Goal: Task Accomplishment & Management: Use online tool/utility

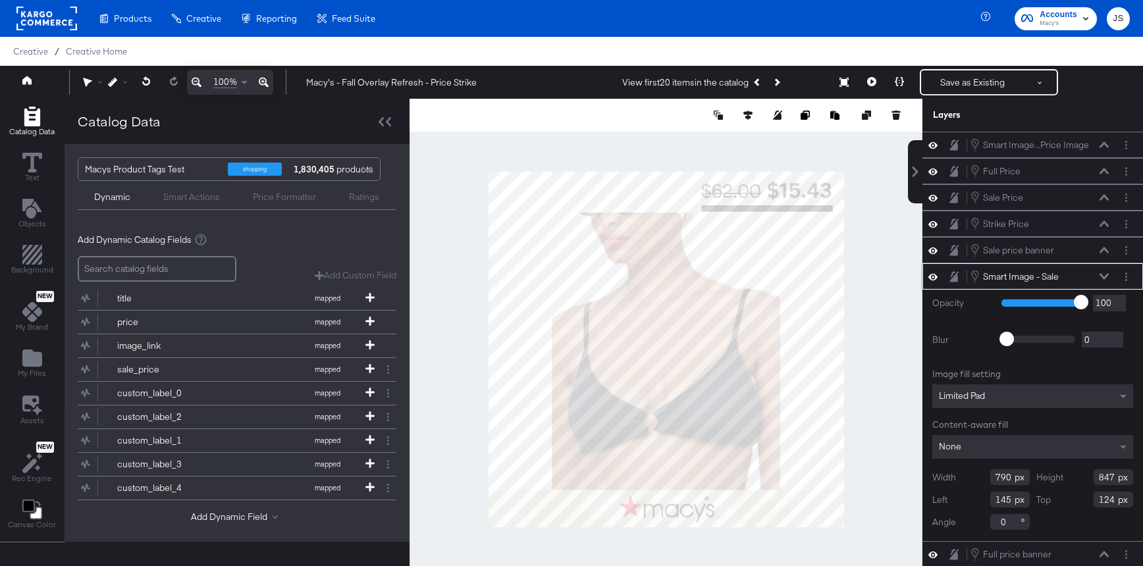
type input "123"
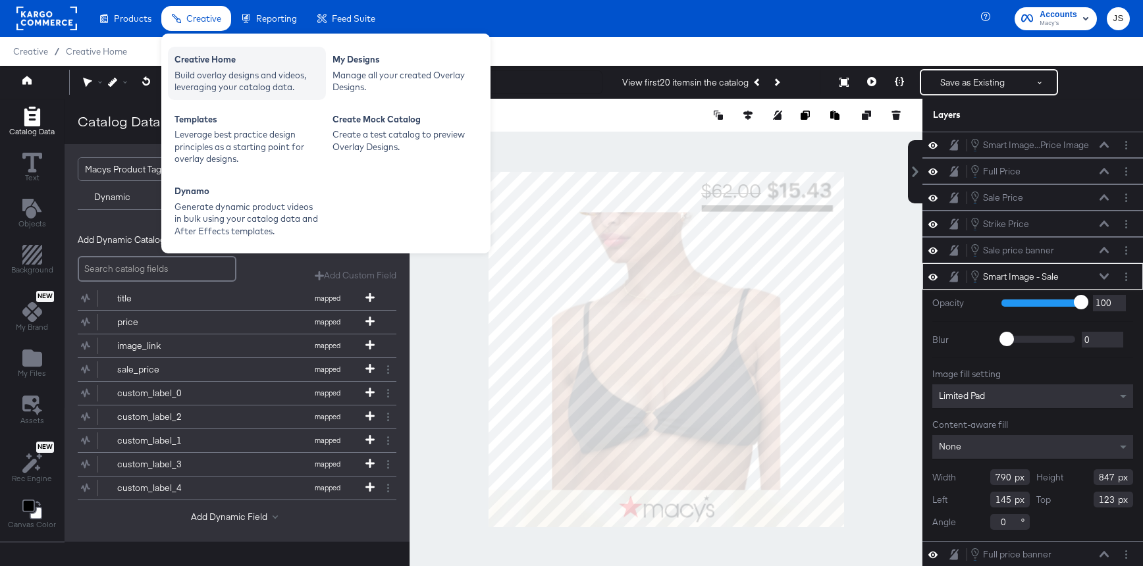
click at [222, 69] on div "Build overlay designs and videos, leveraging your catalog data." at bounding box center [246, 81] width 145 height 24
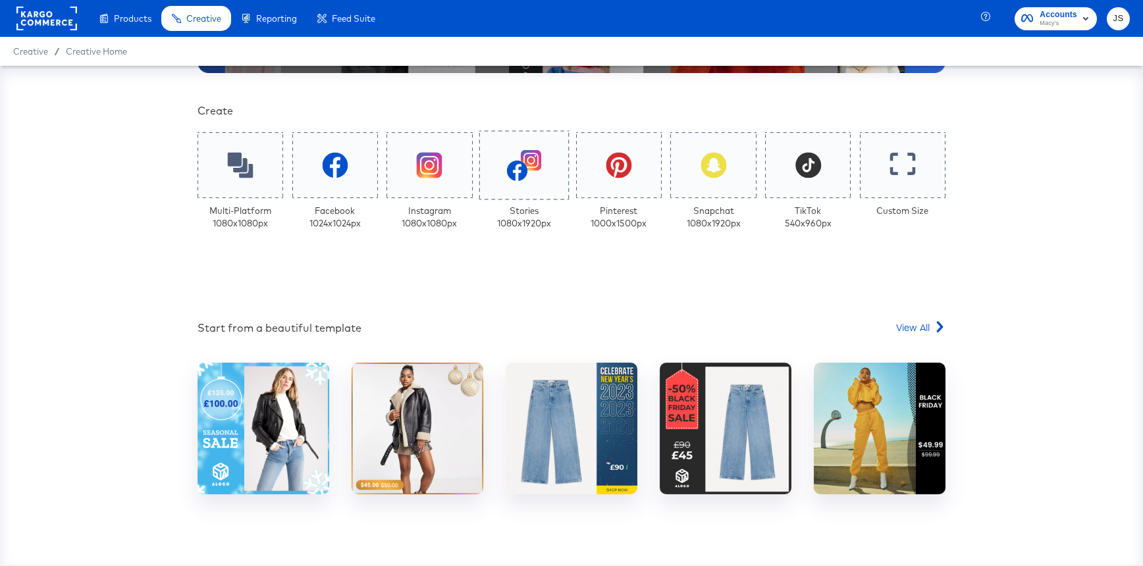
scroll to position [258, 0]
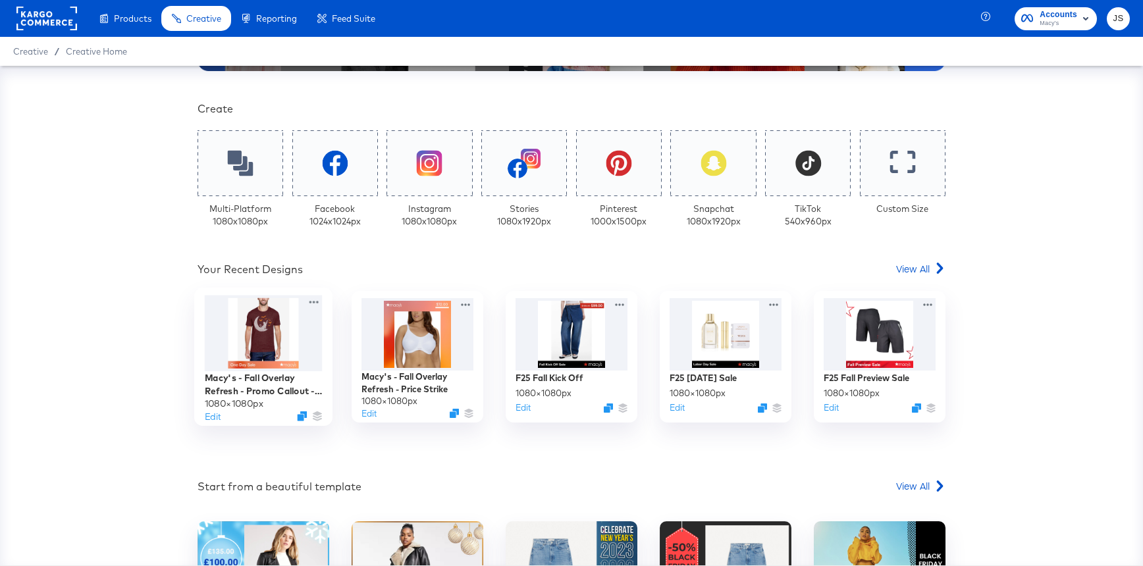
click at [271, 335] on div at bounding box center [264, 334] width 118 height 76
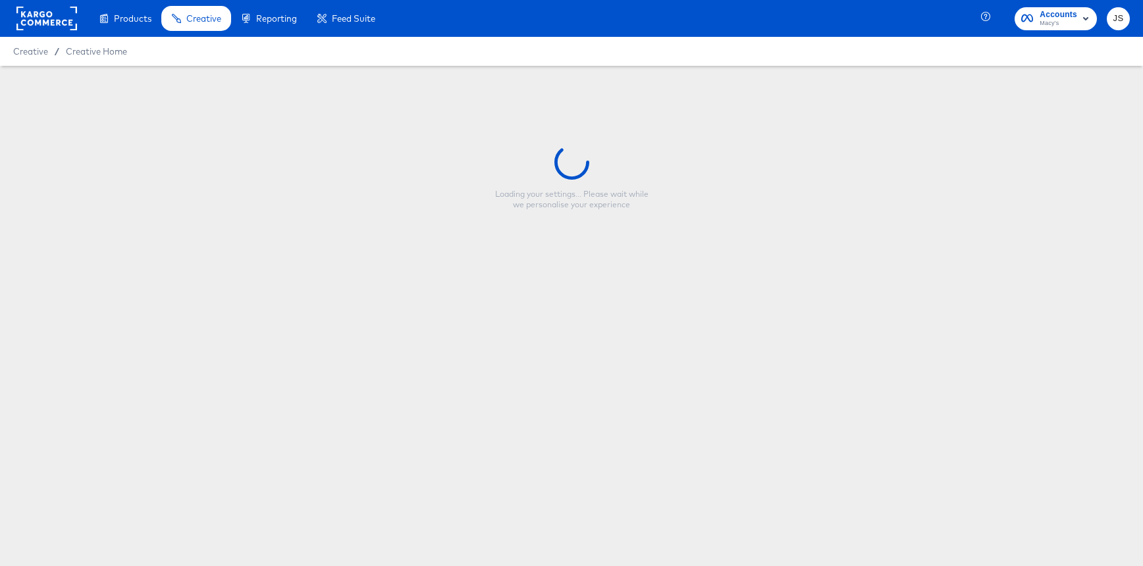
type input "Macy's - Fall Overlay Refresh - Promo Callout - Price Strike"
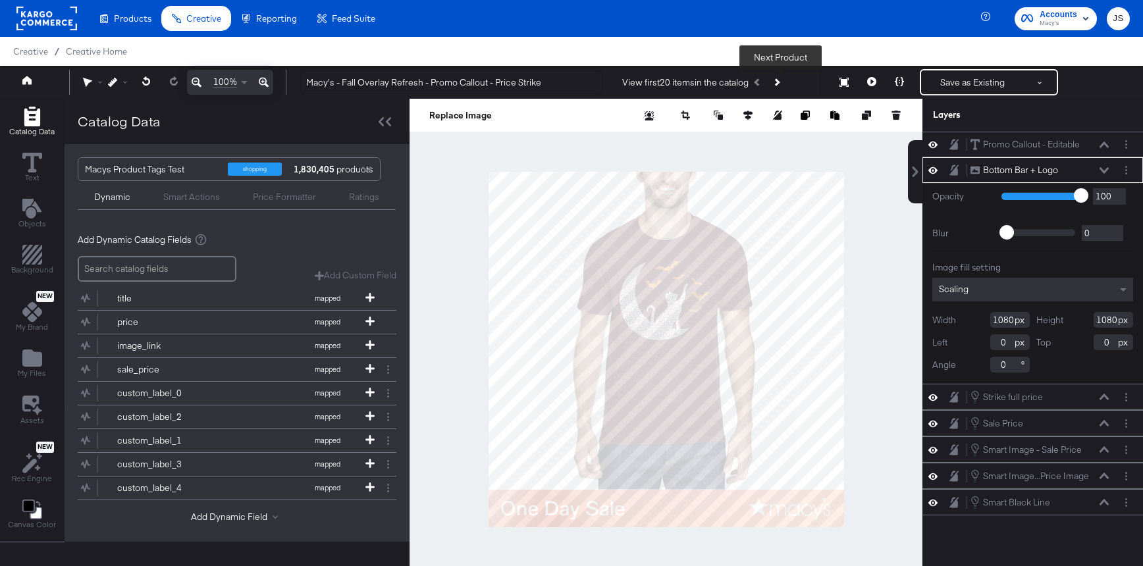
click at [785, 78] on button "Next Product" at bounding box center [776, 82] width 18 height 24
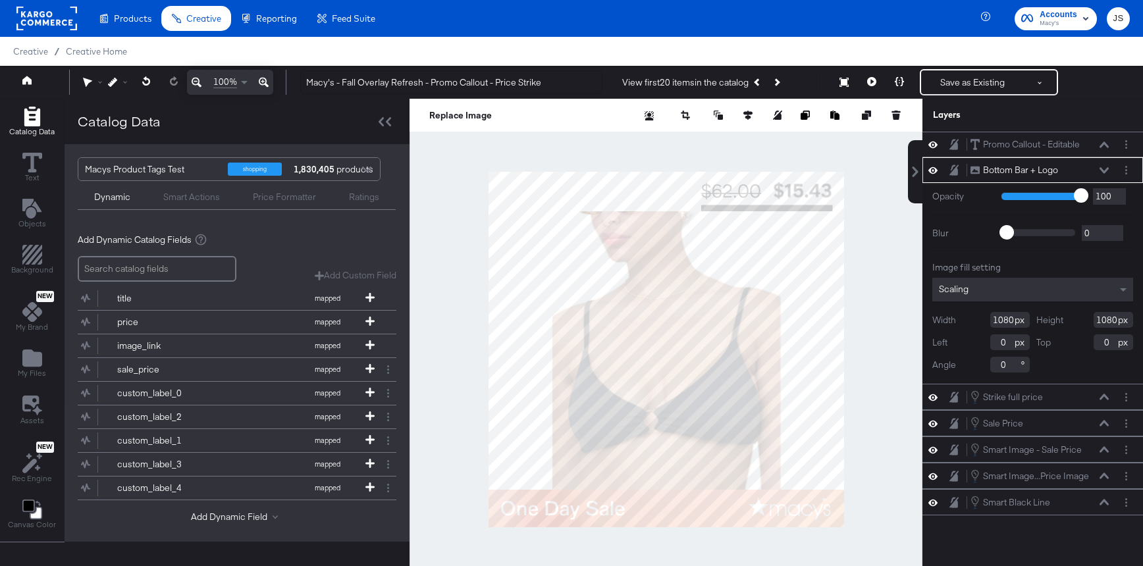
click at [1104, 167] on icon at bounding box center [1104, 170] width 9 height 7
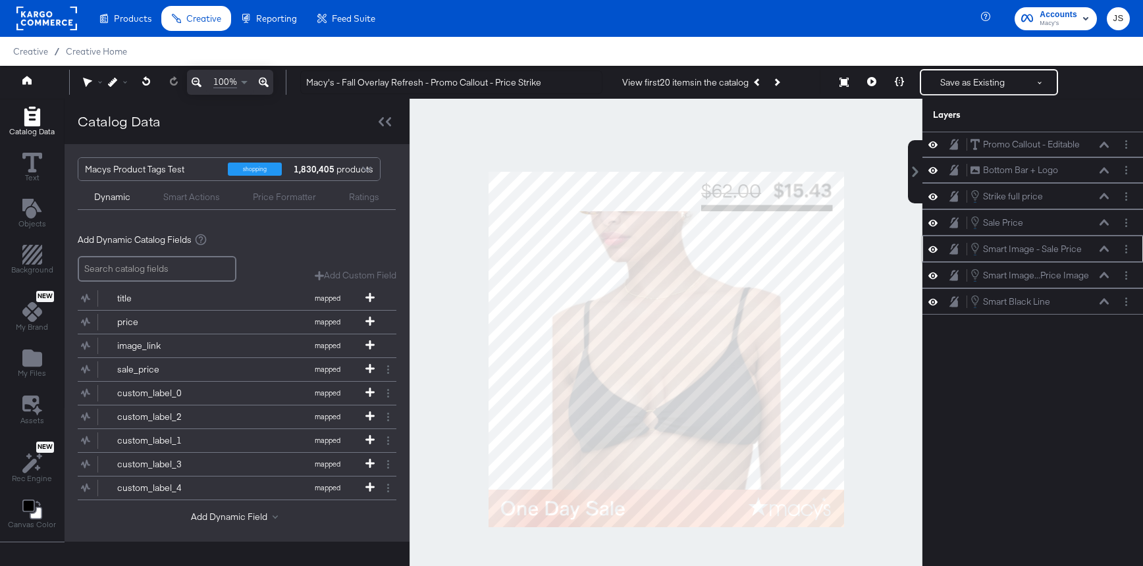
click at [928, 245] on icon at bounding box center [932, 249] width 9 height 11
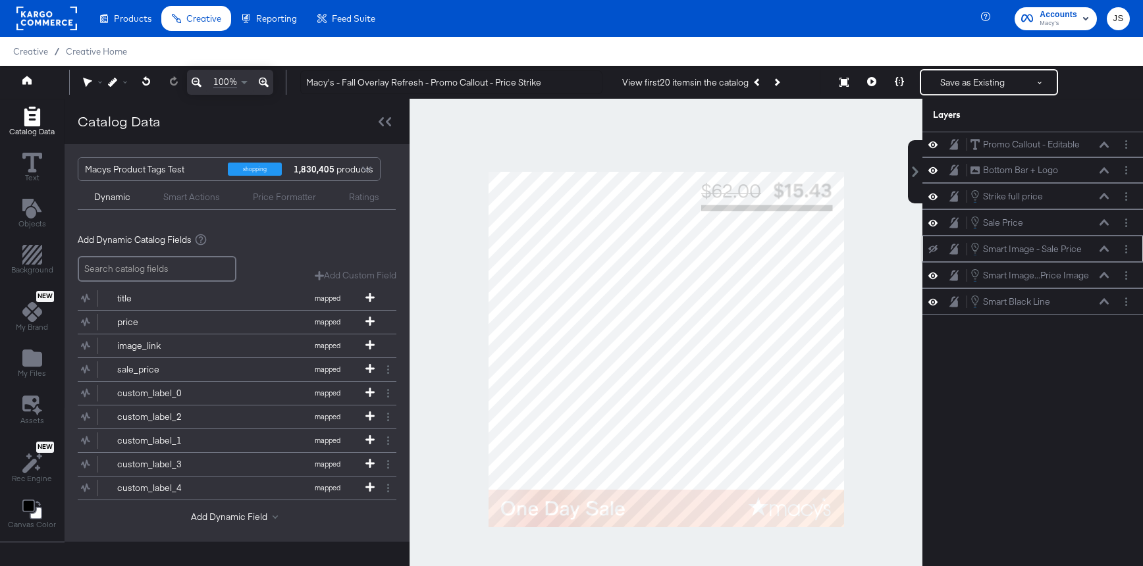
click at [929, 246] on icon at bounding box center [932, 249] width 9 height 9
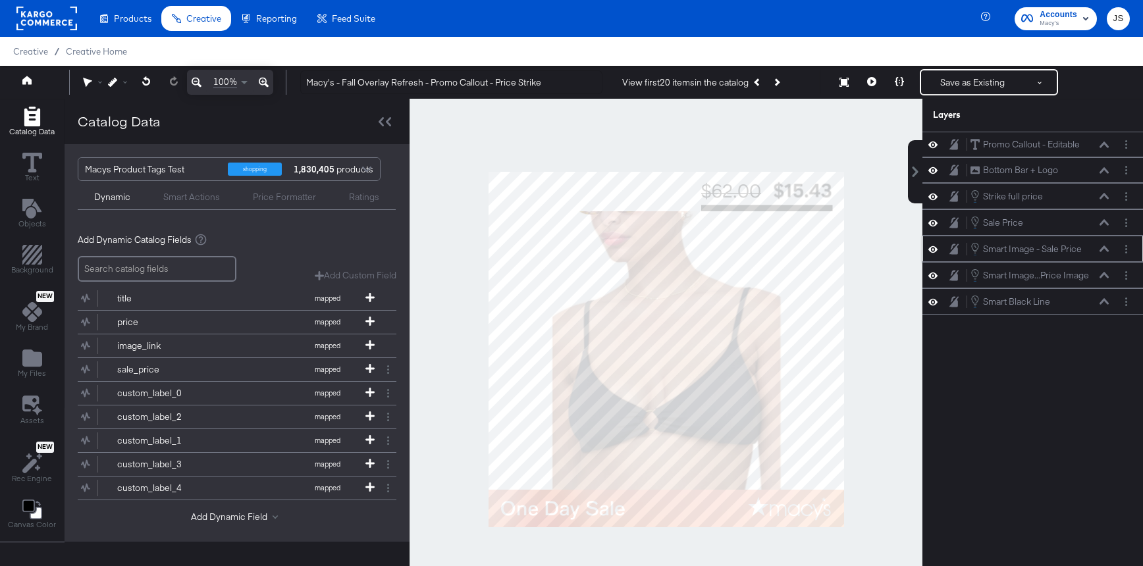
click at [1103, 249] on icon at bounding box center [1104, 249] width 9 height 7
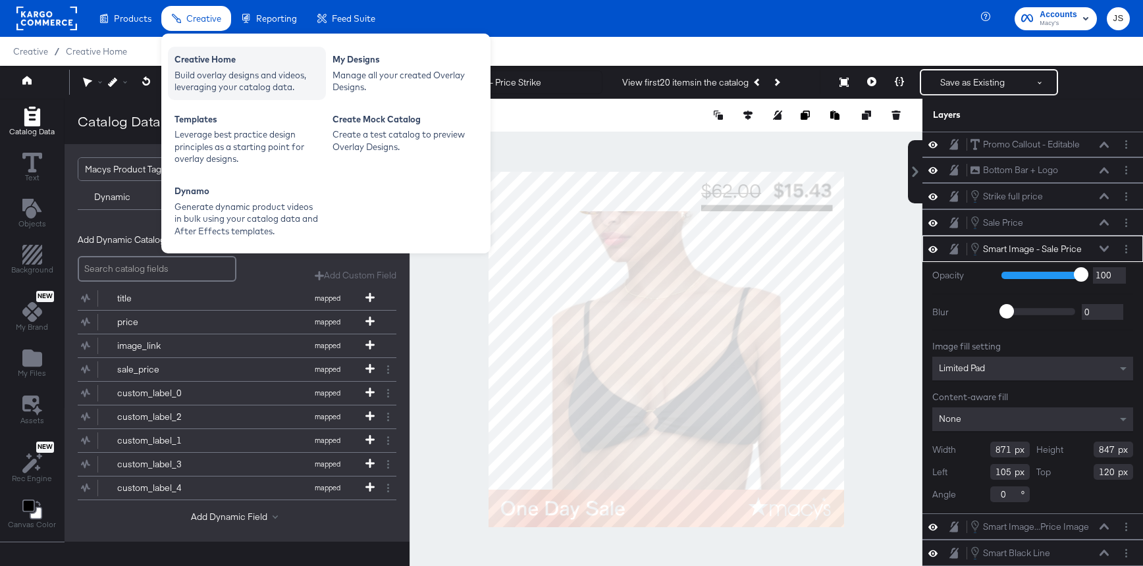
click at [244, 67] on div "Creative Home" at bounding box center [246, 61] width 145 height 16
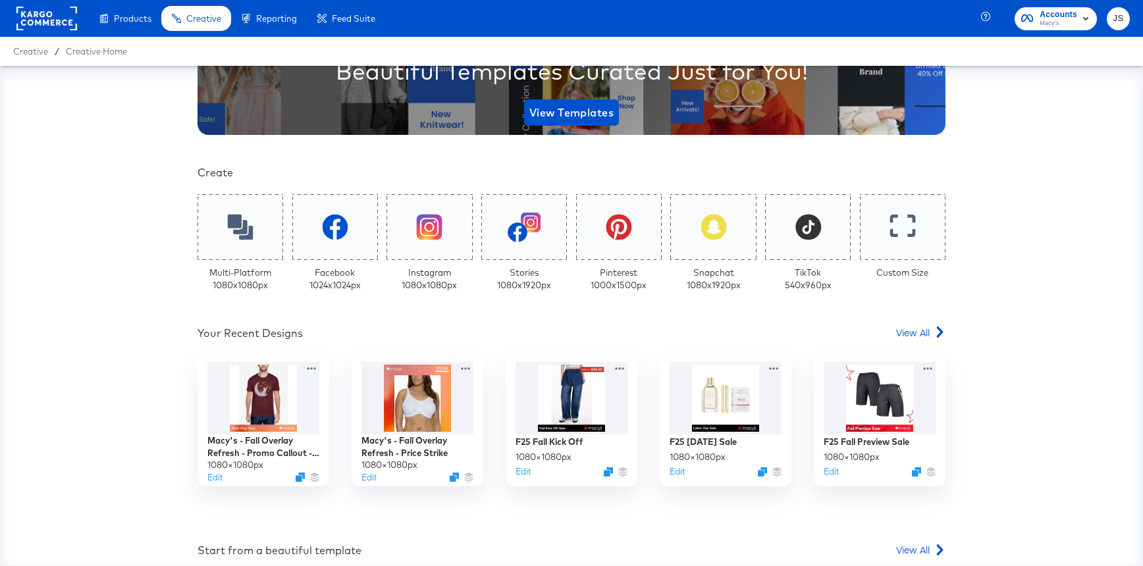
scroll to position [204, 0]
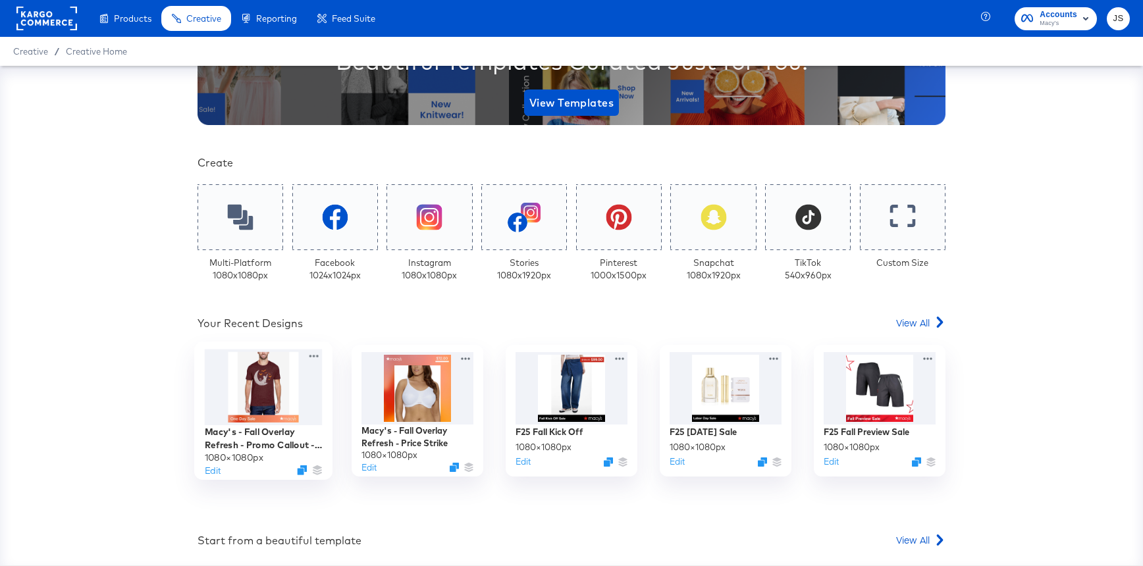
click at [284, 399] on div at bounding box center [264, 388] width 118 height 76
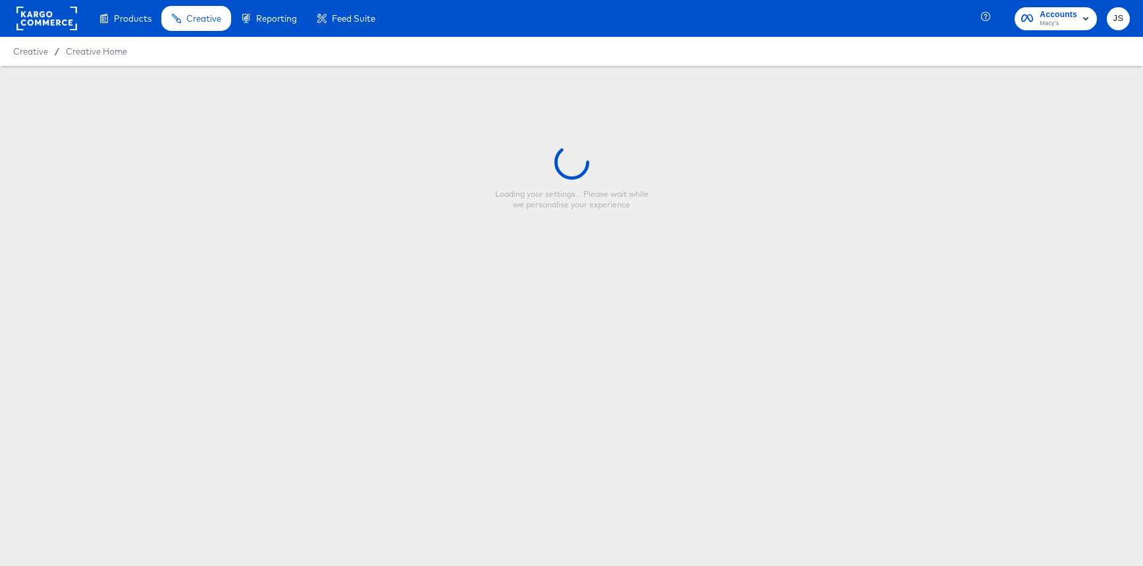
type input "Macy's - Fall Overlay Refresh - Promo Callout - Price Strike"
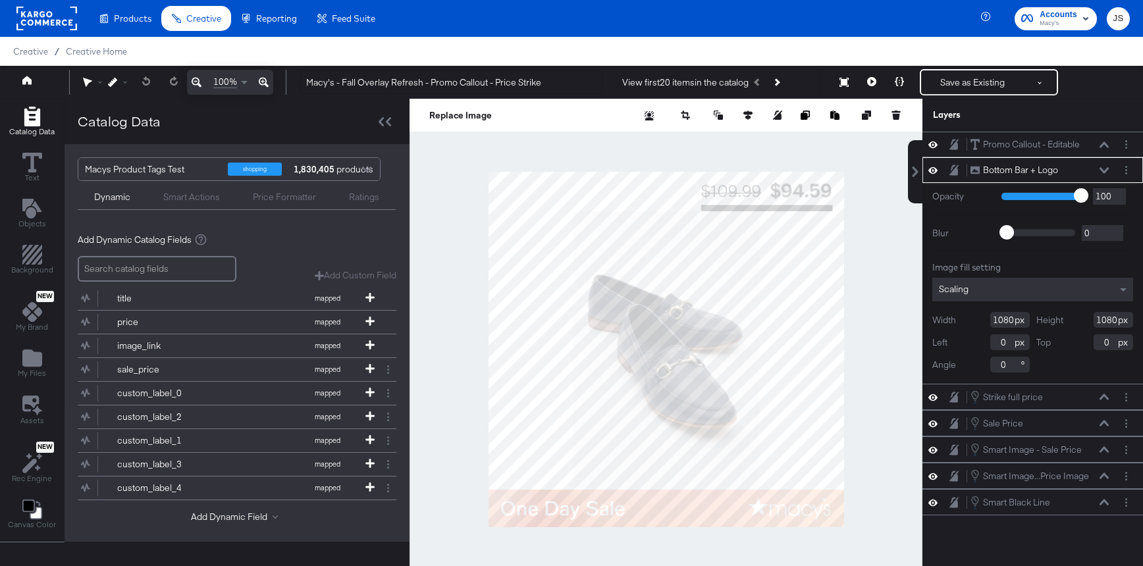
click at [1105, 169] on icon at bounding box center [1104, 170] width 9 height 7
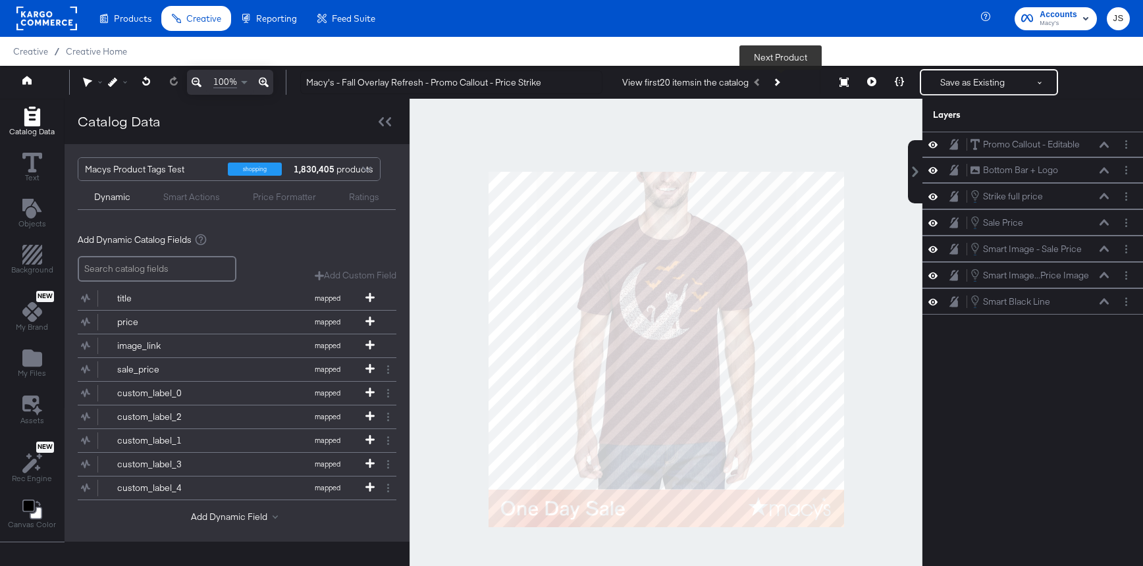
click at [782, 87] on button "Next Product" at bounding box center [776, 82] width 18 height 24
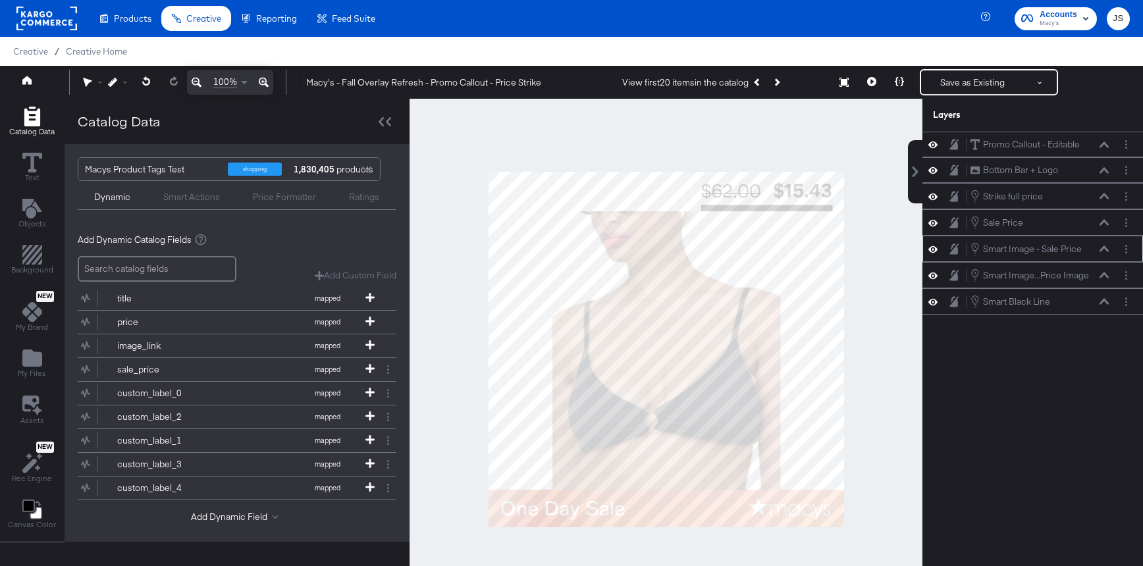
click at [1103, 249] on icon at bounding box center [1104, 249] width 9 height 7
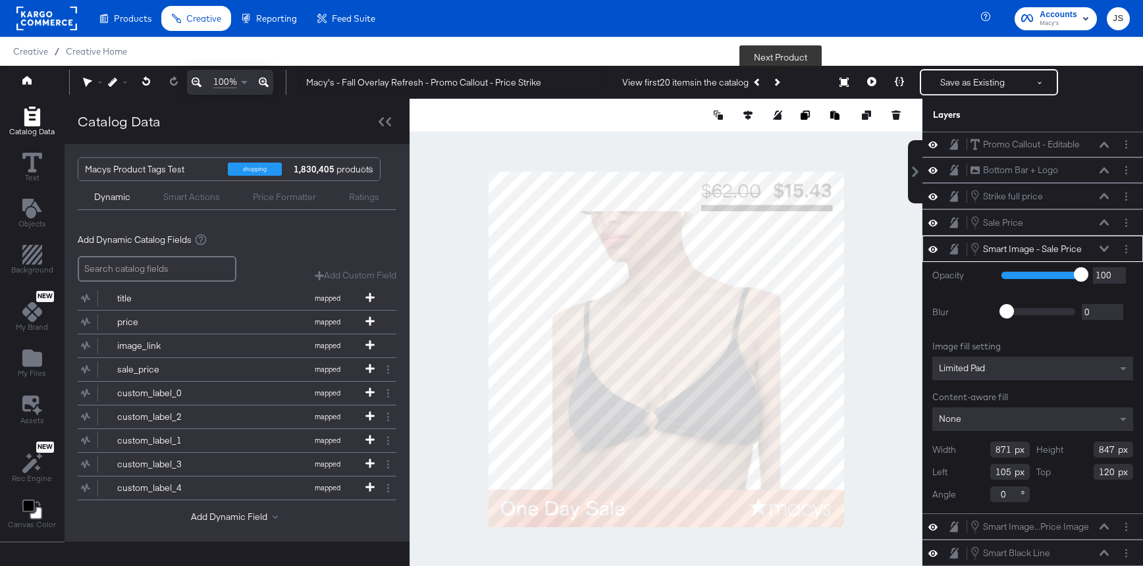
click at [780, 81] on icon "Next Product" at bounding box center [775, 81] width 7 height 7
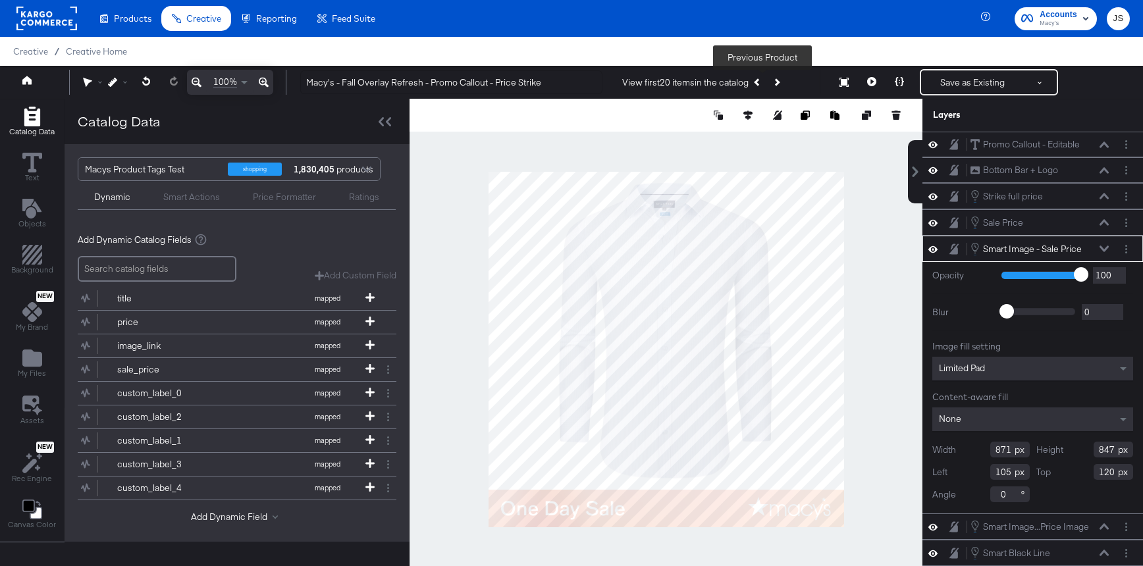
click at [757, 82] on button "Previous Product" at bounding box center [758, 82] width 18 height 24
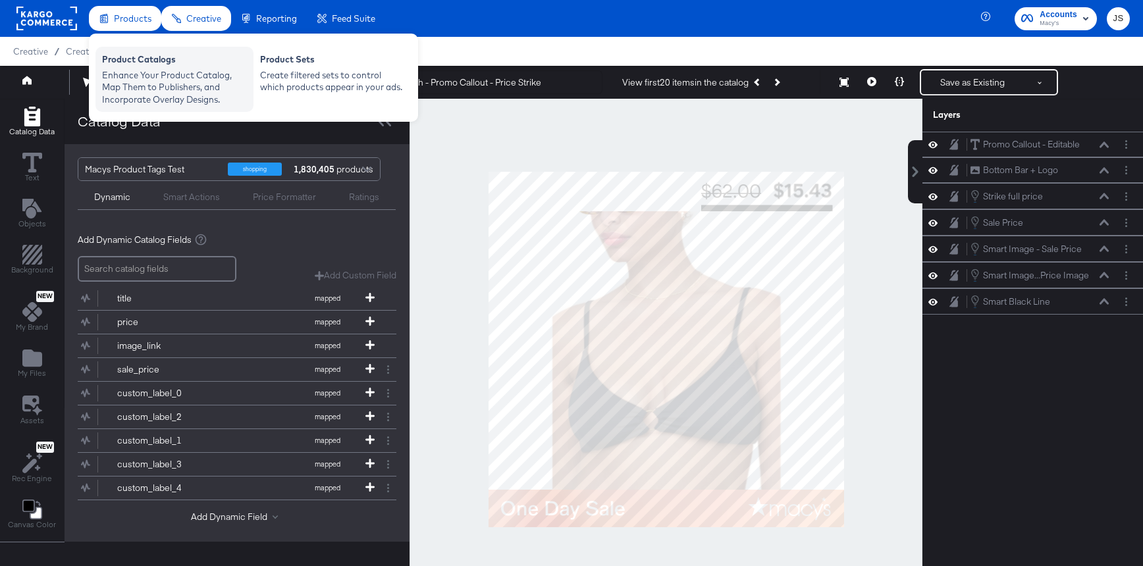
click at [149, 57] on div "Product Catalogs" at bounding box center [174, 61] width 145 height 16
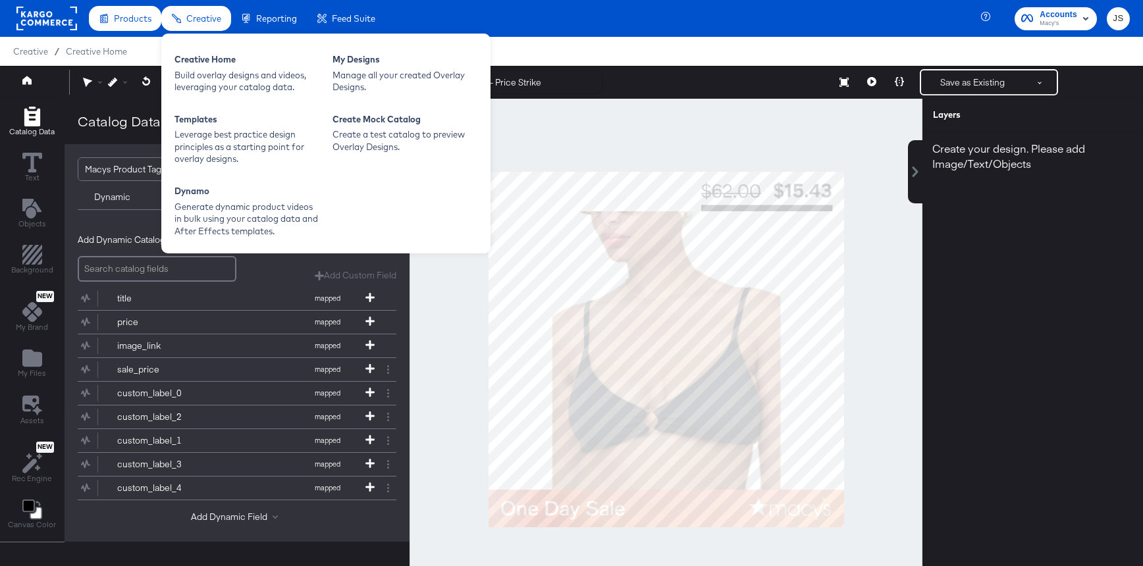
click at [224, 99] on div "Creative Home Build overlay designs and videos, leveraging your catalog data. M…" at bounding box center [325, 144] width 329 height 220
click at [219, 83] on div "Build overlay designs and videos, leveraging your catalog data." at bounding box center [246, 81] width 145 height 24
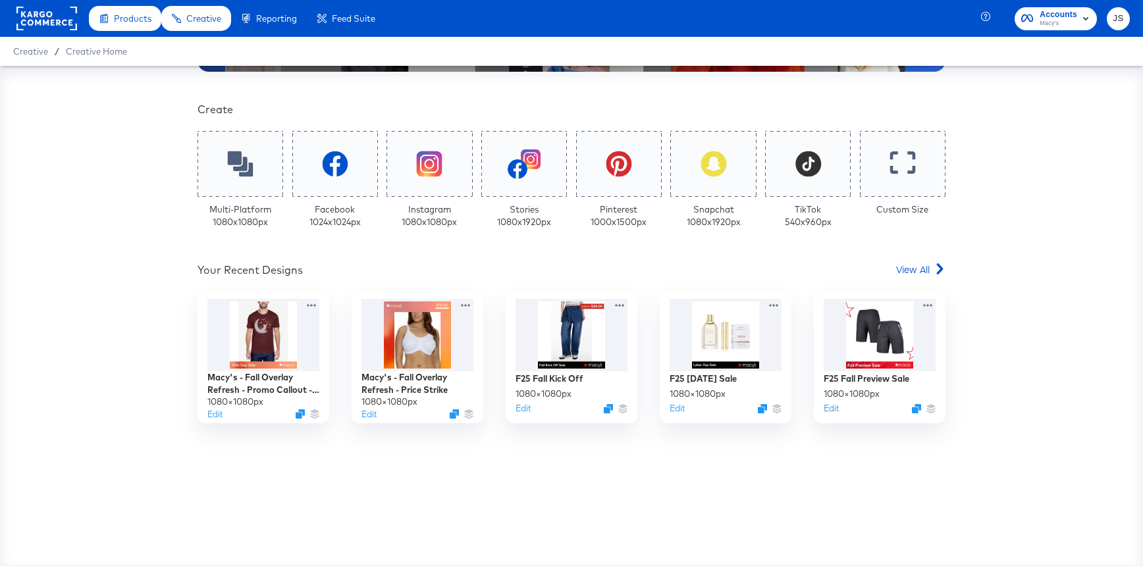
scroll to position [258, 0]
click at [427, 352] on div at bounding box center [418, 334] width 118 height 76
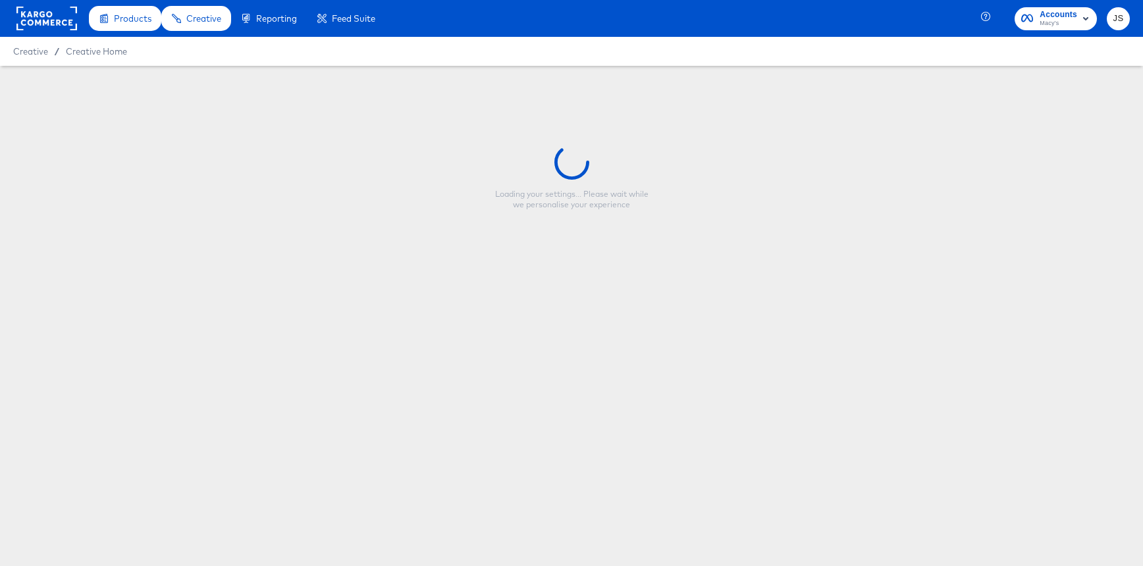
type input "Macy's - Fall Overlay Refresh - Price Strike"
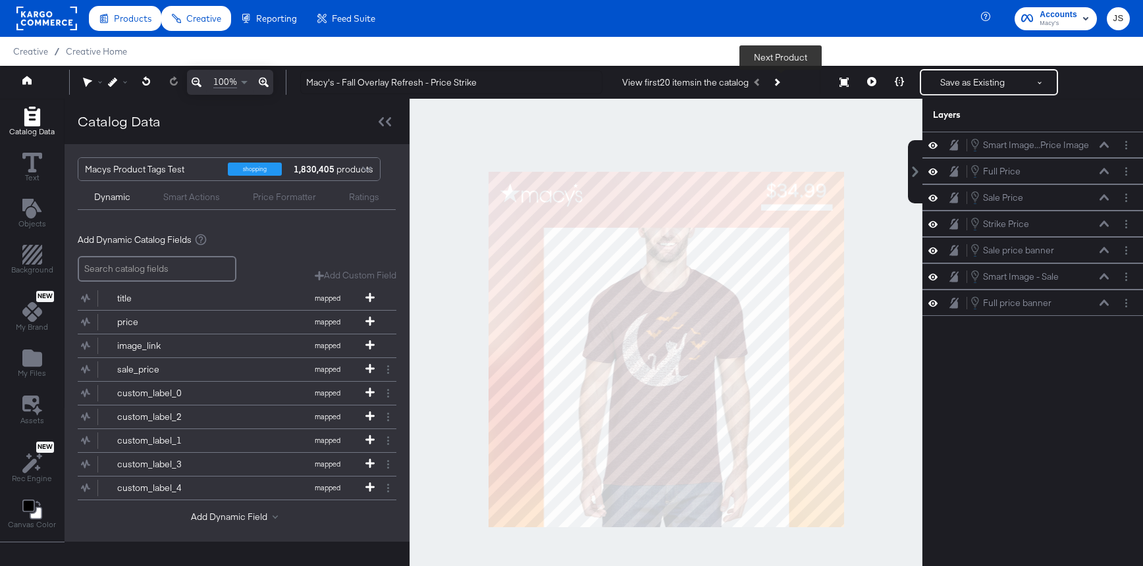
click at [783, 83] on button "Next Product" at bounding box center [776, 82] width 18 height 24
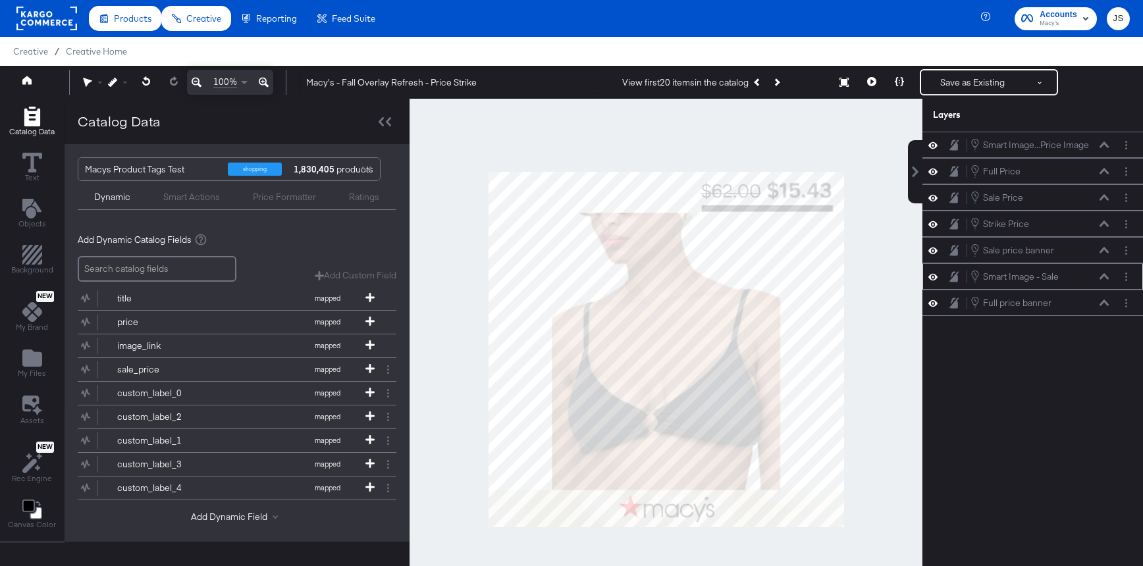
click at [934, 277] on icon at bounding box center [932, 276] width 9 height 11
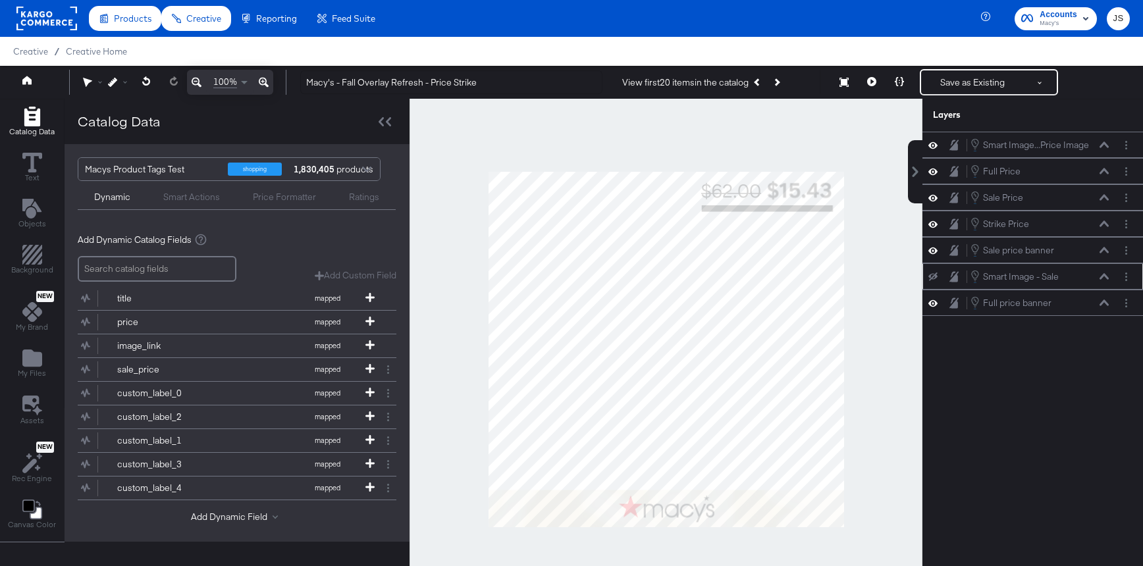
click at [934, 277] on icon at bounding box center [932, 277] width 9 height 9
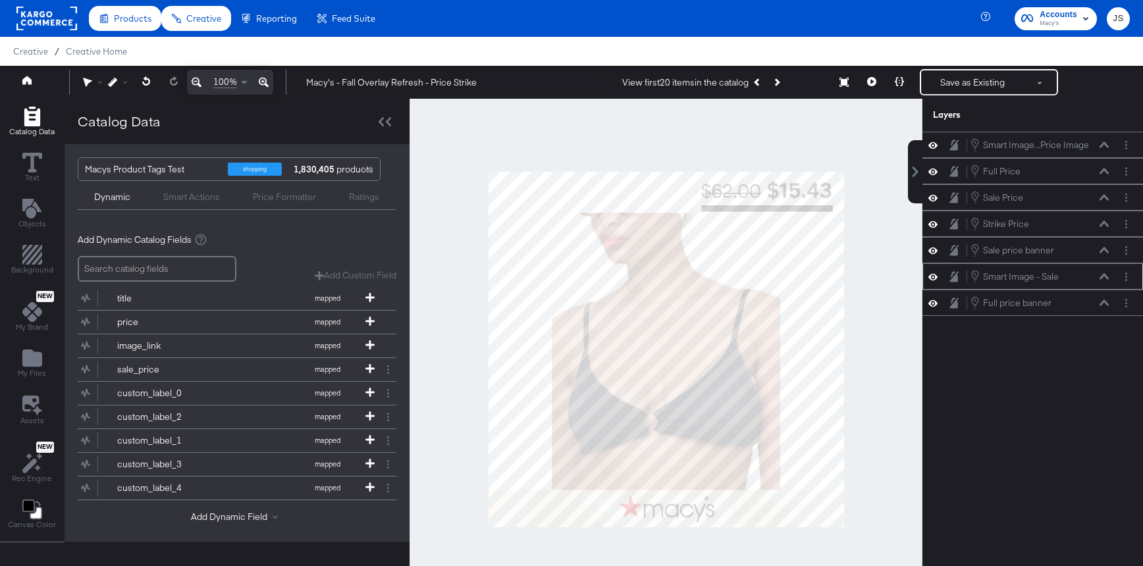
click at [1101, 275] on icon at bounding box center [1104, 276] width 9 height 7
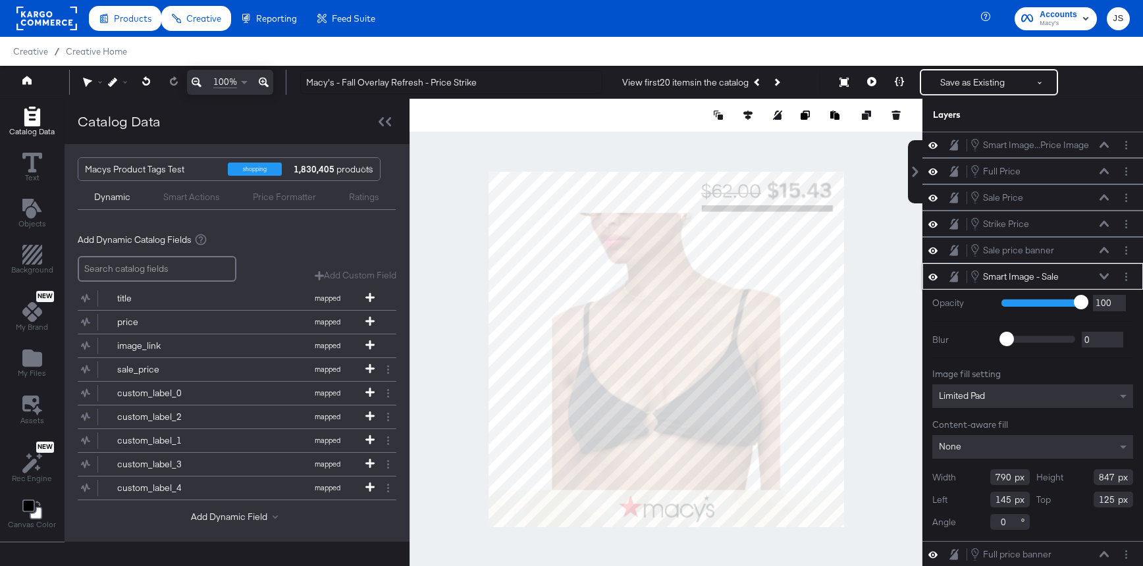
drag, startPoint x: 1007, startPoint y: 477, endPoint x: 959, endPoint y: 475, distance: 48.8
click at [958, 477] on div "Width 790" at bounding box center [980, 477] width 97 height 16
drag, startPoint x: 1009, startPoint y: 474, endPoint x: 973, endPoint y: 472, distance: 35.6
click at [973, 472] on div "Width 790" at bounding box center [980, 477] width 97 height 16
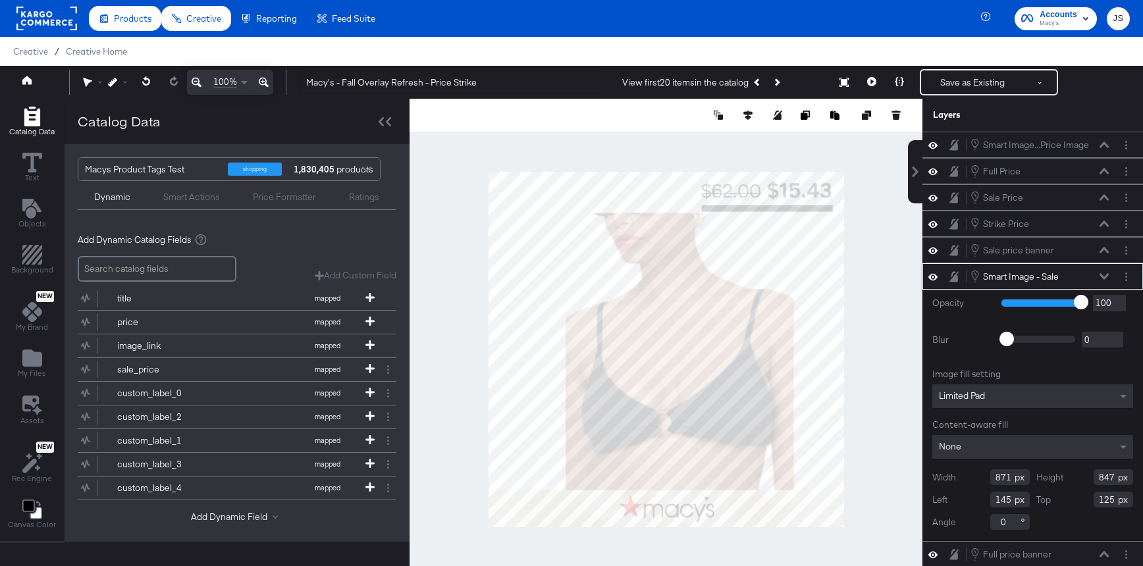
type input "871"
drag, startPoint x: 1116, startPoint y: 476, endPoint x: 1044, endPoint y: 475, distance: 72.4
click at [1044, 475] on div "Height 847" at bounding box center [1084, 477] width 97 height 16
drag, startPoint x: 1010, startPoint y: 498, endPoint x: 945, endPoint y: 498, distance: 65.2
click at [945, 498] on div "Left 145" at bounding box center [980, 500] width 97 height 16
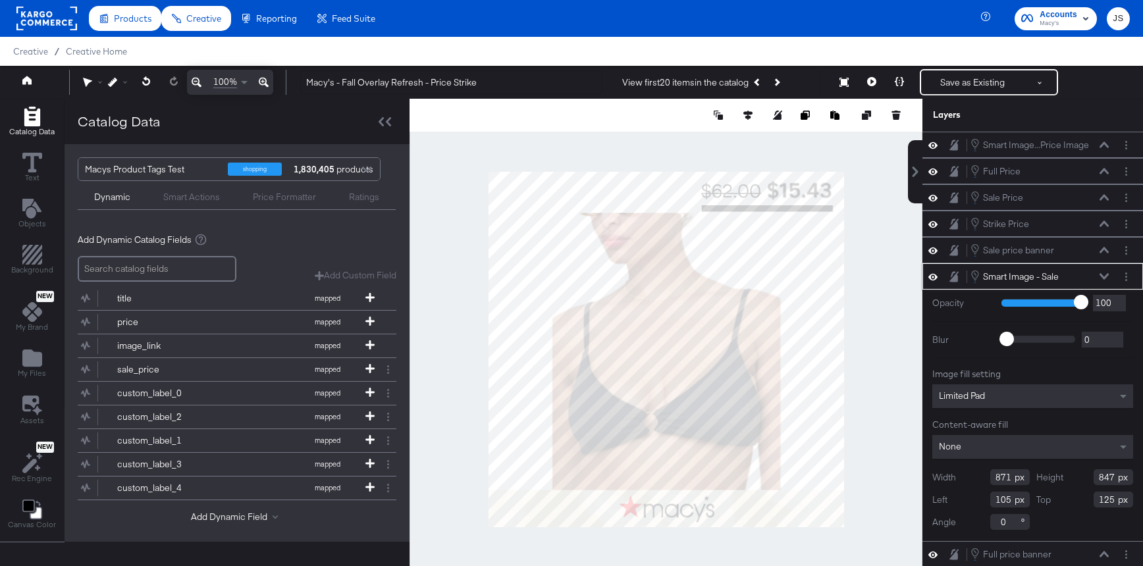
type input "105"
drag, startPoint x: 1115, startPoint y: 500, endPoint x: 1061, endPoint y: 500, distance: 54.6
click at [1061, 500] on div "Top 125" at bounding box center [1084, 500] width 97 height 16
type input "120"
click at [876, 434] on div at bounding box center [666, 349] width 513 height 501
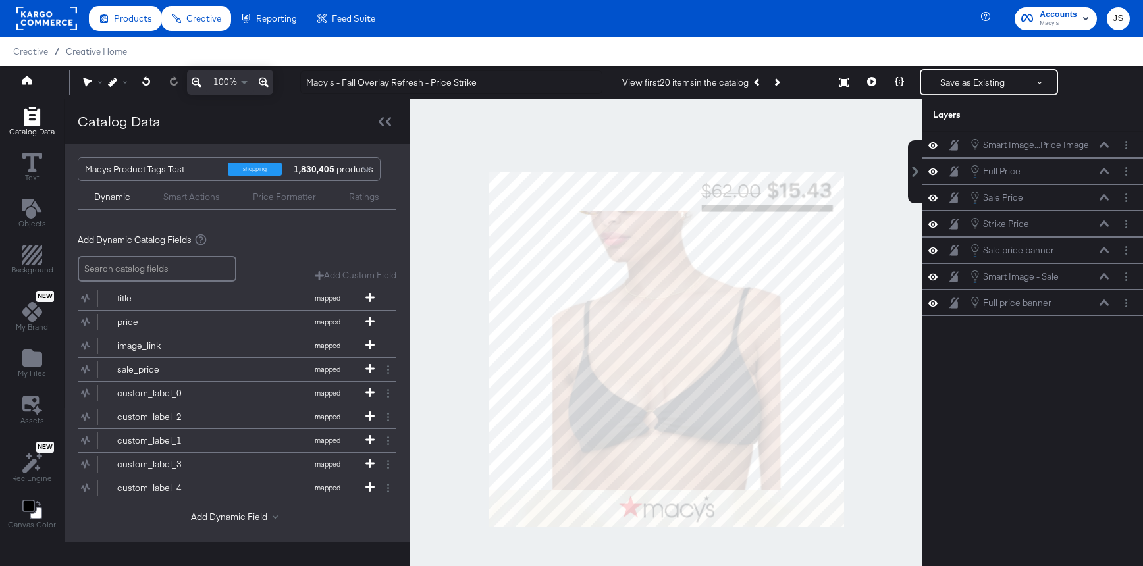
click at [934, 275] on icon at bounding box center [932, 276] width 9 height 7
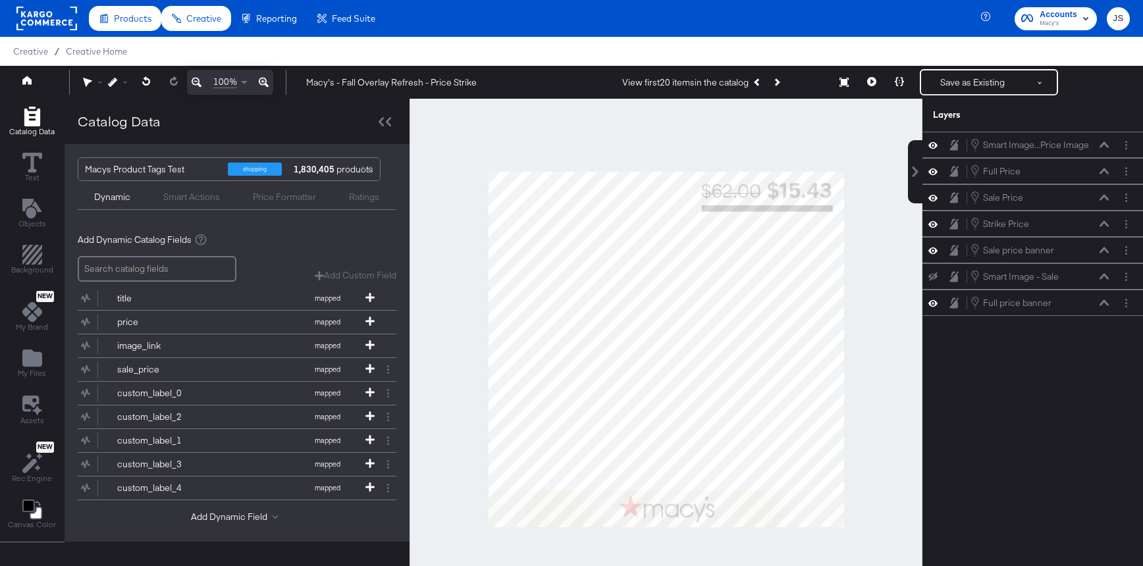
click at [934, 275] on icon at bounding box center [932, 277] width 9 height 9
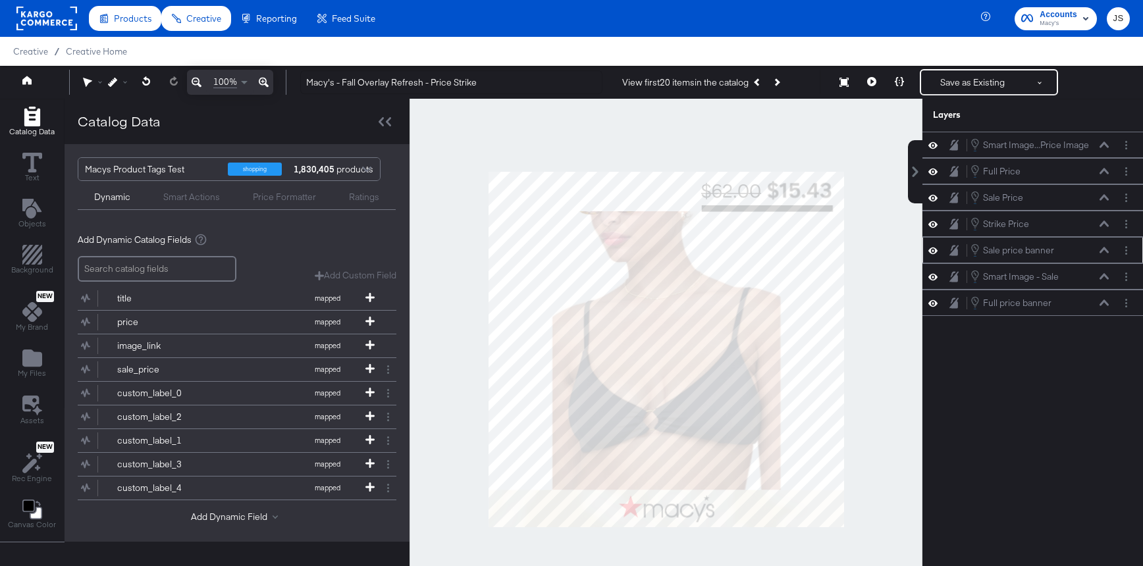
click at [932, 251] on icon at bounding box center [932, 250] width 9 height 11
click at [932, 251] on icon at bounding box center [932, 250] width 9 height 9
click at [869, 78] on icon at bounding box center [871, 81] width 9 height 9
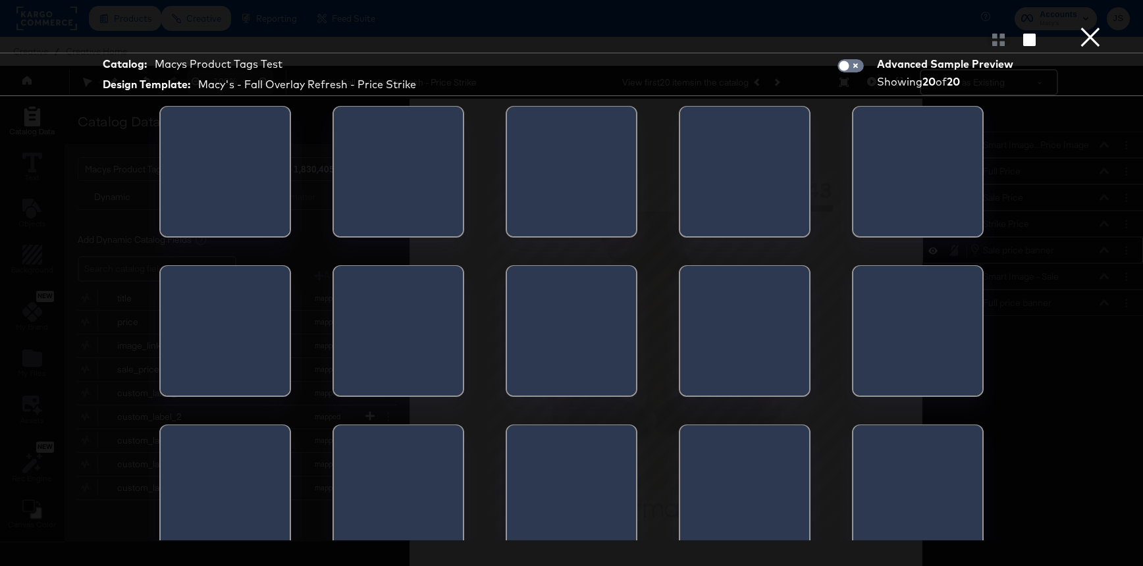
click at [1088, 26] on button "×" at bounding box center [1090, 13] width 26 height 26
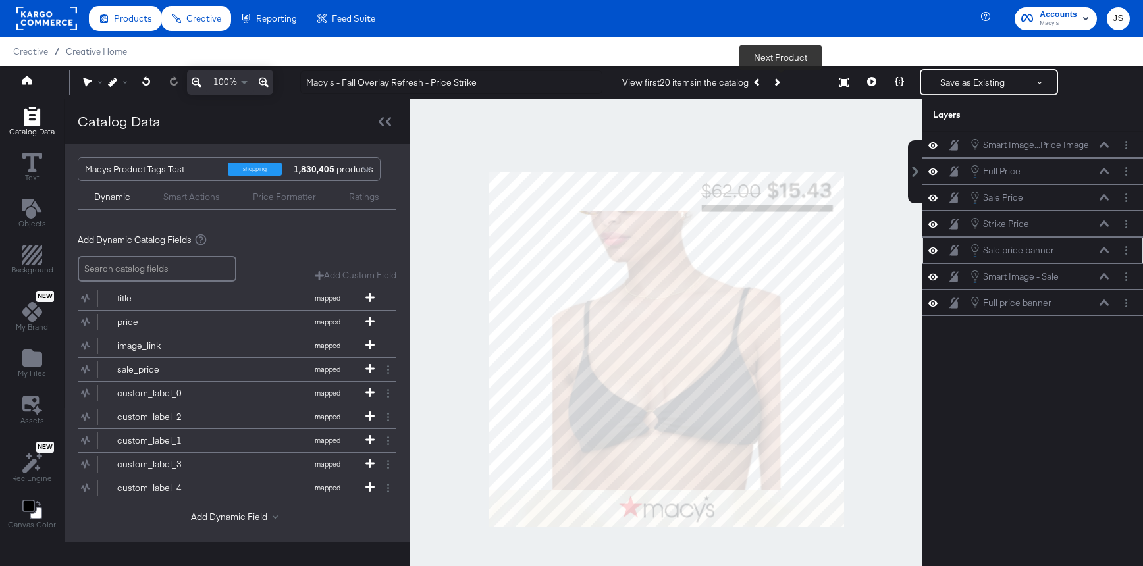
click at [785, 80] on button "Next Product" at bounding box center [776, 82] width 18 height 24
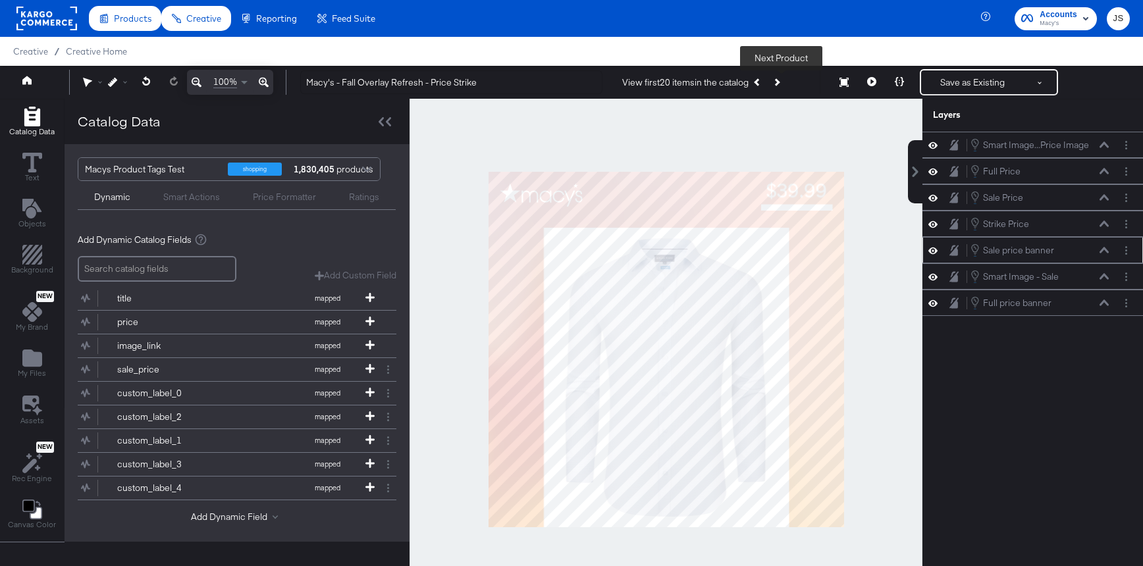
click at [785, 80] on button "Next Product" at bounding box center [776, 82] width 18 height 24
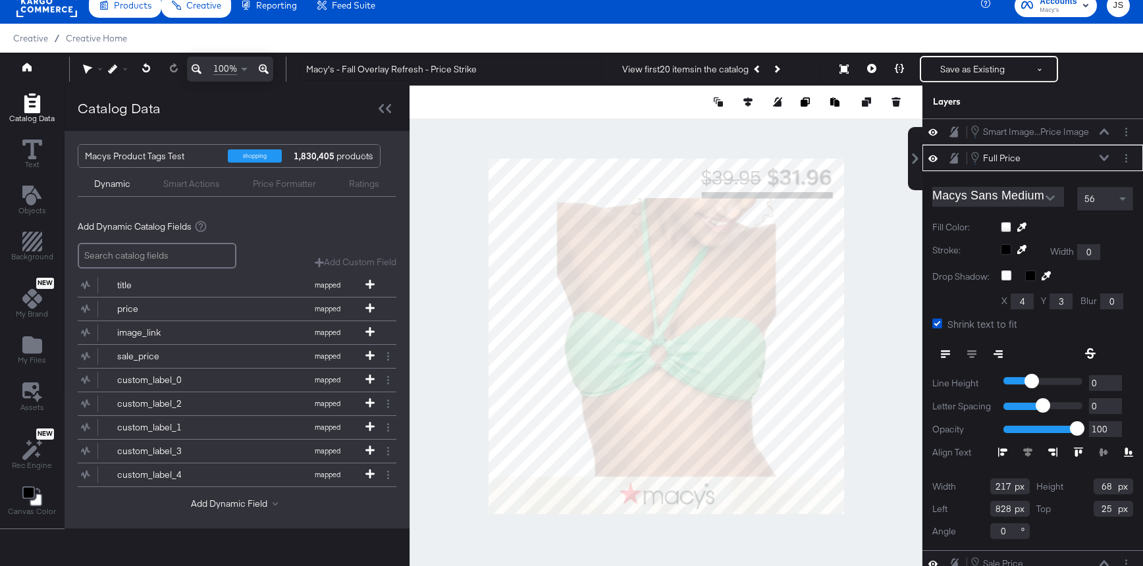
scroll to position [36, 0]
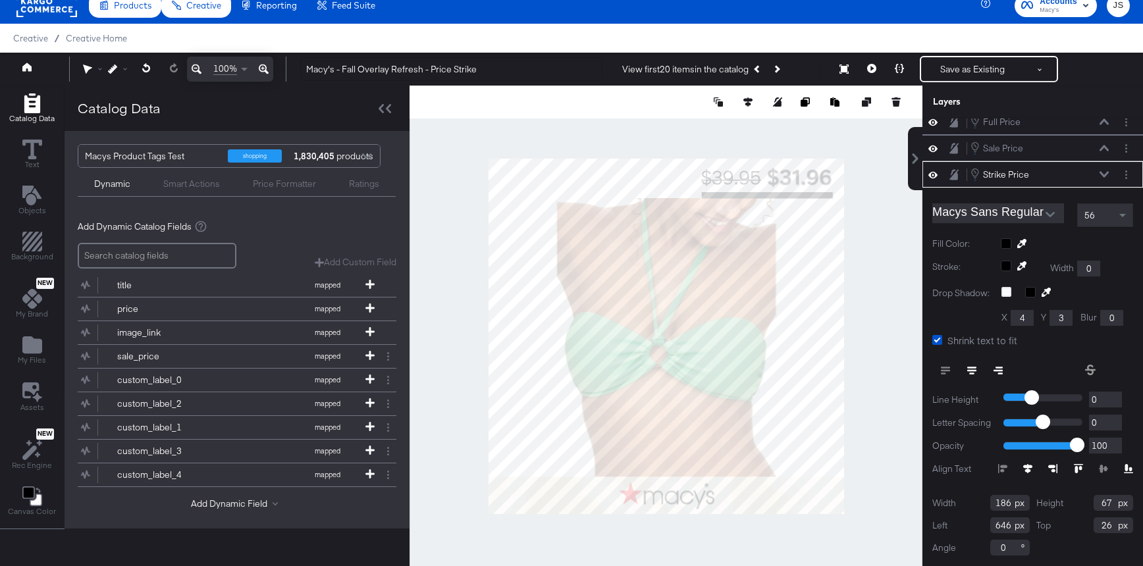
click at [872, 188] on div at bounding box center [666, 336] width 513 height 501
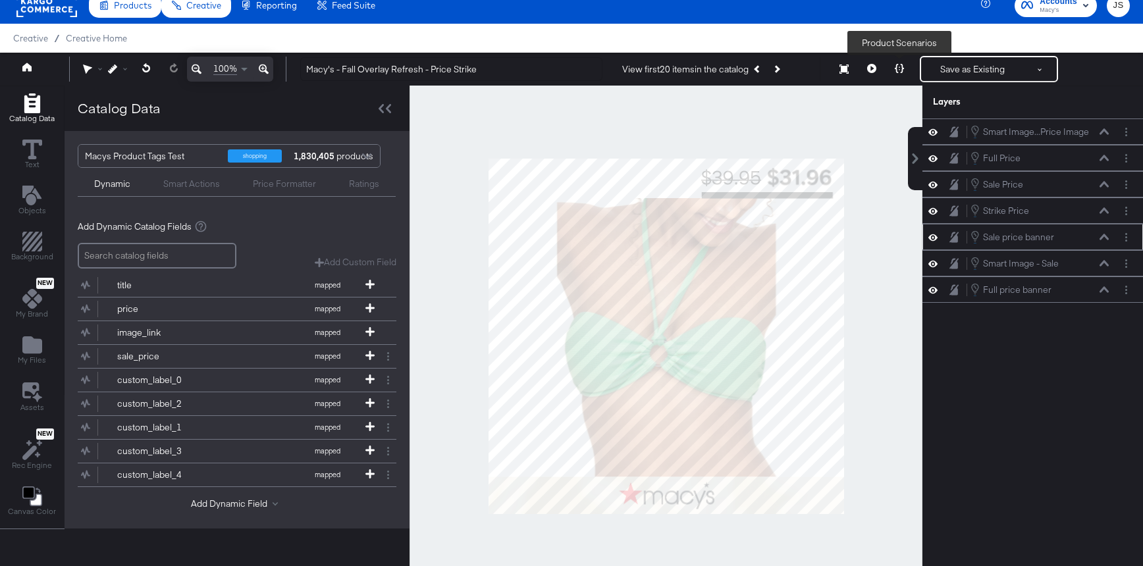
click at [867, 72] on icon at bounding box center [871, 68] width 9 height 9
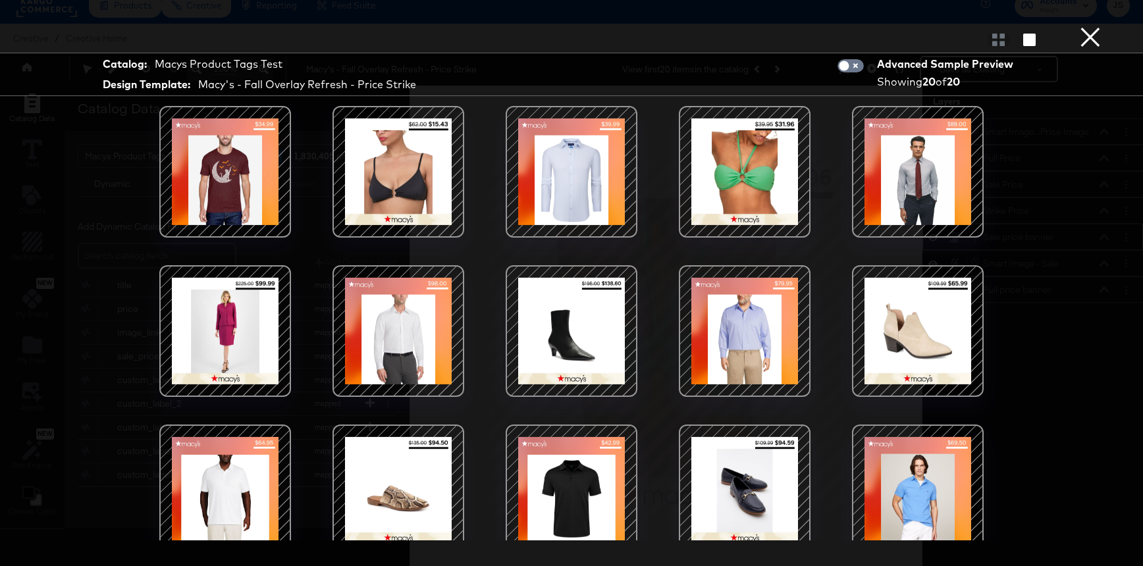
scroll to position [175, 0]
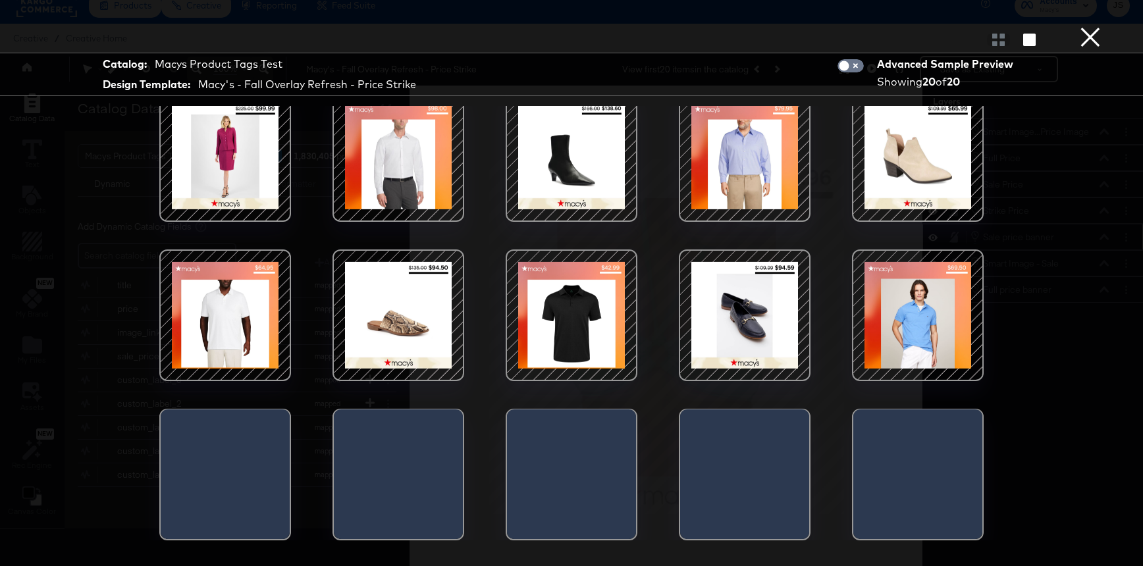
click at [566, 327] on div at bounding box center [572, 315] width 112 height 112
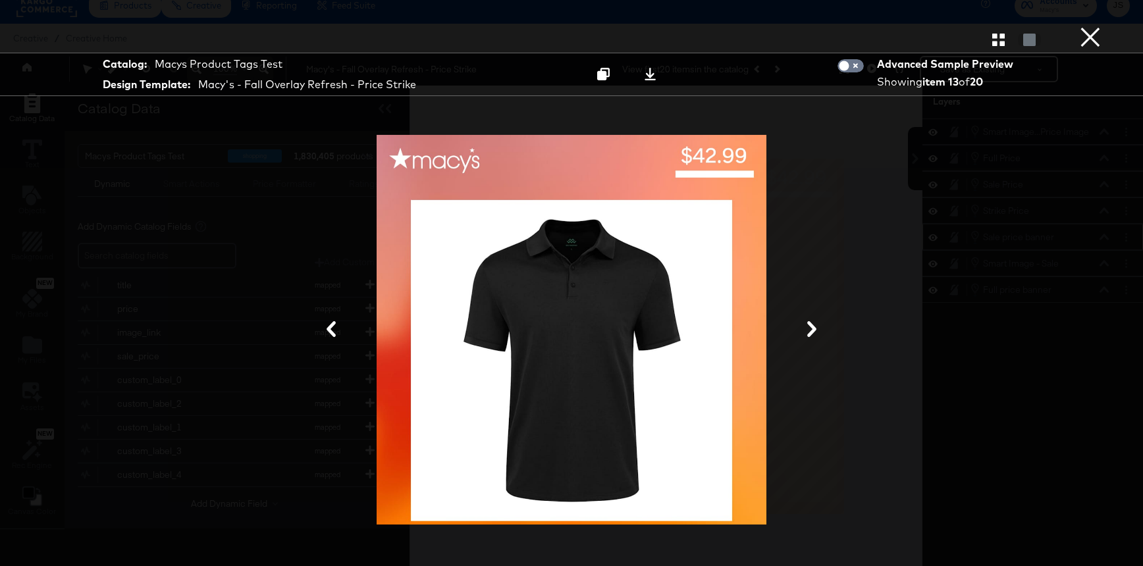
click at [1085, 26] on button "×" at bounding box center [1090, 13] width 26 height 26
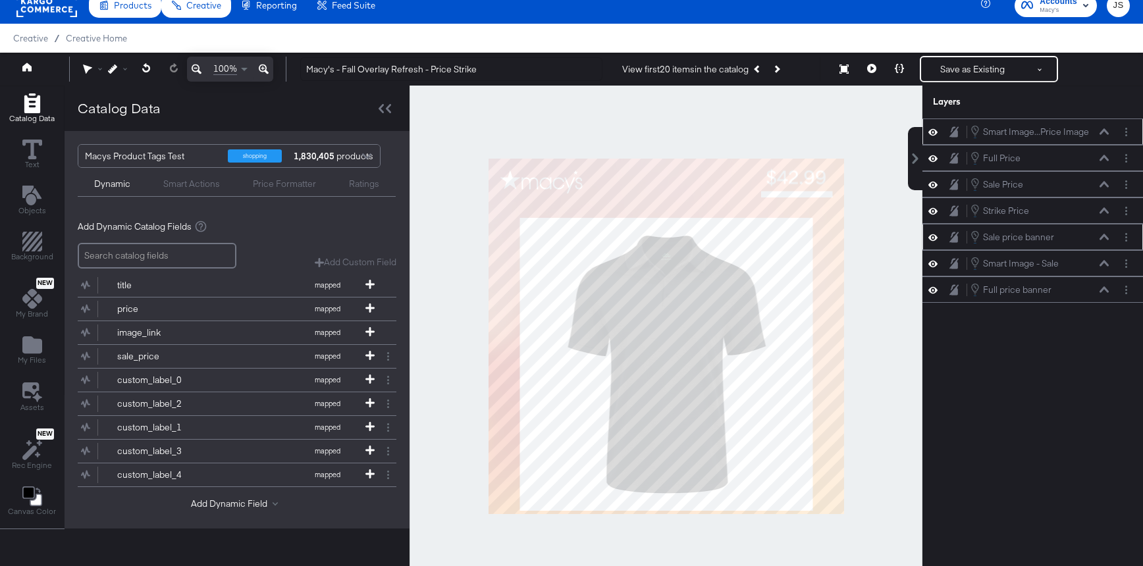
click at [930, 133] on icon at bounding box center [932, 131] width 9 height 7
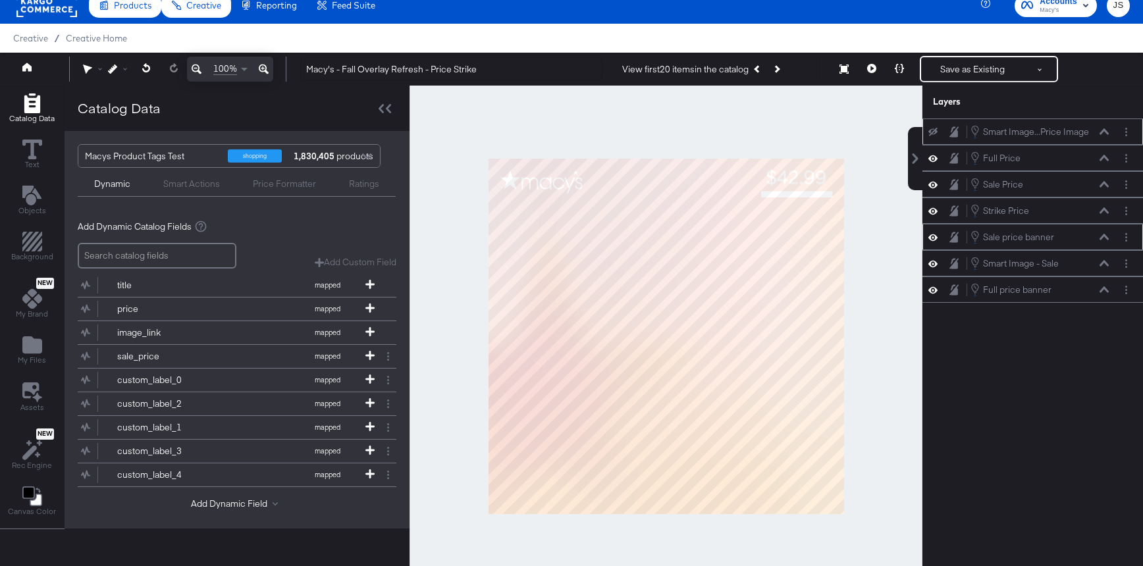
click at [930, 133] on icon at bounding box center [932, 132] width 9 height 9
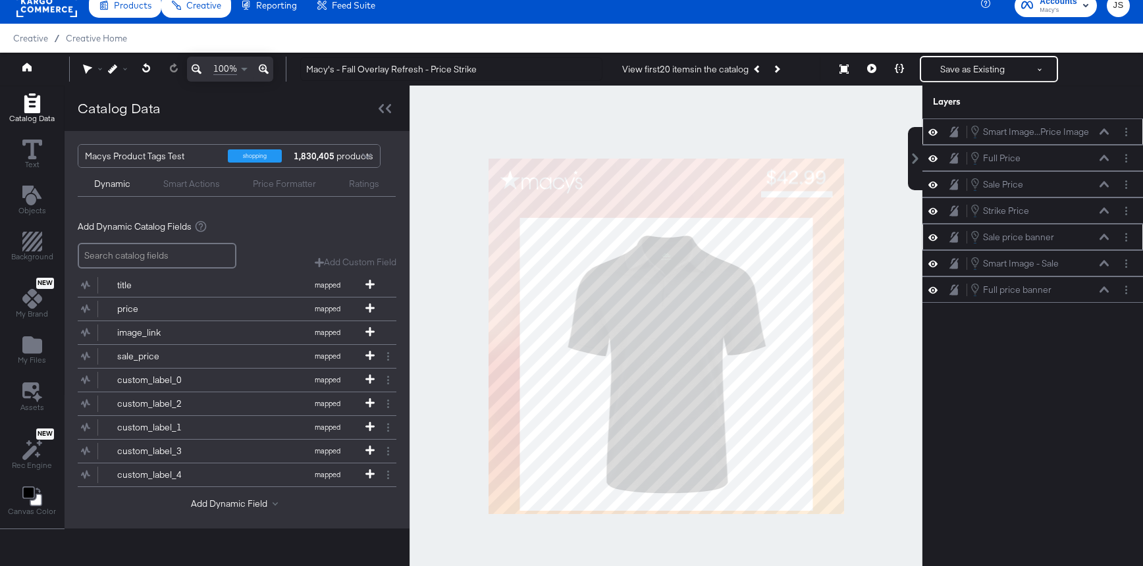
click at [1104, 129] on icon at bounding box center [1104, 131] width 9 height 7
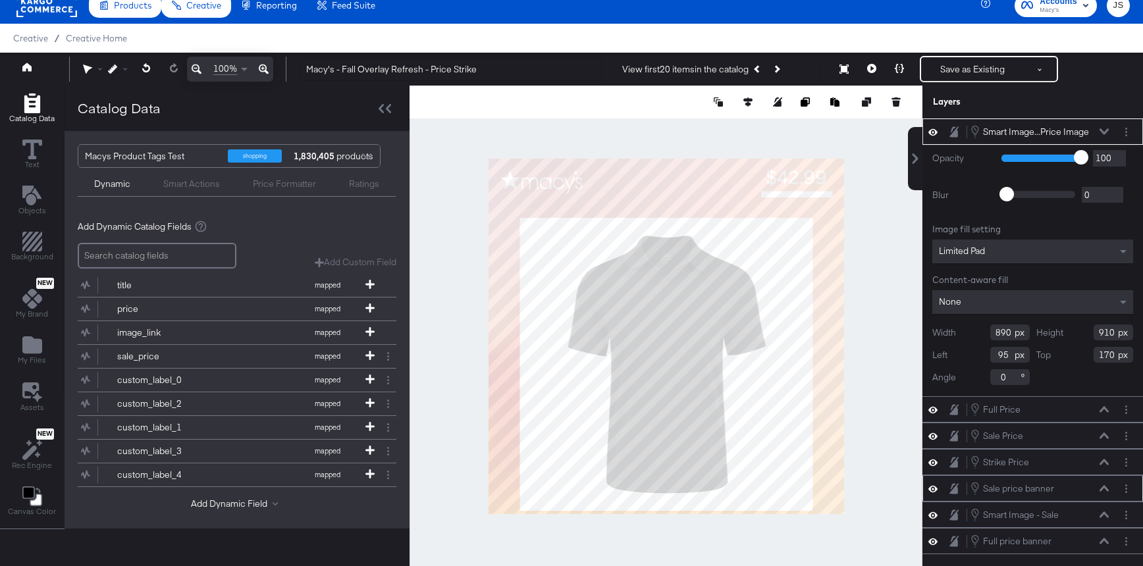
click at [663, 516] on div at bounding box center [666, 336] width 513 height 501
type input "885"
type input "911"
type input "105"
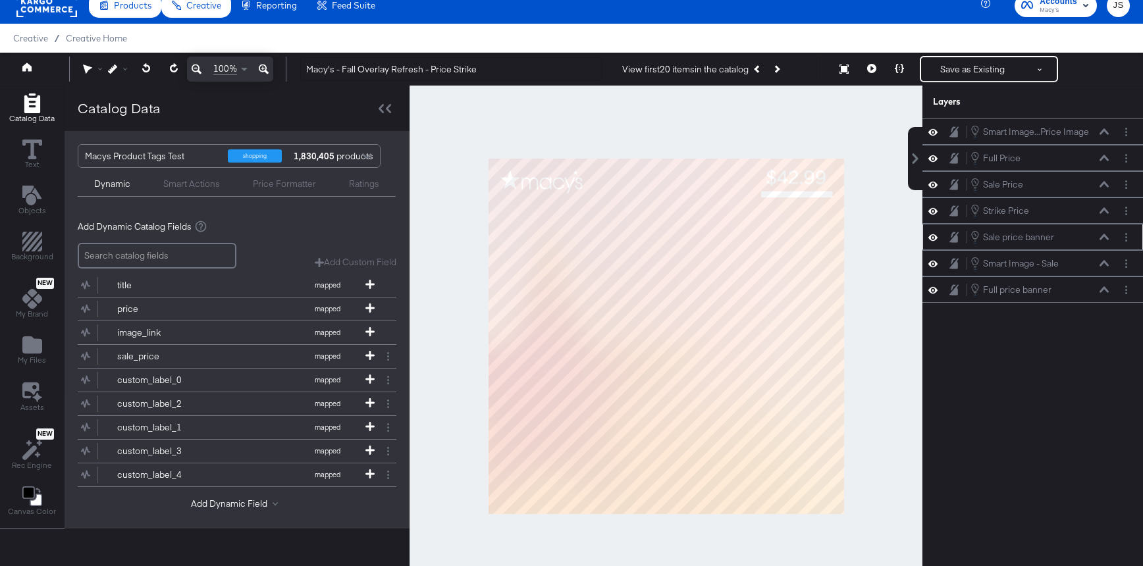
click at [870, 355] on div at bounding box center [666, 336] width 513 height 501
click at [779, 72] on icon "Next Product" at bounding box center [775, 68] width 7 height 7
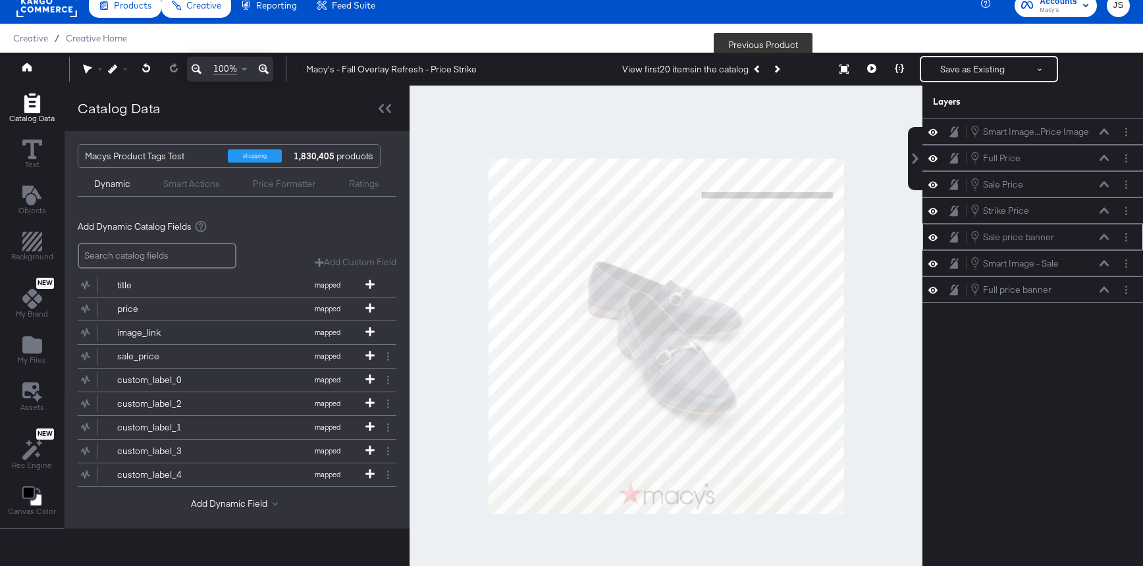
click at [756, 68] on button "Previous Product" at bounding box center [758, 69] width 18 height 24
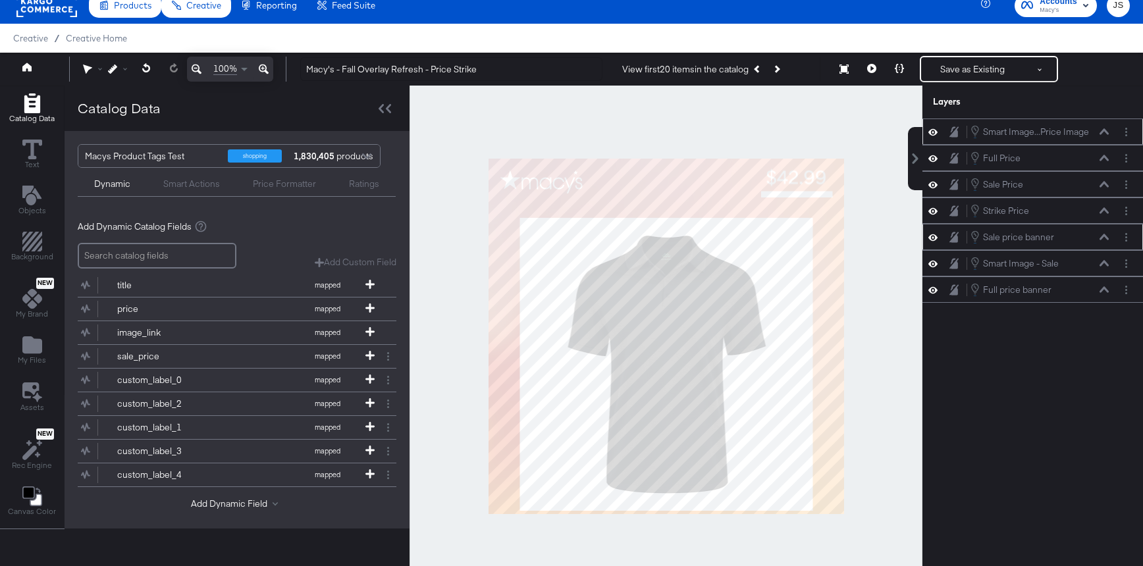
click at [1104, 132] on icon at bounding box center [1104, 131] width 9 height 7
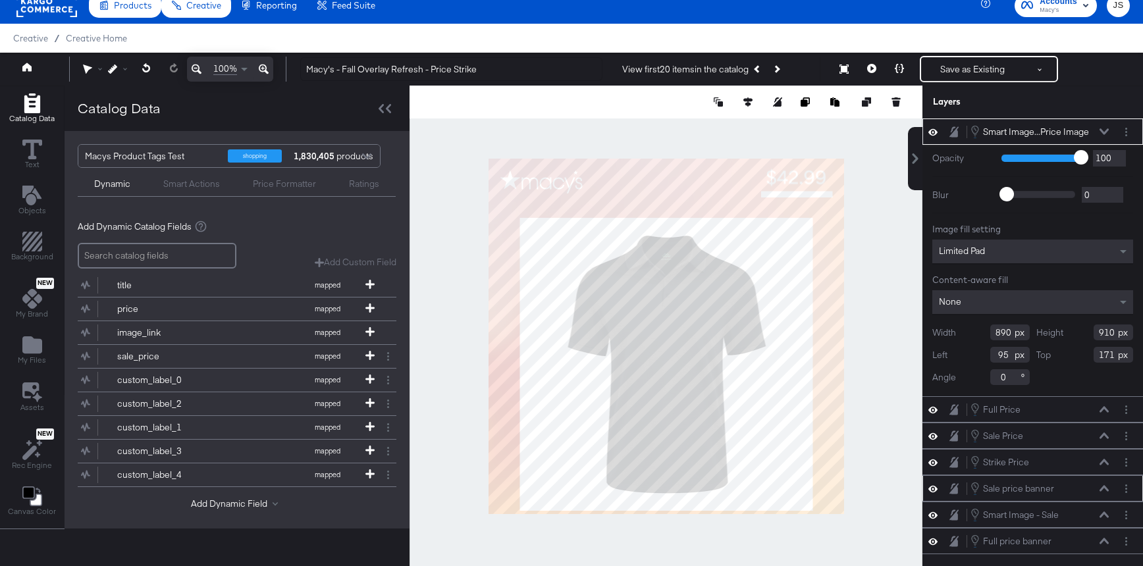
type input "172"
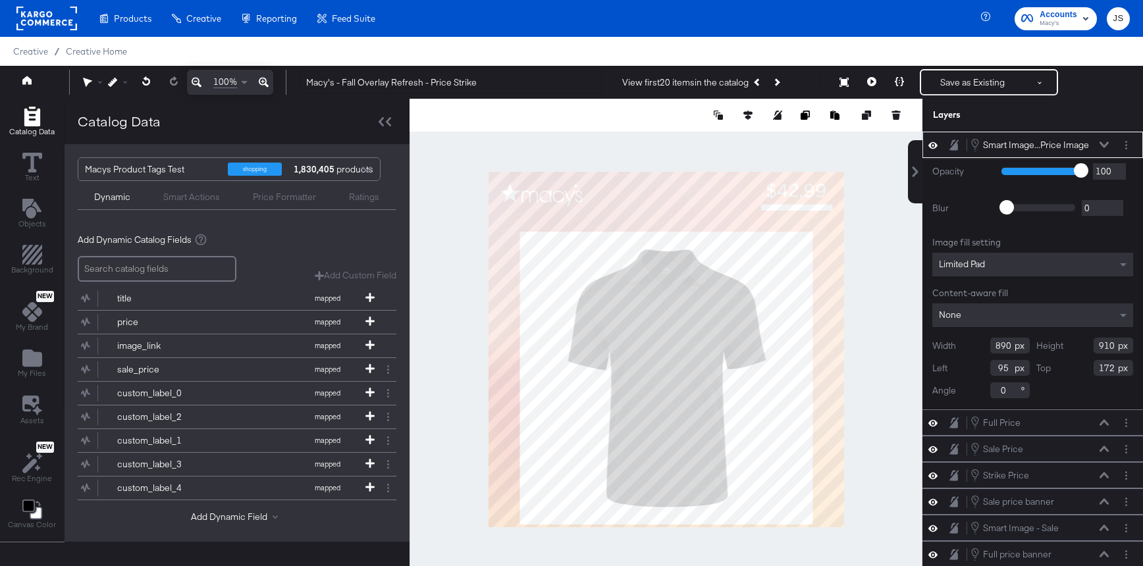
scroll to position [13, 0]
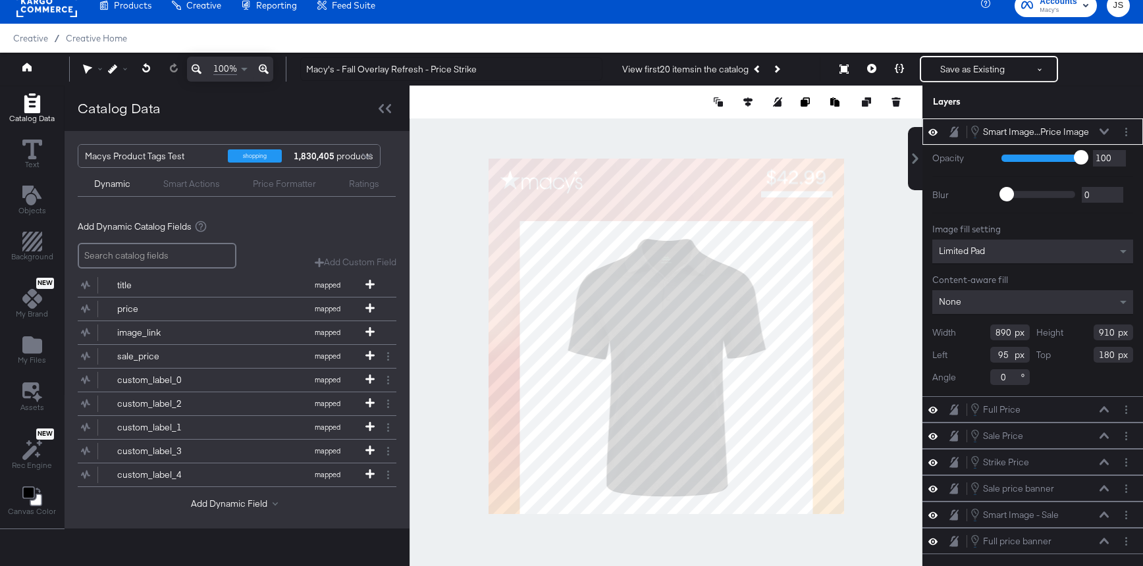
type input "181"
click at [903, 242] on div at bounding box center [666, 336] width 513 height 501
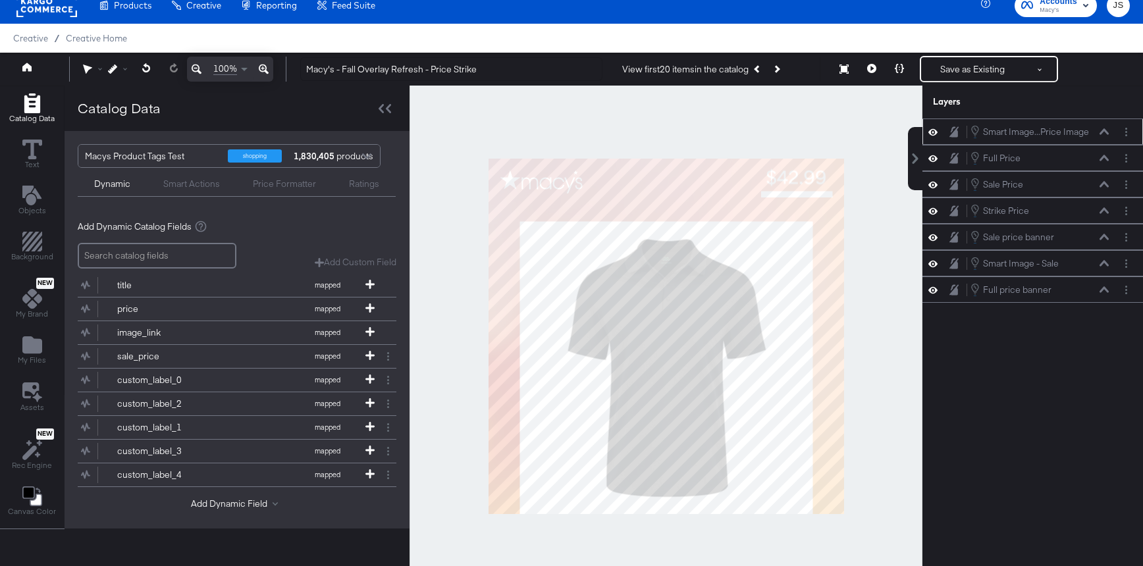
click at [1107, 126] on div "Smart Image...Price Image Smart Image - Full Price Image" at bounding box center [1040, 131] width 140 height 14
click at [1107, 127] on div "Smart Image...Price Image Smart Image - Full Price Image" at bounding box center [1040, 131] width 140 height 14
click at [1104, 132] on icon at bounding box center [1104, 131] width 9 height 7
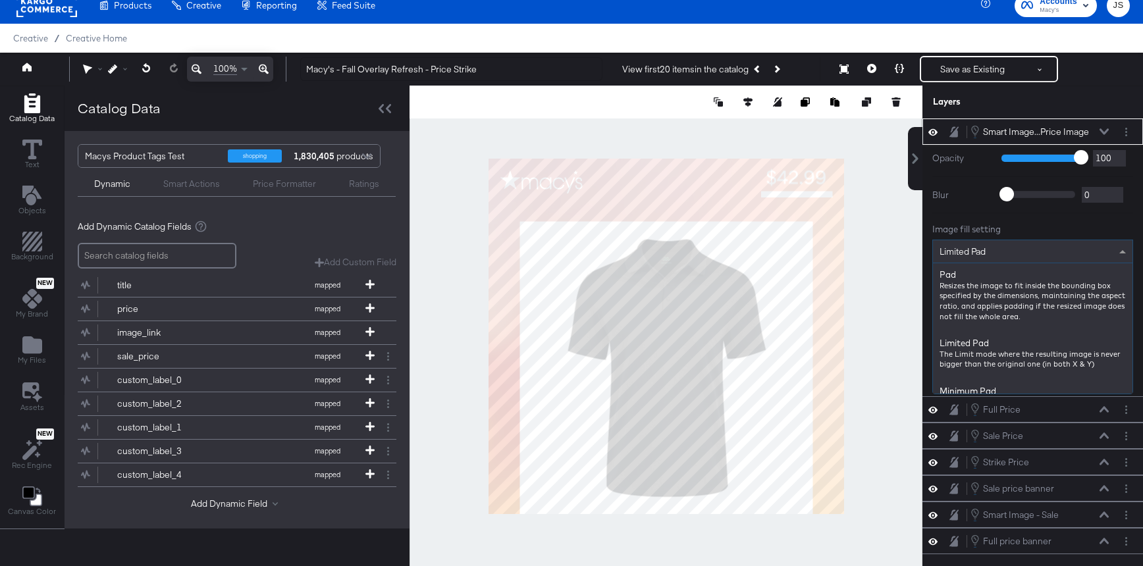
click at [1102, 244] on div "Limited Pad" at bounding box center [1032, 251] width 199 height 22
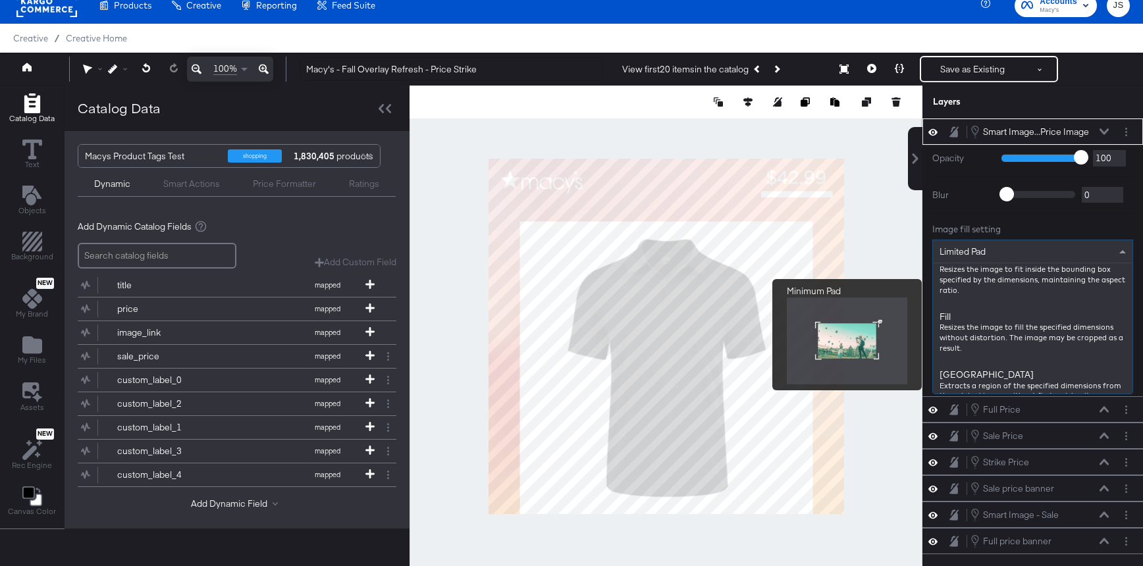
scroll to position [200, 0]
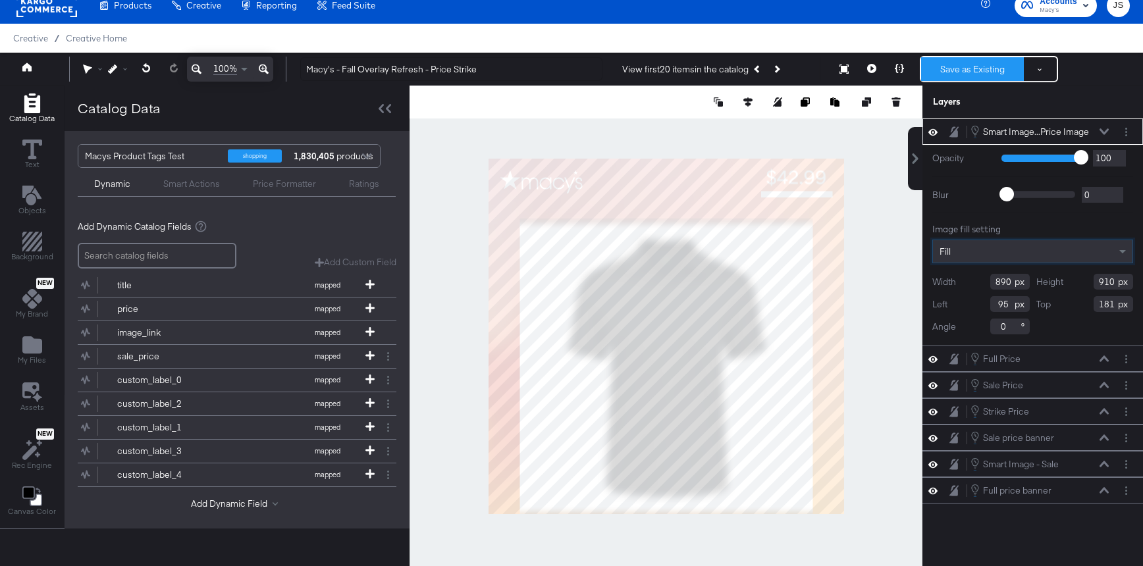
click at [974, 76] on button "Save as Existing" at bounding box center [972, 69] width 103 height 24
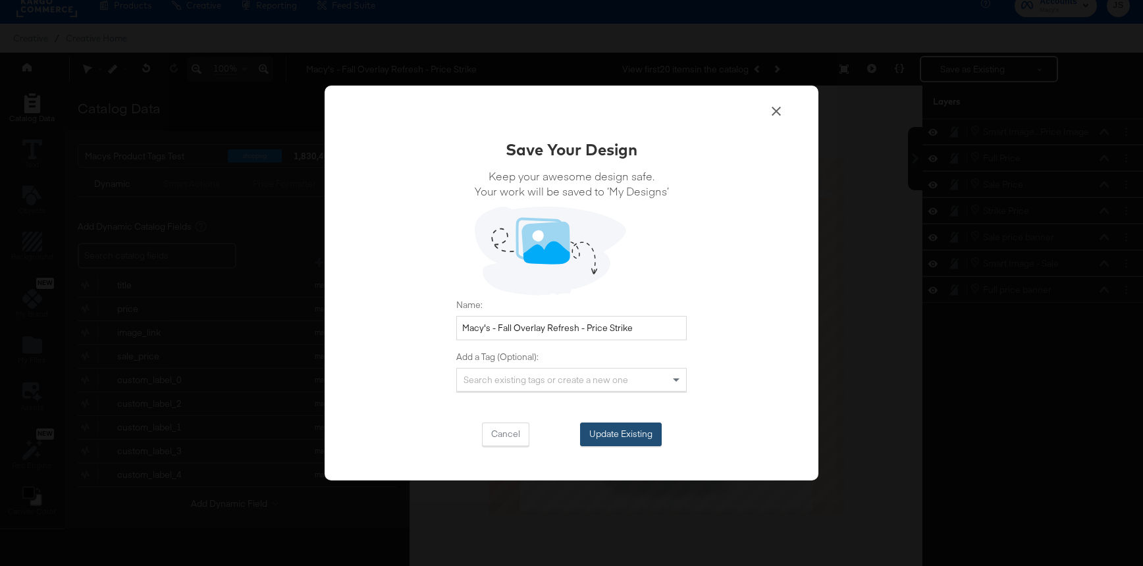
click at [625, 429] on button "Update Existing" at bounding box center [621, 435] width 82 height 24
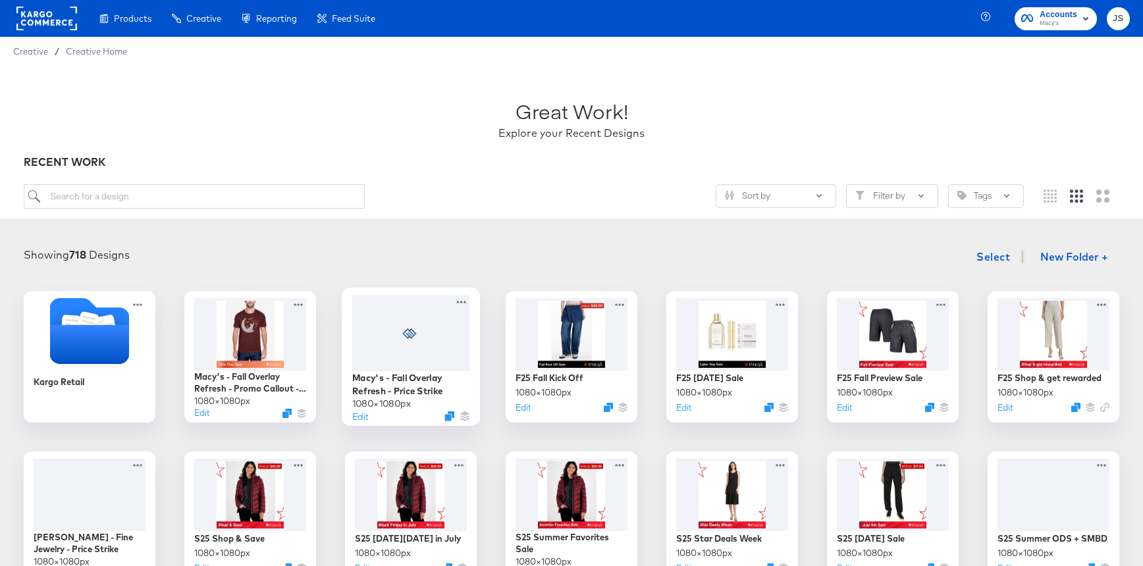
click at [381, 342] on div at bounding box center [411, 333] width 118 height 76
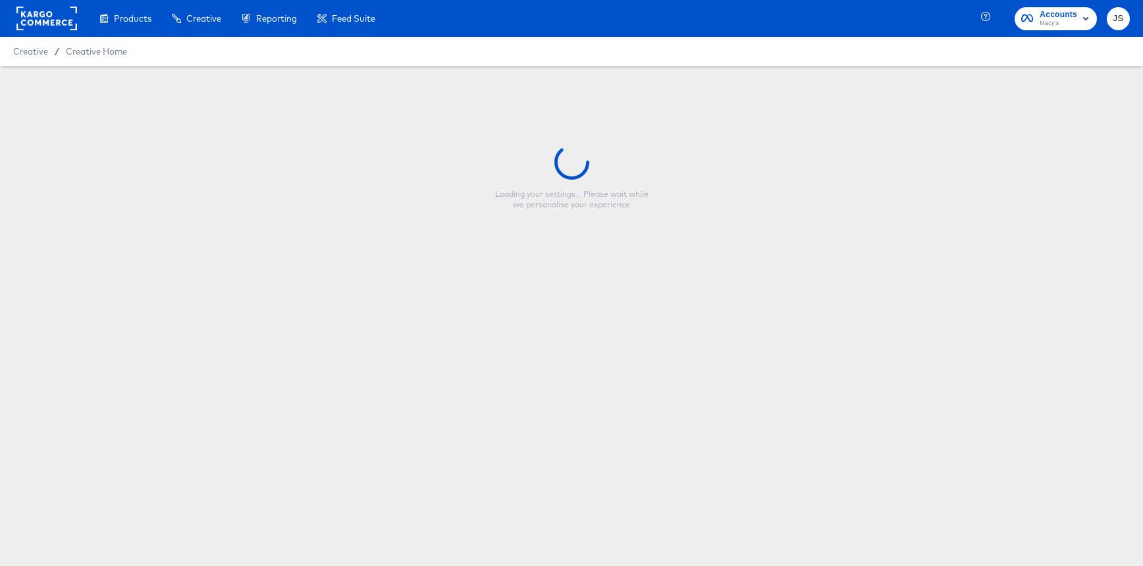
type input "Macy's - Fall Overlay Refresh - Price Strike"
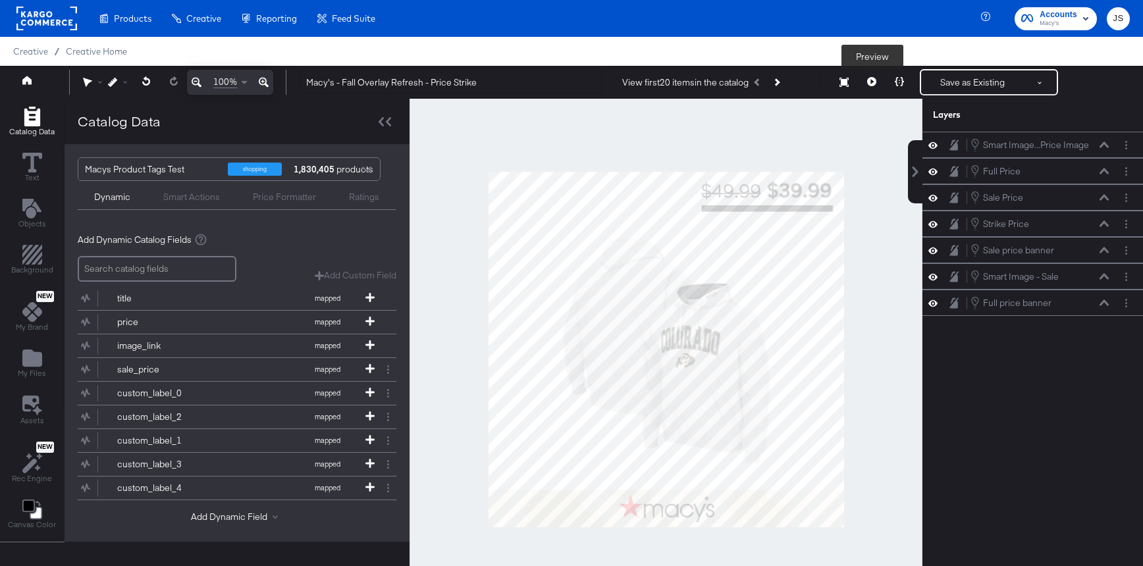
click at [871, 89] on button at bounding box center [872, 82] width 28 height 26
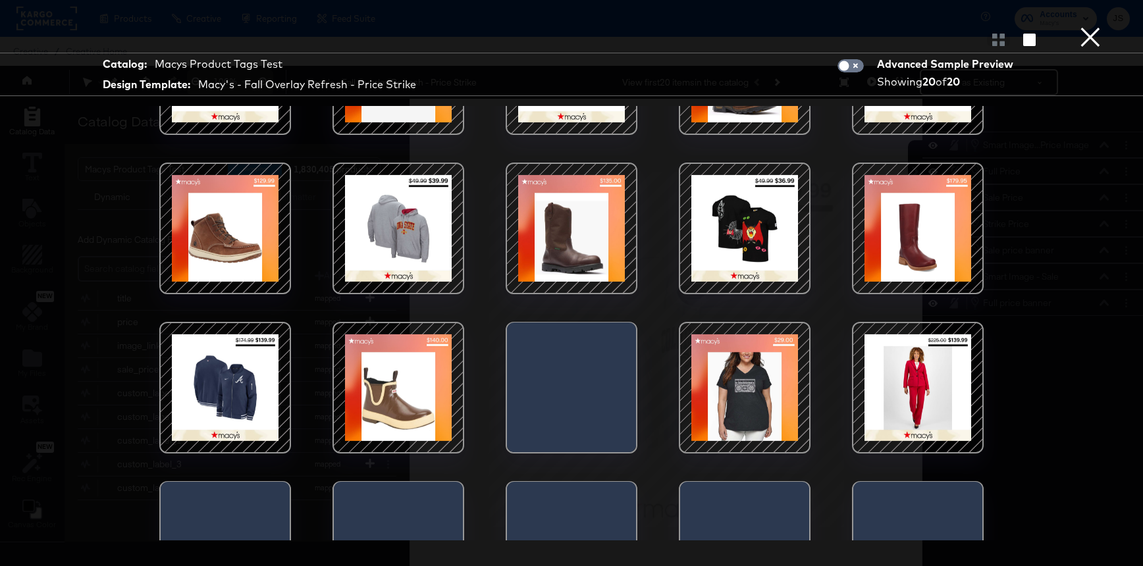
scroll to position [175, 0]
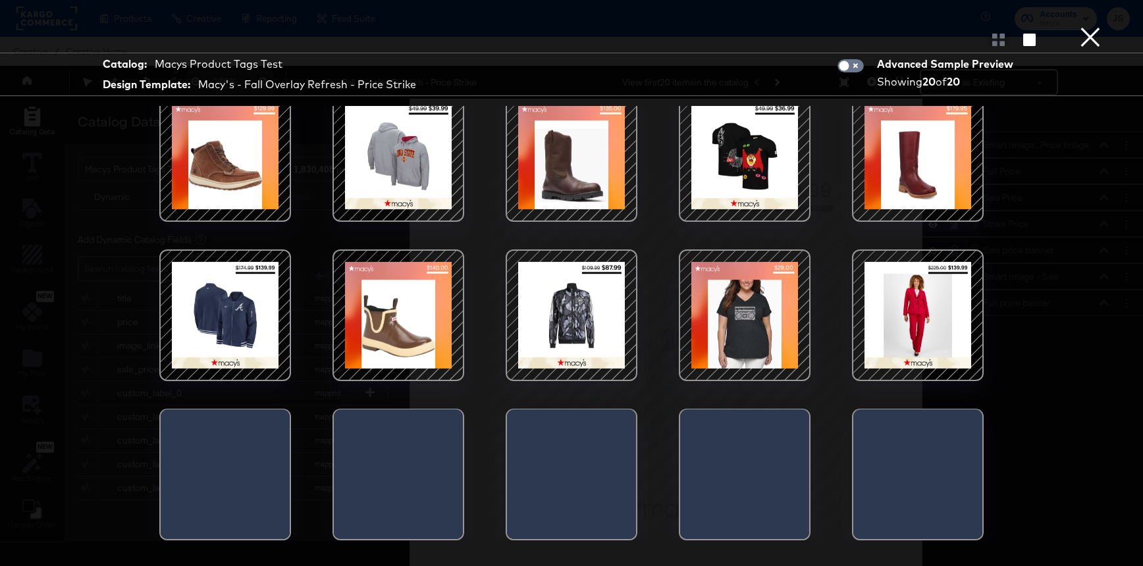
click at [421, 298] on div at bounding box center [398, 315] width 112 height 112
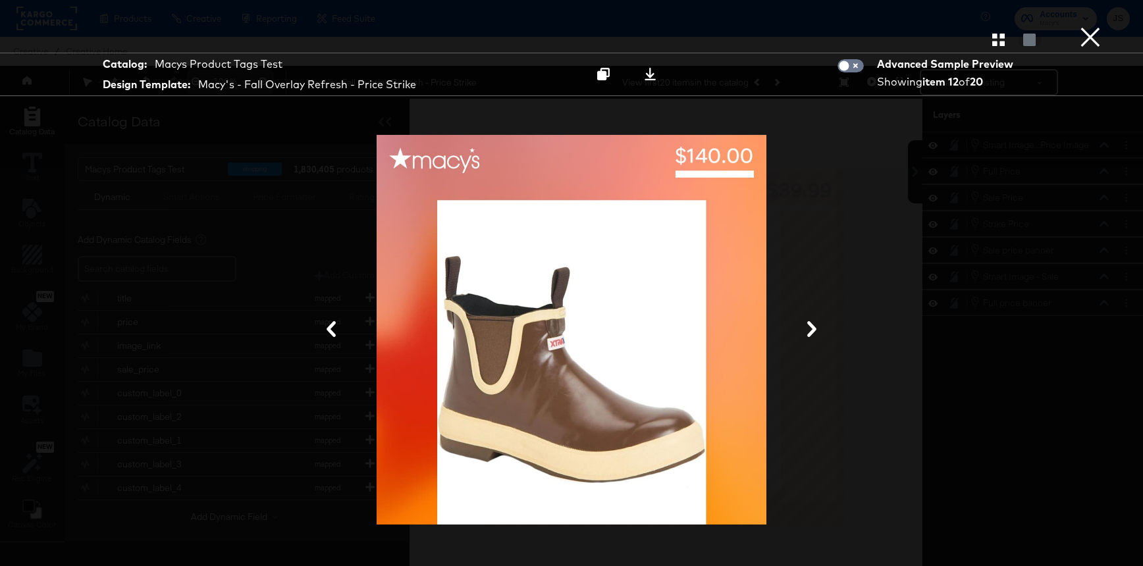
click at [1098, 26] on button "×" at bounding box center [1090, 13] width 26 height 26
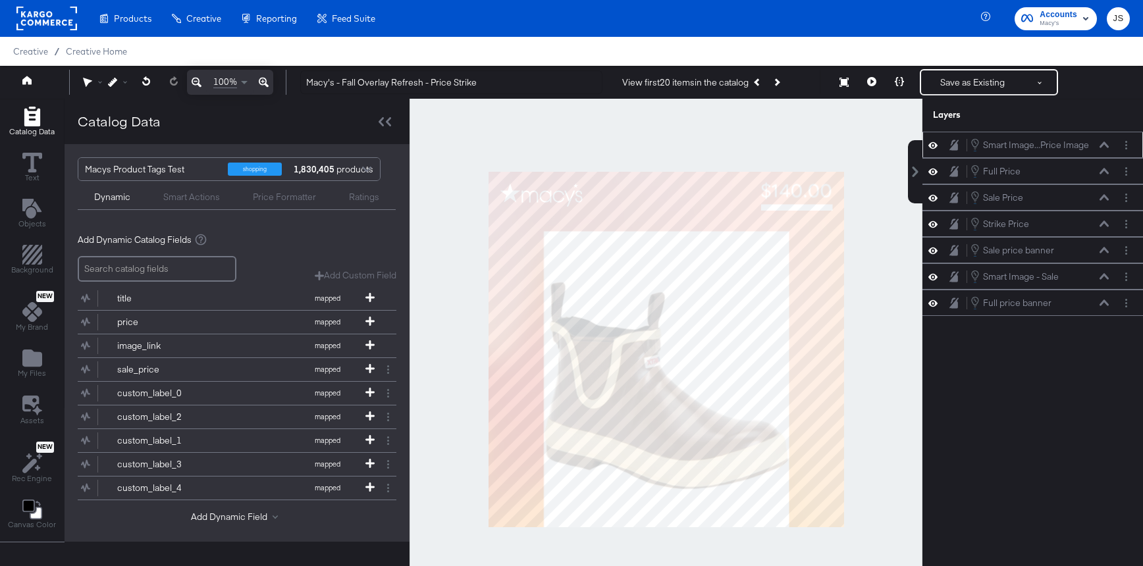
click at [1102, 146] on icon at bounding box center [1104, 145] width 9 height 6
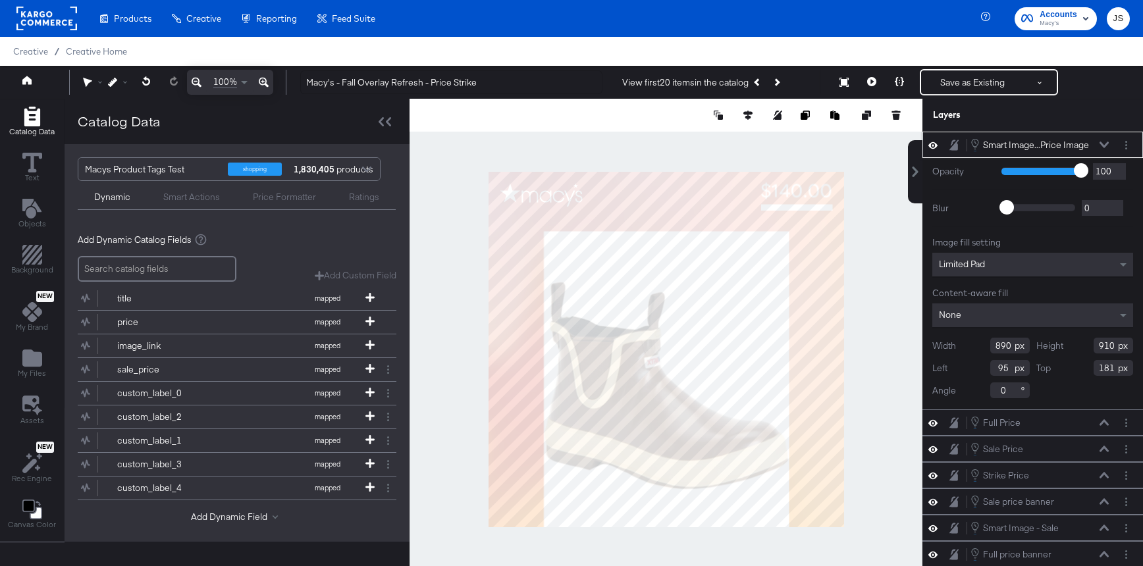
click at [1102, 146] on icon at bounding box center [1104, 145] width 9 height 6
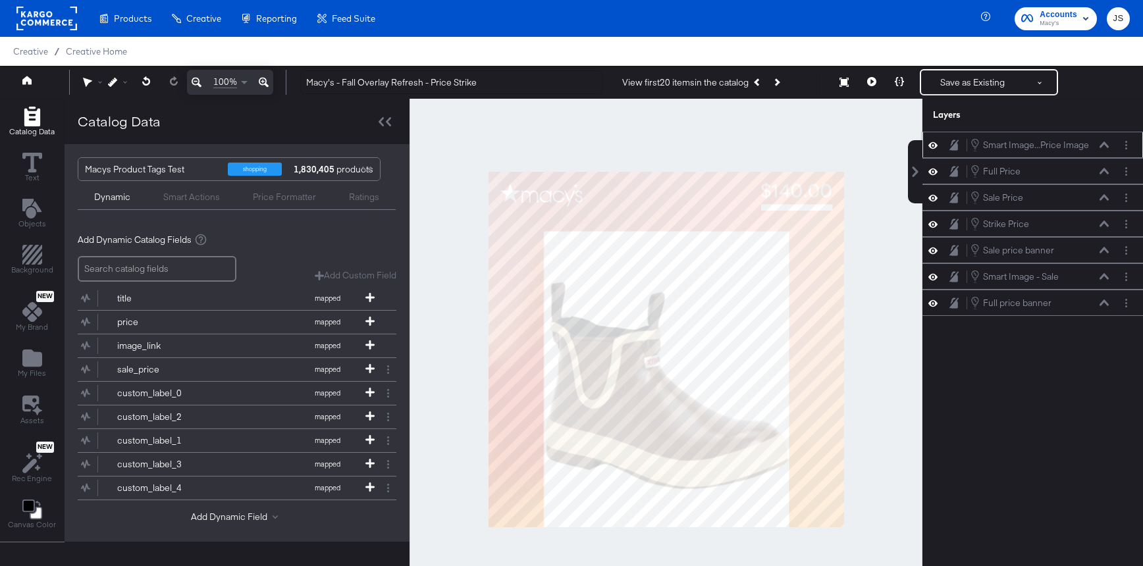
click at [1102, 146] on icon at bounding box center [1104, 145] width 9 height 6
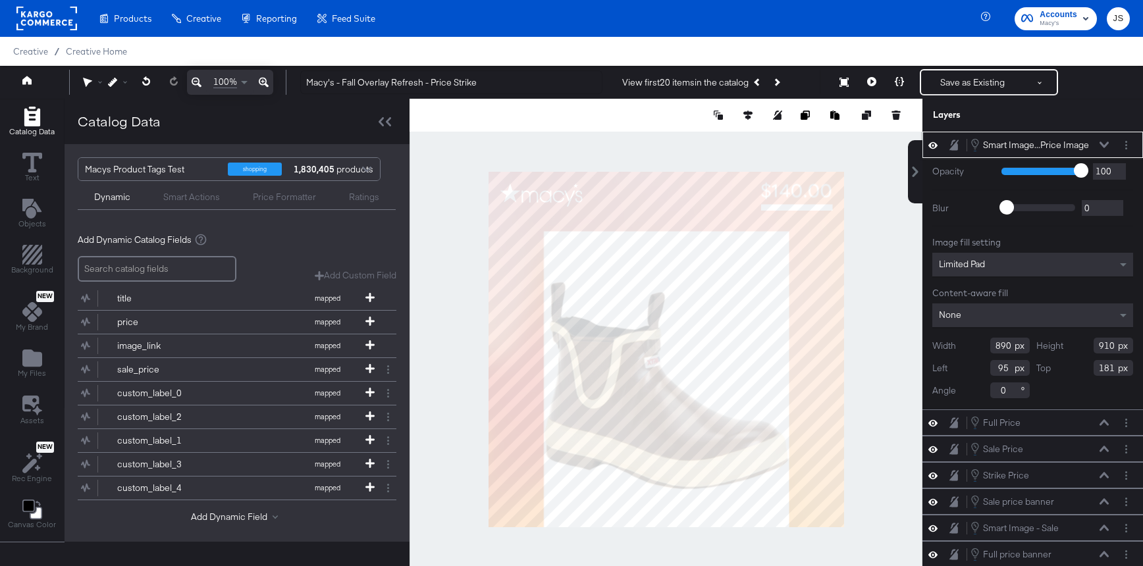
click at [1102, 145] on icon at bounding box center [1104, 145] width 9 height 6
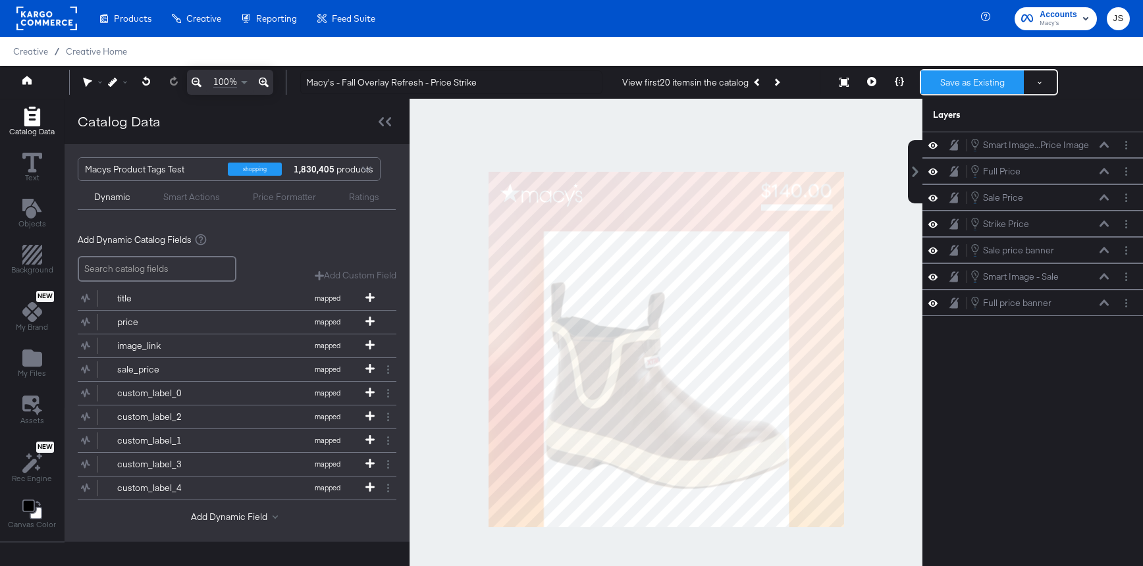
click at [948, 90] on button "Save as Existing" at bounding box center [972, 82] width 103 height 24
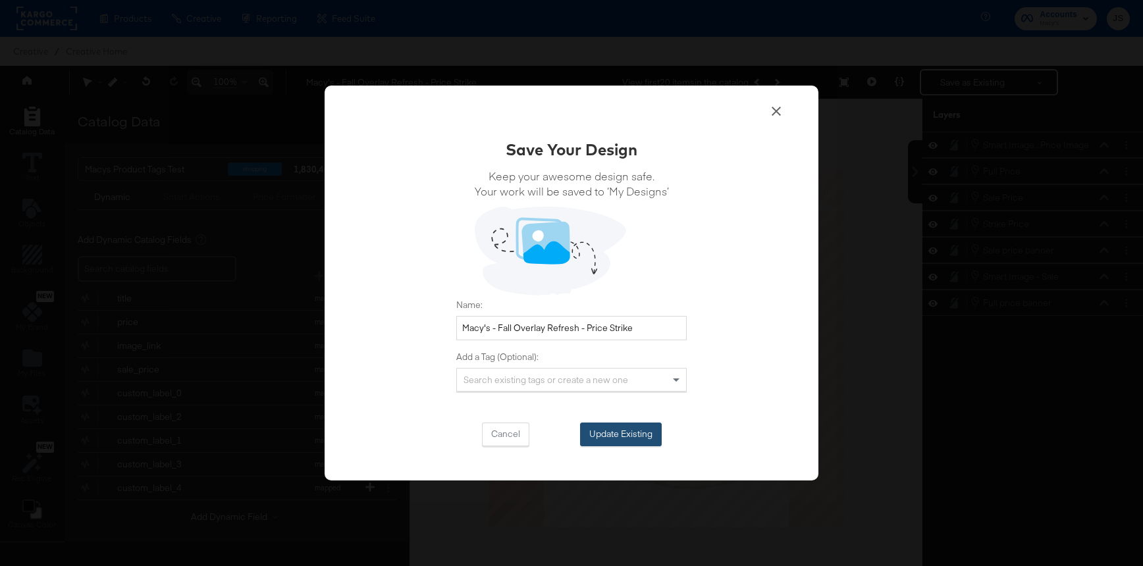
click at [631, 444] on button "Update Existing" at bounding box center [621, 435] width 82 height 24
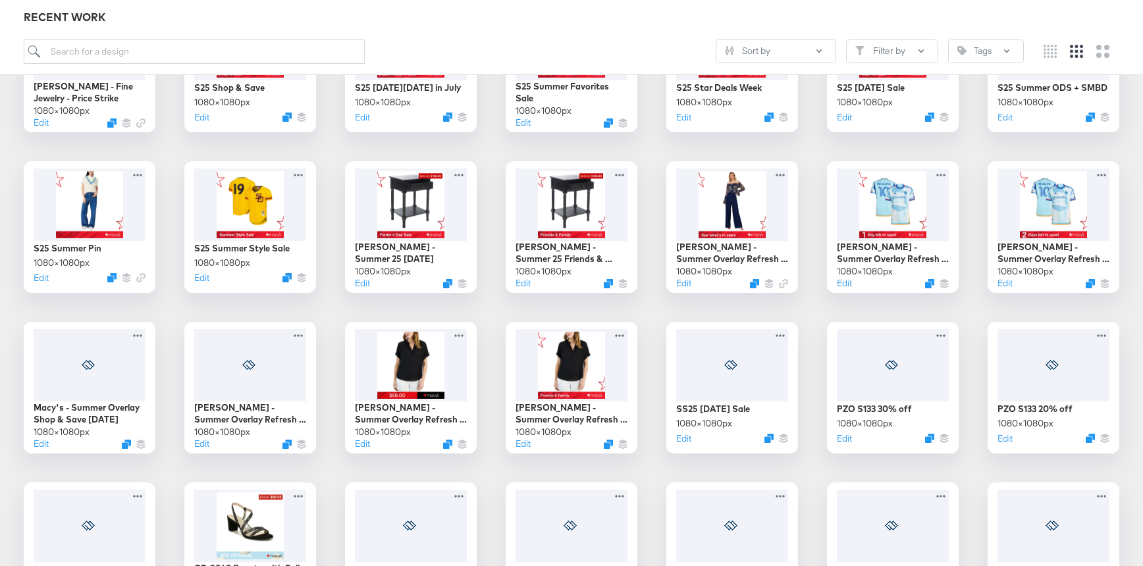
scroll to position [455, 0]
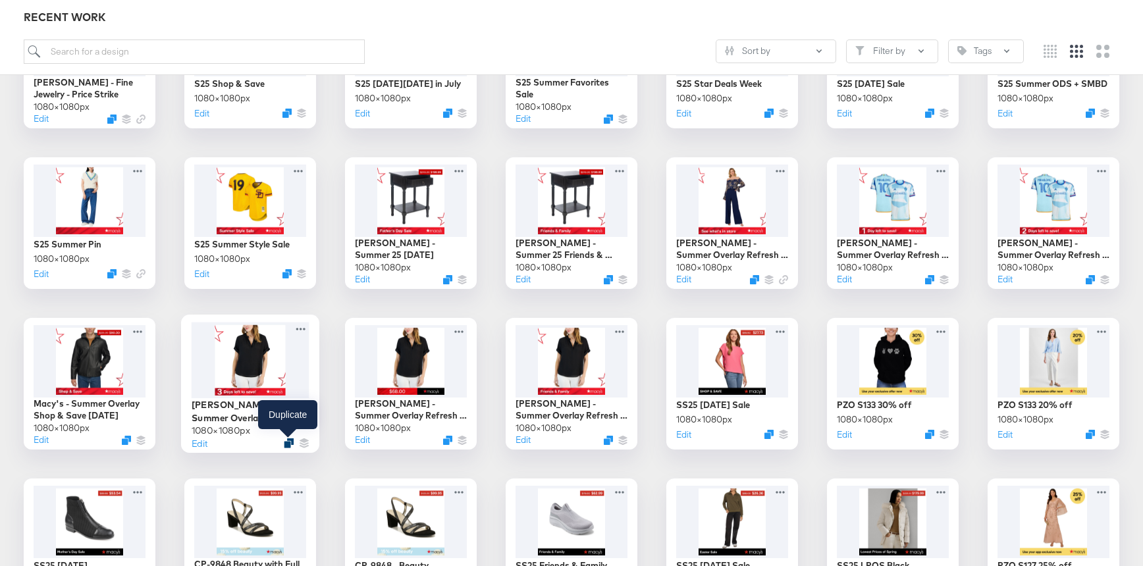
click at [287, 442] on icon "Duplicate" at bounding box center [289, 443] width 10 height 10
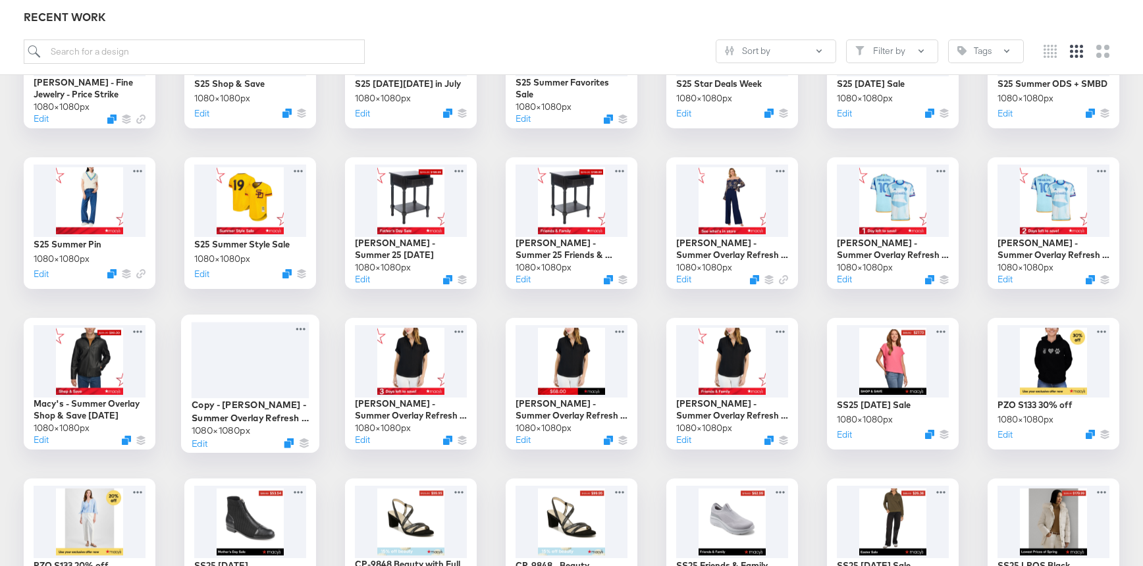
click at [277, 371] on div at bounding box center [251, 360] width 118 height 76
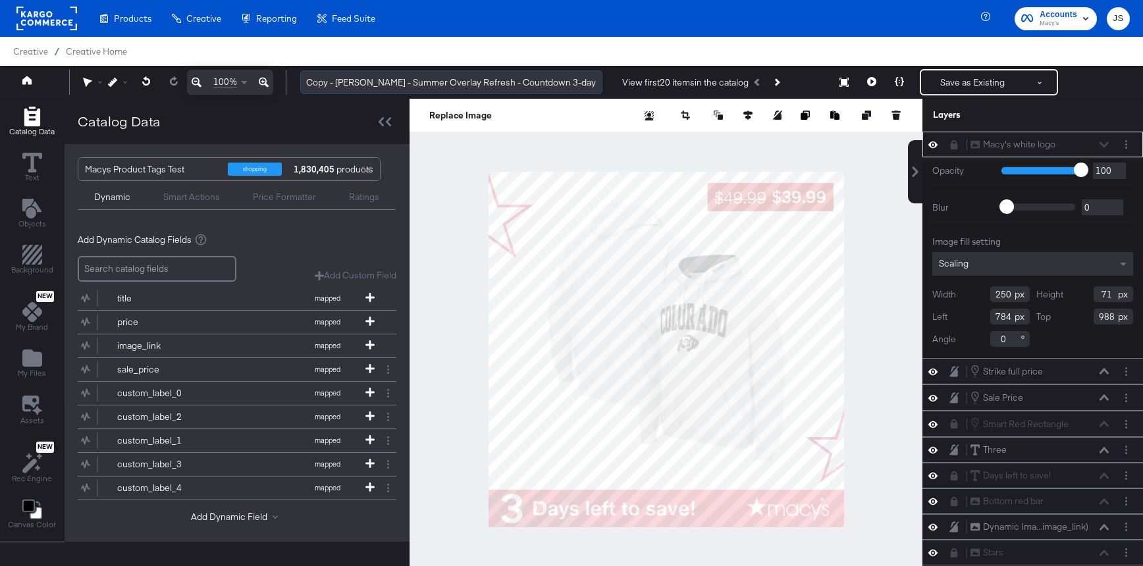
drag, startPoint x: 406, startPoint y: 82, endPoint x: 372, endPoint y: 80, distance: 33.6
click at [372, 80] on input "Copy - Macy's - Summer Overlay Refresh - Countdown 3-day" at bounding box center [451, 82] width 302 height 24
drag, startPoint x: 336, startPoint y: 85, endPoint x: 286, endPoint y: 85, distance: 50.0
click at [286, 85] on div "100% Copy - Macy's - Fall Overlay Refresh - Countdown 3-day View first 20 items…" at bounding box center [571, 82] width 1143 height 33
click at [535, 90] on input "Macy's - Fall Overlay Refresh - Countdown 3-day" at bounding box center [451, 82] width 302 height 24
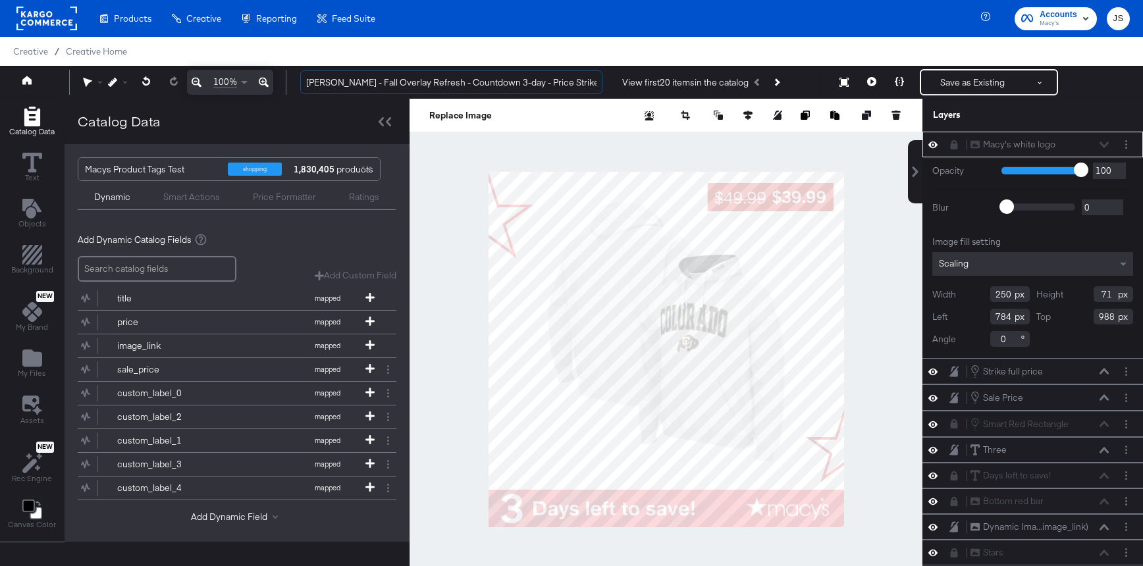
type input "[PERSON_NAME] - Fall Overlay Refresh - Countdown 3-day - Price Strike"
click at [1107, 140] on div "Macy's white logo Macy's white logo" at bounding box center [1040, 145] width 140 height 14
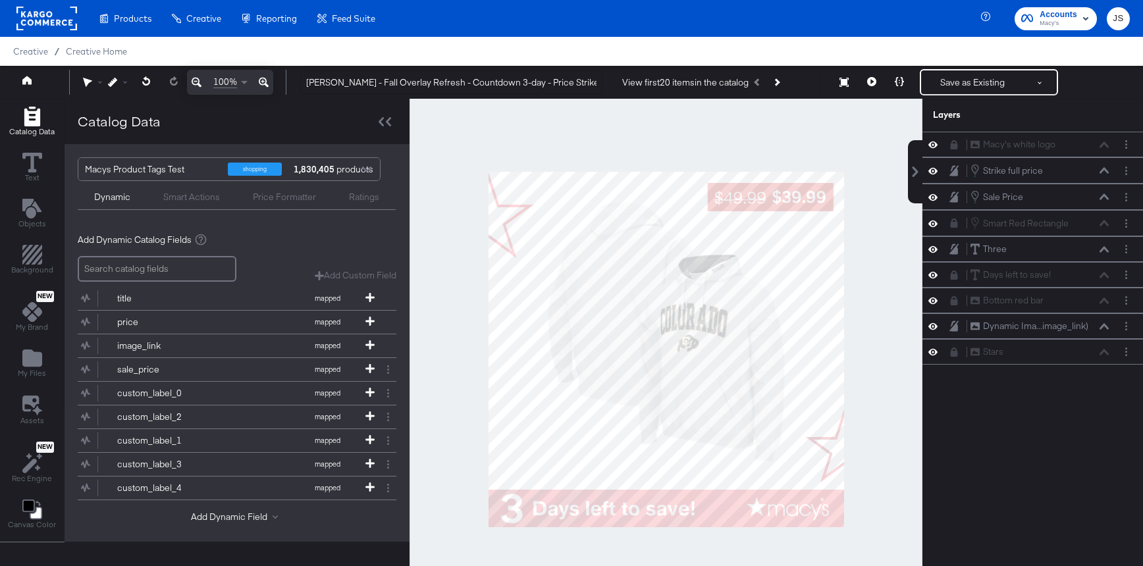
click at [878, 194] on div at bounding box center [666, 349] width 513 height 501
click at [1127, 144] on button "Layer Options" at bounding box center [1126, 145] width 14 height 14
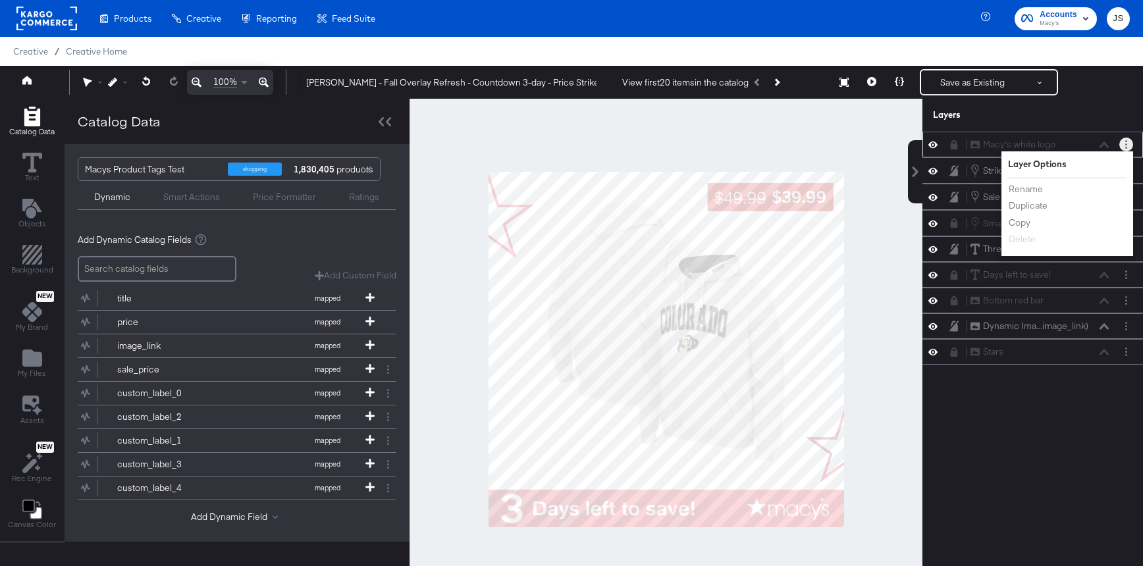
click at [977, 144] on div "Macy's white logo Macy's white logo" at bounding box center [1040, 145] width 140 height 14
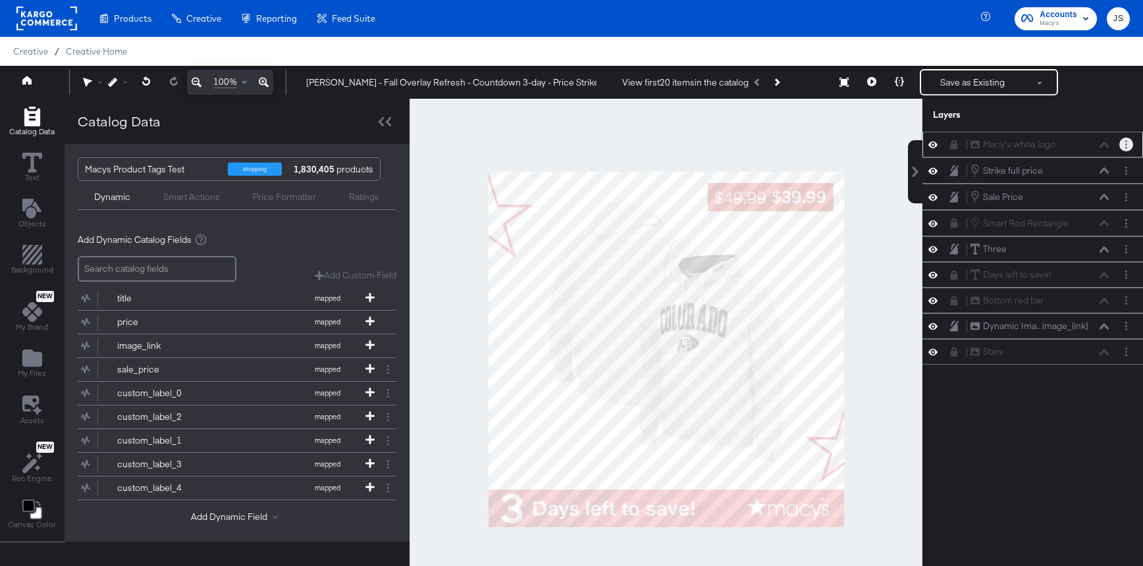
click at [953, 145] on icon at bounding box center [954, 144] width 7 height 9
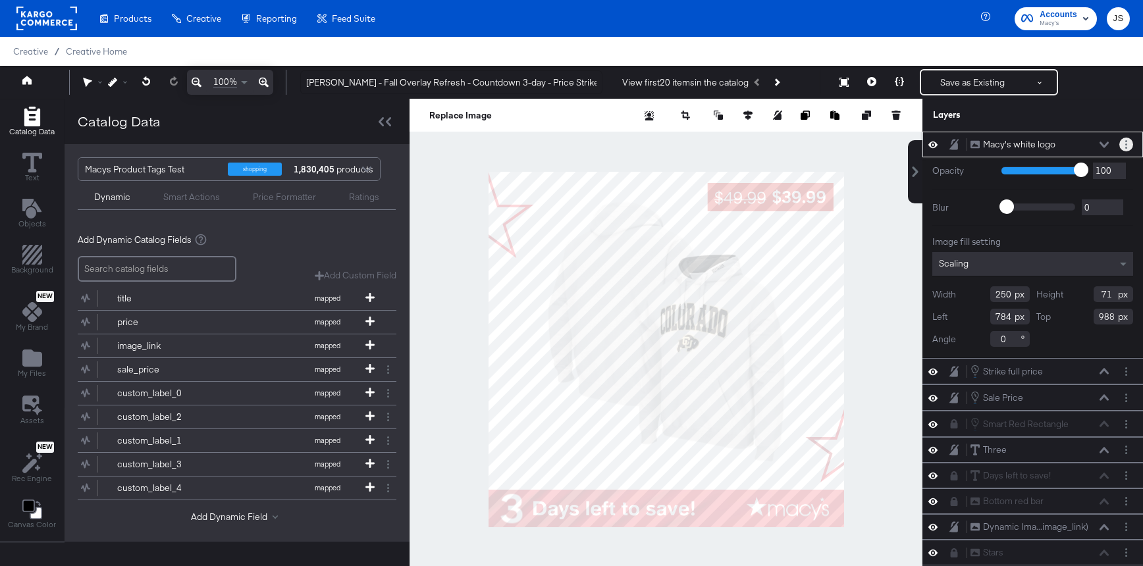
click at [1121, 148] on button "Layer Options" at bounding box center [1126, 145] width 14 height 14
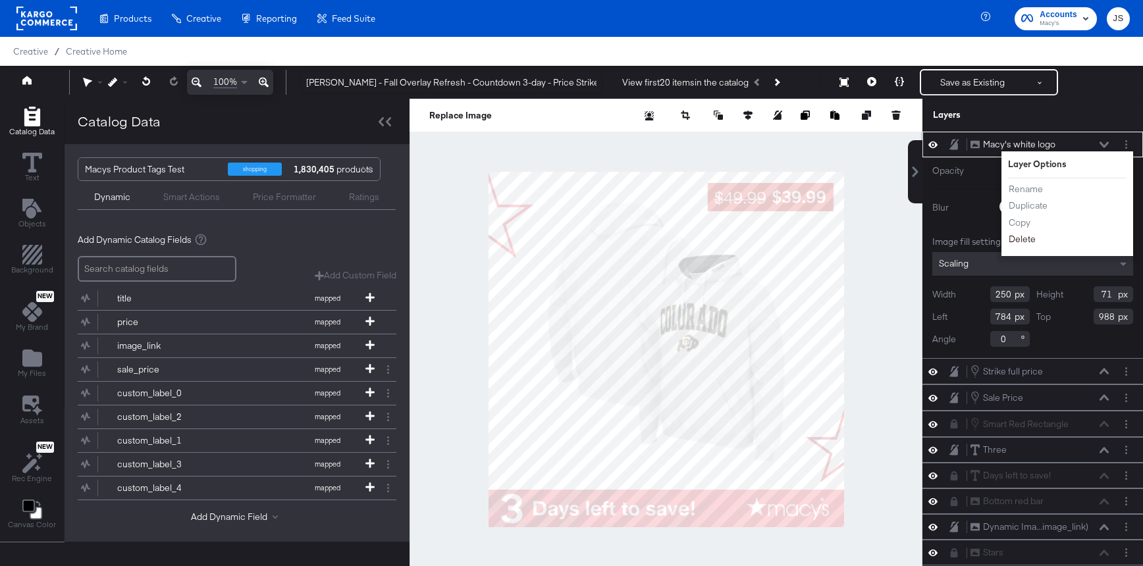
click at [1021, 238] on button "Delete" at bounding box center [1022, 239] width 28 height 14
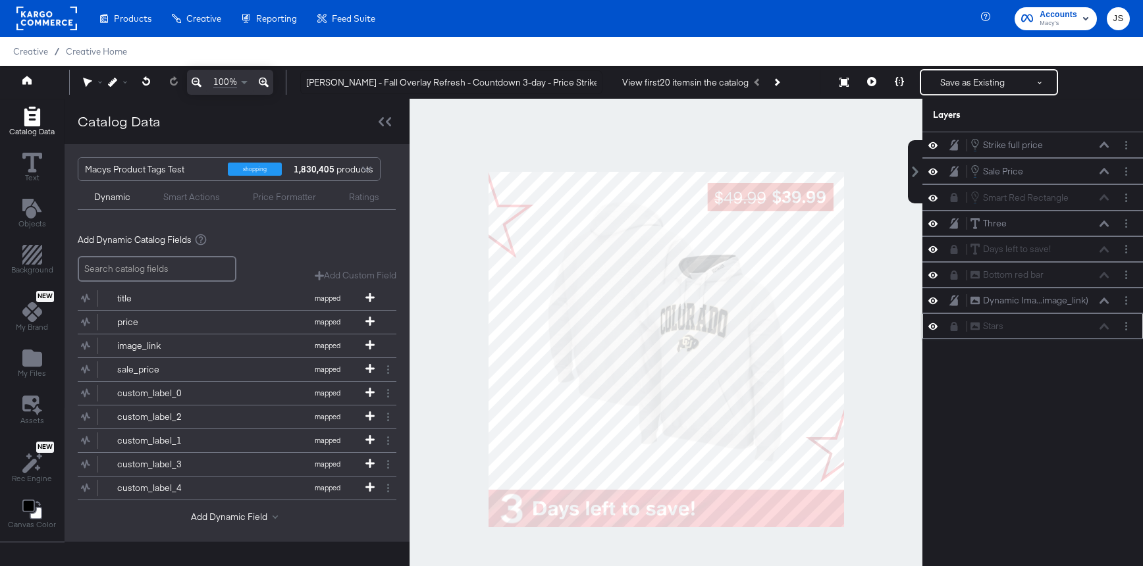
click at [951, 331] on icon at bounding box center [953, 326] width 9 height 9
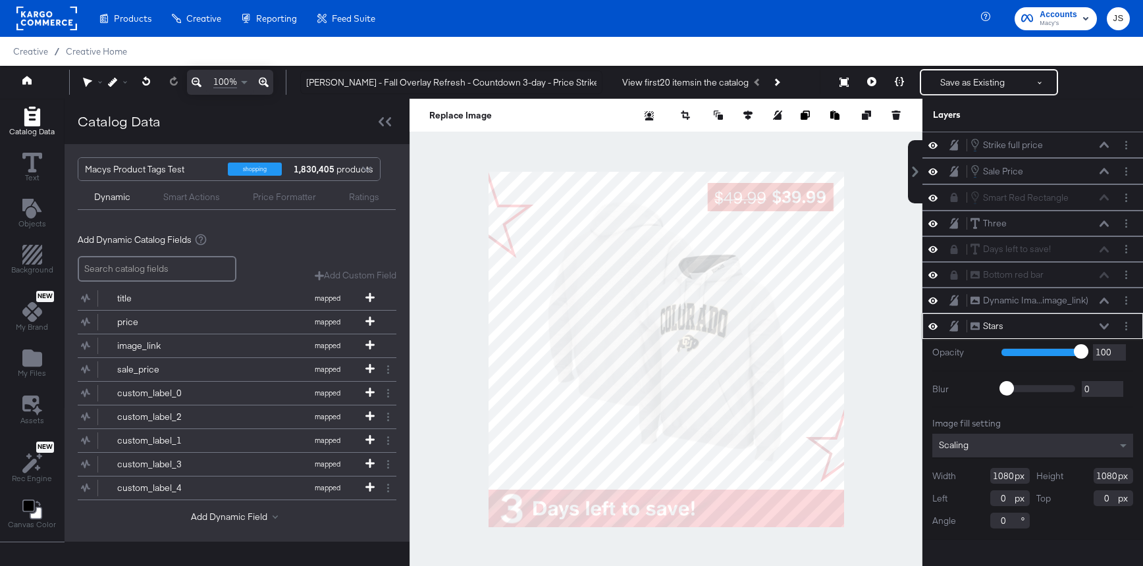
click at [1122, 332] on div at bounding box center [1126, 326] width 14 height 14
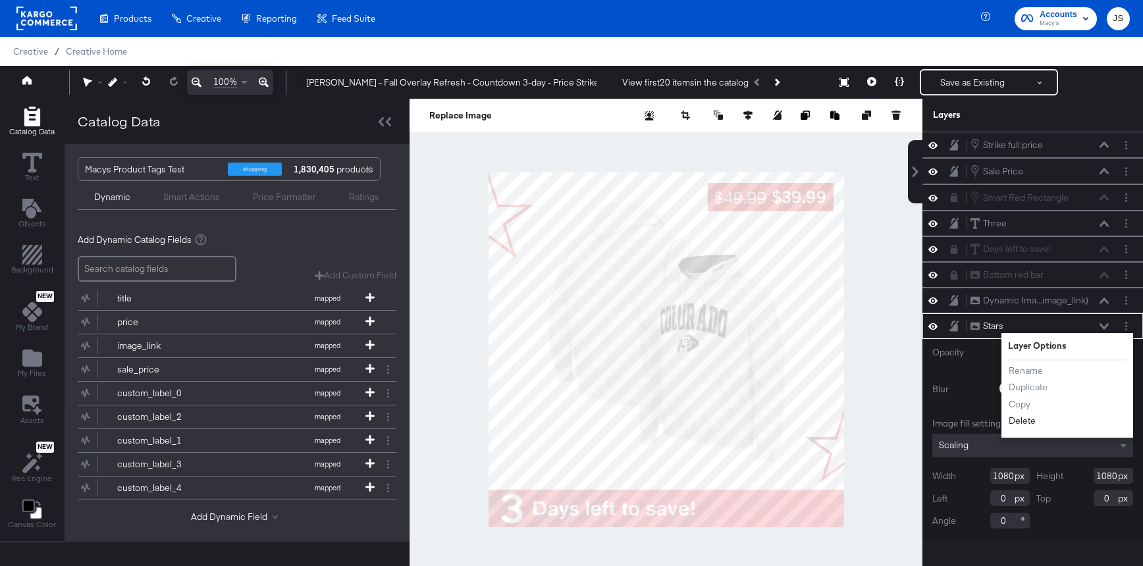
click at [1022, 424] on button "Delete" at bounding box center [1022, 421] width 28 height 14
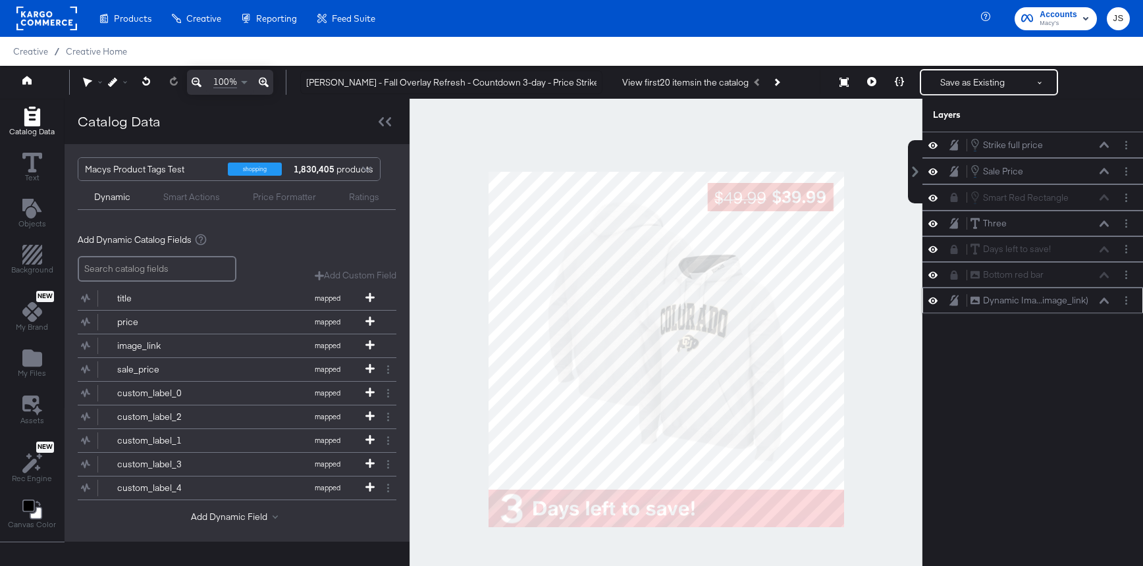
click at [937, 300] on icon at bounding box center [932, 301] width 9 height 7
click at [937, 300] on icon at bounding box center [932, 300] width 9 height 9
click at [936, 303] on icon at bounding box center [932, 301] width 9 height 7
click at [932, 301] on icon at bounding box center [932, 301] width 9 height 9
click at [1128, 250] on button "Layer Options" at bounding box center [1126, 249] width 14 height 14
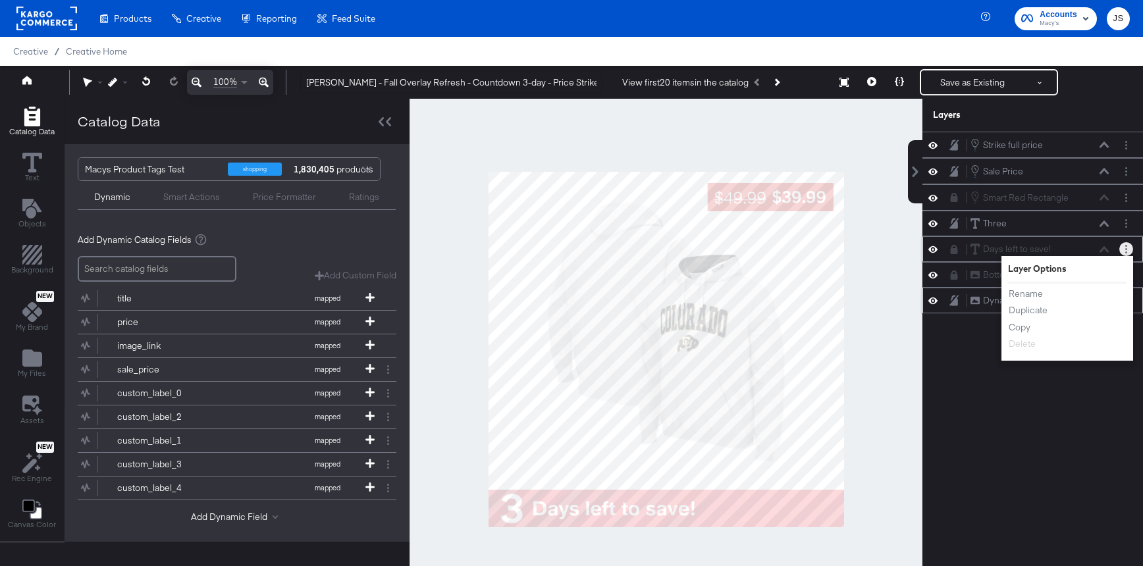
click at [1124, 239] on div "Days left to save! Days left to save! Layer Options Rename Duplicate Copy Delete" at bounding box center [1032, 249] width 221 height 26
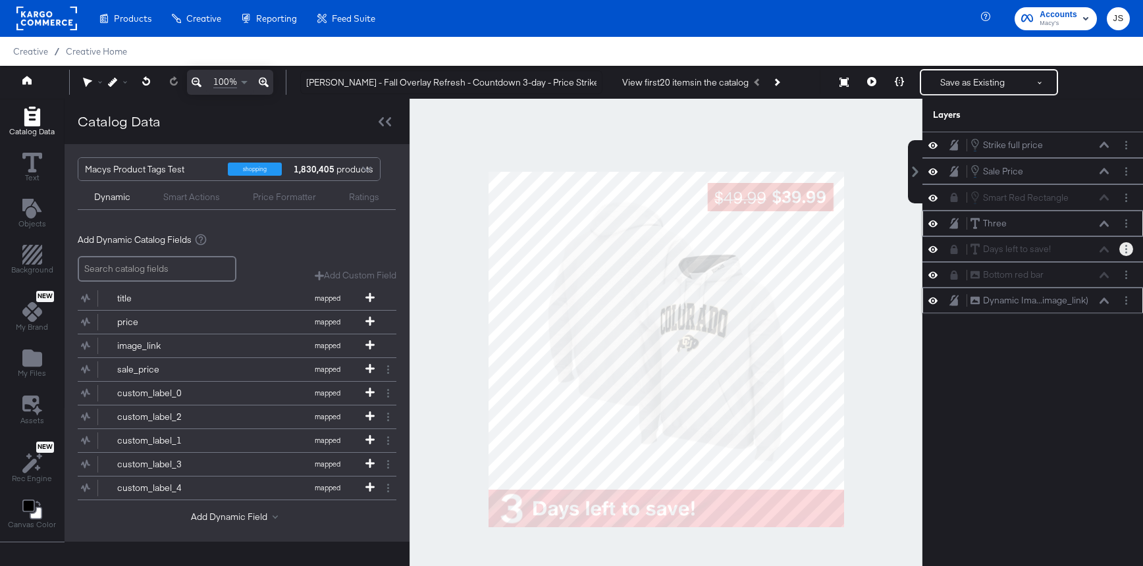
click at [936, 224] on icon at bounding box center [932, 224] width 9 height 7
click at [934, 250] on icon at bounding box center [932, 249] width 9 height 7
click at [953, 276] on icon at bounding box center [954, 275] width 7 height 9
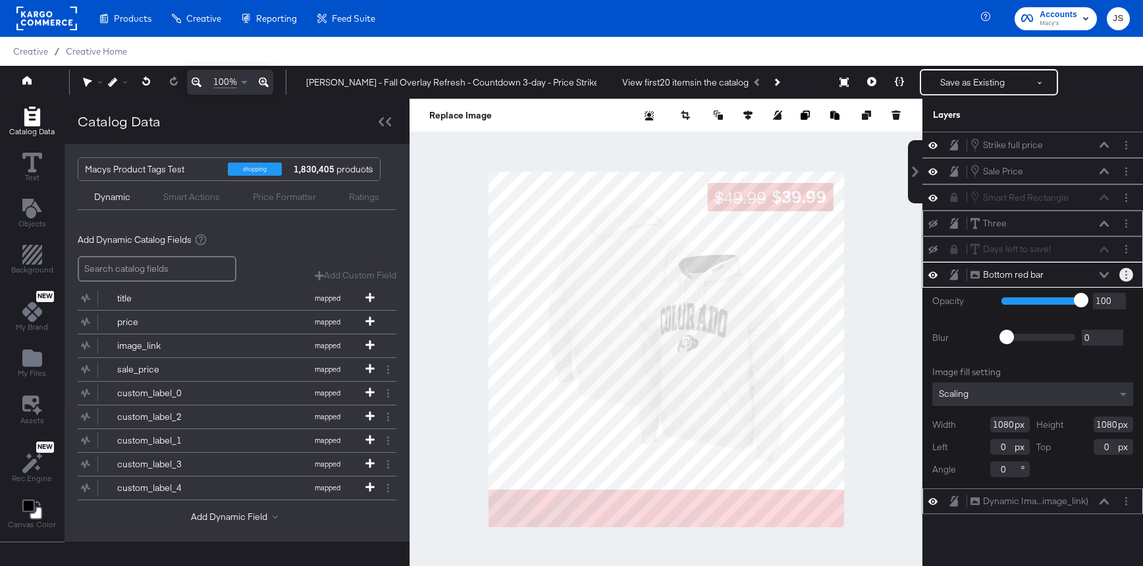
click at [1123, 273] on button "Layer Options" at bounding box center [1126, 275] width 14 height 14
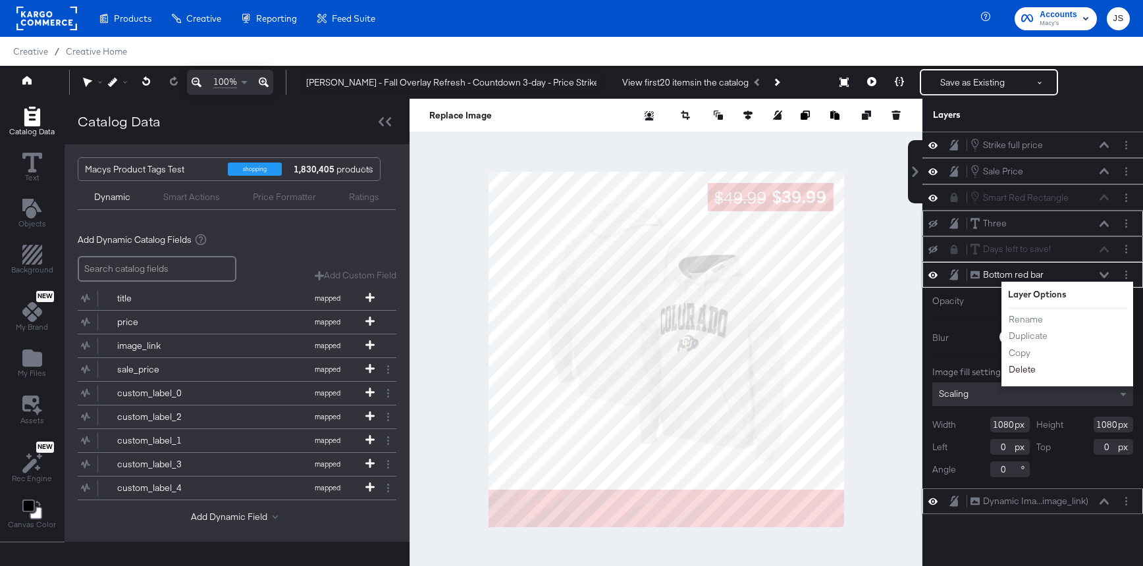
click at [1024, 366] on button "Delete" at bounding box center [1022, 370] width 28 height 14
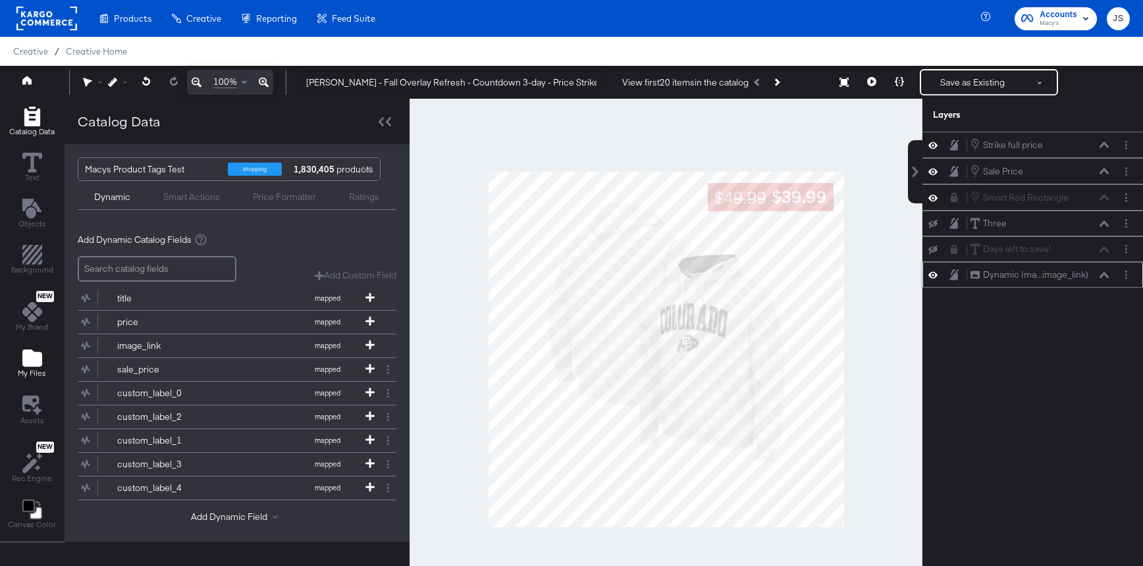
click at [36, 361] on icon "Add Files" at bounding box center [32, 358] width 20 height 17
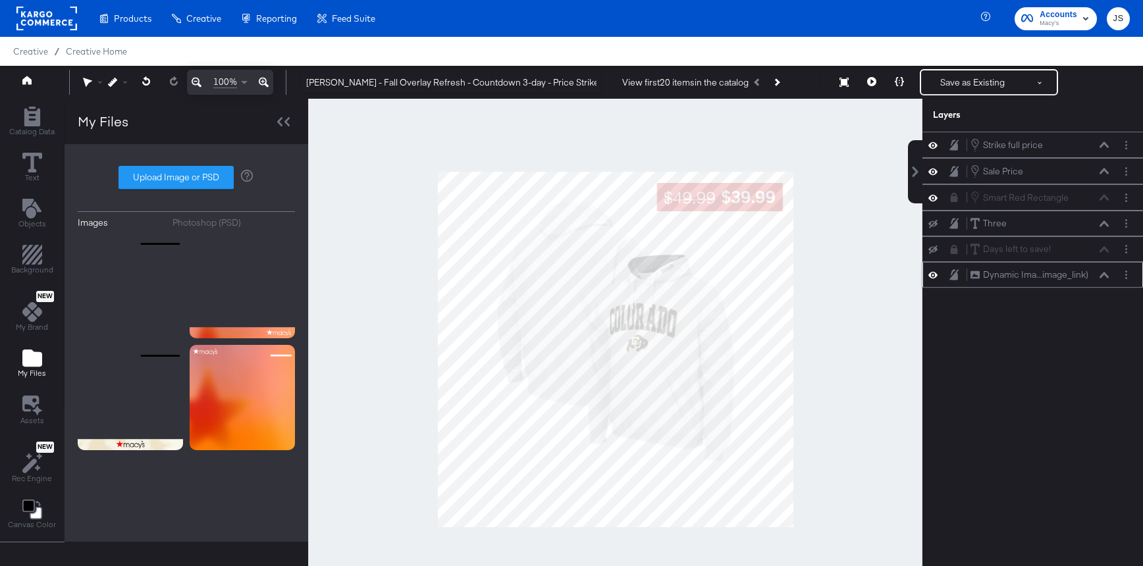
click at [207, 182] on label "Upload Image or PSD" at bounding box center [176, 178] width 114 height 22
click at [186, 178] on input "Upload Image or PSD" at bounding box center [186, 178] width 0 height 0
type input "C:\fakepath\Countdown - Bottom Bar.png"
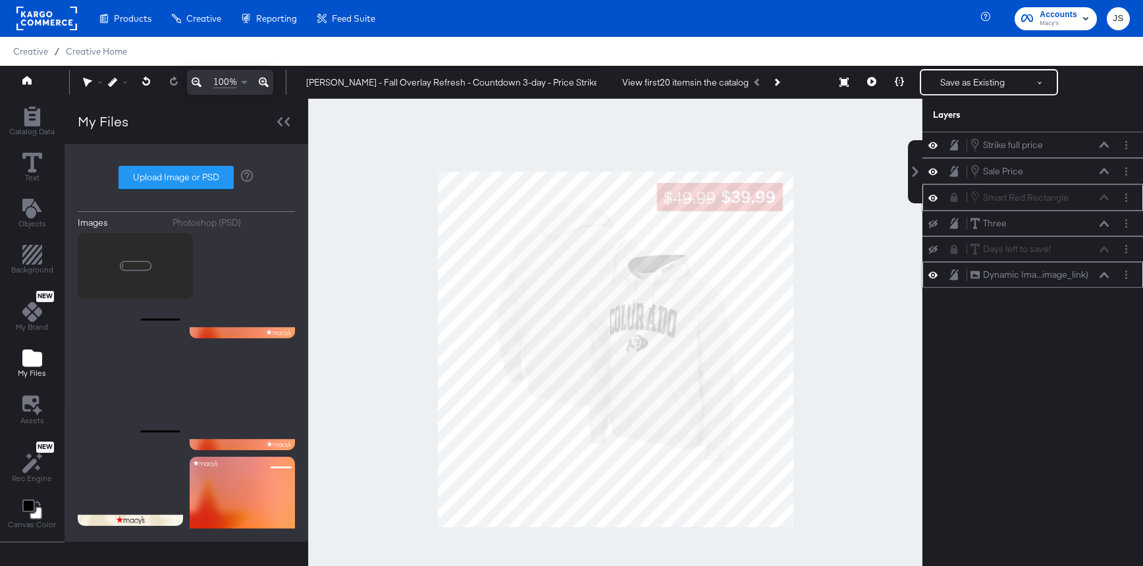
click at [954, 199] on icon at bounding box center [954, 197] width 7 height 9
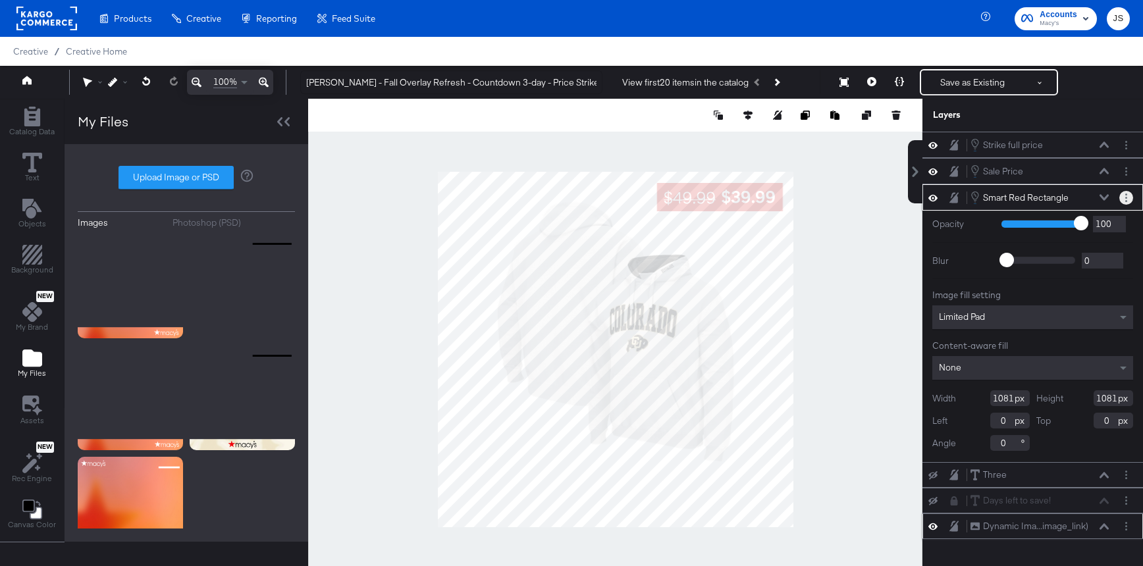
click at [1125, 201] on icon "Layer Options" at bounding box center [1126, 198] width 2 height 9
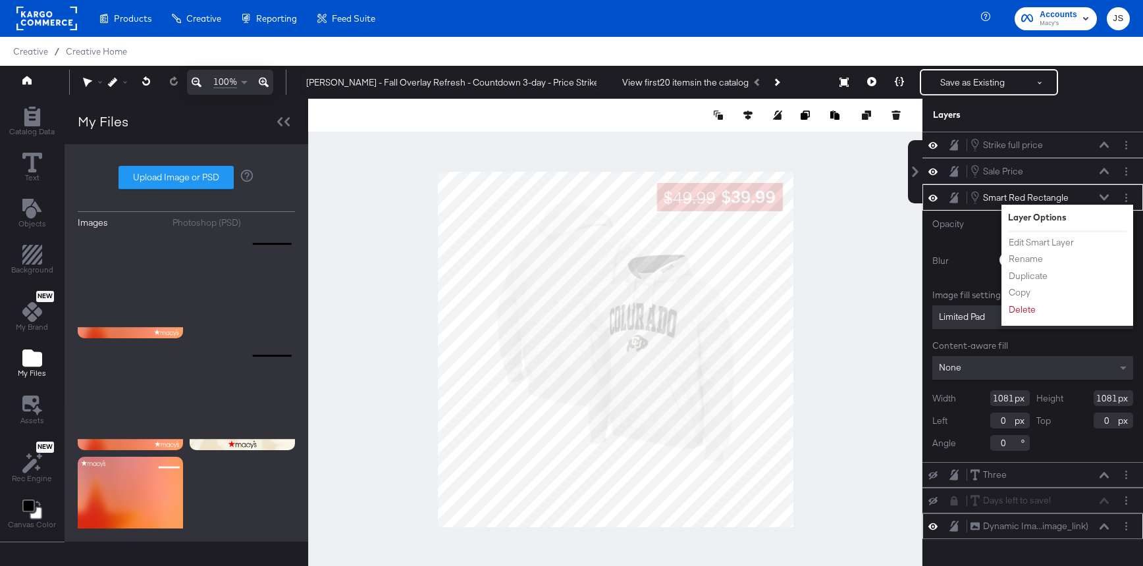
click at [1032, 234] on div "Edit Smart Layer Rename Duplicate Copy Delete" at bounding box center [1044, 276] width 72 height 88
click at [1032, 244] on button "Edit Smart Layer" at bounding box center [1041, 243] width 66 height 14
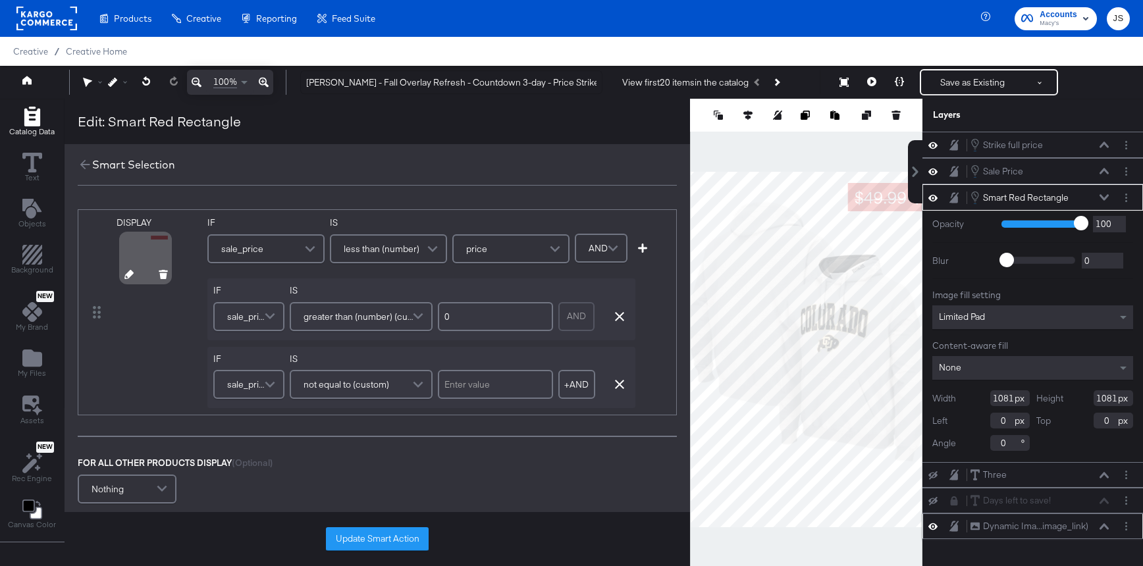
click at [132, 276] on div at bounding box center [146, 276] width 68 height 9
click at [128, 275] on icon at bounding box center [128, 274] width 9 height 9
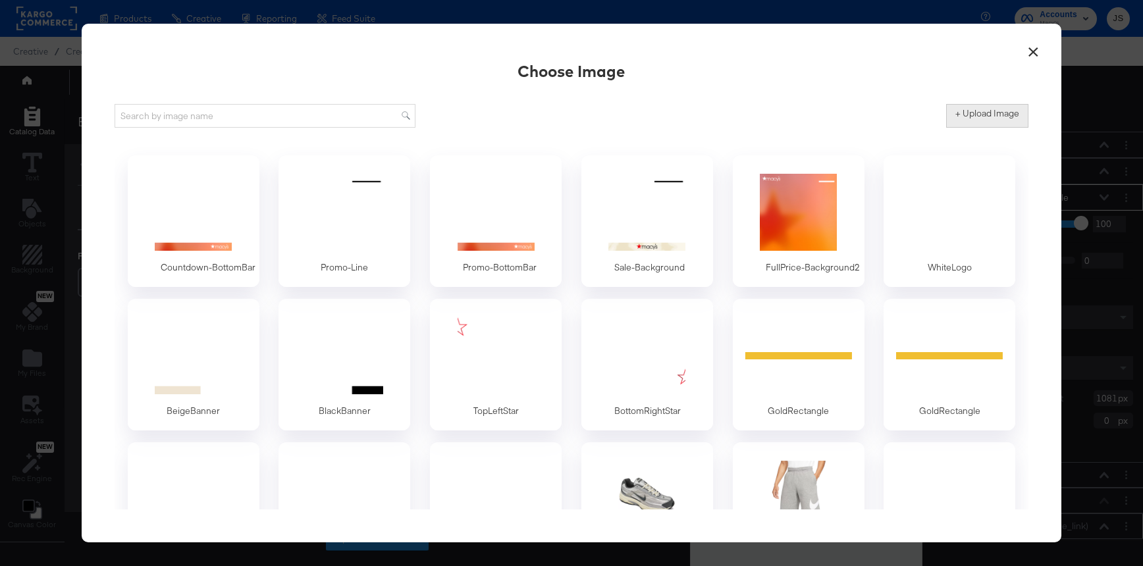
click at [970, 124] on button "+ Upload Image" at bounding box center [987, 116] width 82 height 24
click at [976, 117] on label "+ Upload Image" at bounding box center [987, 113] width 64 height 13
click at [976, 128] on input "+ Upload Image" at bounding box center [1096, 128] width 301 height 0
type input "C:\fakepath\Countdown - Circle.png"
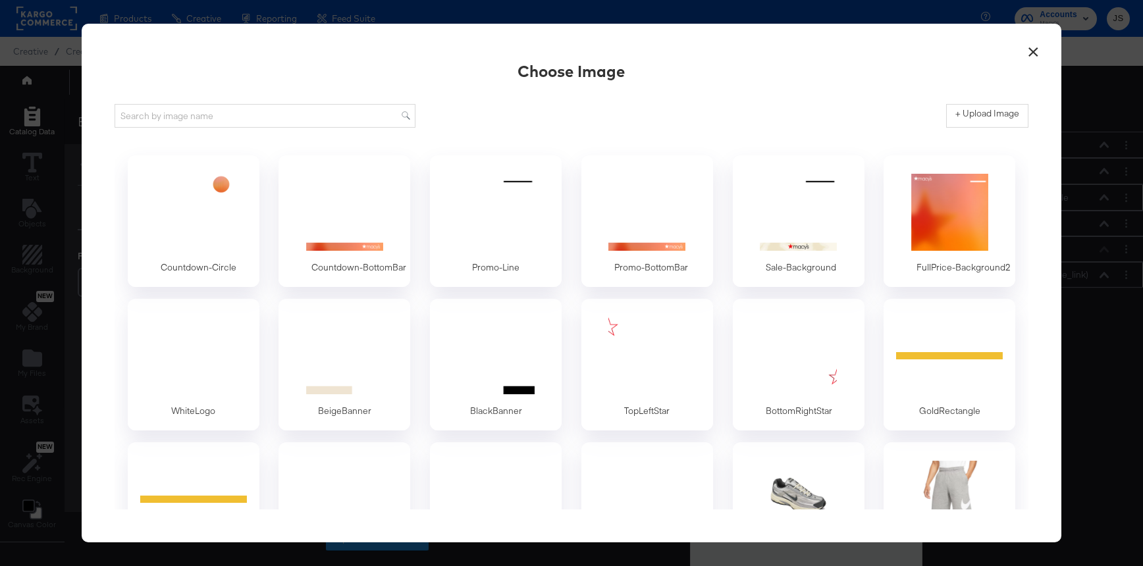
click at [228, 212] on div at bounding box center [194, 212] width 112 height 82
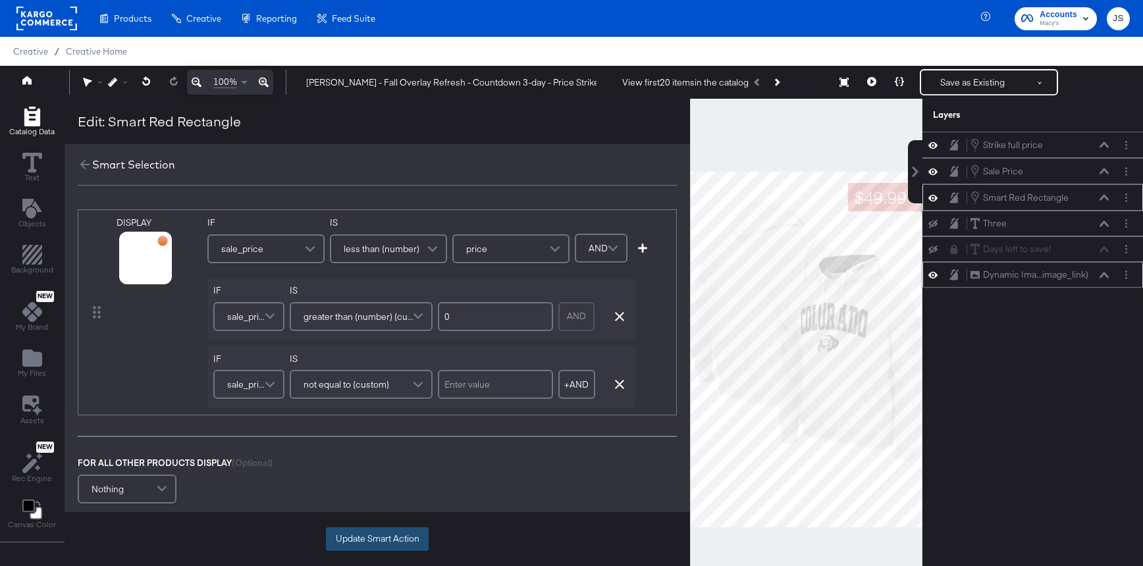
click at [356, 529] on button "Update Smart Action" at bounding box center [377, 539] width 103 height 24
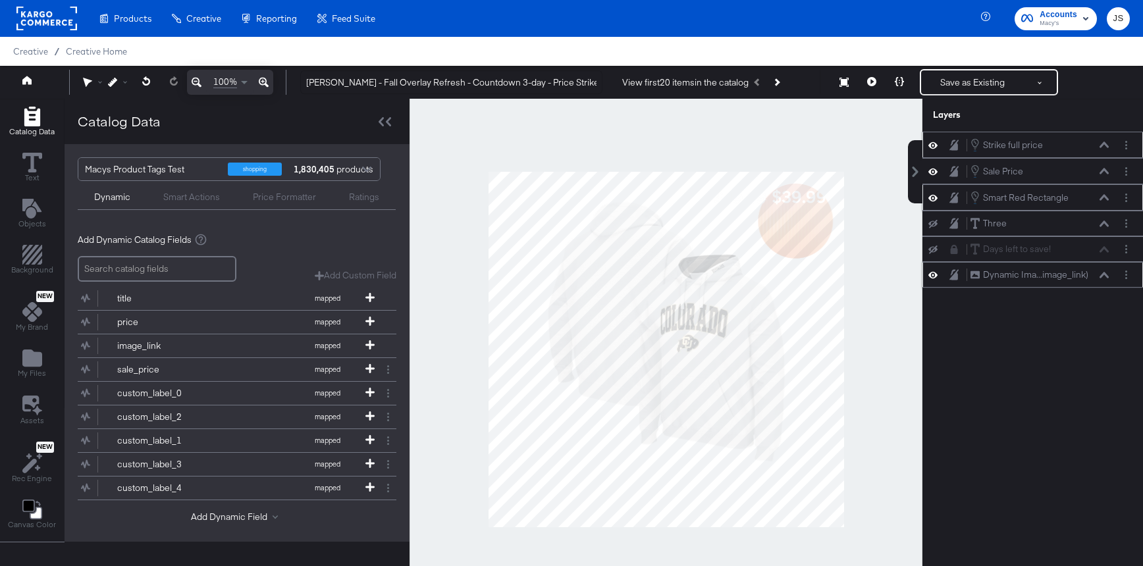
click at [932, 144] on icon at bounding box center [932, 145] width 9 height 11
click at [934, 170] on icon at bounding box center [932, 171] width 9 height 11
click at [45, 367] on button "My Files" at bounding box center [32, 365] width 44 height 38
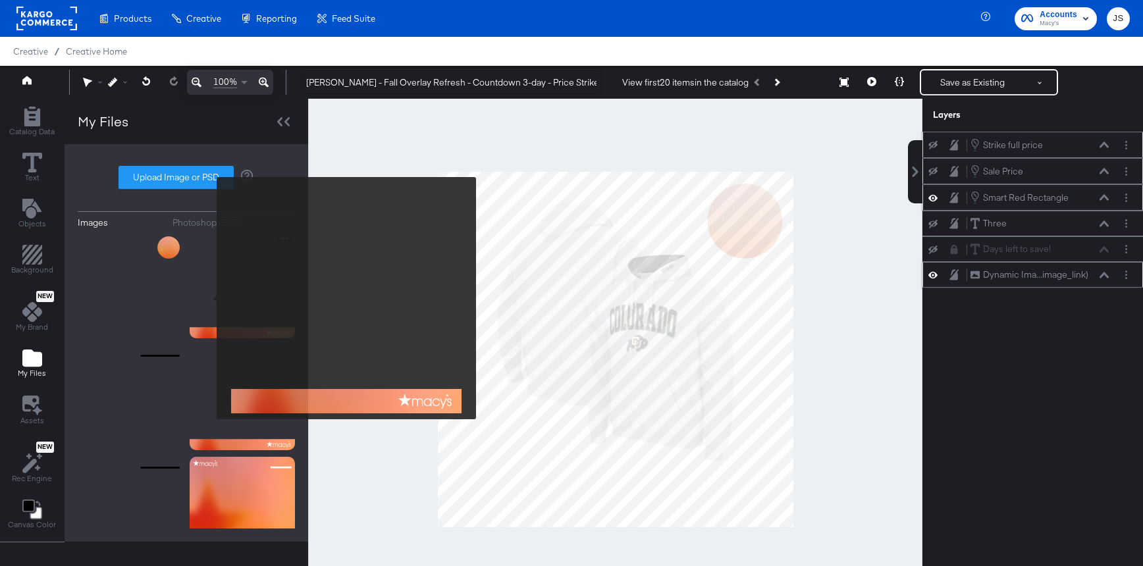
click at [208, 298] on img at bounding box center [242, 285] width 105 height 105
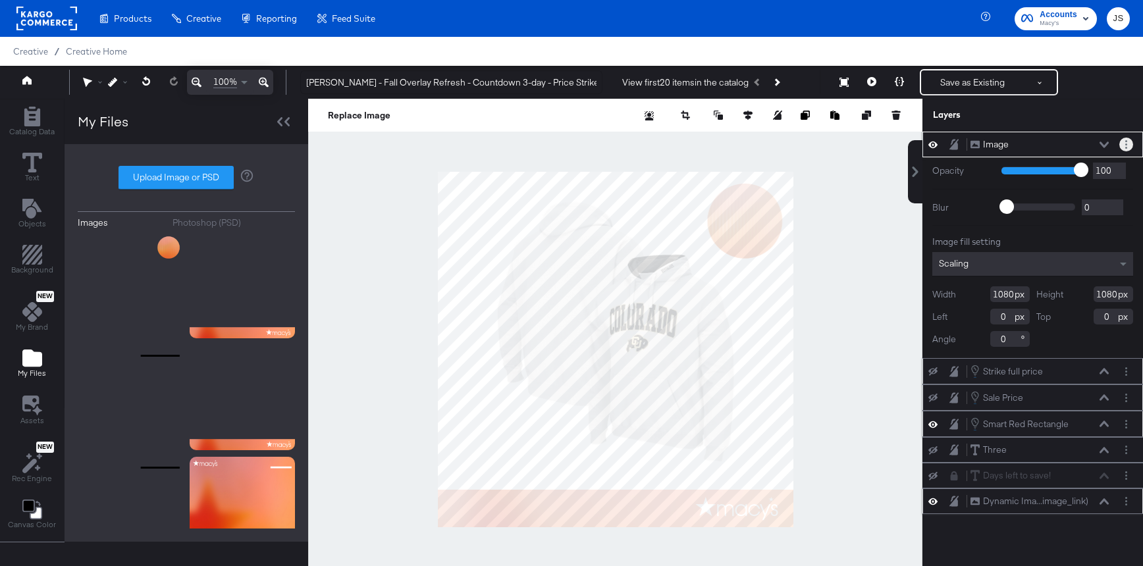
click at [1125, 142] on icon "Layer Options" at bounding box center [1126, 144] width 2 height 9
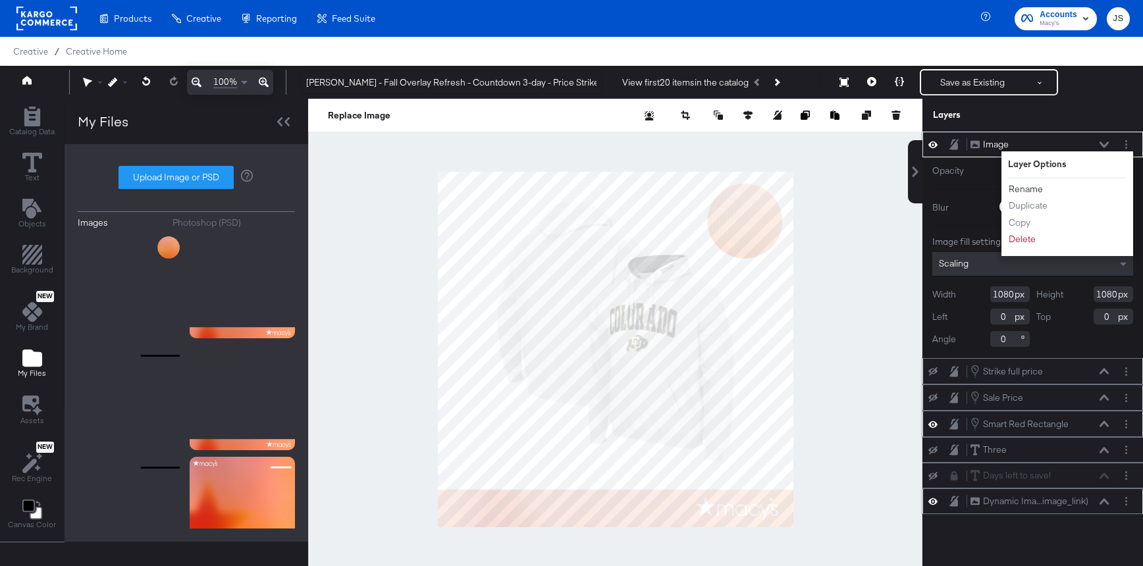
click at [1036, 185] on button "Rename" at bounding box center [1026, 189] width 36 height 14
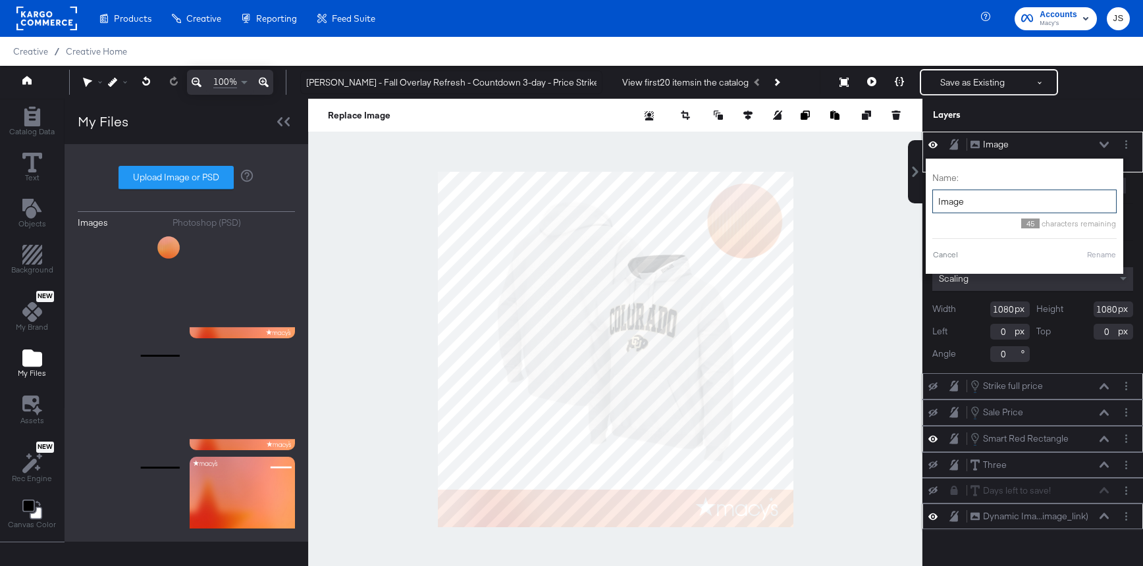
click at [996, 191] on input "Image" at bounding box center [1024, 202] width 184 height 24
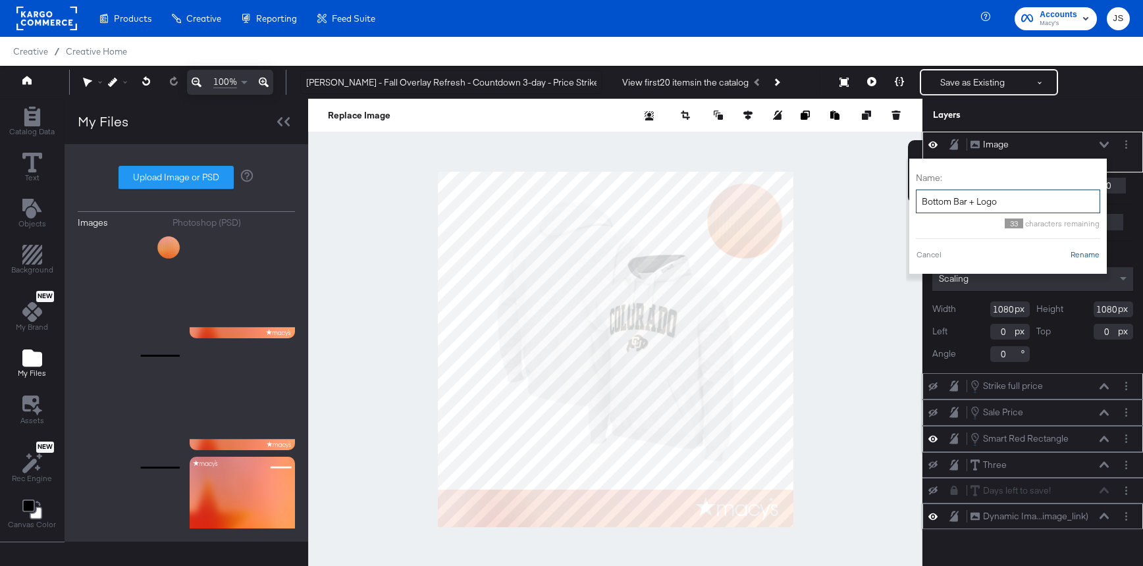
type input "Bottom Bar + Logo"
click at [1082, 249] on div "Cancel Rename" at bounding box center [1008, 255] width 184 height 12
click at [1080, 259] on button "Rename" at bounding box center [1085, 255] width 30 height 12
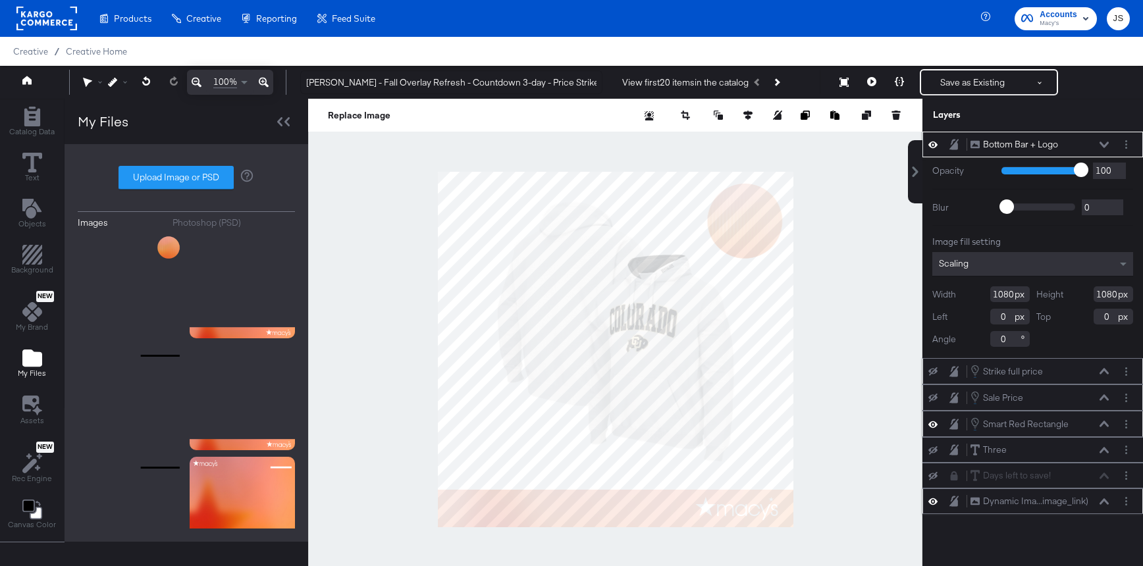
click at [1115, 174] on input "100" at bounding box center [1109, 171] width 33 height 16
click at [1106, 143] on icon at bounding box center [1104, 145] width 9 height 7
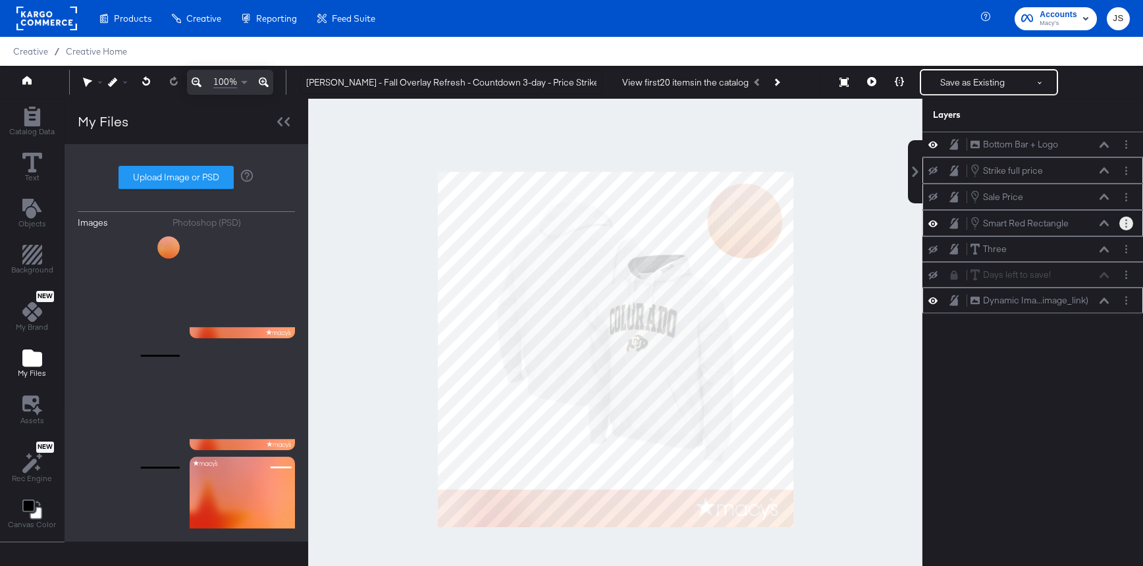
click at [1128, 218] on button "Layer Options" at bounding box center [1126, 224] width 14 height 14
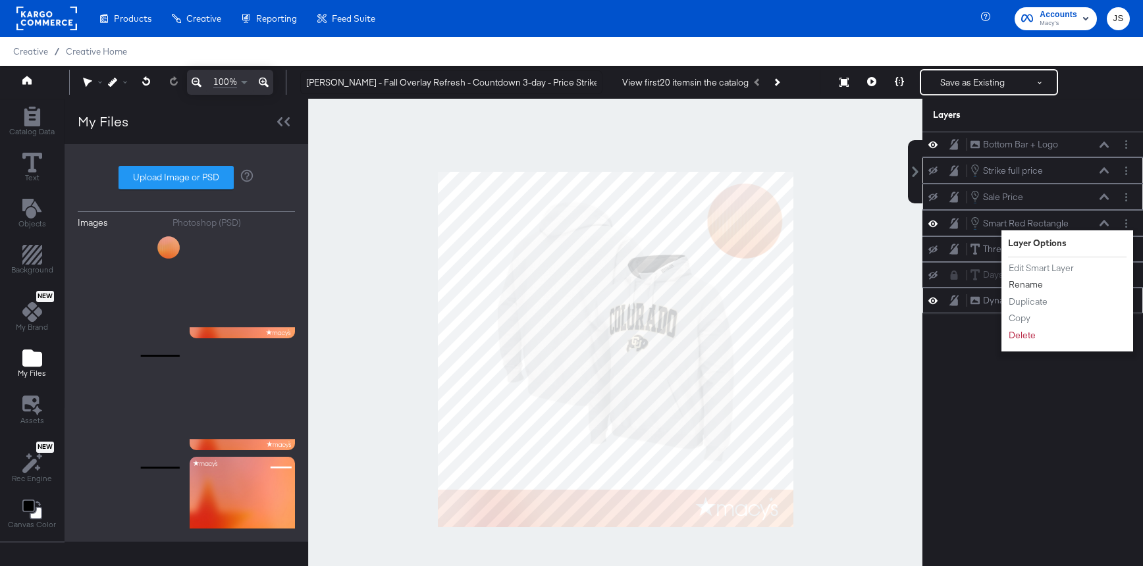
click at [1028, 288] on button "Rename" at bounding box center [1026, 285] width 36 height 14
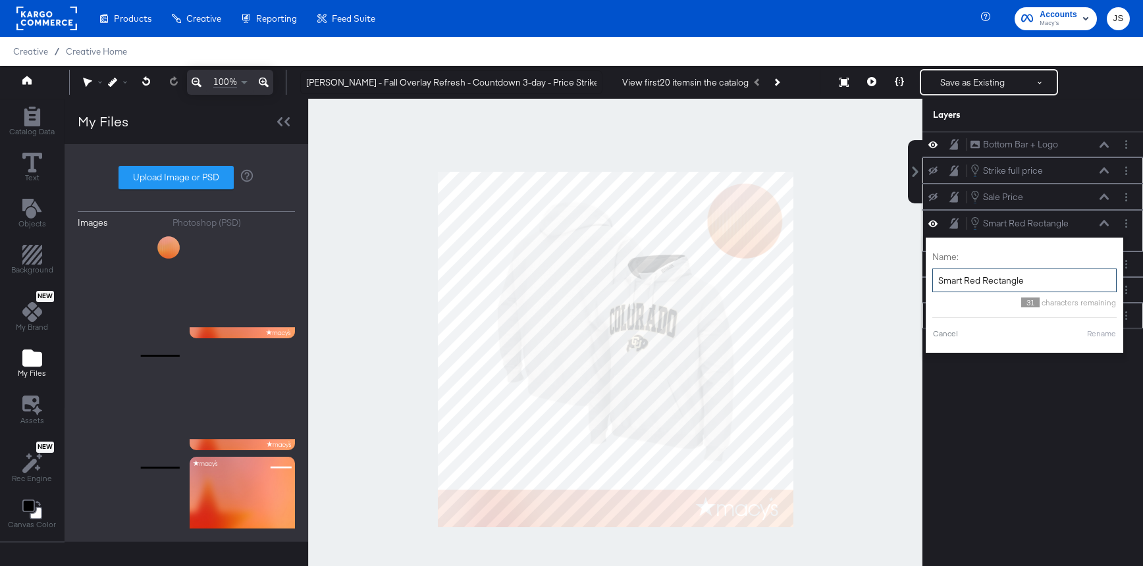
drag, startPoint x: 966, startPoint y: 279, endPoint x: 979, endPoint y: 278, distance: 13.2
click at [979, 278] on input "Smart Red Rectangle" at bounding box center [1024, 281] width 184 height 24
drag, startPoint x: 951, startPoint y: 280, endPoint x: 1059, endPoint y: 280, distance: 108.0
click at [1059, 280] on input "Smart Cir Rectangle" at bounding box center [1008, 281] width 184 height 24
type input "Smart - Circle"
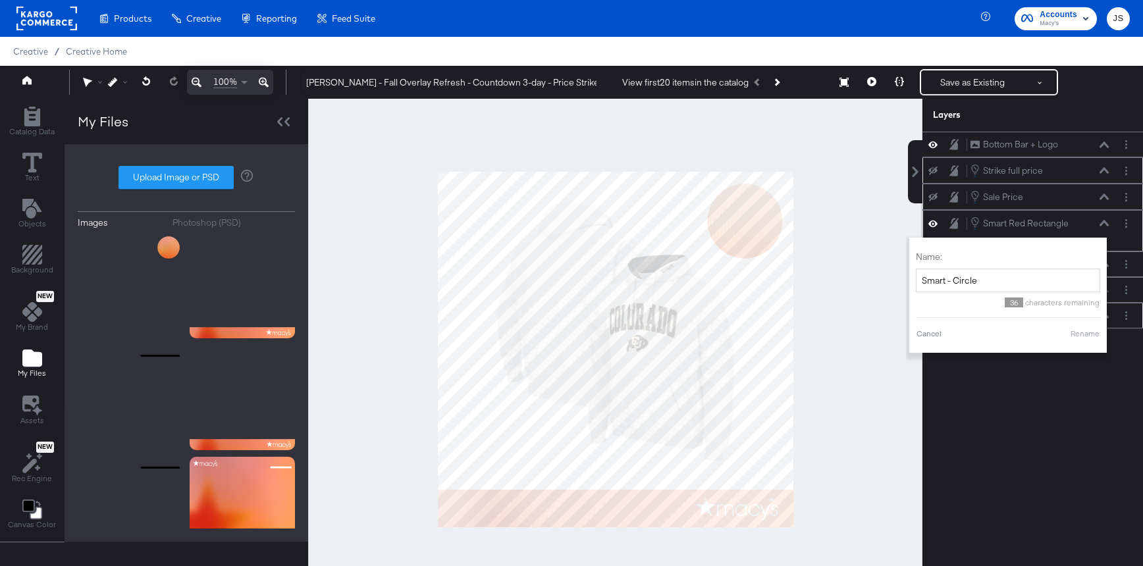
click at [1089, 332] on button "Rename" at bounding box center [1085, 334] width 30 height 12
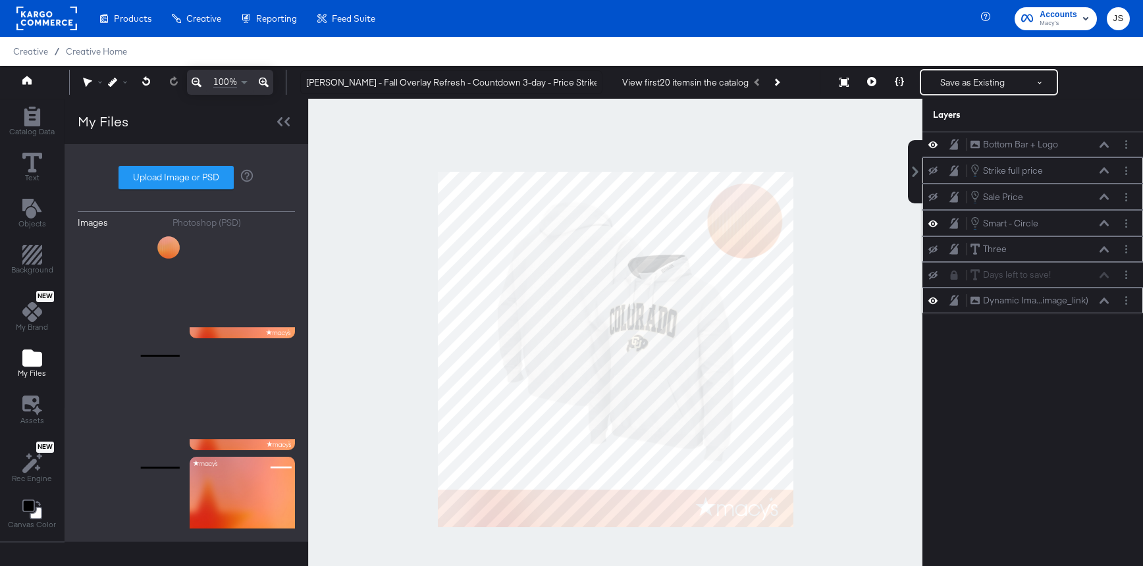
click at [934, 246] on icon at bounding box center [932, 250] width 9 height 9
click at [1101, 250] on icon at bounding box center [1104, 249] width 9 height 6
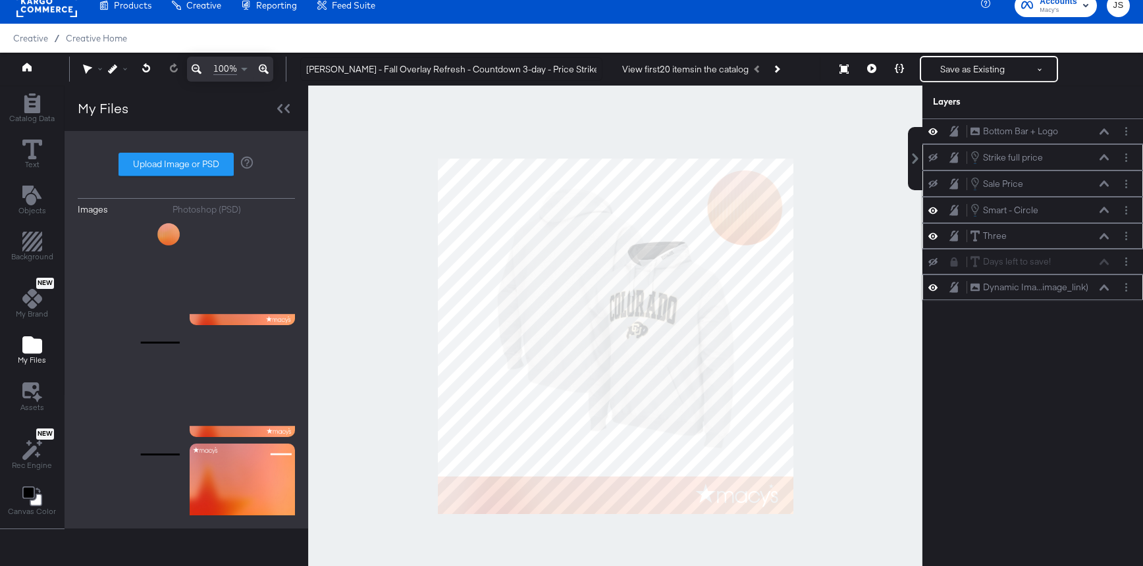
scroll to position [105, 0]
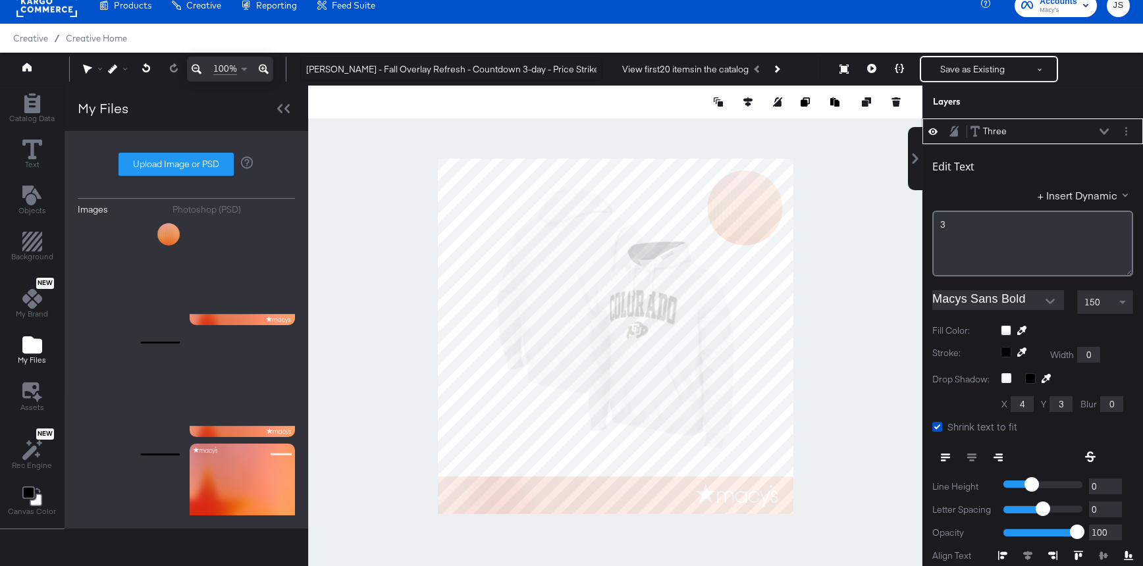
click at [1101, 128] on icon at bounding box center [1104, 131] width 9 height 7
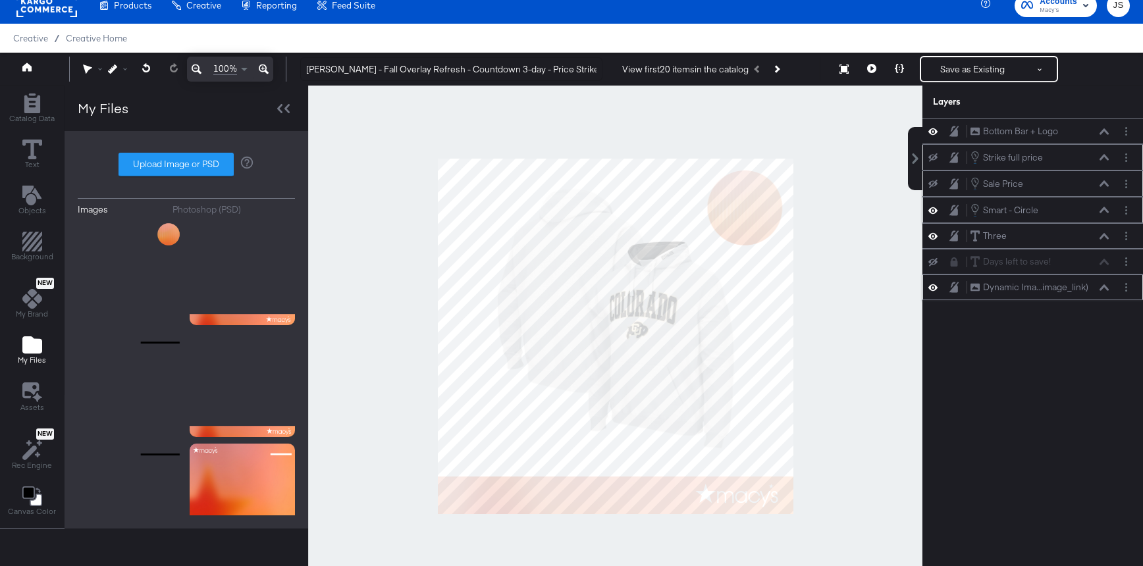
scroll to position [13, 0]
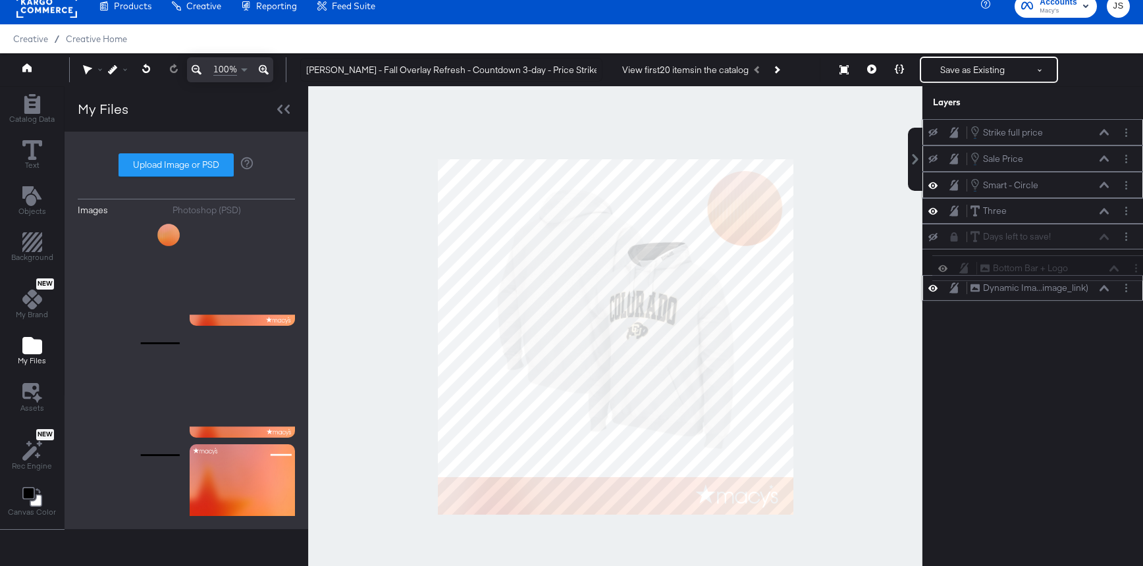
drag, startPoint x: 1081, startPoint y: 132, endPoint x: 1090, endPoint y: 278, distance: 145.8
click at [1090, 278] on div "Bottom Bar + Logo Bottom Bar + Logo Strike full price Strike full price Sale Pr…" at bounding box center [1032, 210] width 221 height 182
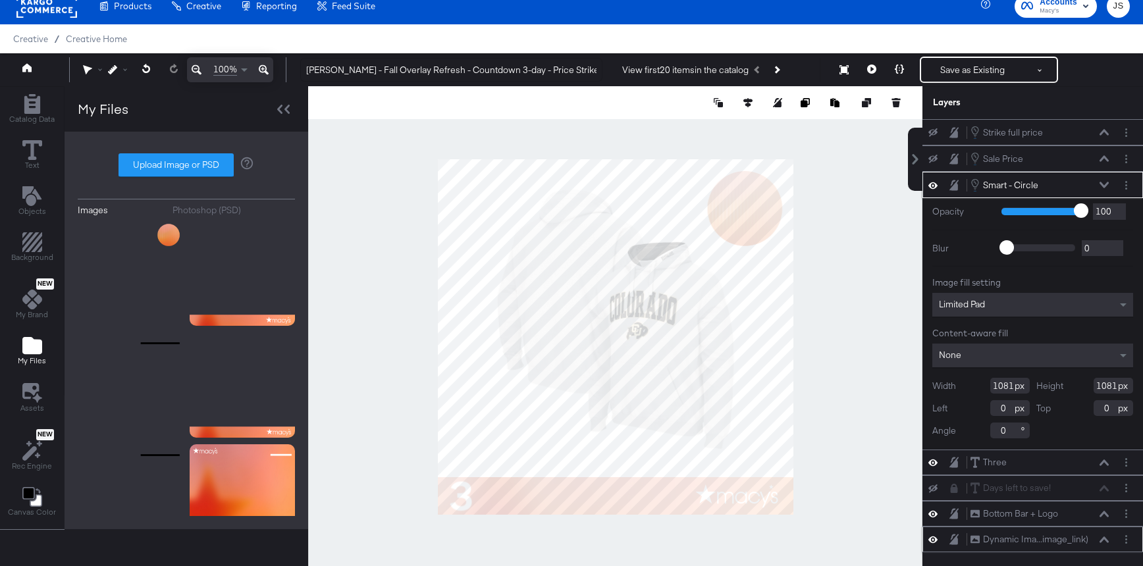
type input "918"
type input "-874"
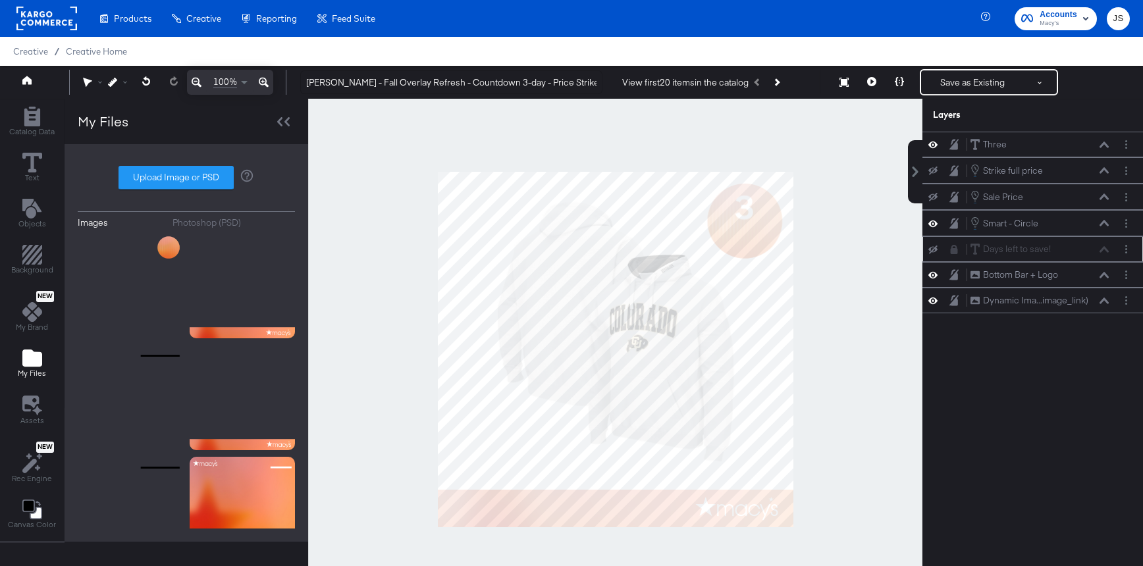
scroll to position [13, 0]
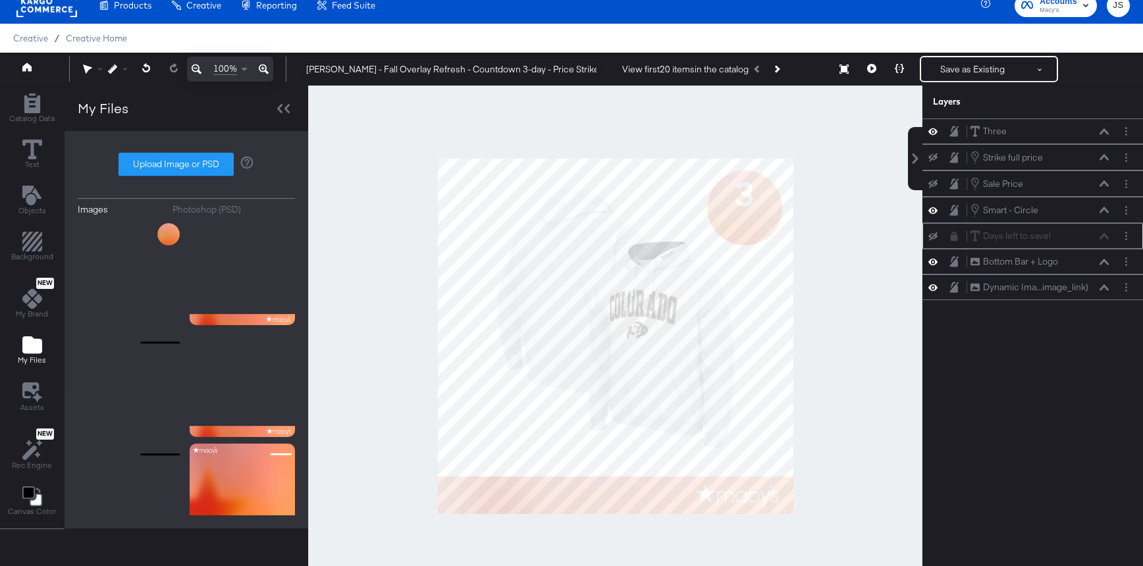
click at [953, 238] on icon at bounding box center [954, 236] width 7 height 9
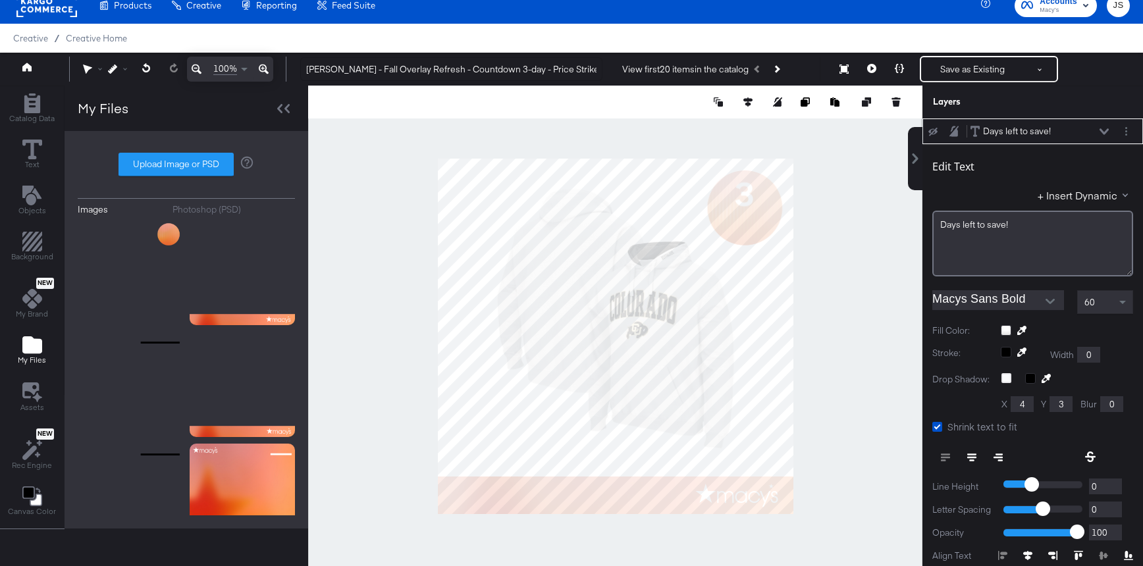
click at [933, 129] on icon at bounding box center [932, 132] width 9 height 9
click at [1103, 128] on icon at bounding box center [1104, 131] width 9 height 7
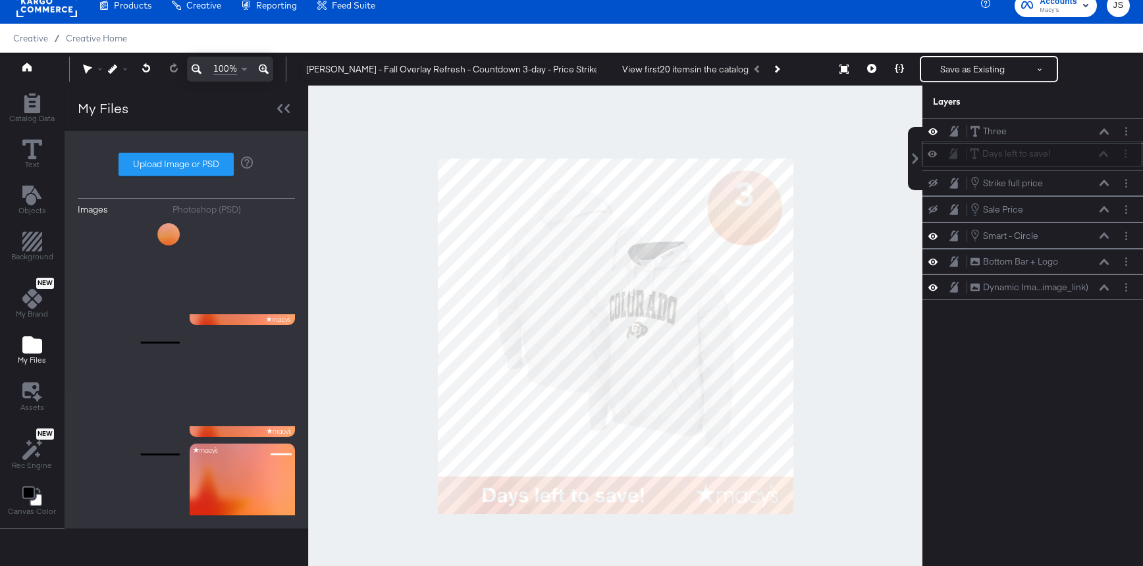
drag, startPoint x: 1069, startPoint y: 241, endPoint x: 1070, endPoint y: 156, distance: 84.9
click at [1069, 156] on div "Days left to save! Days left to save!" at bounding box center [1039, 154] width 140 height 14
click at [1103, 155] on icon at bounding box center [1104, 157] width 9 height 7
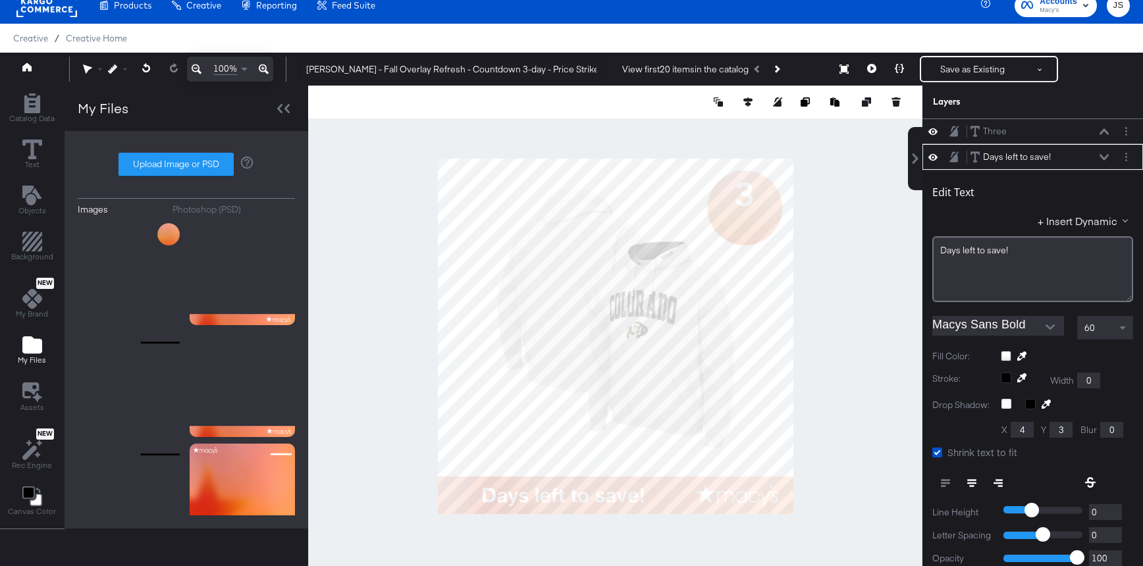
scroll to position [26, 0]
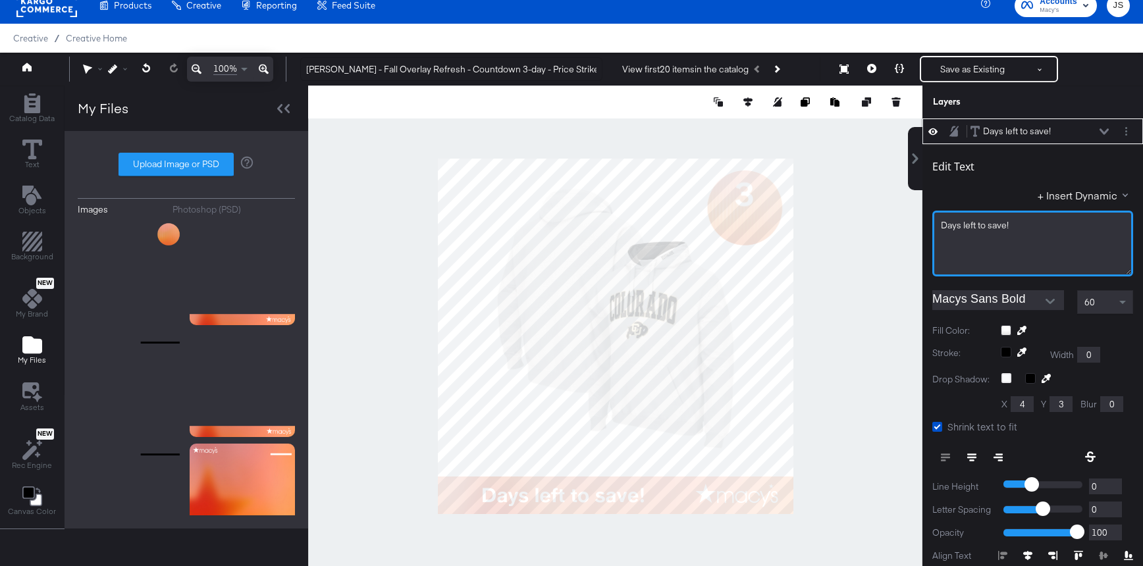
click at [1041, 223] on div "Days ﻿left to save!" at bounding box center [1033, 225] width 184 height 13
click at [1024, 294] on input "Macys Sans Bold" at bounding box center [988, 300] width 112 height 20
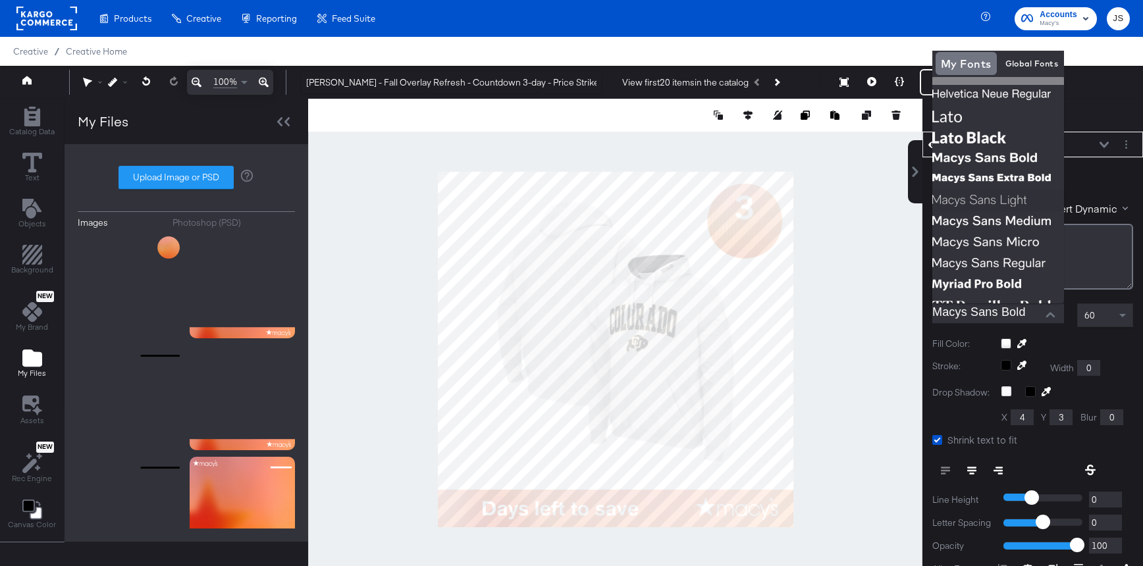
scroll to position [139, 0]
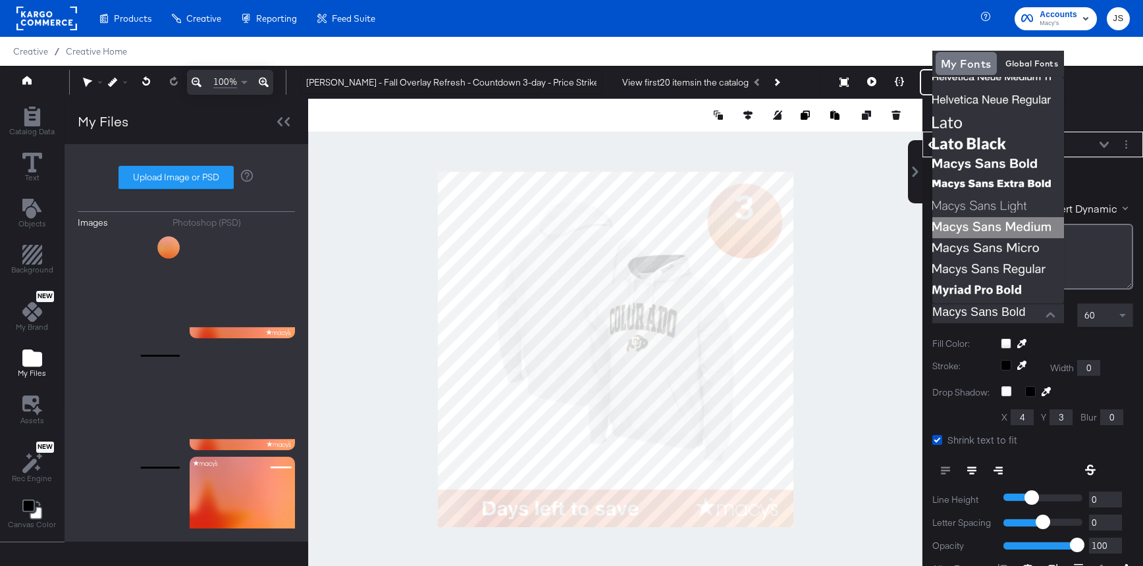
click at [1004, 225] on img at bounding box center [998, 227] width 132 height 21
type input "Macys Sans Medium"
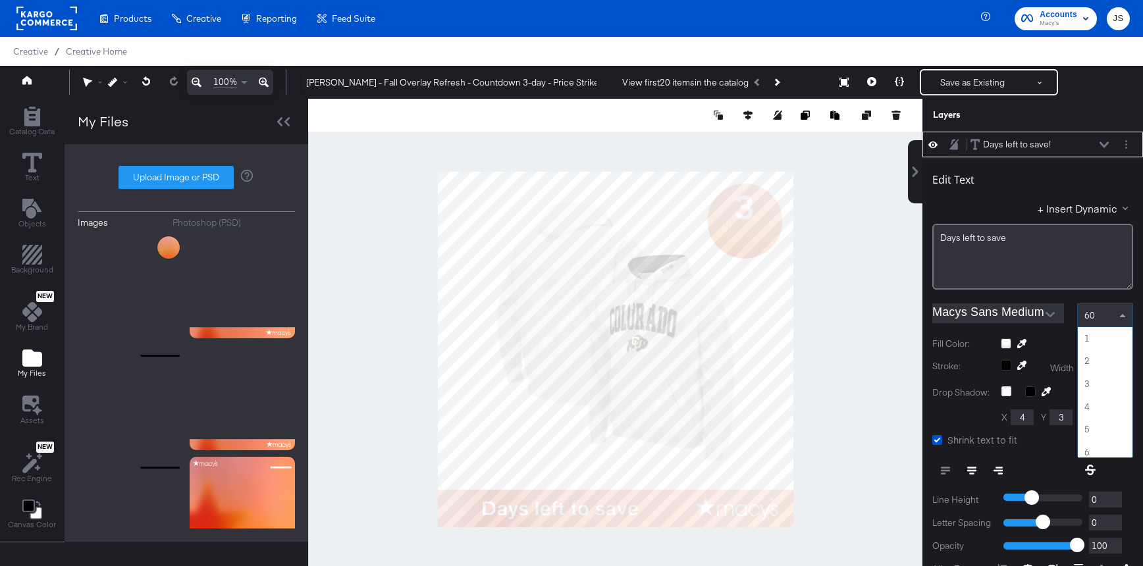
click at [1110, 312] on div "60" at bounding box center [1105, 315] width 55 height 22
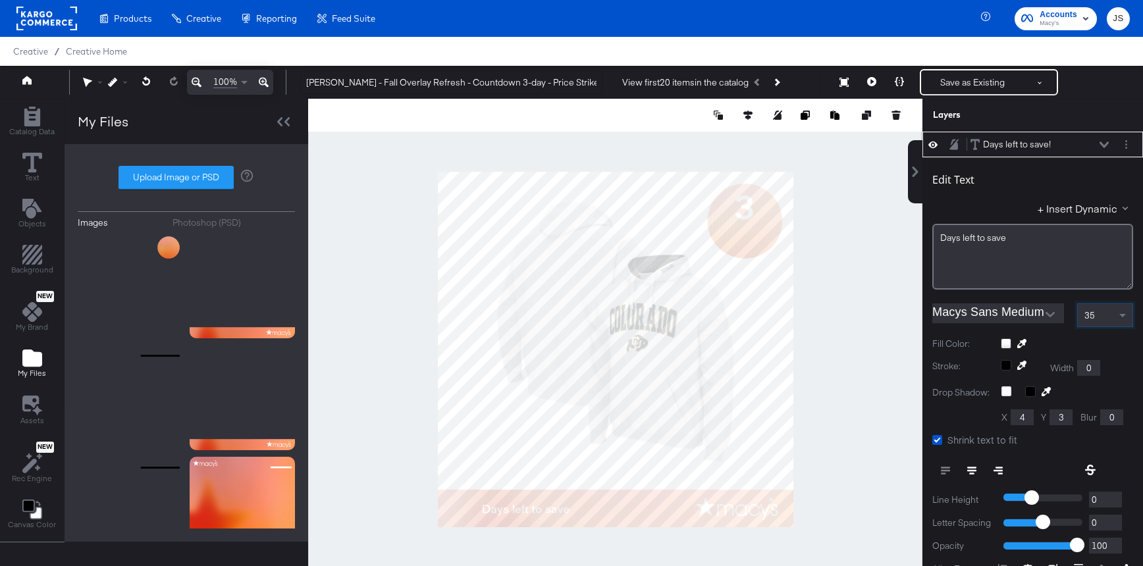
click at [972, 469] on icon at bounding box center [971, 470] width 9 height 9
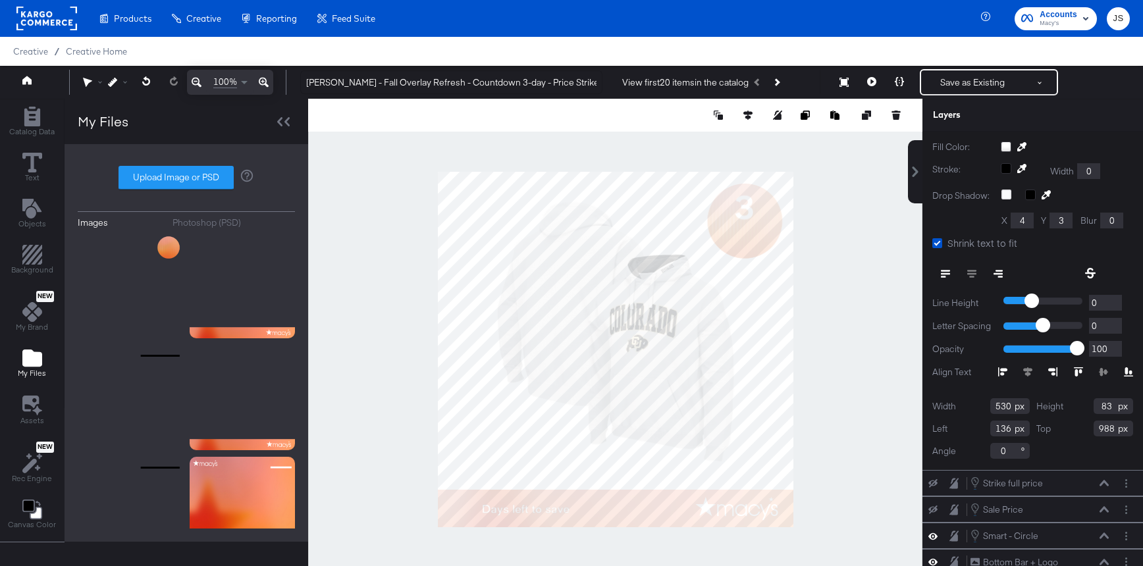
scroll to position [243, 0]
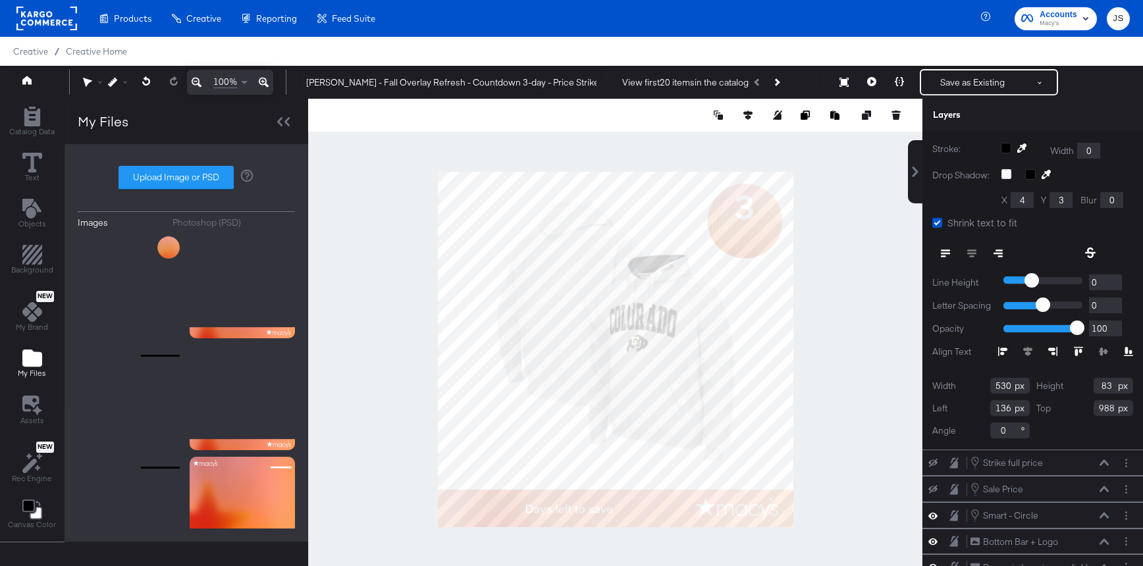
drag, startPoint x: 1009, startPoint y: 388, endPoint x: 964, endPoint y: 388, distance: 44.8
click at [964, 388] on div "Width 530" at bounding box center [980, 386] width 97 height 16
type input "8"
type input "154"
drag, startPoint x: 1110, startPoint y: 386, endPoint x: 1081, endPoint y: 386, distance: 29.0
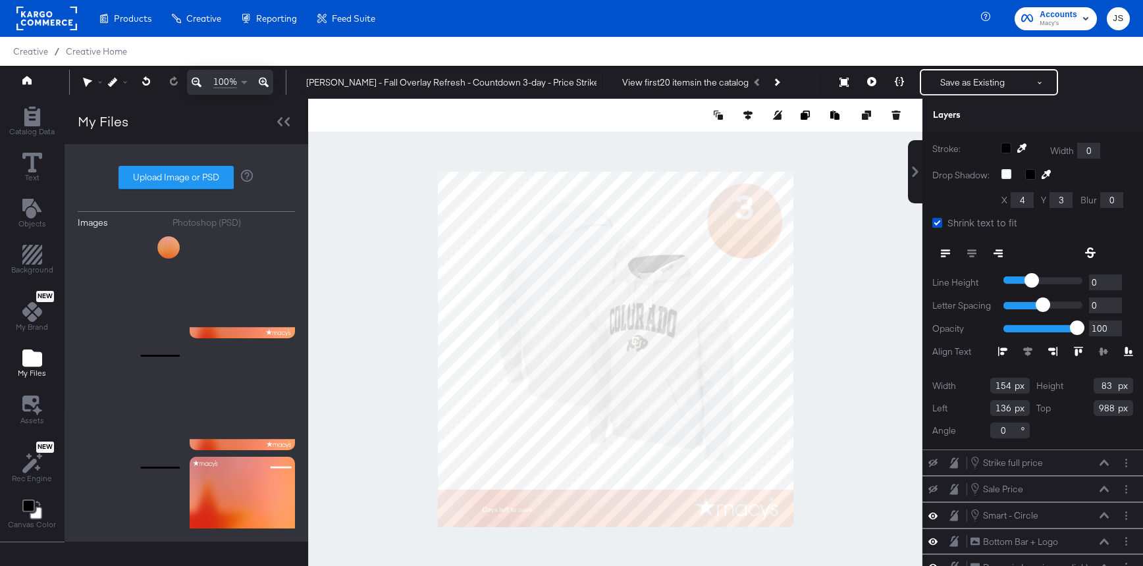
click at [1081, 386] on div "Height 83" at bounding box center [1084, 386] width 97 height 16
type input "72"
drag, startPoint x: 1009, startPoint y: 409, endPoint x: 972, endPoint y: 415, distance: 37.3
click at [972, 415] on div "Left 136" at bounding box center [980, 408] width 97 height 16
drag, startPoint x: 1011, startPoint y: 408, endPoint x: 994, endPoint y: 408, distance: 17.1
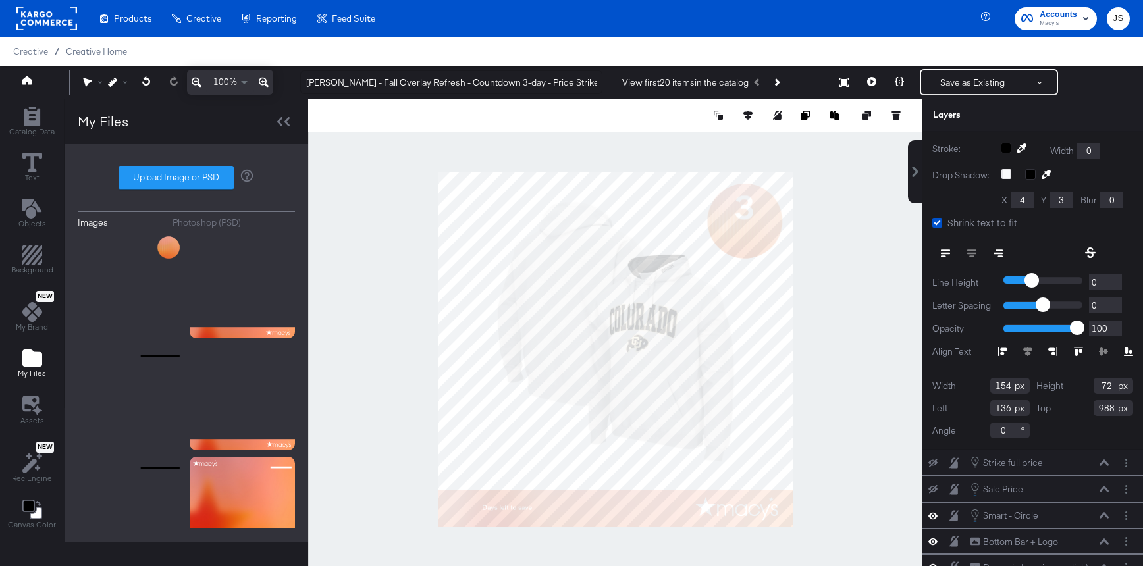
click at [994, 408] on input "136" at bounding box center [1010, 408] width 40 height 16
type input "855"
drag, startPoint x: 1116, startPoint y: 406, endPoint x: 1076, endPoint y: 406, distance: 40.2
click at [1076, 406] on div "Top 988" at bounding box center [1084, 408] width 97 height 16
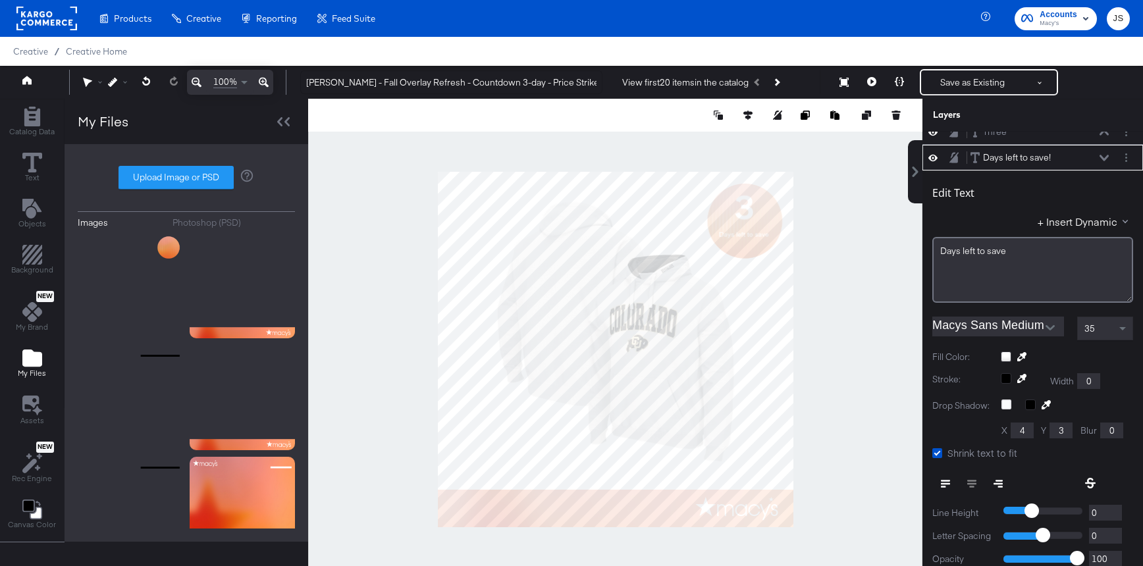
scroll to position [0, 0]
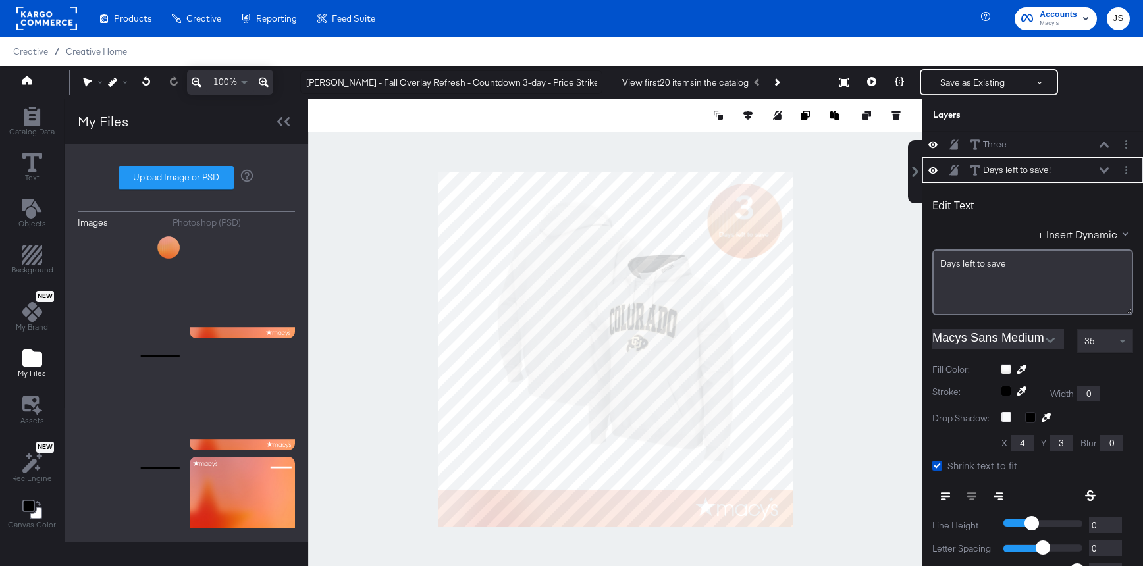
type input "158"
drag, startPoint x: 977, startPoint y: 265, endPoint x: 984, endPoint y: 275, distance: 11.9
click at [978, 266] on span "Days ﻿left to save" at bounding box center [974, 264] width 66 height 12
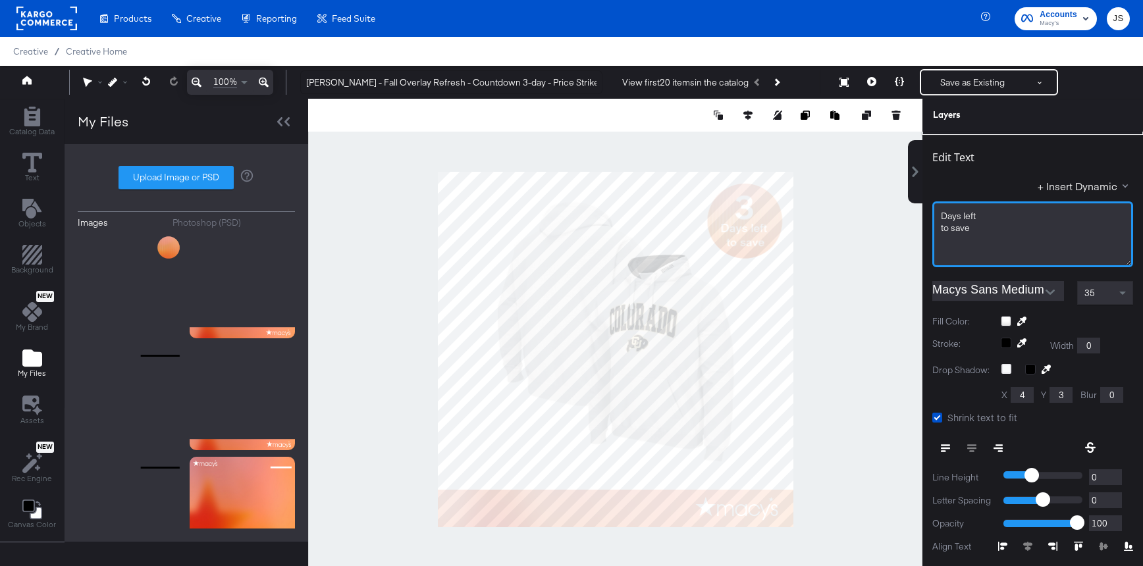
scroll to position [112, 0]
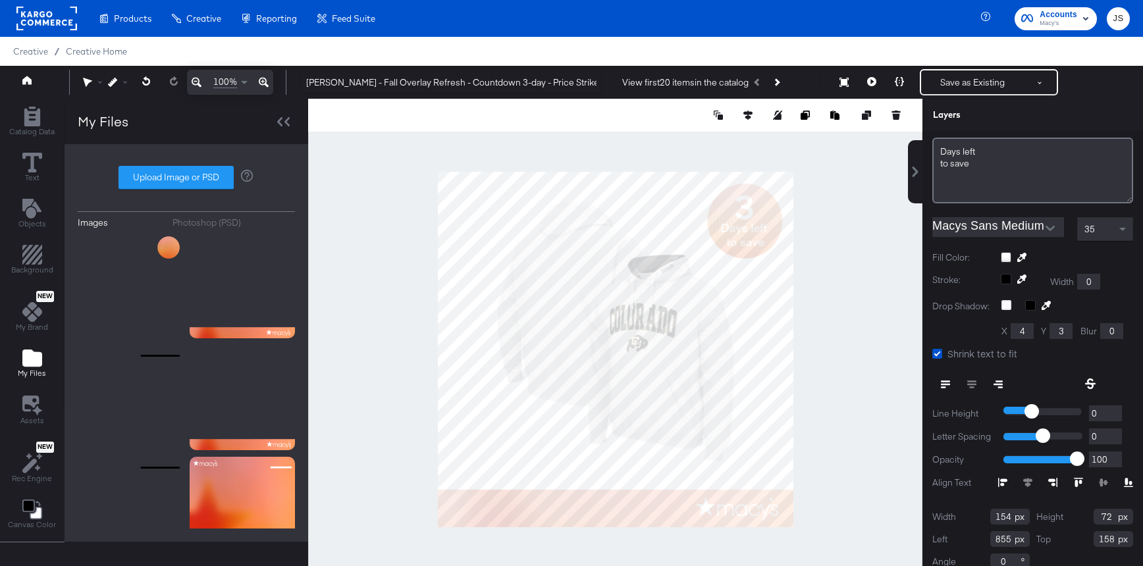
type input "-2"
type input "-3"
type input "-7"
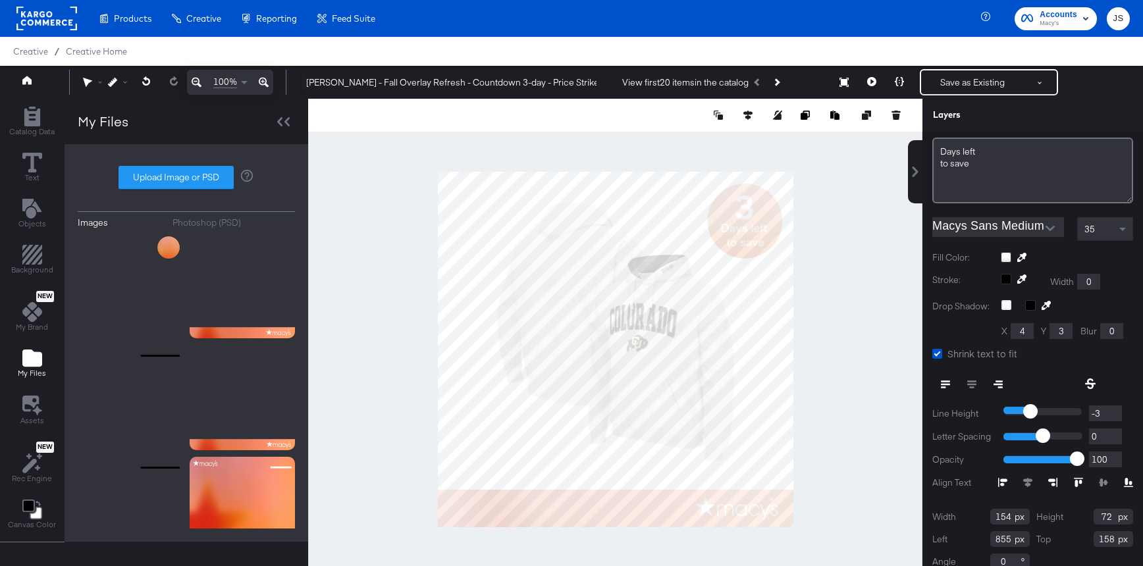
type input "-7"
type input "-14"
type input "-20"
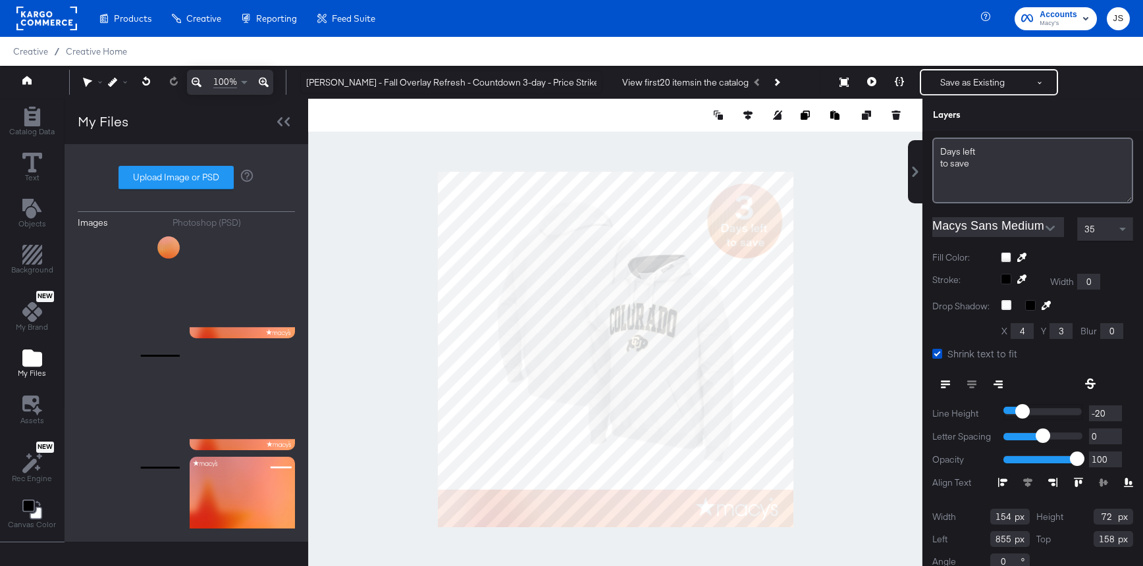
type input "-22"
type input "-23"
type input "-25"
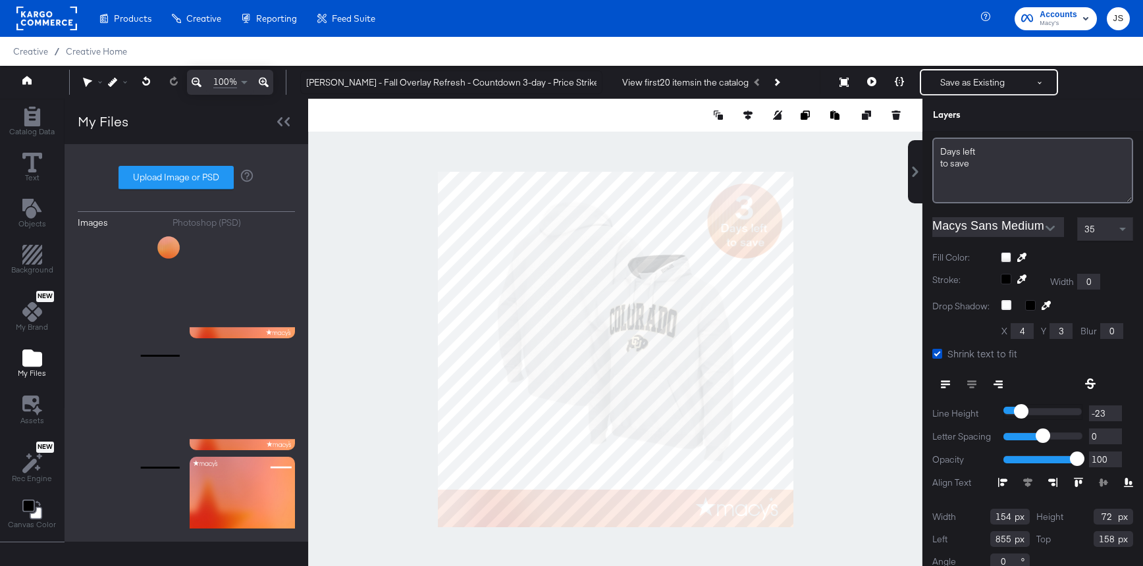
type input "-25"
type input "-26"
drag, startPoint x: 1031, startPoint y: 411, endPoint x: 1019, endPoint y: 410, distance: 12.0
click at [1019, 410] on input "range" at bounding box center [1042, 412] width 79 height 16
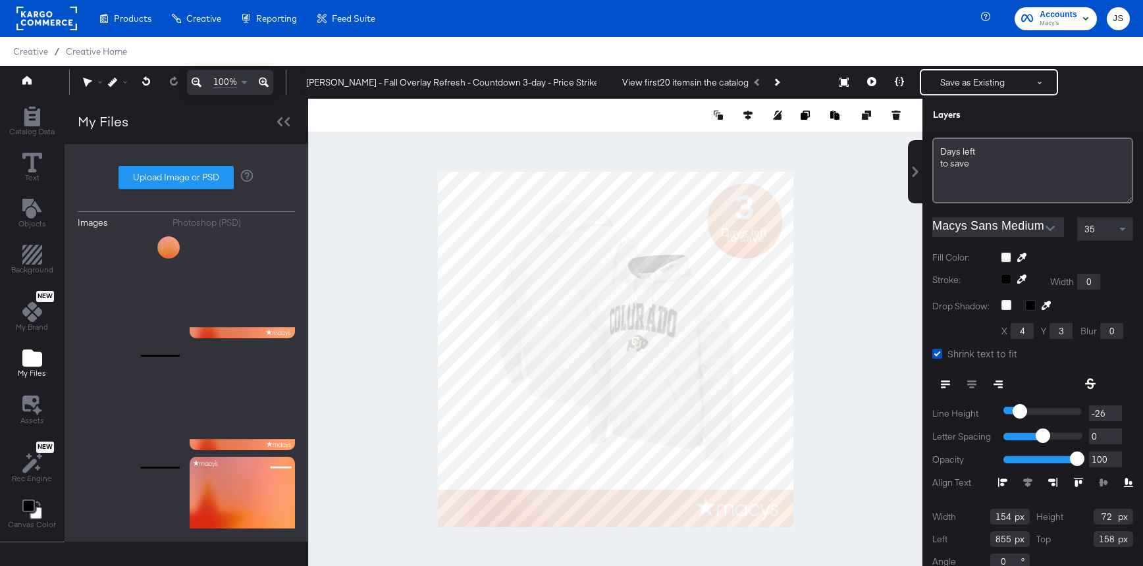
type input "-22"
type input "-18"
type input "-15"
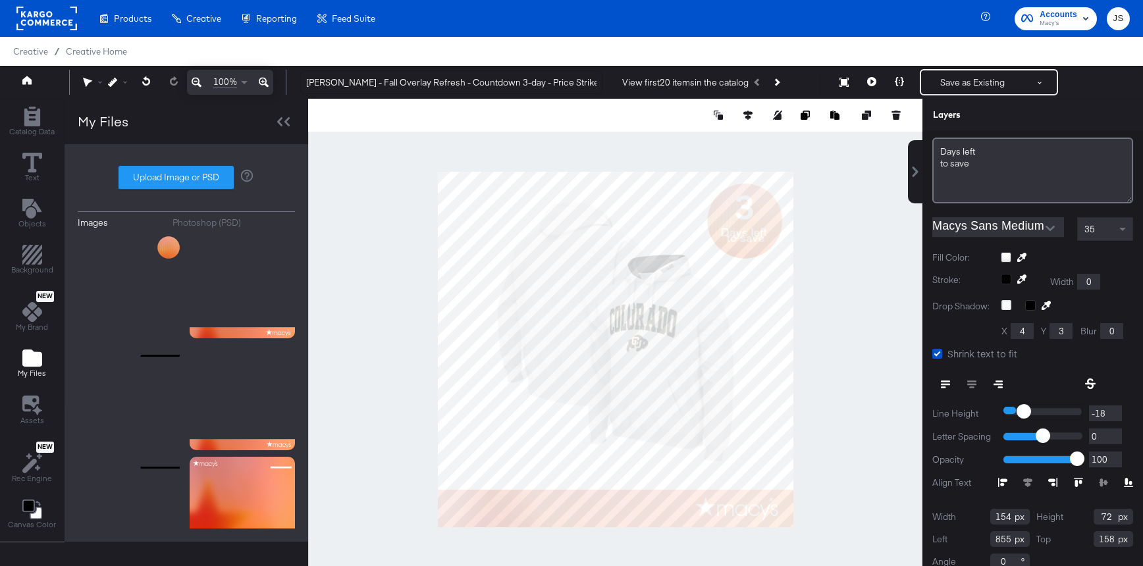
type input "-15"
type input "-13"
type input "-12"
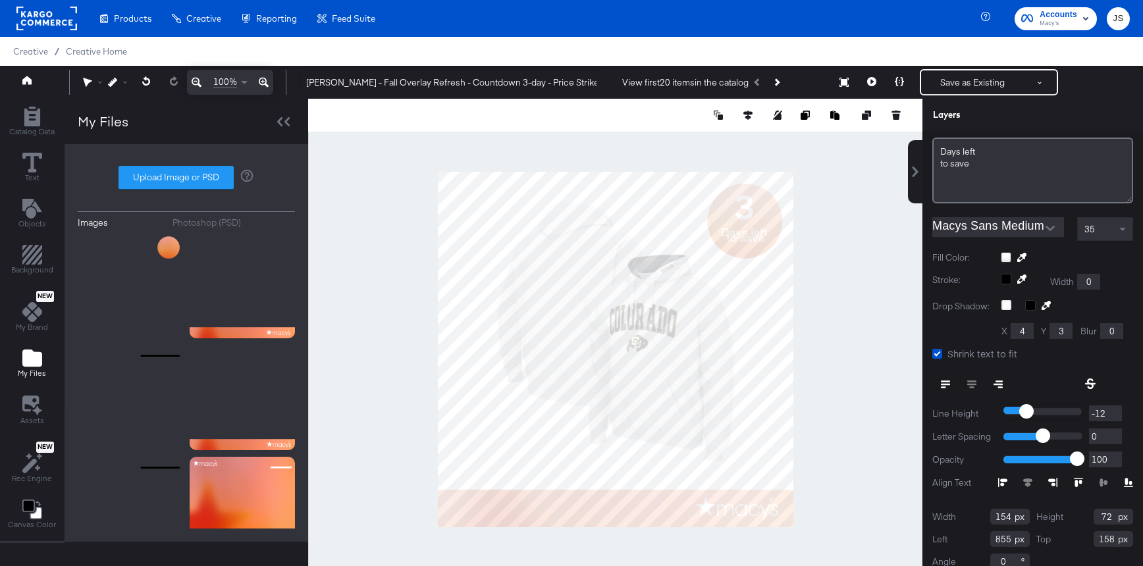
type input "-12"
click at [1025, 410] on input "range" at bounding box center [1042, 412] width 79 height 16
click at [874, 338] on div at bounding box center [615, 349] width 614 height 501
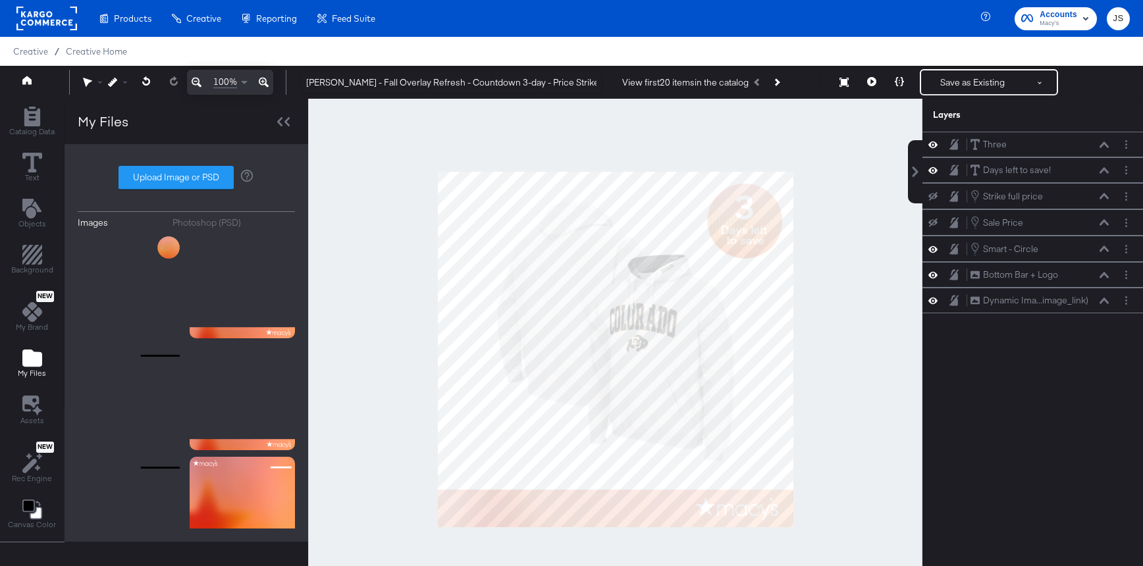
scroll to position [0, 0]
click at [930, 224] on icon at bounding box center [932, 223] width 9 height 9
click at [933, 200] on icon at bounding box center [932, 196] width 9 height 9
click at [933, 200] on icon at bounding box center [932, 196] width 9 height 11
click at [1103, 225] on icon at bounding box center [1104, 222] width 9 height 7
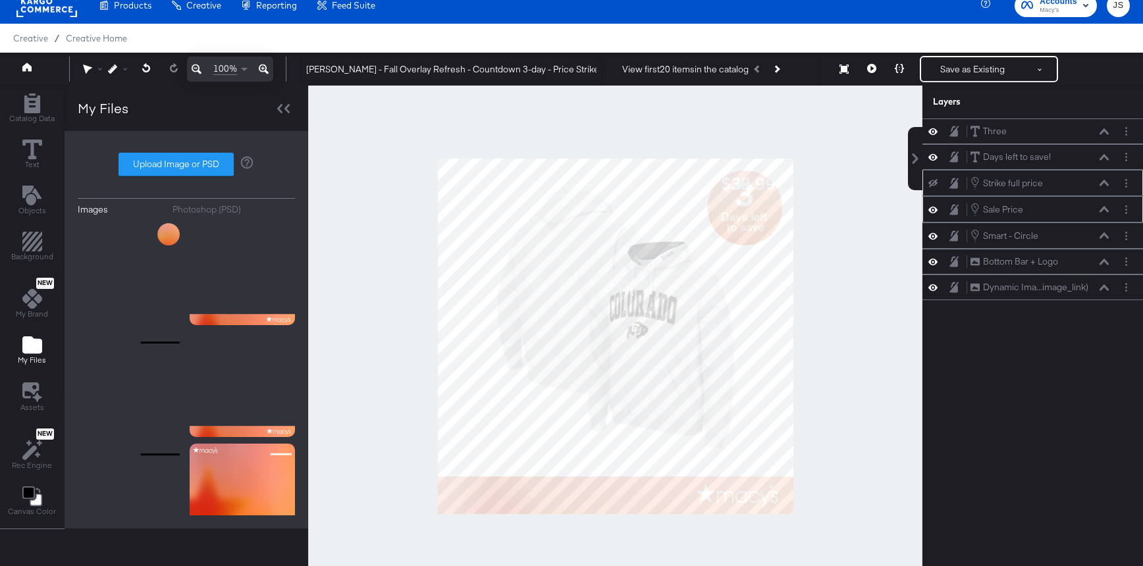
scroll to position [35, 0]
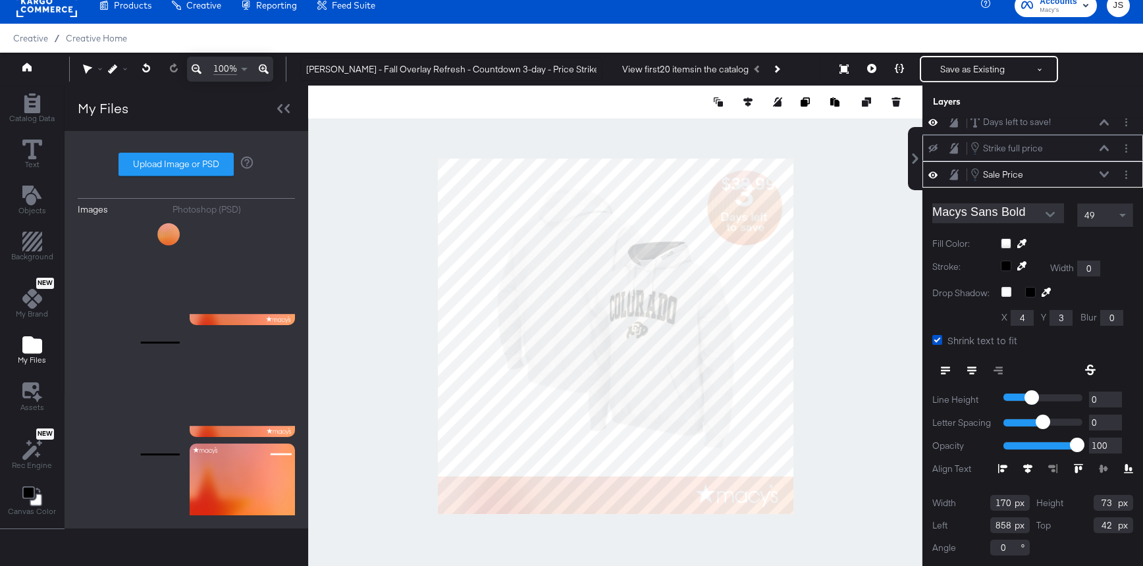
click at [1100, 174] on icon at bounding box center [1104, 174] width 9 height 7
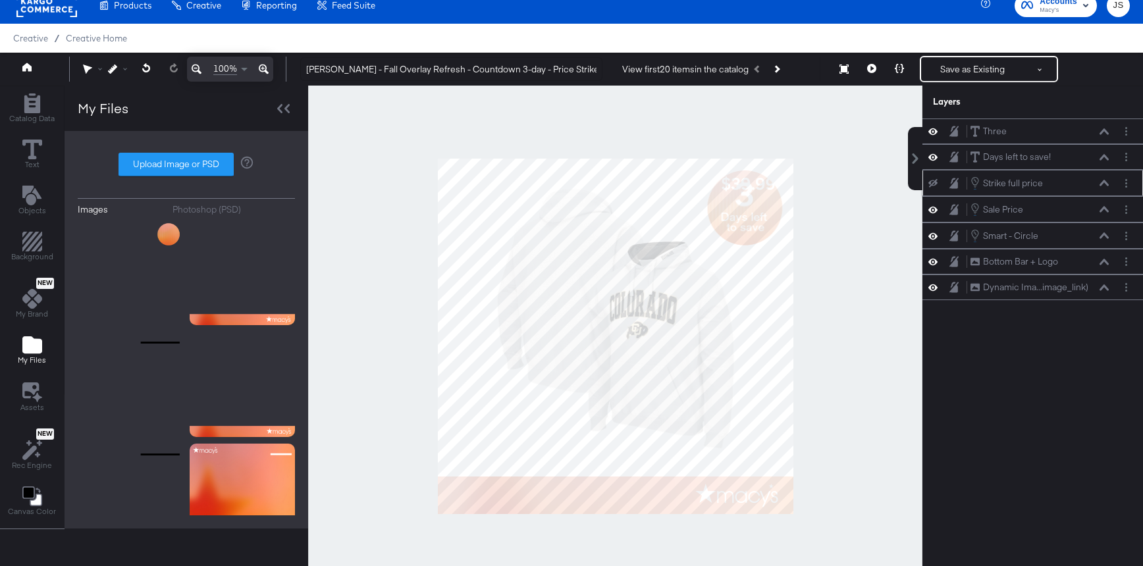
click at [936, 184] on icon at bounding box center [932, 183] width 9 height 9
click at [933, 207] on icon at bounding box center [932, 209] width 9 height 7
click at [1099, 184] on div "Strike full price Strike full price" at bounding box center [1040, 183] width 140 height 14
click at [1099, 184] on button at bounding box center [1104, 183] width 11 height 8
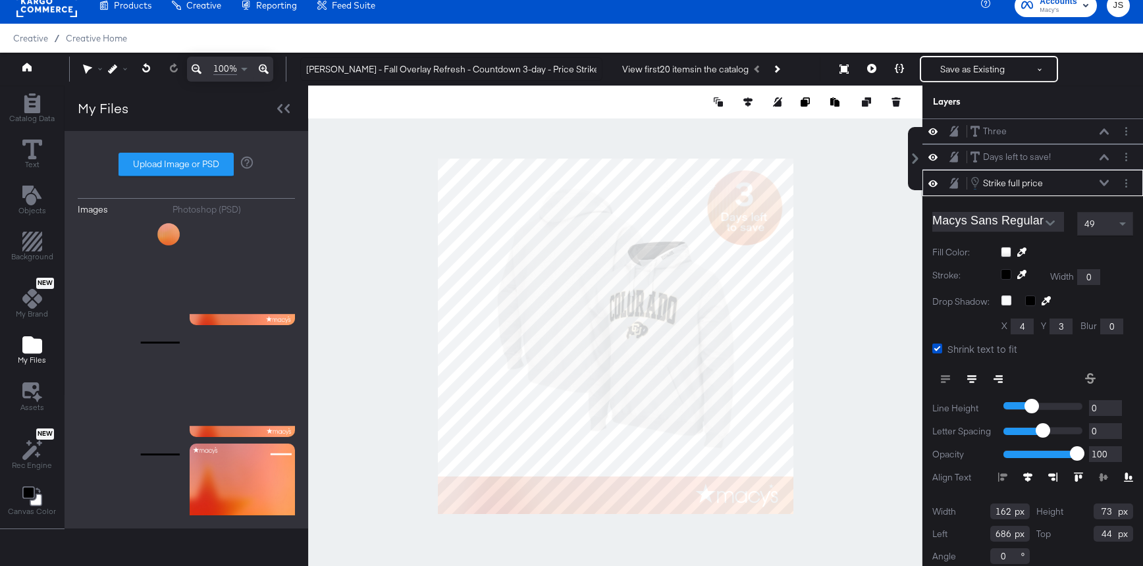
scroll to position [9, 0]
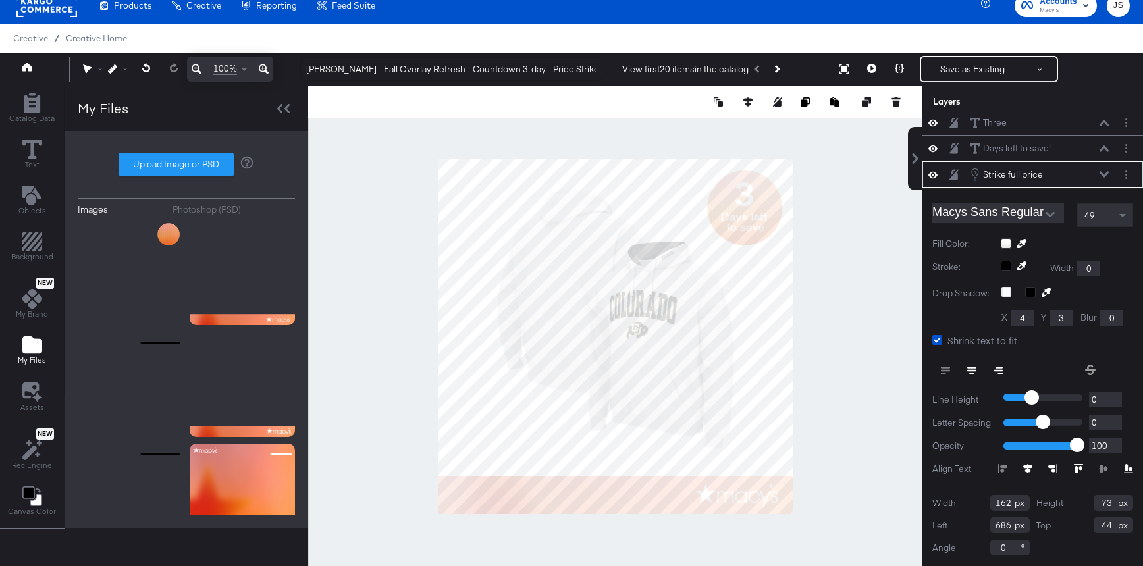
click at [1094, 234] on div "Macys Sans Regular 49 Fill Color: Stroke: Width 0 Drop Shadow: X 4 Y 3 Blur 0 S…" at bounding box center [1032, 377] width 221 height 379
click at [1094, 220] on span "49" at bounding box center [1089, 215] width 11 height 12
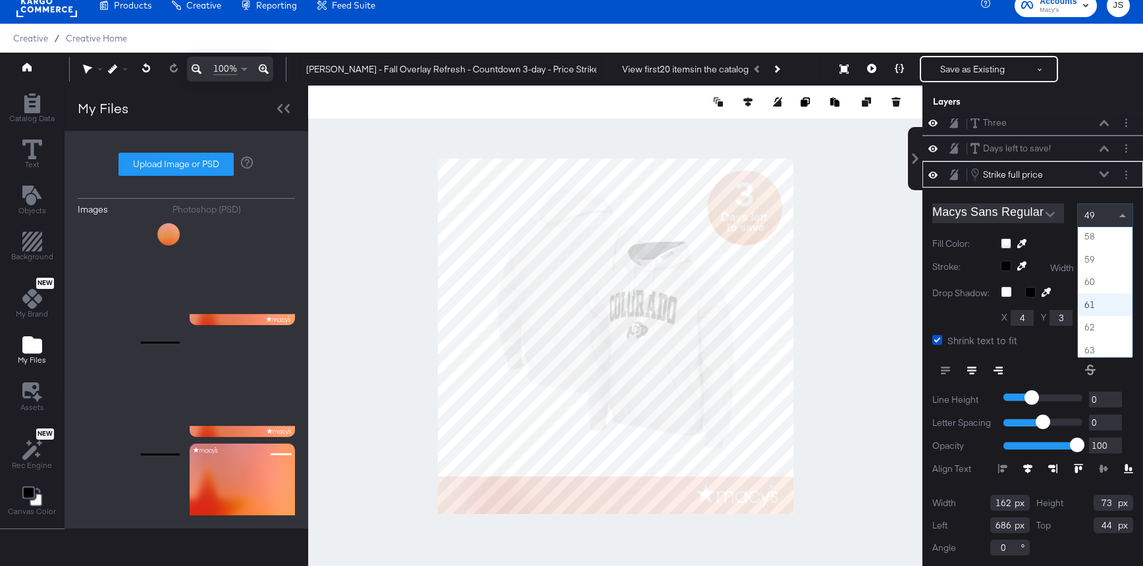
scroll to position [1300, 0]
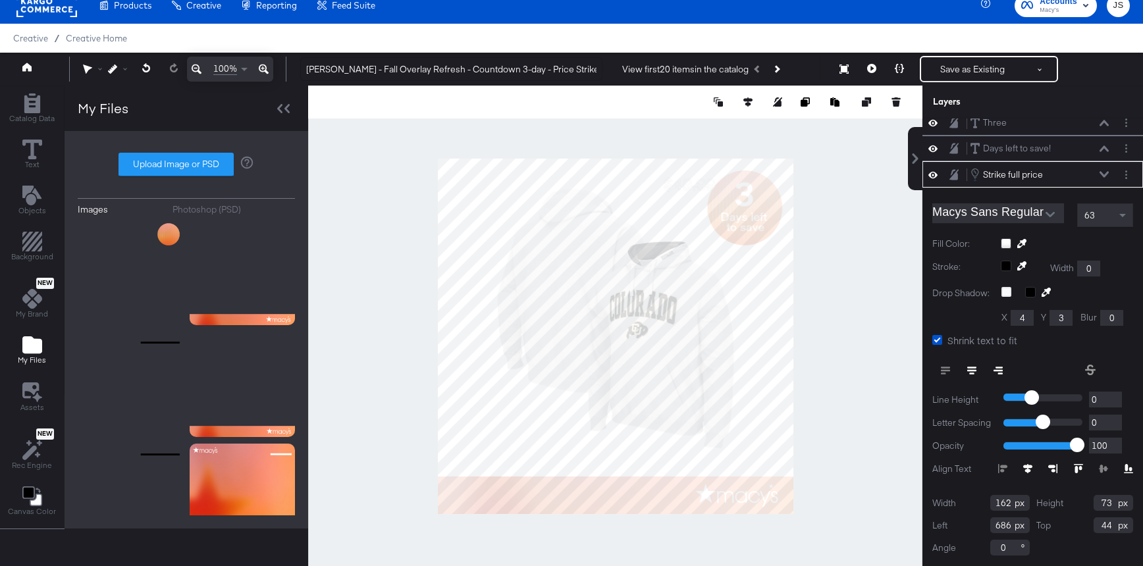
drag, startPoint x: 1009, startPoint y: 504, endPoint x: 970, endPoint y: 504, distance: 38.8
click at [971, 504] on div "Width 162" at bounding box center [980, 503] width 97 height 16
type input "212"
drag, startPoint x: 1113, startPoint y: 505, endPoint x: 1079, endPoint y: 505, distance: 34.2
click at [1079, 505] on div "Height 73" at bounding box center [1084, 503] width 97 height 16
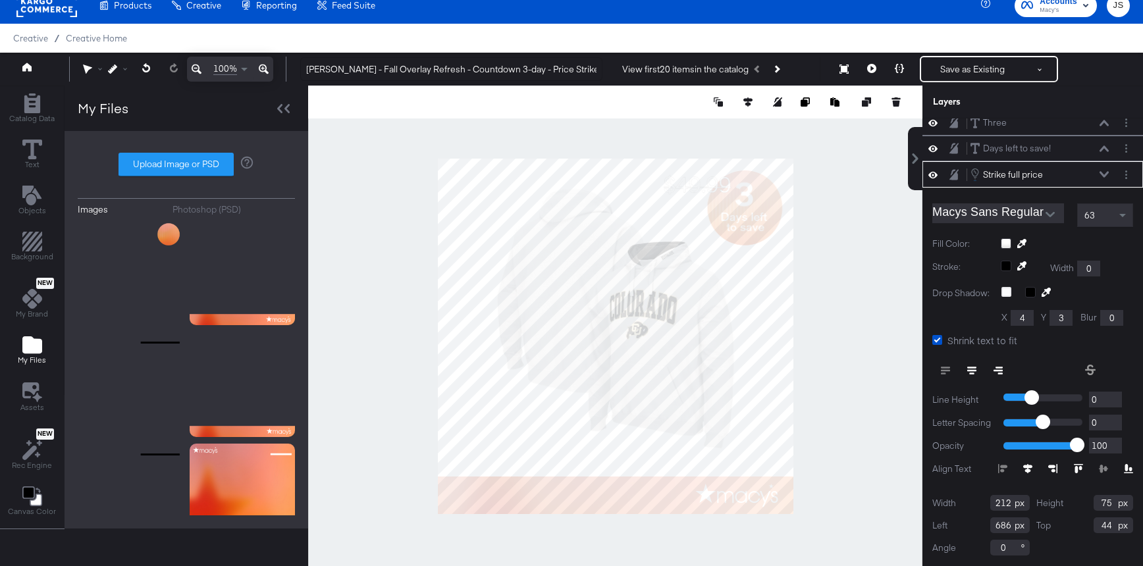
type input "75"
drag, startPoint x: 1009, startPoint y: 523, endPoint x: 960, endPoint y: 523, distance: 49.4
click at [961, 523] on div "Left 686" at bounding box center [980, 525] width 97 height 16
type input "47"
drag, startPoint x: 1111, startPoint y: 525, endPoint x: 1064, endPoint y: 523, distance: 47.4
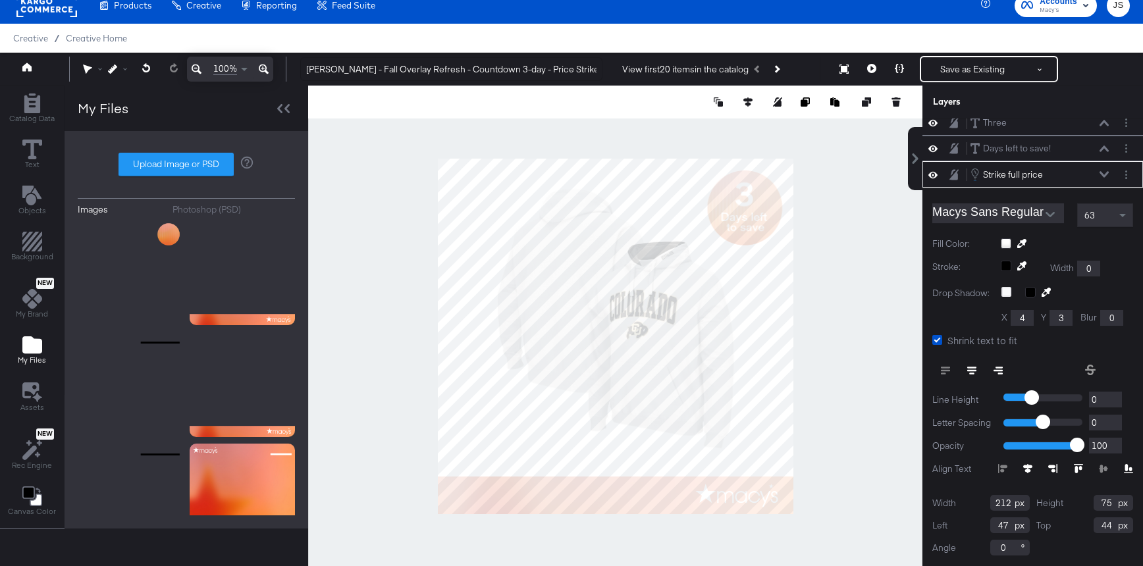
click at [1064, 523] on div "Top 44" at bounding box center [1084, 525] width 97 height 16
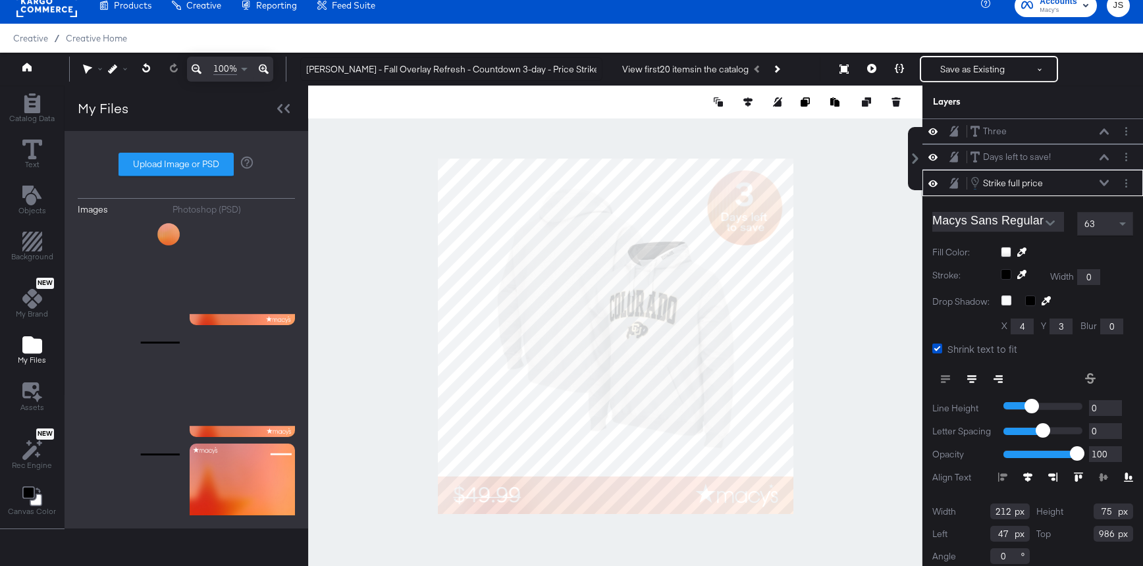
type input "986"
click at [1101, 190] on div "Strike full price Strike full price" at bounding box center [1040, 183] width 140 height 14
click at [1102, 184] on icon at bounding box center [1104, 183] width 9 height 6
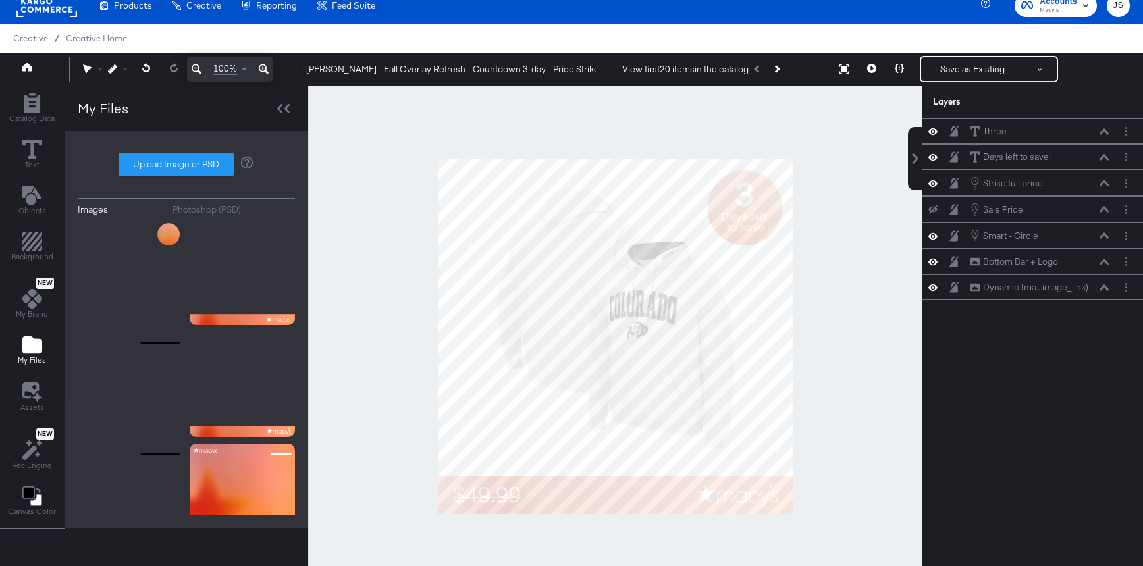
click at [932, 207] on icon at bounding box center [932, 209] width 9 height 9
click at [1103, 211] on icon at bounding box center [1104, 209] width 9 height 7
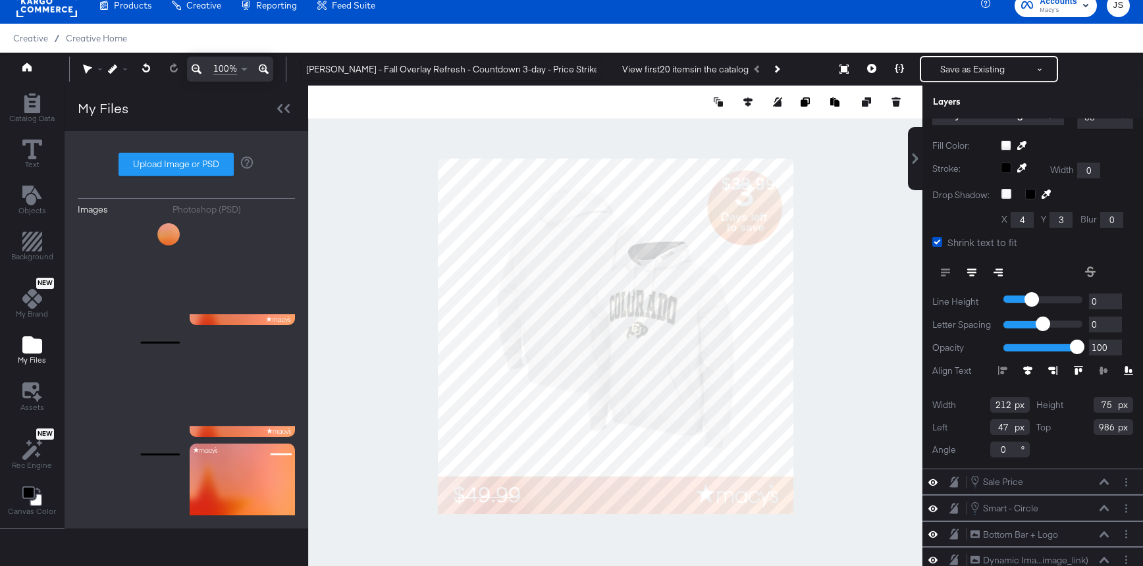
scroll to position [51, 0]
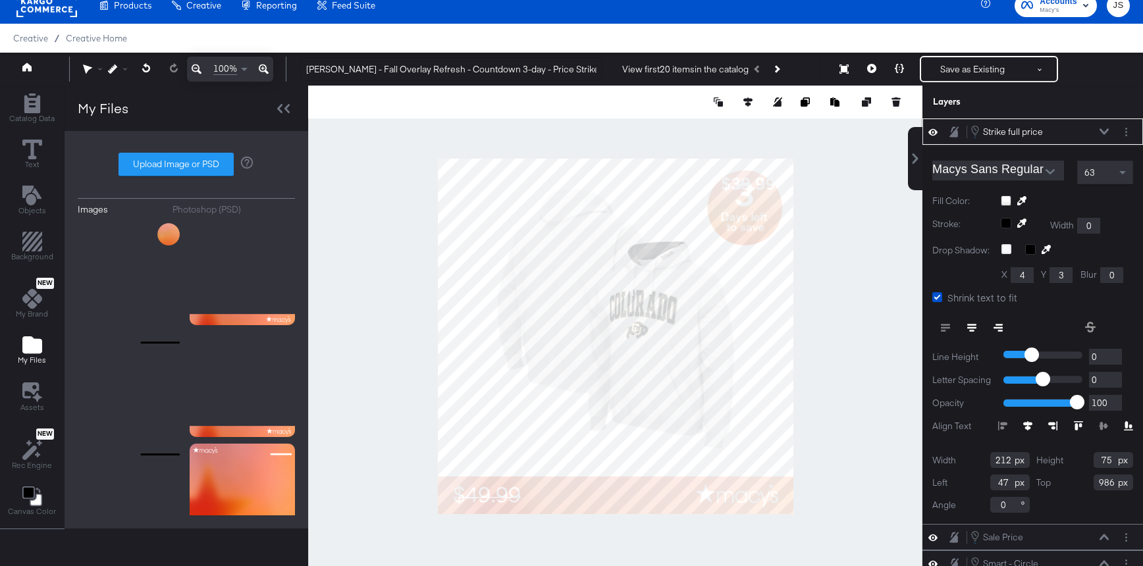
click at [1101, 130] on icon at bounding box center [1104, 131] width 9 height 6
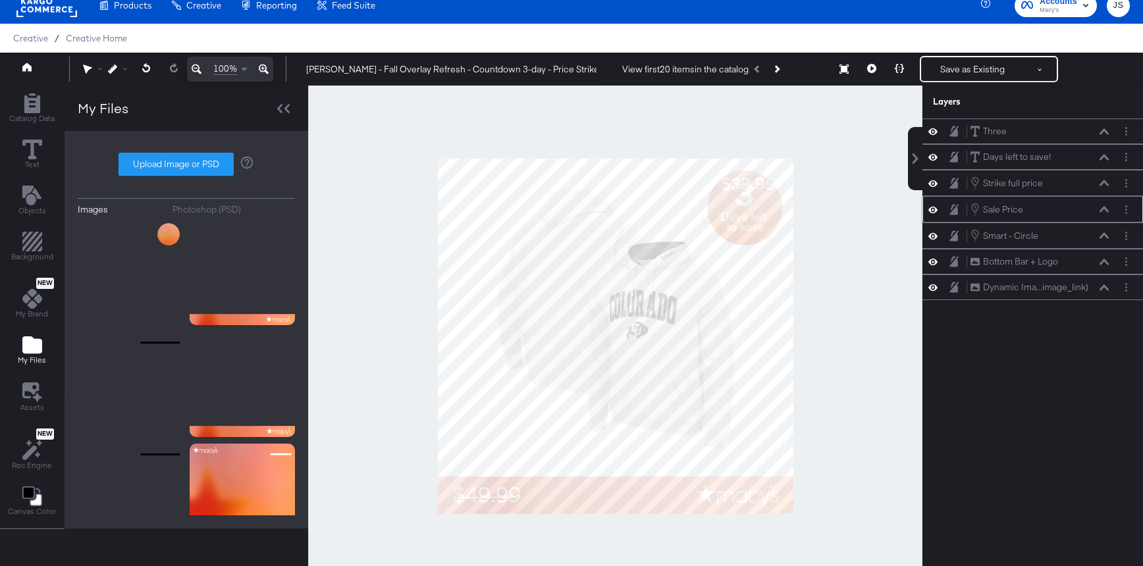
click at [1104, 209] on icon at bounding box center [1104, 209] width 9 height 7
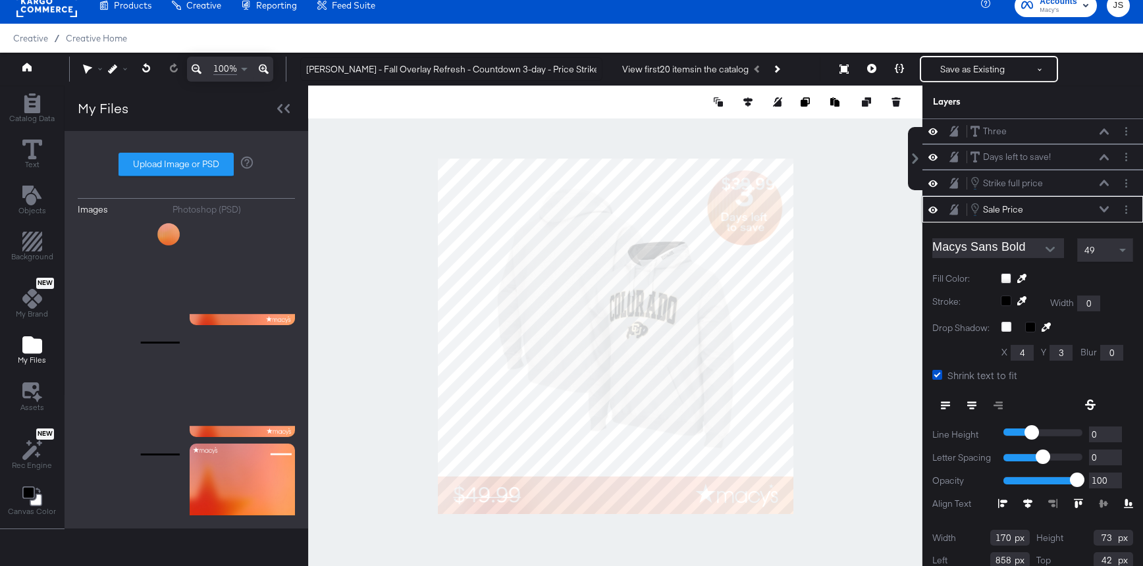
scroll to position [35, 0]
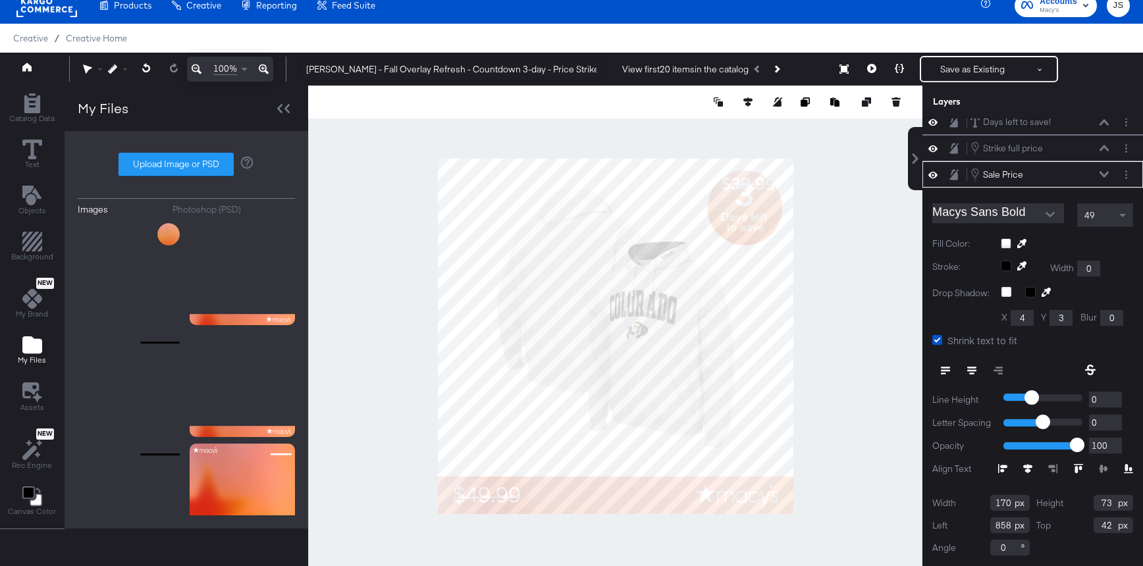
click at [1103, 222] on div "49" at bounding box center [1105, 215] width 55 height 22
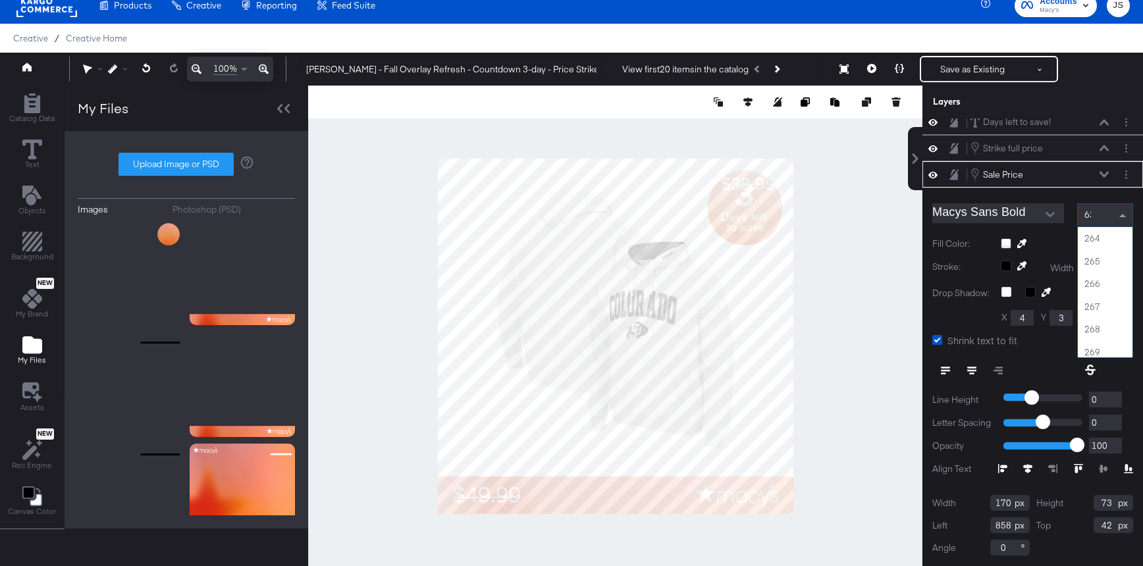
scroll to position [0, 0]
type input "63"
click at [1062, 234] on div "Macys Sans Bold 63 63 163 263 363 463 Fill Color: Stroke: Width 0 Drop Shadow: …" at bounding box center [1032, 377] width 221 height 379
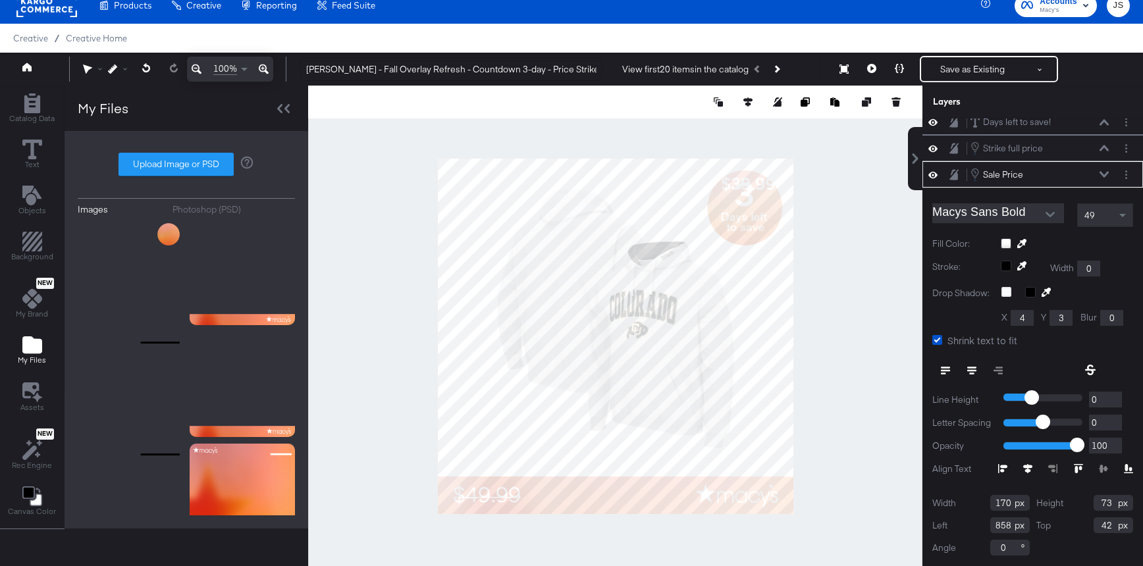
click at [1118, 228] on div "Macys Sans Bold 49 Fill Color: Stroke: Width 0 Drop Shadow: X 4 Y 3 Blur 0 Shri…" at bounding box center [1032, 377] width 221 height 379
click at [1117, 225] on span at bounding box center [1124, 215] width 16 height 22
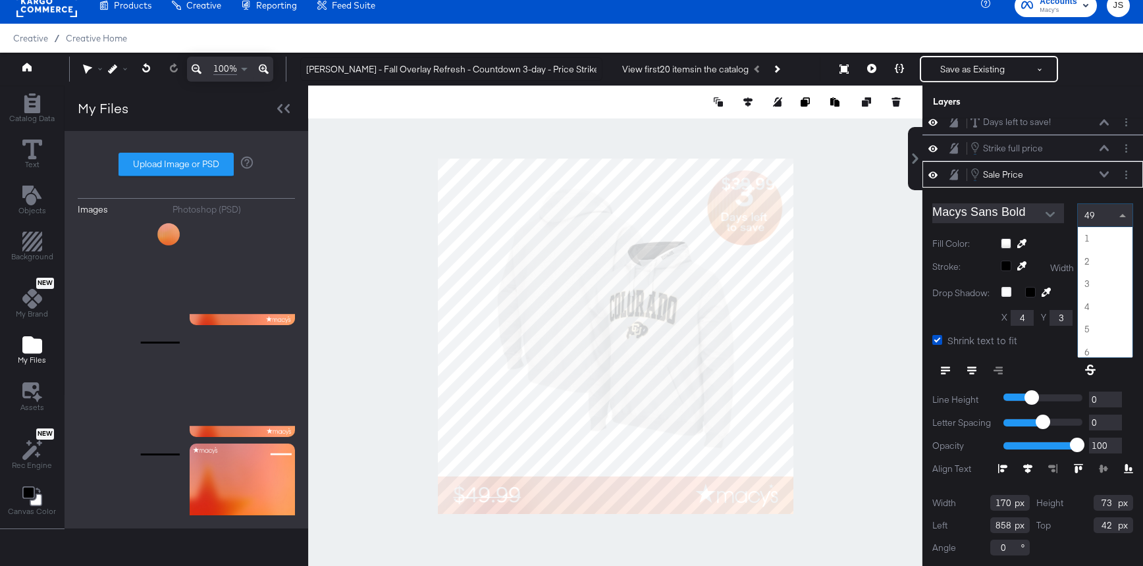
scroll to position [1092, 0]
type input "63"
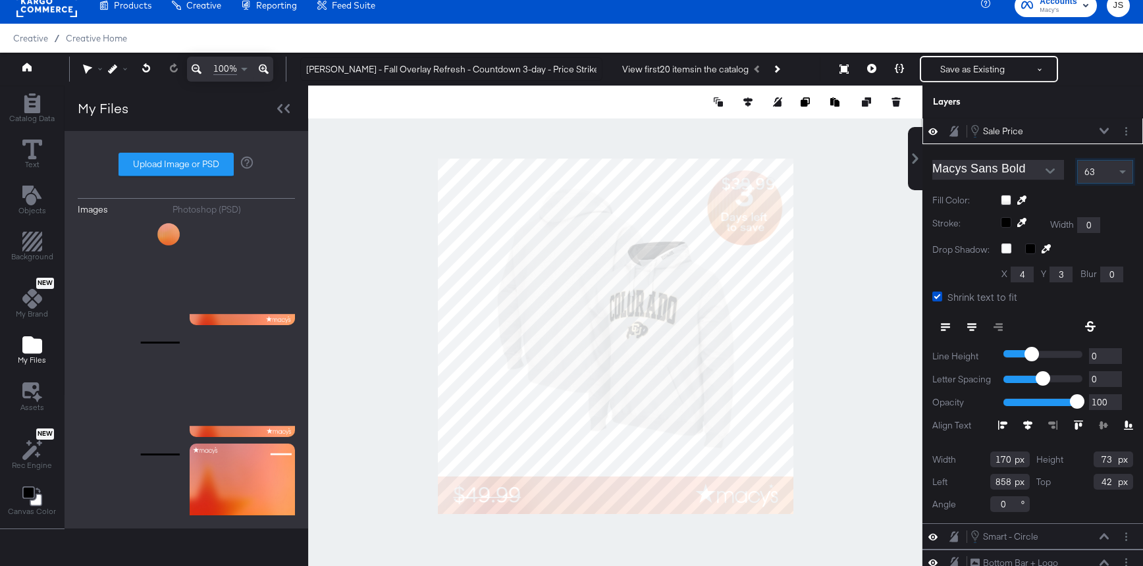
scroll to position [107, 0]
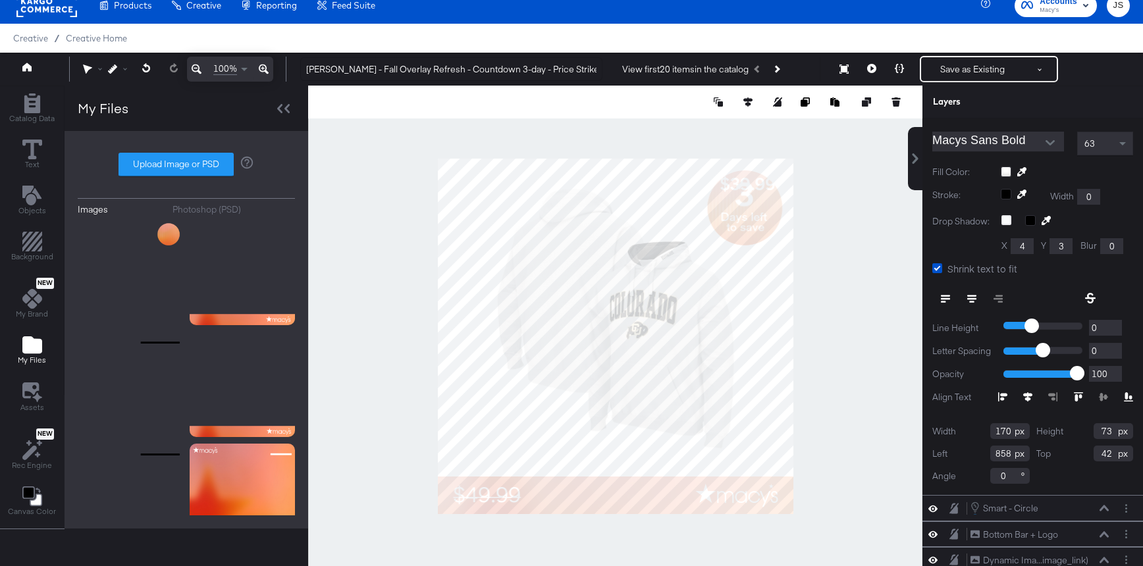
drag, startPoint x: 1010, startPoint y: 434, endPoint x: 982, endPoint y: 434, distance: 28.3
click at [982, 434] on div "Width 170" at bounding box center [980, 431] width 97 height 16
type input "212"
drag, startPoint x: 1112, startPoint y: 433, endPoint x: 1076, endPoint y: 433, distance: 36.2
click at [1076, 433] on div "Height 73" at bounding box center [1084, 431] width 97 height 16
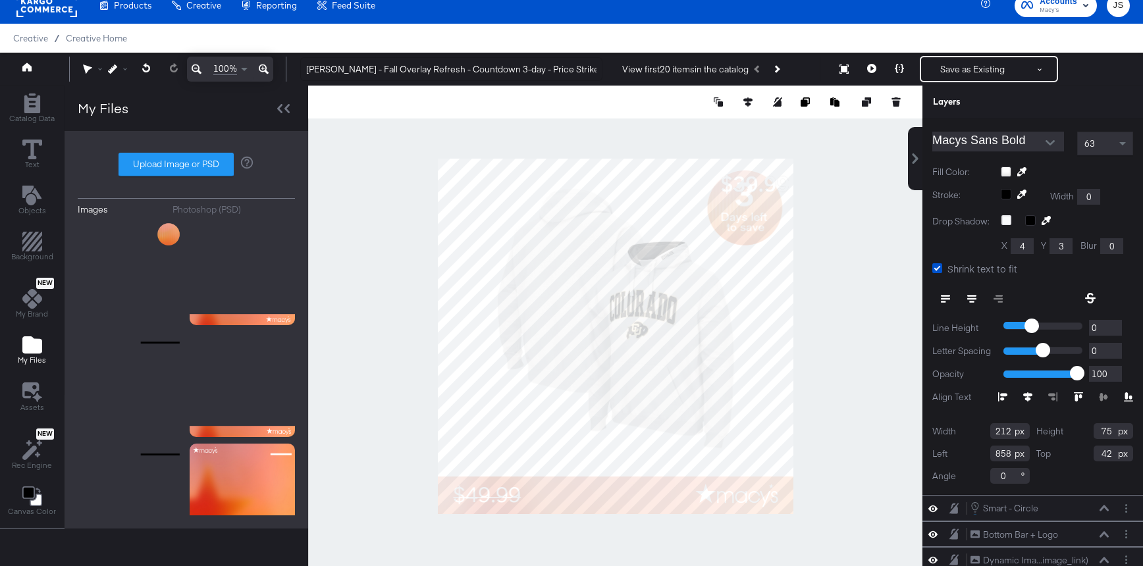
type input "75"
drag, startPoint x: 1009, startPoint y: 452, endPoint x: 967, endPoint y: 452, distance: 42.1
click at [967, 452] on div "Left 858" at bounding box center [980, 454] width 97 height 16
type input "47"
drag, startPoint x: 1113, startPoint y: 454, endPoint x: 1068, endPoint y: 454, distance: 44.8
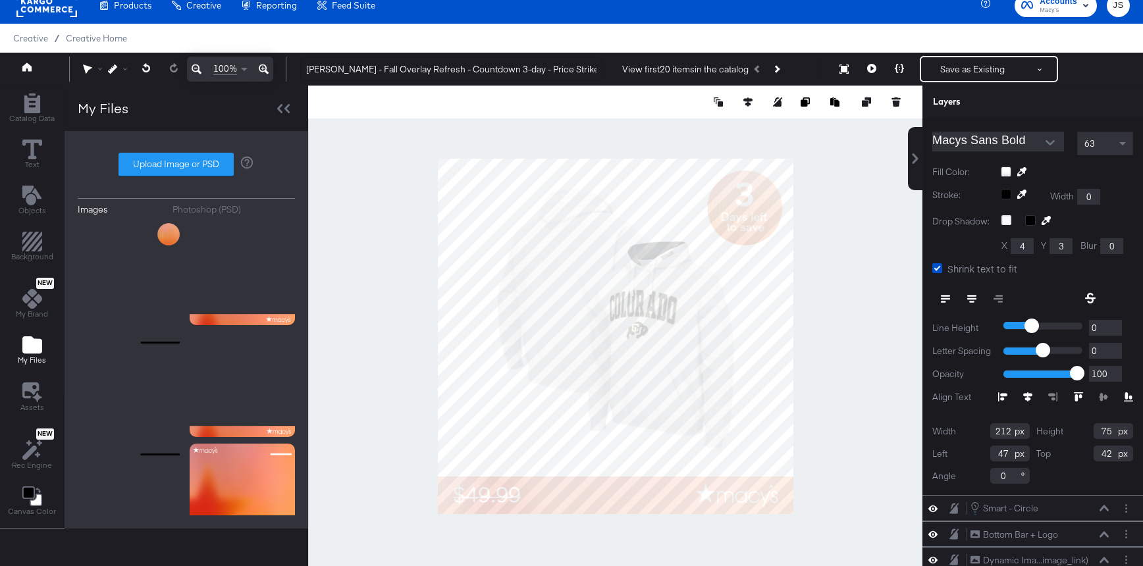
click at [1068, 454] on div "Top 42" at bounding box center [1084, 454] width 97 height 16
type input "986"
drag, startPoint x: 1011, startPoint y: 430, endPoint x: 965, endPoint y: 429, distance: 46.1
click at [965, 429] on div "Width 212" at bounding box center [980, 431] width 97 height 16
type input "220"
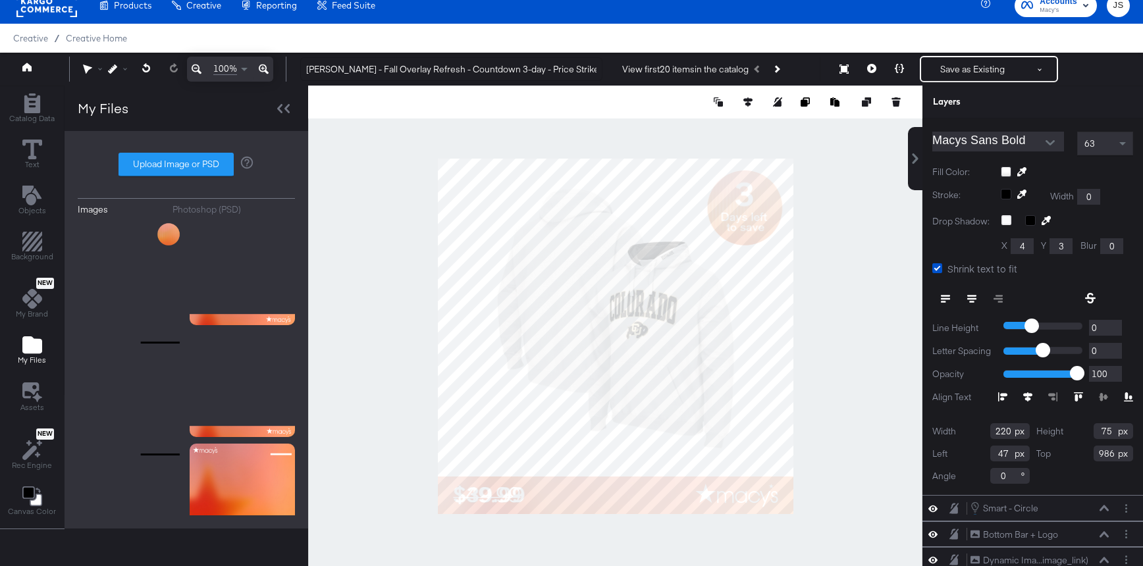
drag, startPoint x: 1110, startPoint y: 428, endPoint x: 1076, endPoint y: 430, distance: 33.6
click at [1076, 430] on div "Height 75" at bounding box center [1084, 431] width 97 height 16
type input "77"
drag, startPoint x: 1007, startPoint y: 454, endPoint x: 964, endPoint y: 454, distance: 42.8
click at [965, 454] on div "Left 47" at bounding box center [980, 454] width 97 height 16
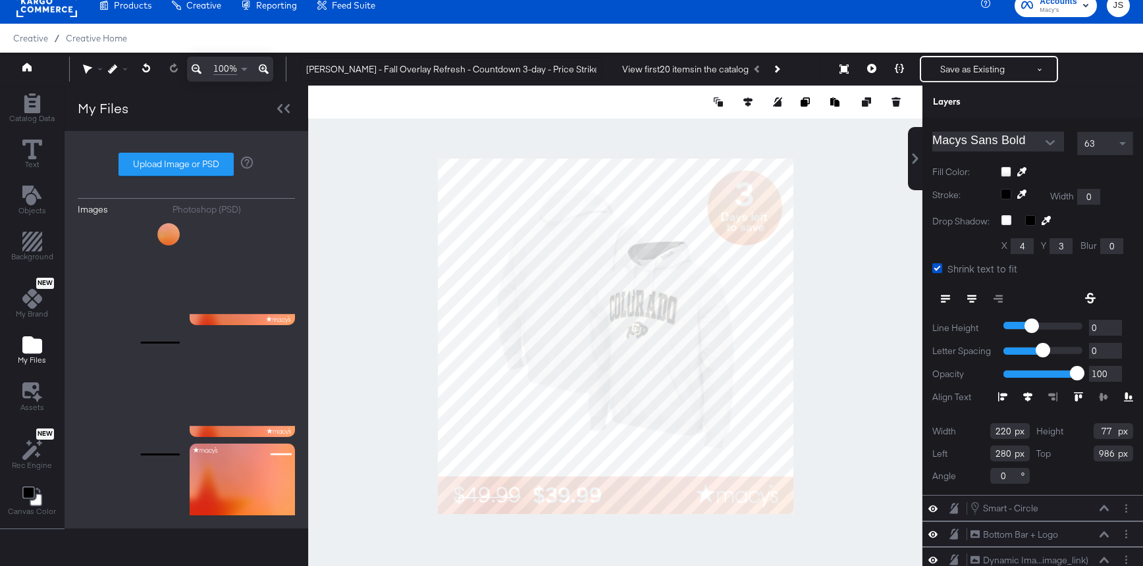
type input "280"
drag, startPoint x: 1116, startPoint y: 449, endPoint x: 1068, endPoint y: 449, distance: 48.1
click at [1068, 449] on div "Top 986" at bounding box center [1084, 454] width 97 height 16
type input "0"
type input "985"
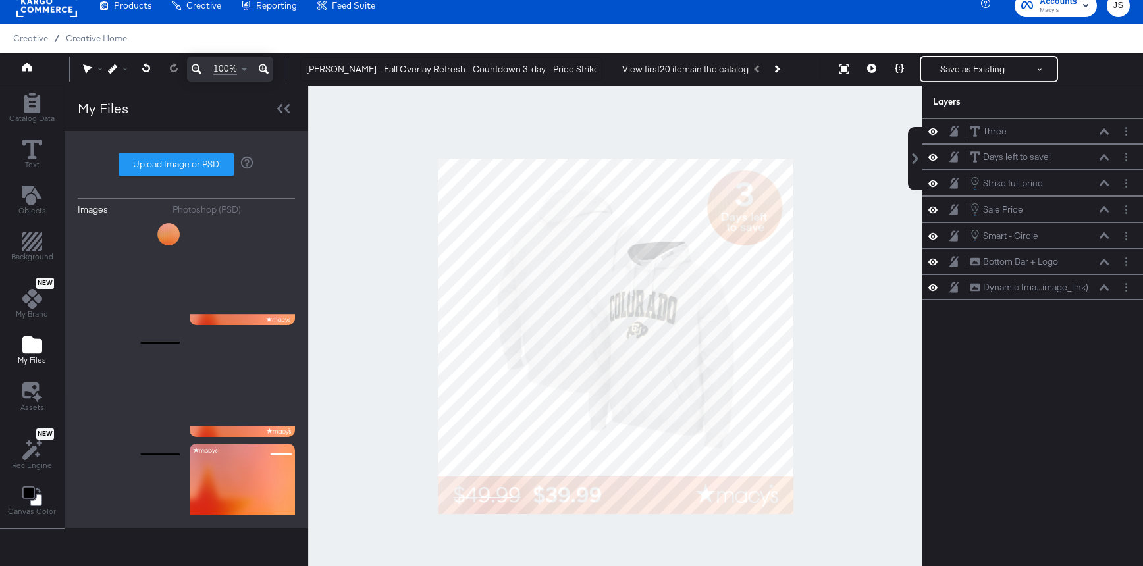
click at [832, 418] on div at bounding box center [615, 336] width 614 height 501
click at [873, 69] on icon at bounding box center [871, 68] width 9 height 9
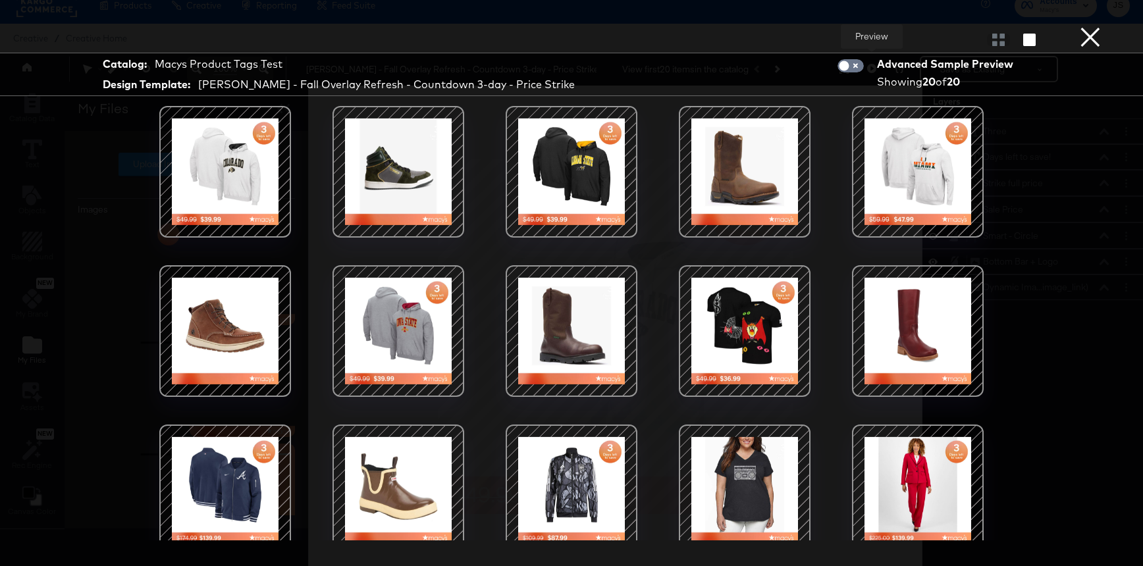
scroll to position [13, 0]
click at [1097, 26] on button "×" at bounding box center [1090, 13] width 26 height 26
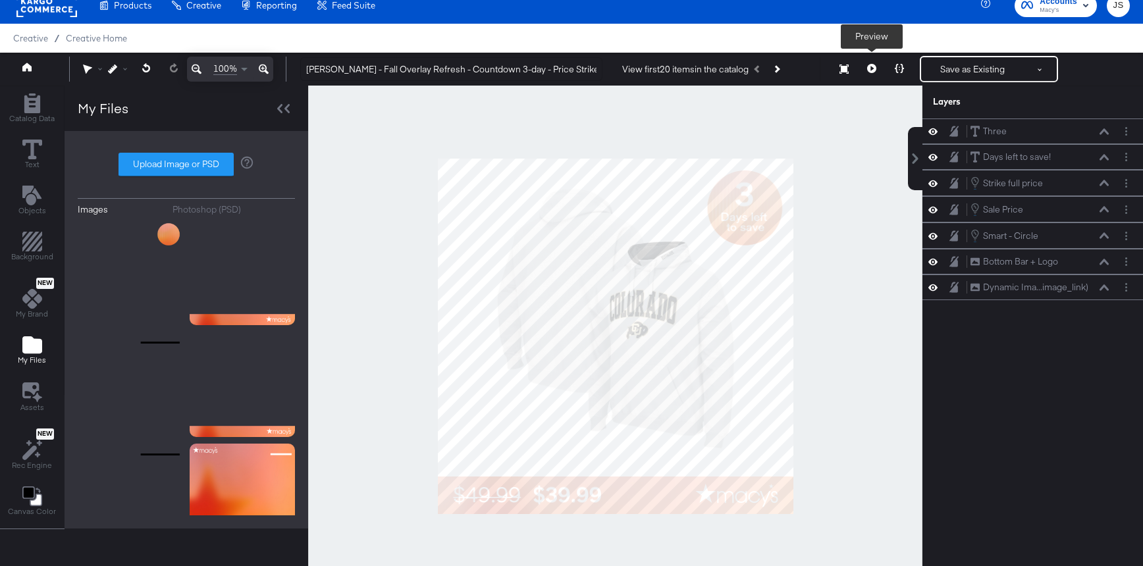
click at [868, 78] on button at bounding box center [872, 69] width 28 height 26
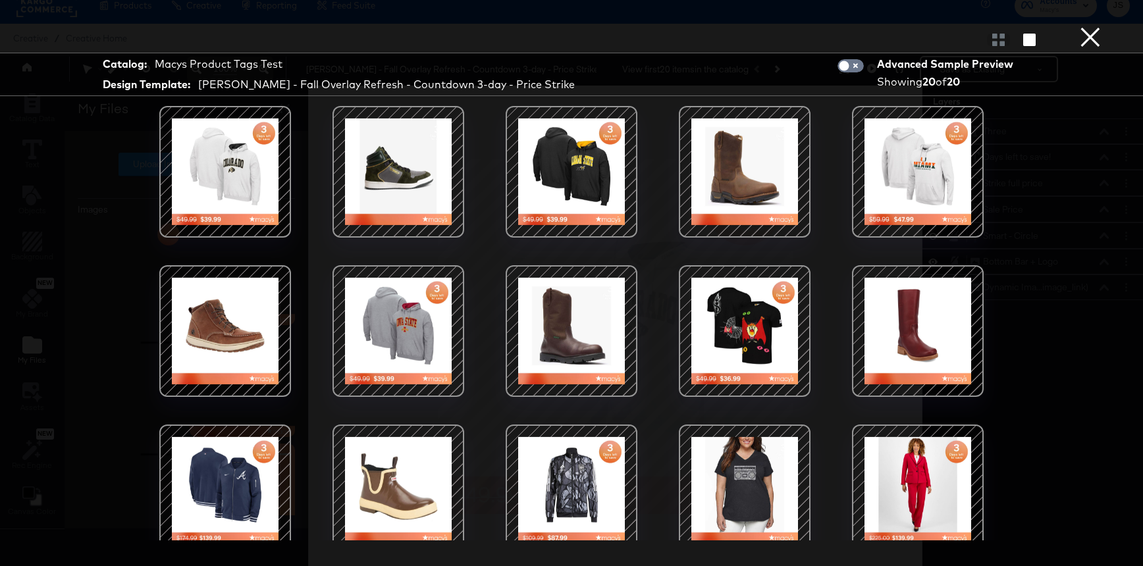
click at [482, 205] on div at bounding box center [572, 323] width 988 height 435
click at [577, 184] on div at bounding box center [572, 172] width 112 height 112
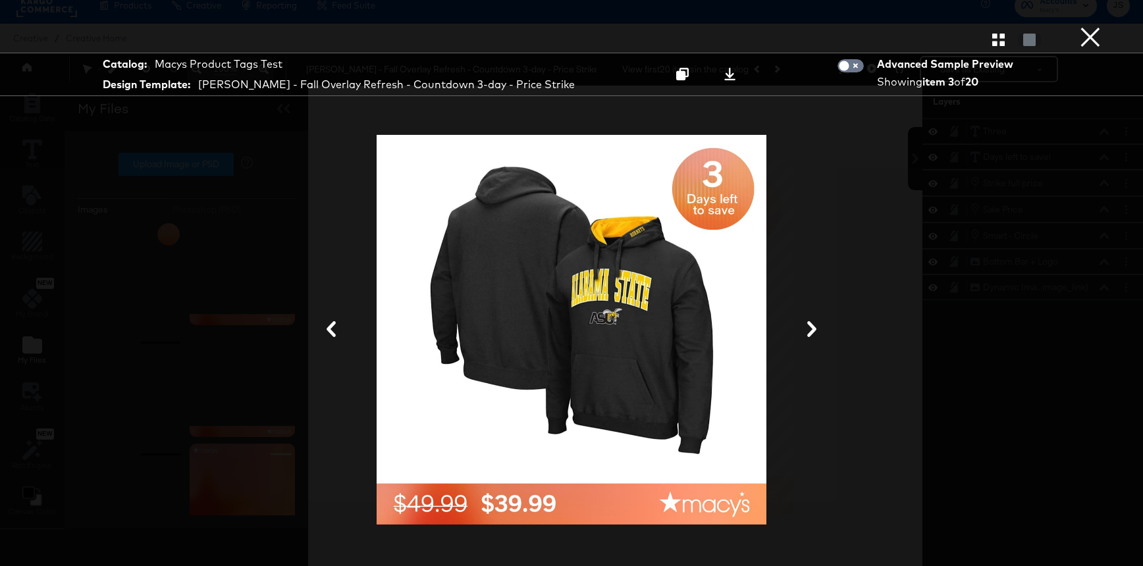
click at [1088, 26] on button "×" at bounding box center [1090, 13] width 26 height 26
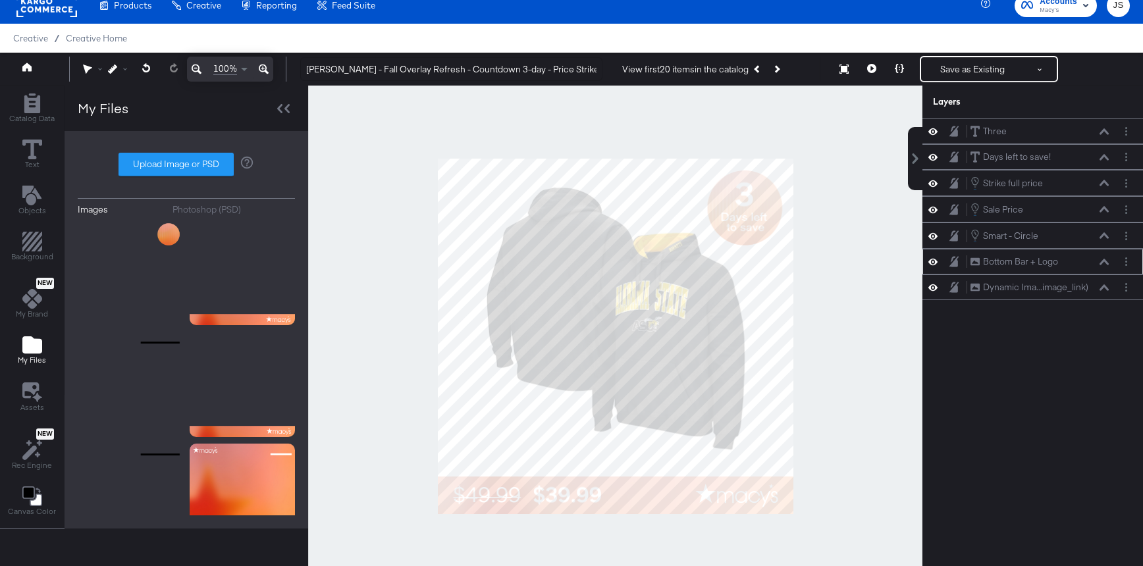
click at [1103, 258] on button at bounding box center [1104, 262] width 11 height 8
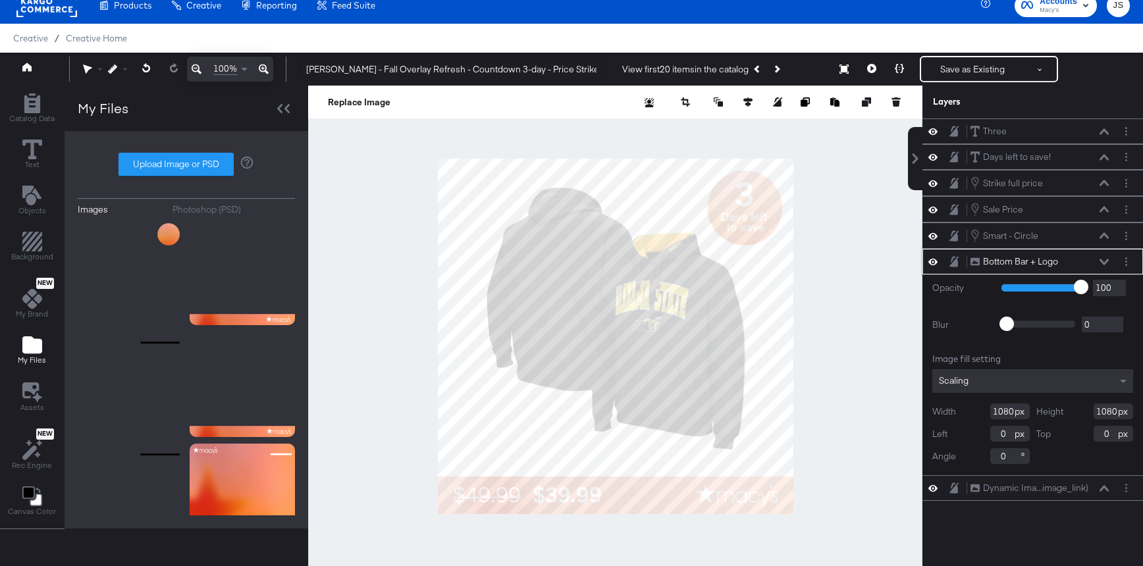
click at [1101, 264] on icon at bounding box center [1104, 262] width 9 height 7
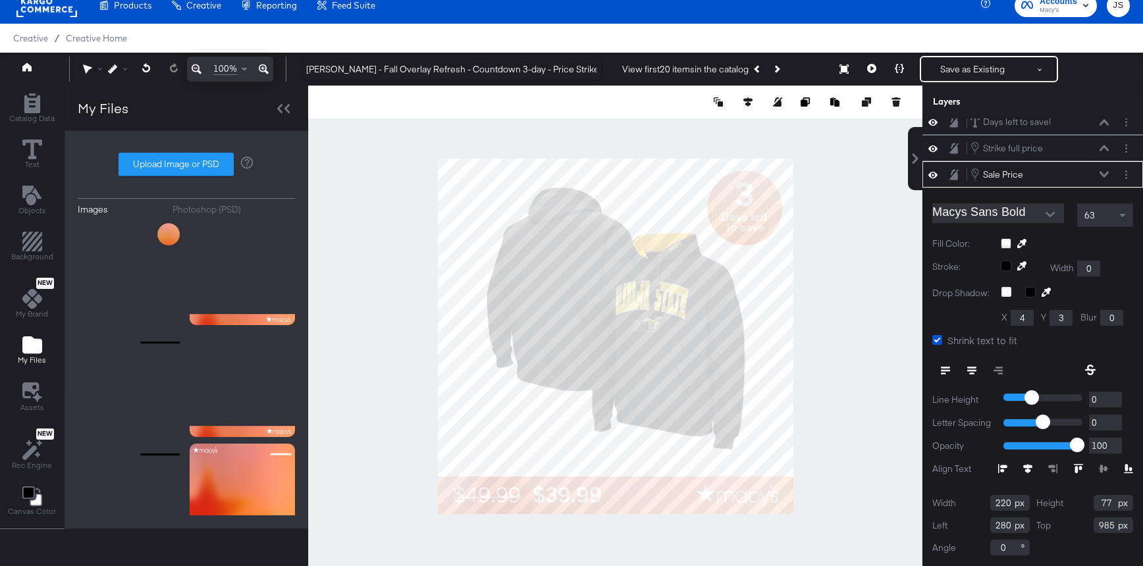
scroll to position [0, 0]
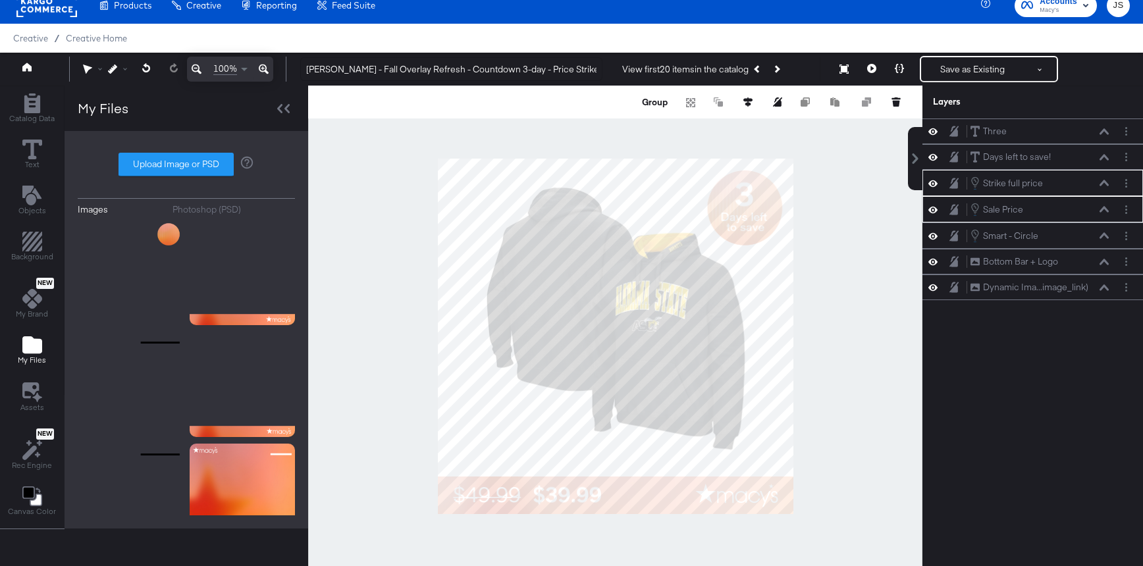
click at [477, 539] on div at bounding box center [615, 336] width 614 height 501
click at [551, 556] on div at bounding box center [615, 336] width 614 height 501
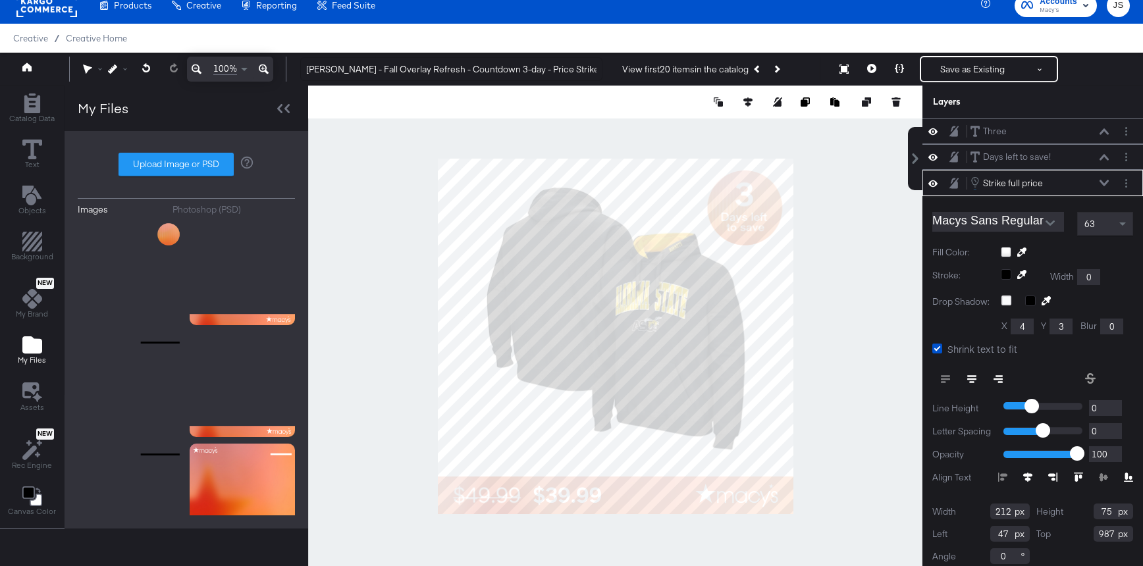
scroll to position [9, 0]
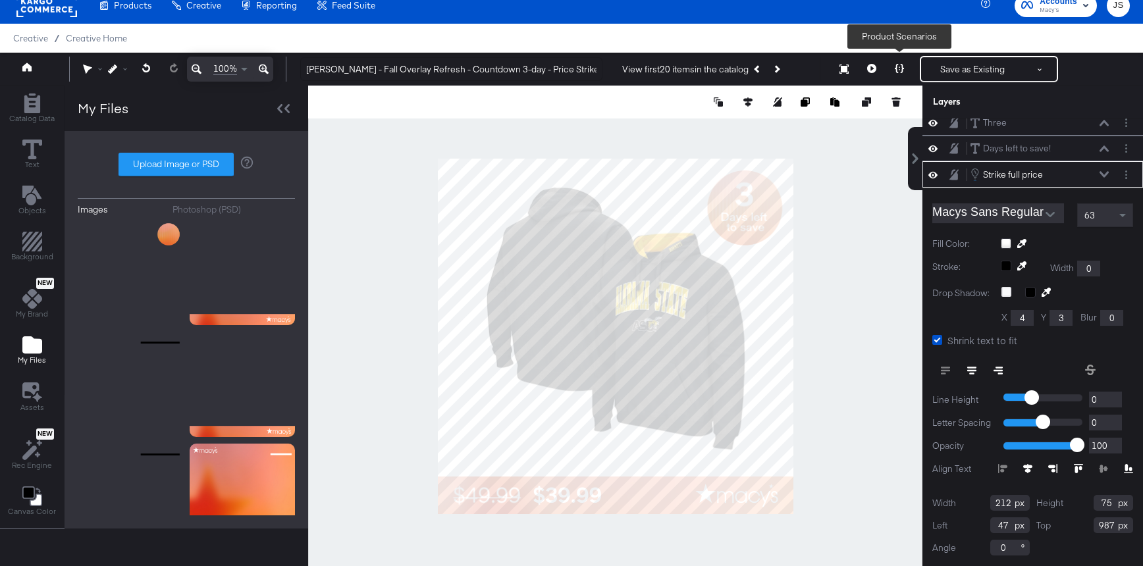
click at [908, 66] on button at bounding box center [900, 69] width 28 height 26
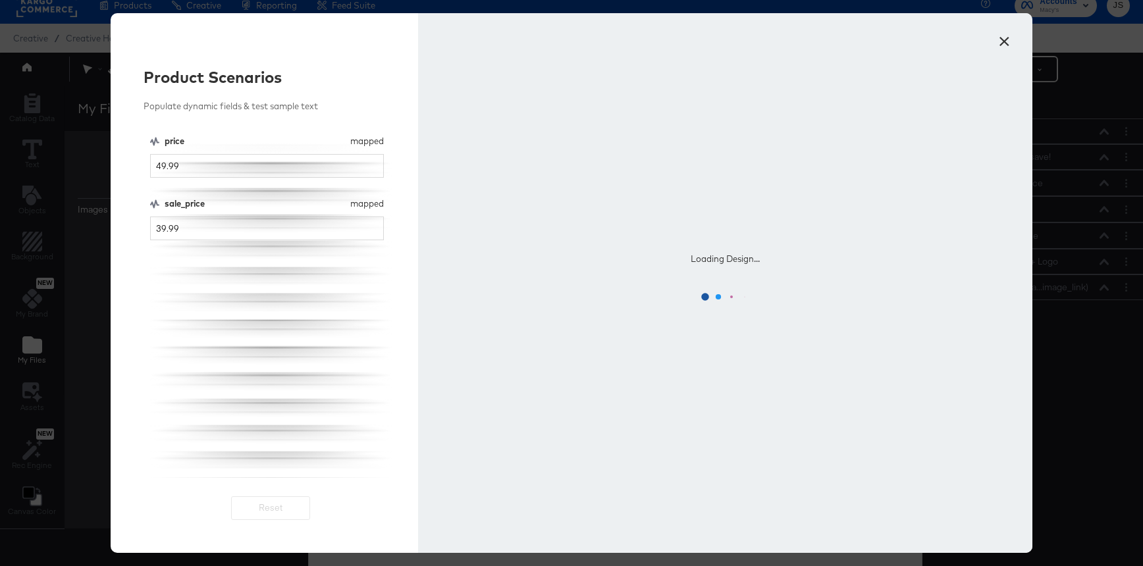
scroll to position [0, 0]
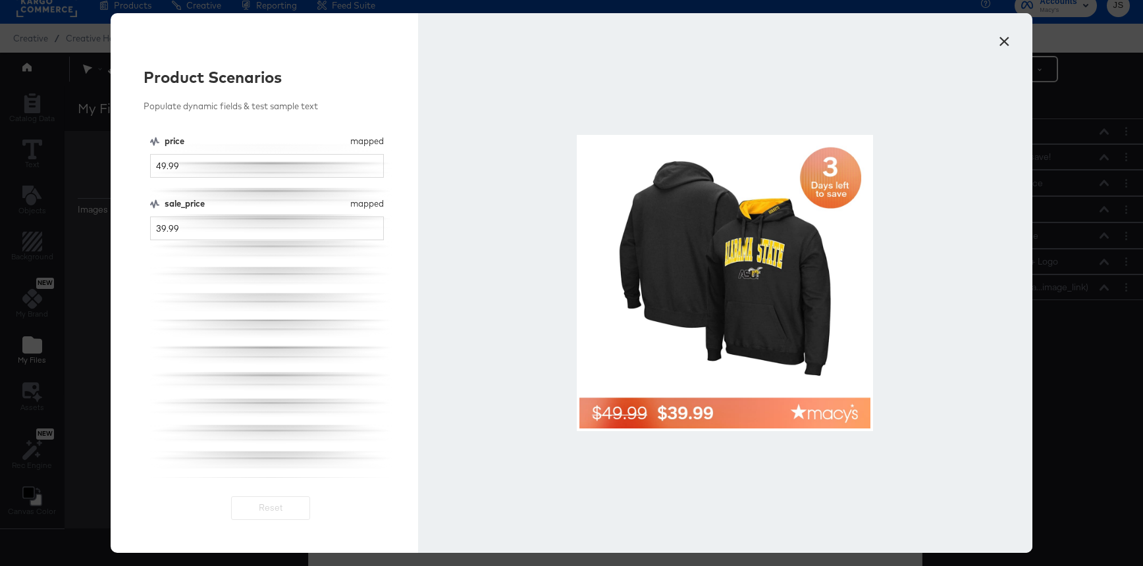
click at [1002, 47] on button "×" at bounding box center [1004, 38] width 24 height 24
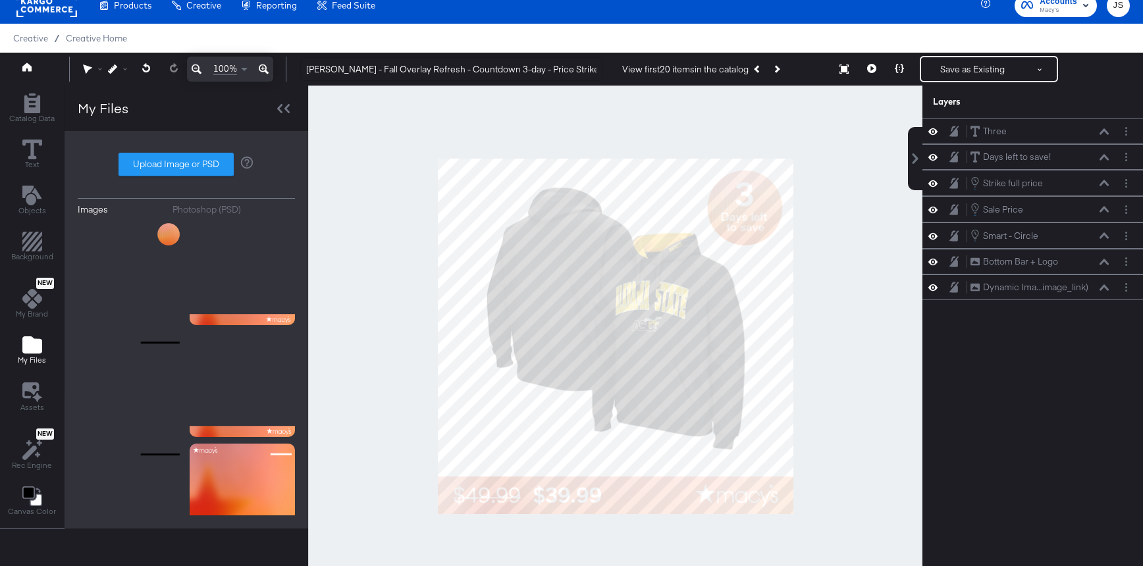
click at [327, 379] on div at bounding box center [615, 336] width 614 height 501
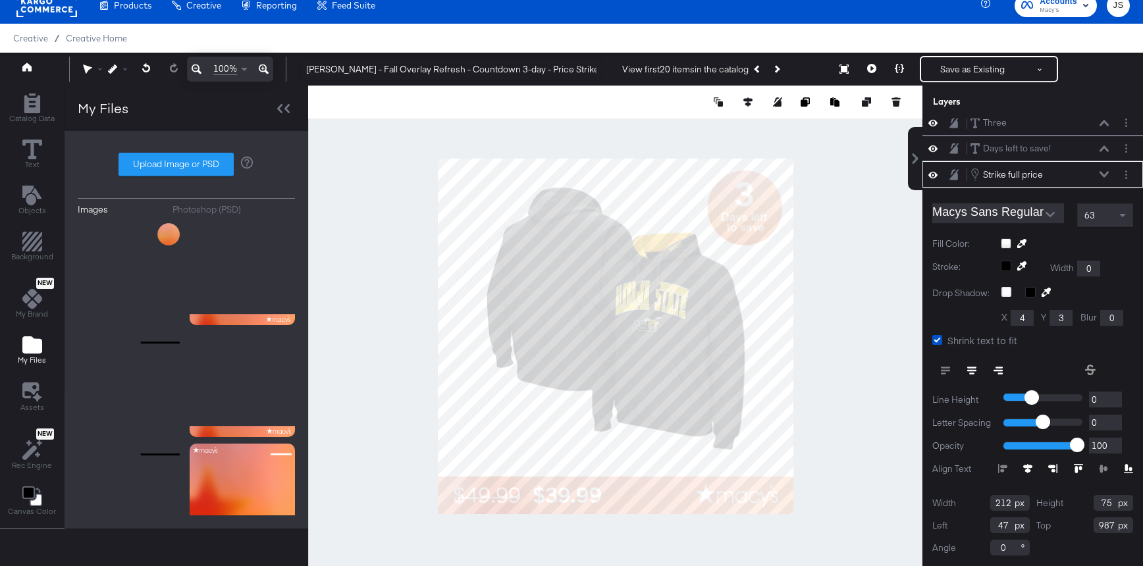
type input "988"
type input "48"
click at [365, 466] on div at bounding box center [615, 336] width 614 height 501
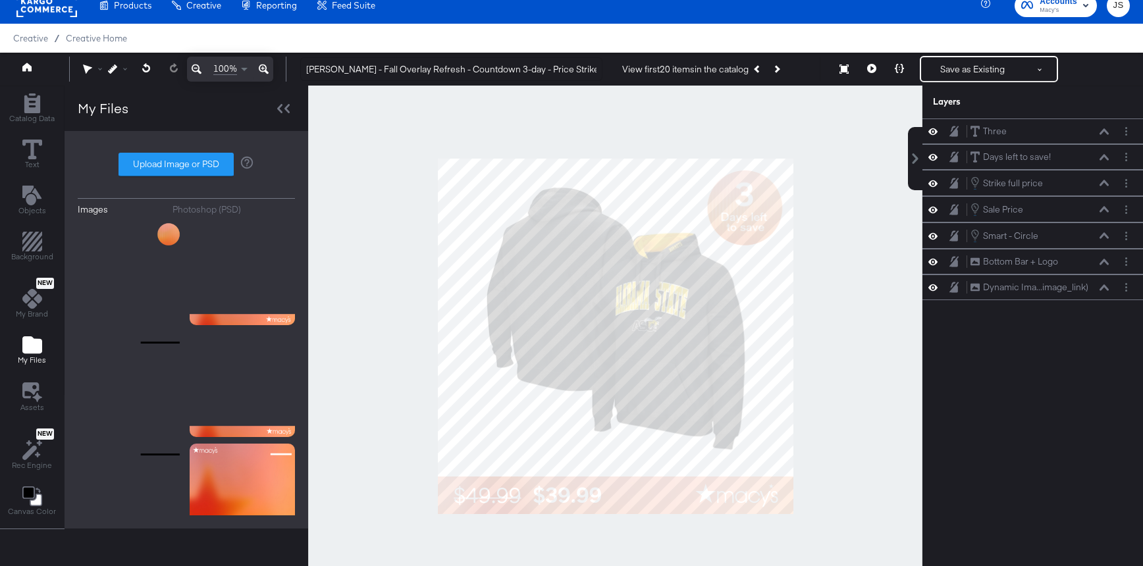
scroll to position [0, 0]
click at [870, 77] on button at bounding box center [872, 69] width 28 height 26
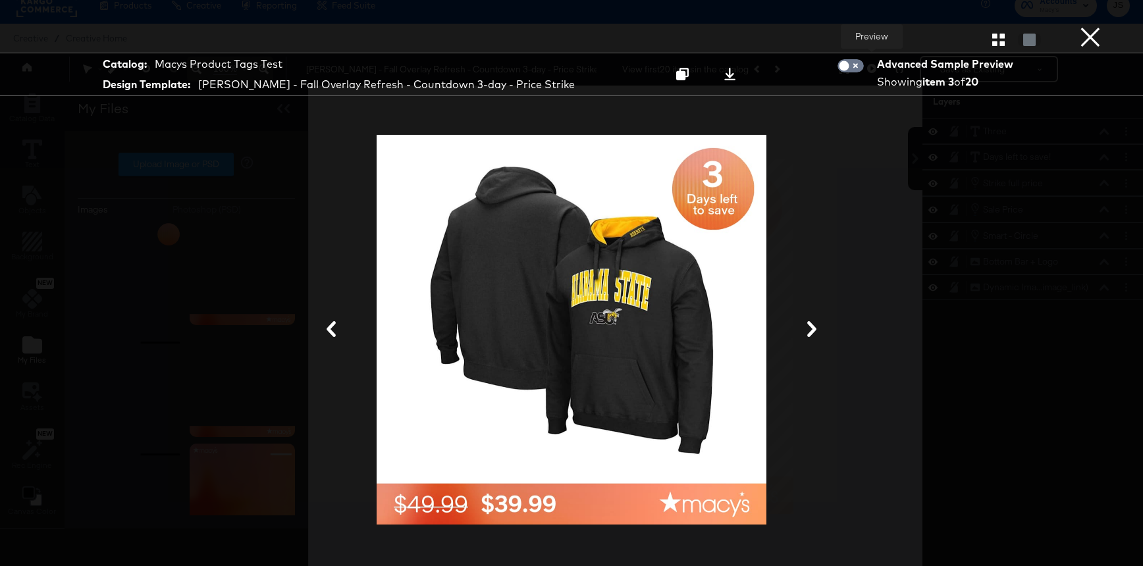
click at [1099, 26] on button "×" at bounding box center [1090, 13] width 26 height 26
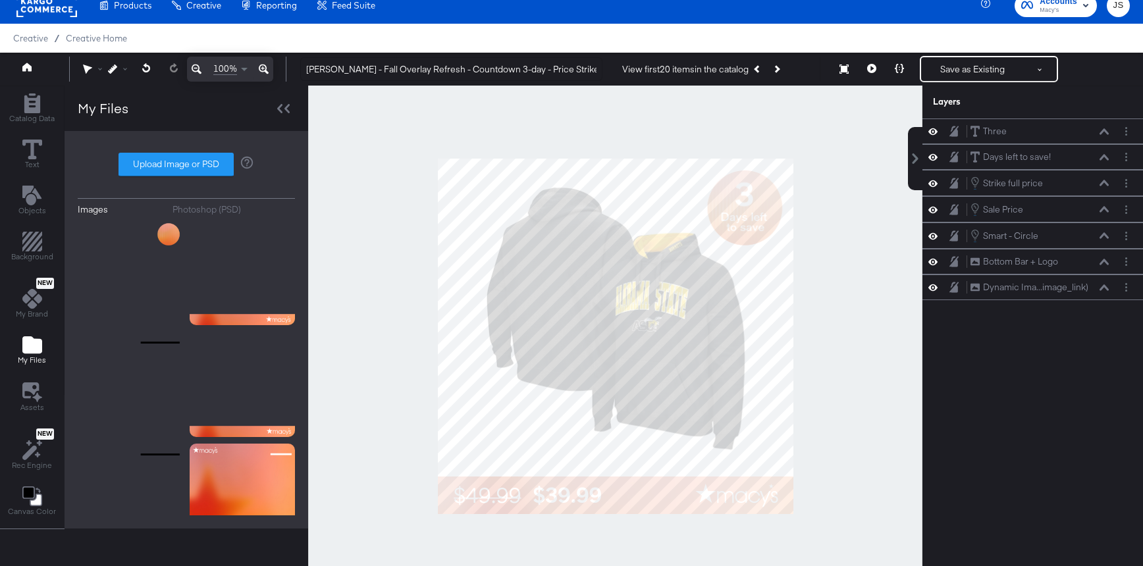
click at [901, 71] on icon at bounding box center [899, 68] width 9 height 9
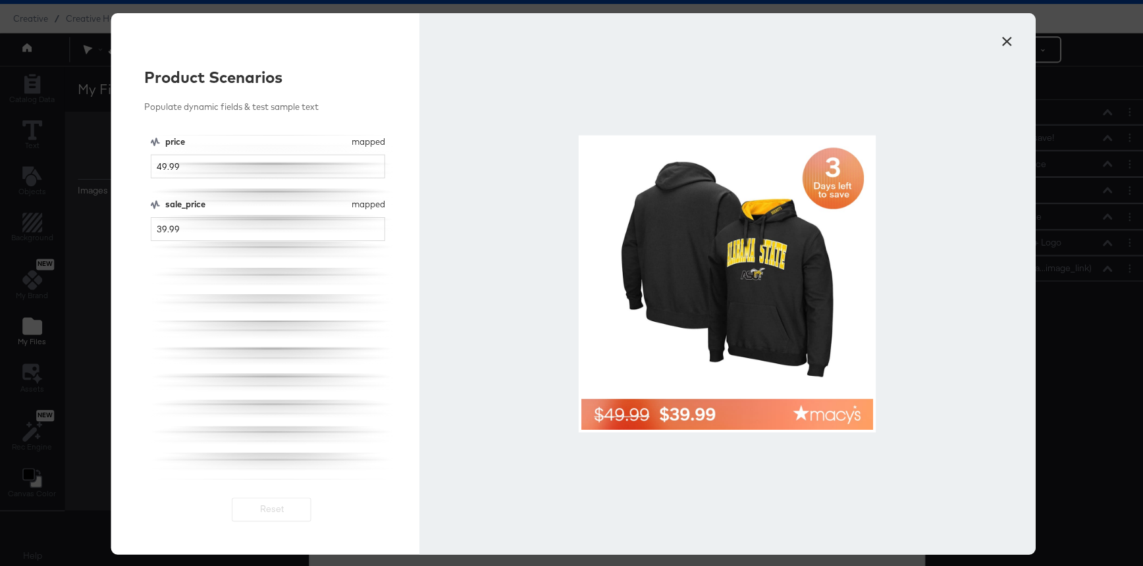
scroll to position [32, 0]
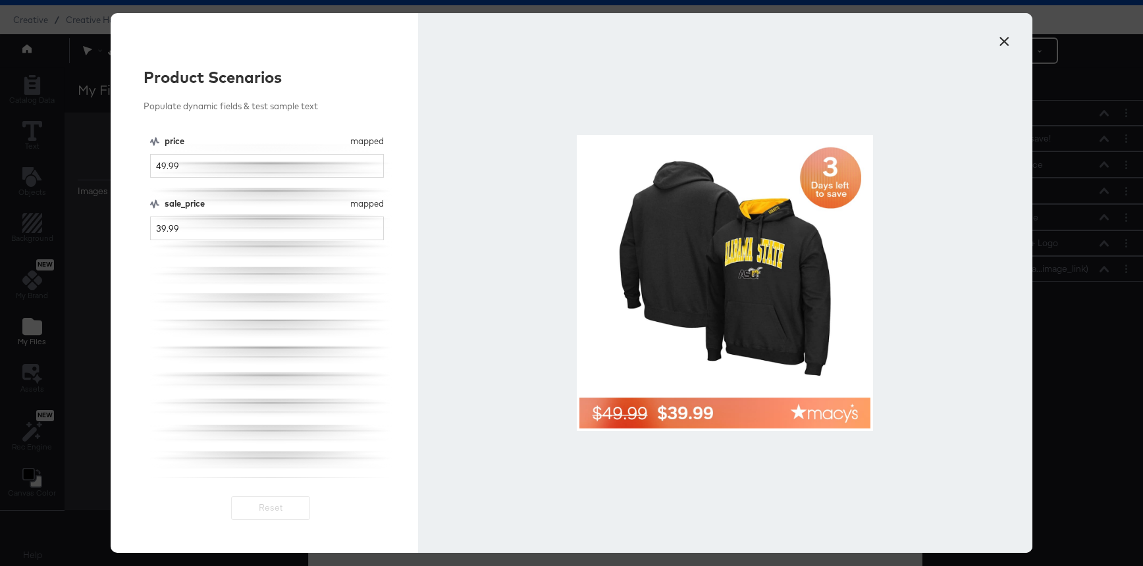
click at [1007, 41] on button "×" at bounding box center [1004, 38] width 24 height 24
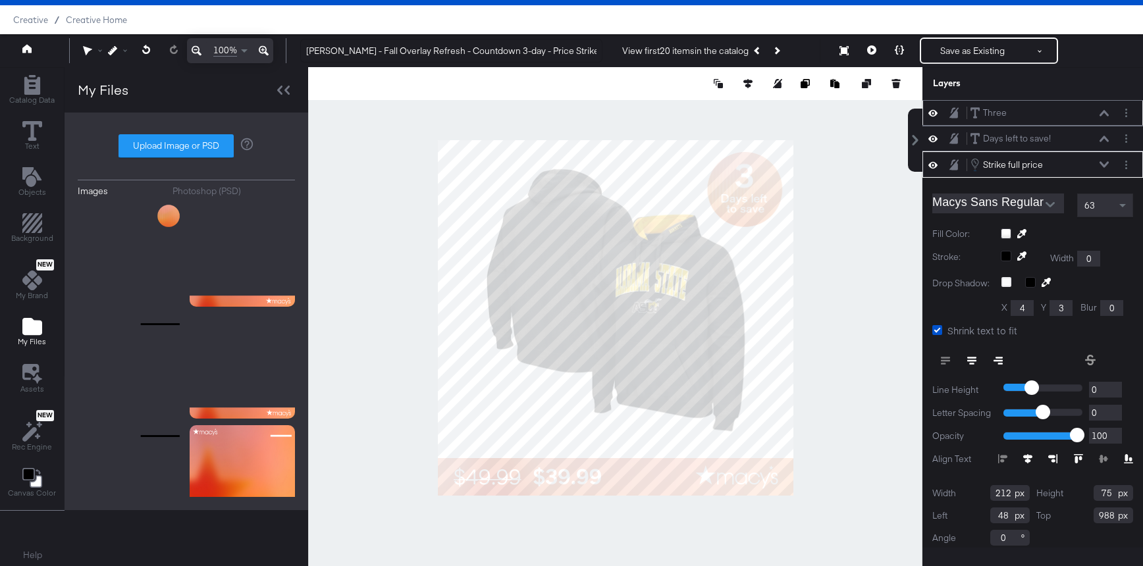
scroll to position [9, 0]
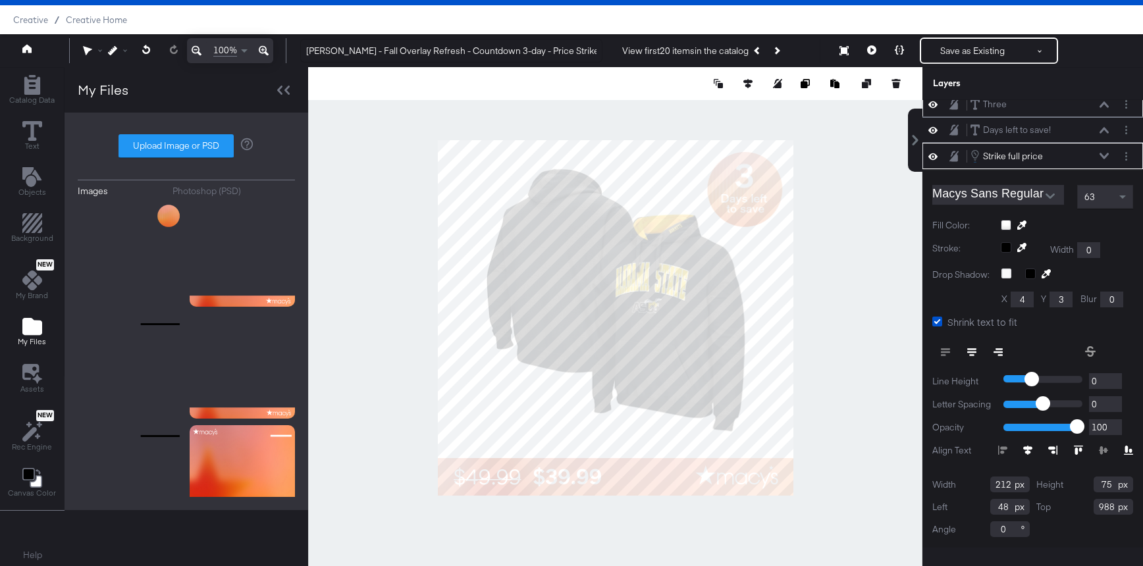
type input "989"
click at [871, 51] on icon at bounding box center [871, 49] width 9 height 9
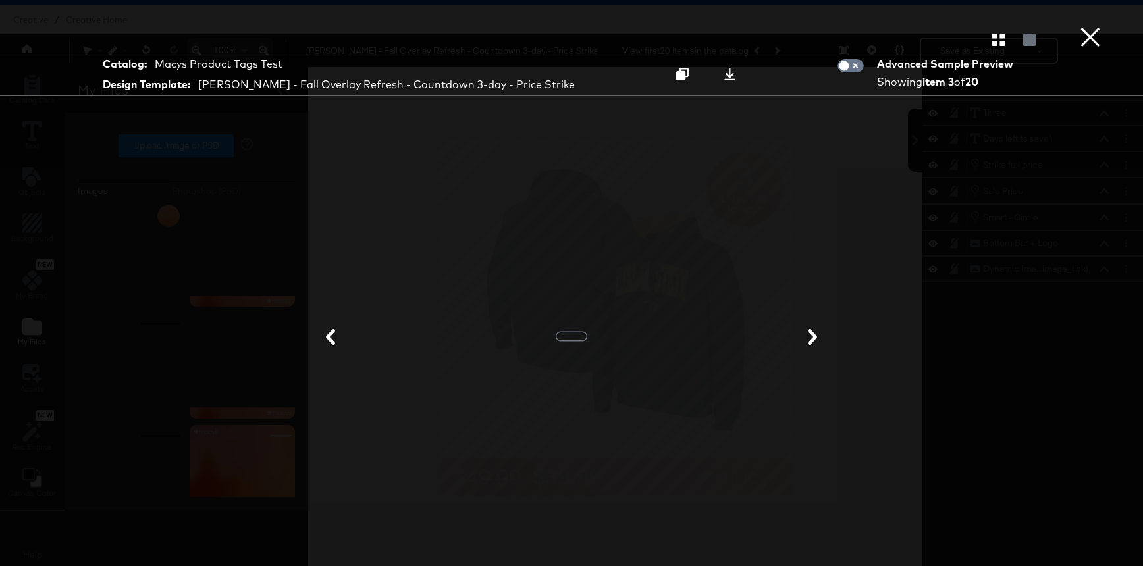
scroll to position [0, 0]
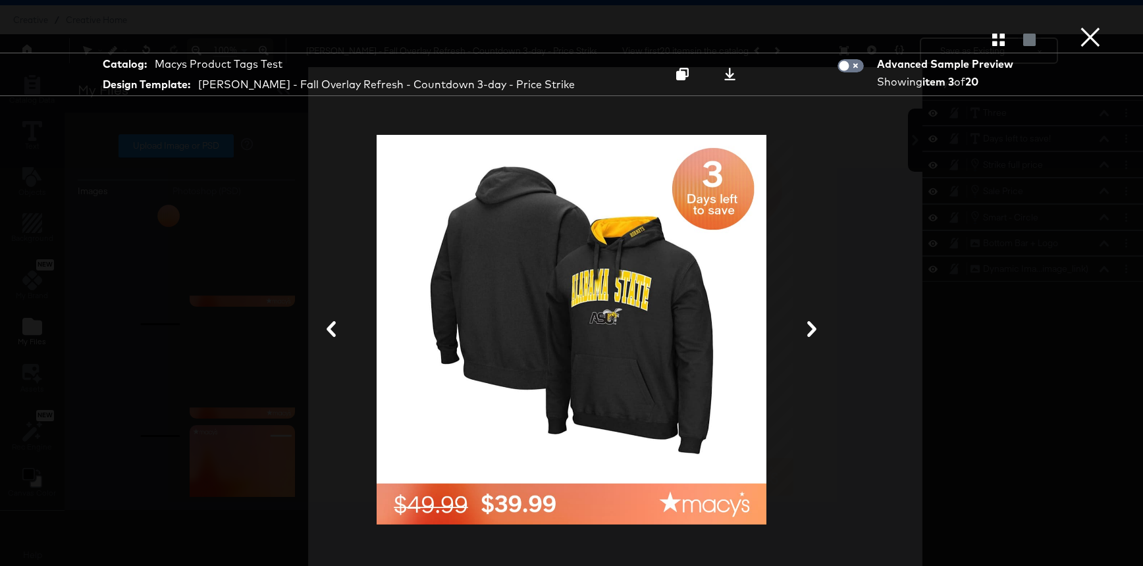
click at [1088, 26] on button "×" at bounding box center [1090, 13] width 26 height 26
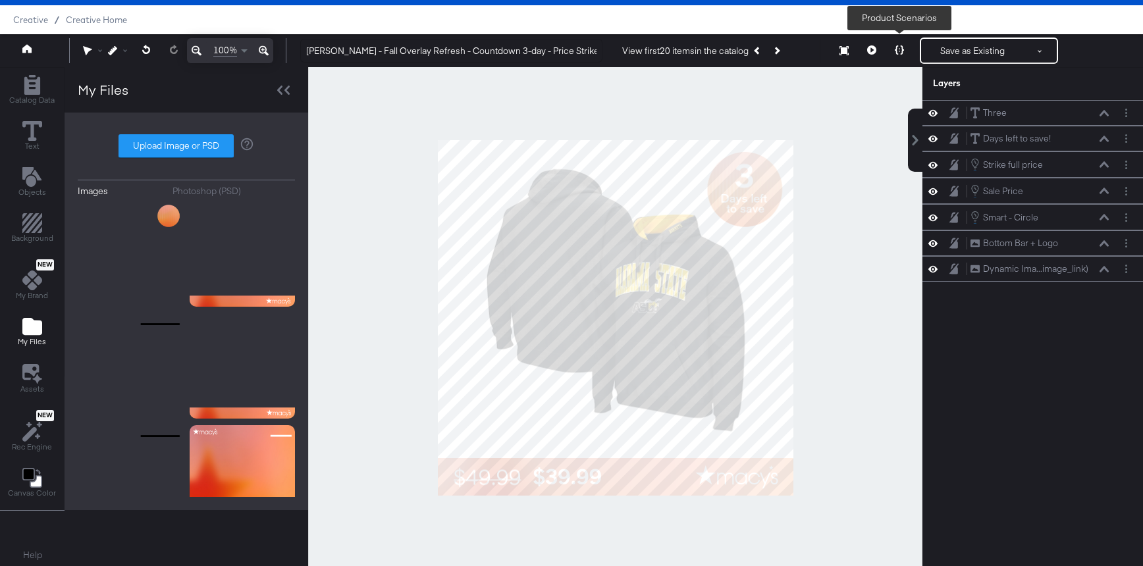
click at [897, 57] on button at bounding box center [900, 51] width 28 height 26
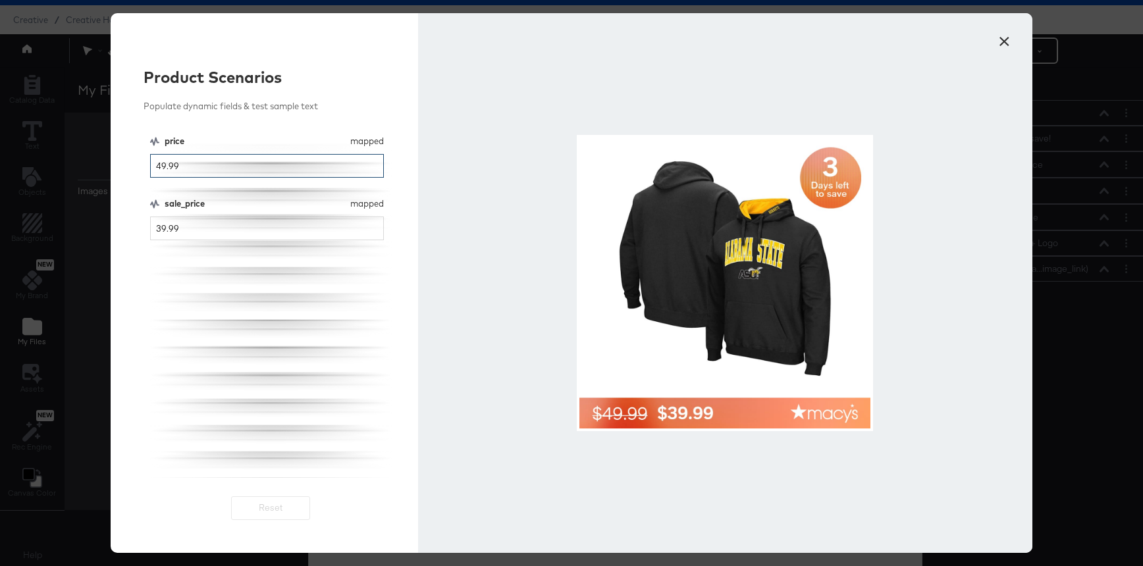
drag, startPoint x: 196, startPoint y: 167, endPoint x: 64, endPoint y: 166, distance: 131.7
click at [64, 166] on div "× Product Scenarios Populate dynamic fields & test sample text price mapped pri…" at bounding box center [571, 283] width 1143 height 566
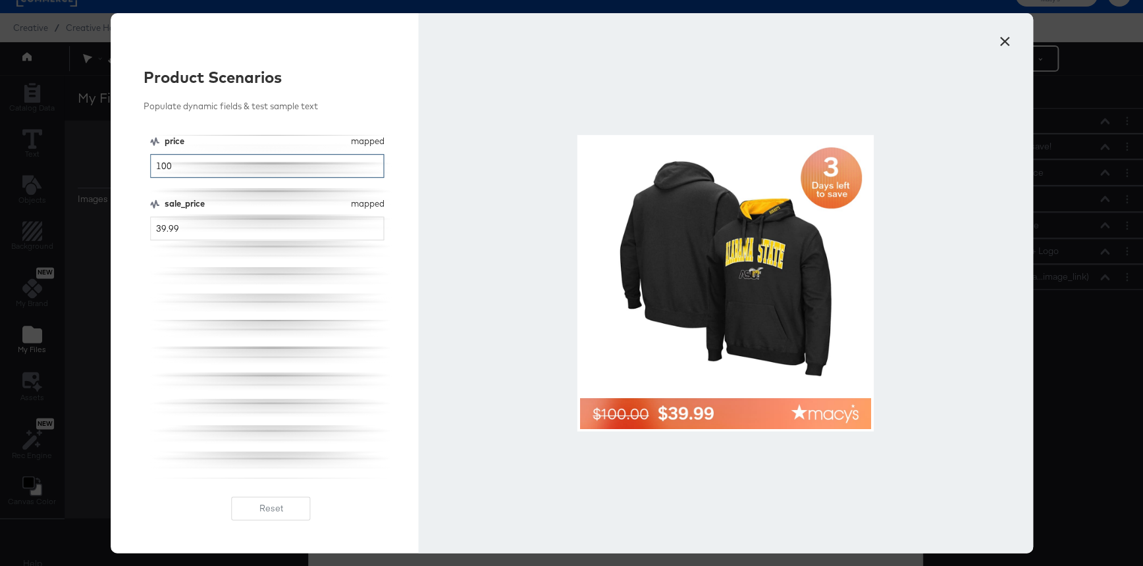
scroll to position [23, 0]
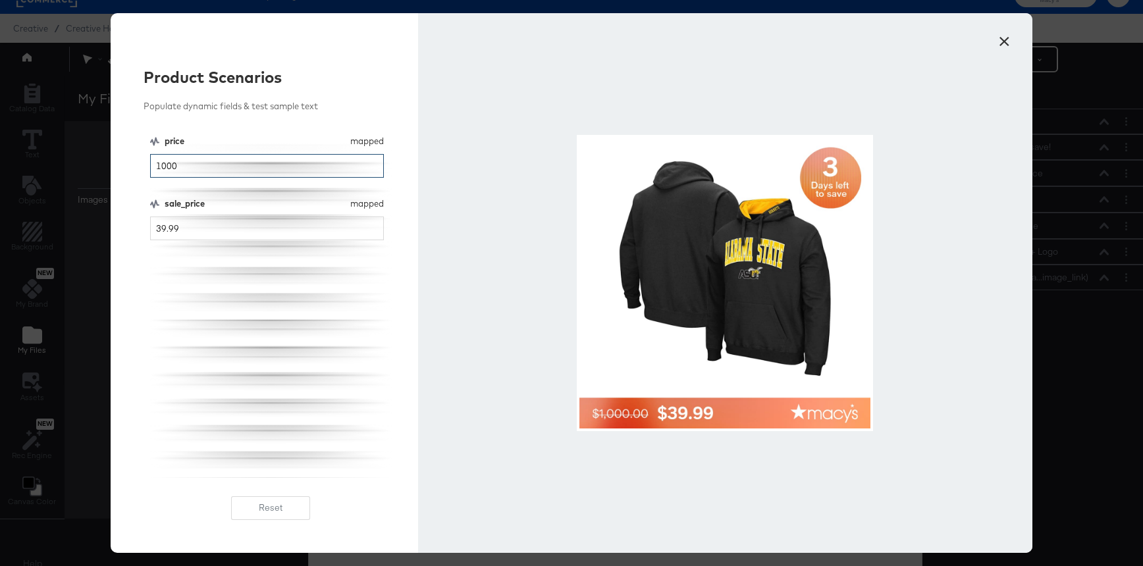
type input "1000"
click at [184, 242] on div "price mapped price 1000 sale_price mapped sale_price 39.99" at bounding box center [271, 306] width 242 height 343
click at [184, 225] on input "39.99" at bounding box center [267, 229] width 234 height 24
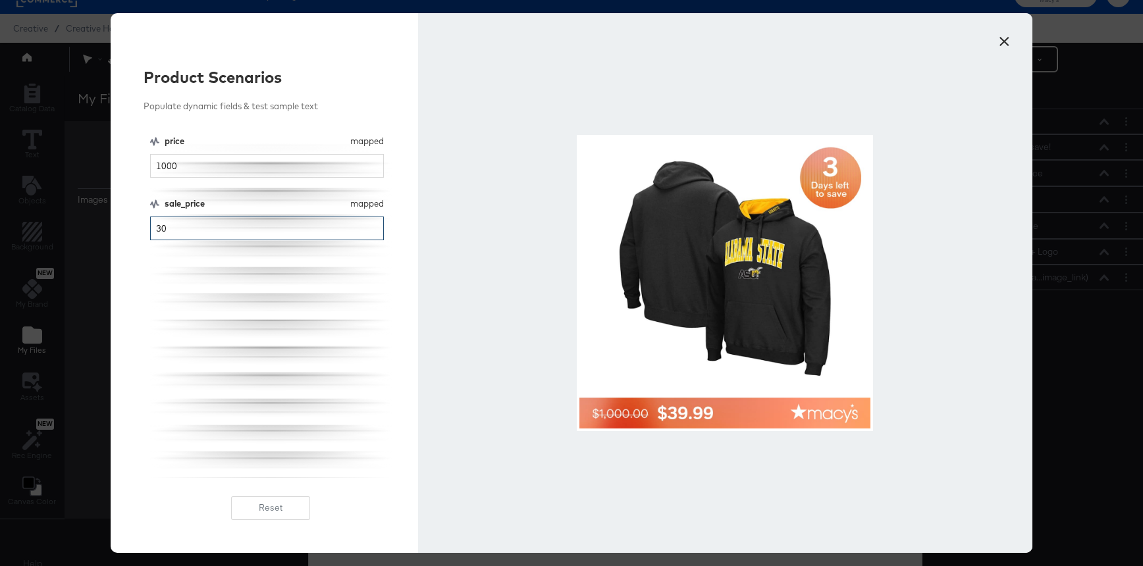
type input "300"
click at [1009, 36] on button "×" at bounding box center [1004, 38] width 24 height 24
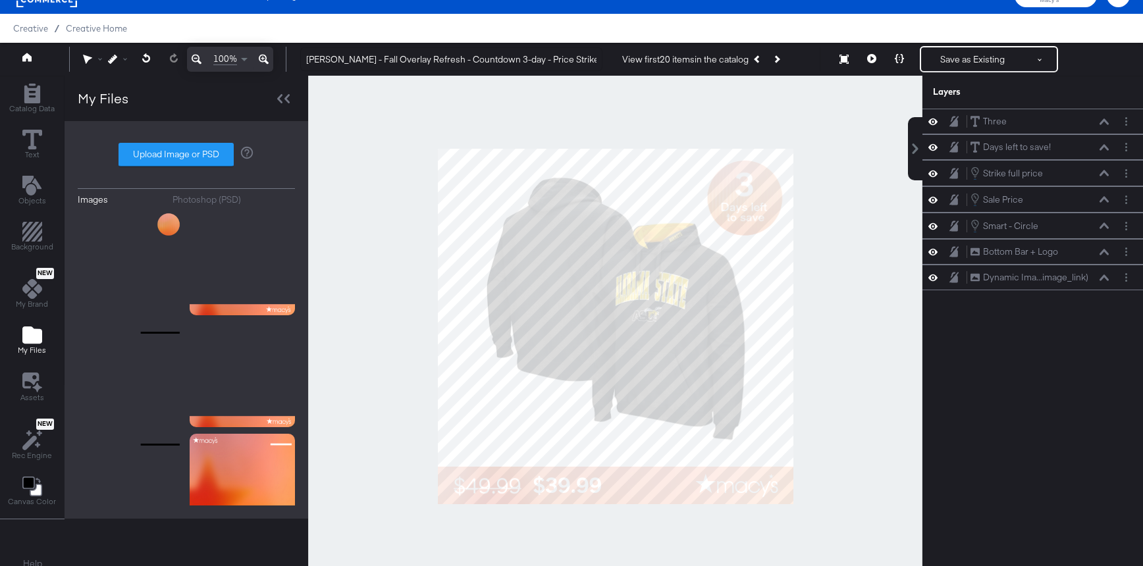
click at [883, 278] on div at bounding box center [615, 326] width 614 height 501
click at [560, 62] on input "[PERSON_NAME] - Fall Overlay Refresh - Countdown 3-day - Price Strike" at bounding box center [451, 59] width 302 height 24
click at [712, 105] on div at bounding box center [615, 326] width 614 height 501
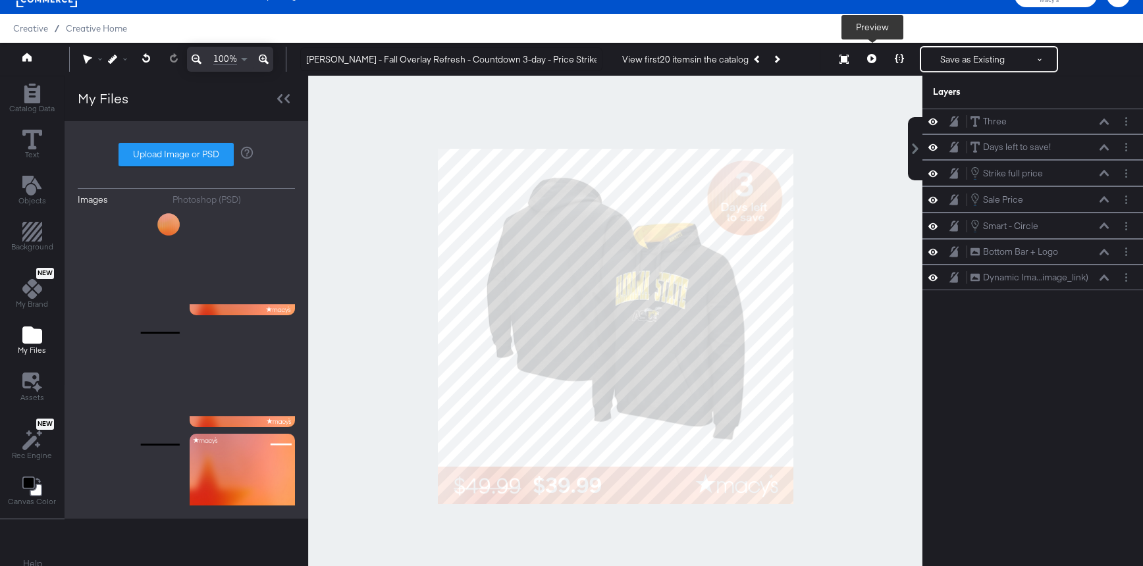
click at [878, 55] on button at bounding box center [872, 59] width 28 height 26
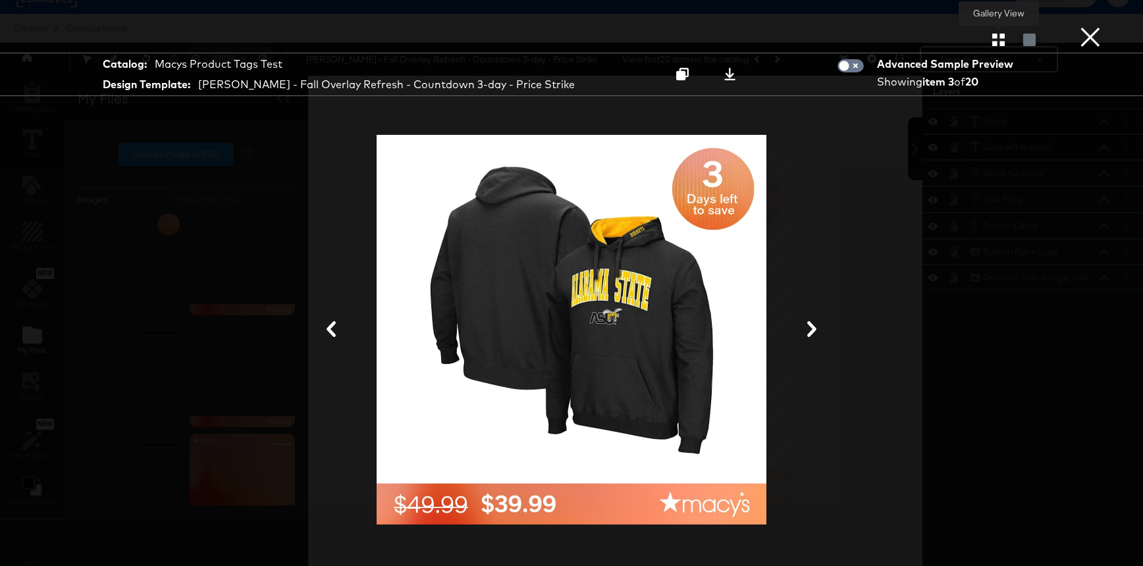
click at [997, 44] on icon "button" at bounding box center [998, 40] width 13 height 13
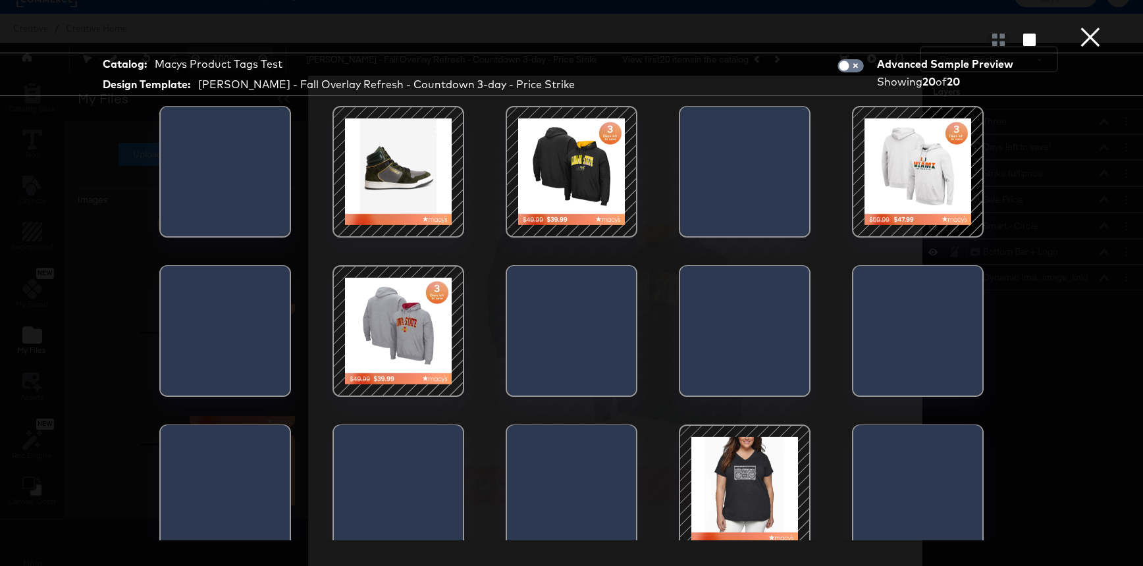
click at [395, 198] on div at bounding box center [398, 172] width 112 height 112
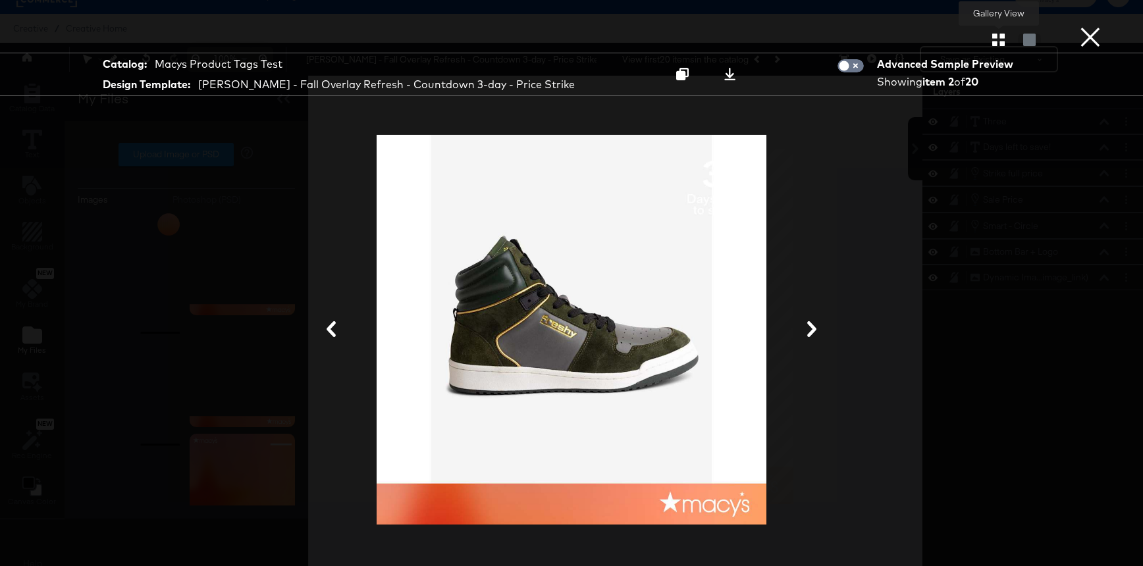
click at [997, 43] on icon "button" at bounding box center [998, 40] width 13 height 13
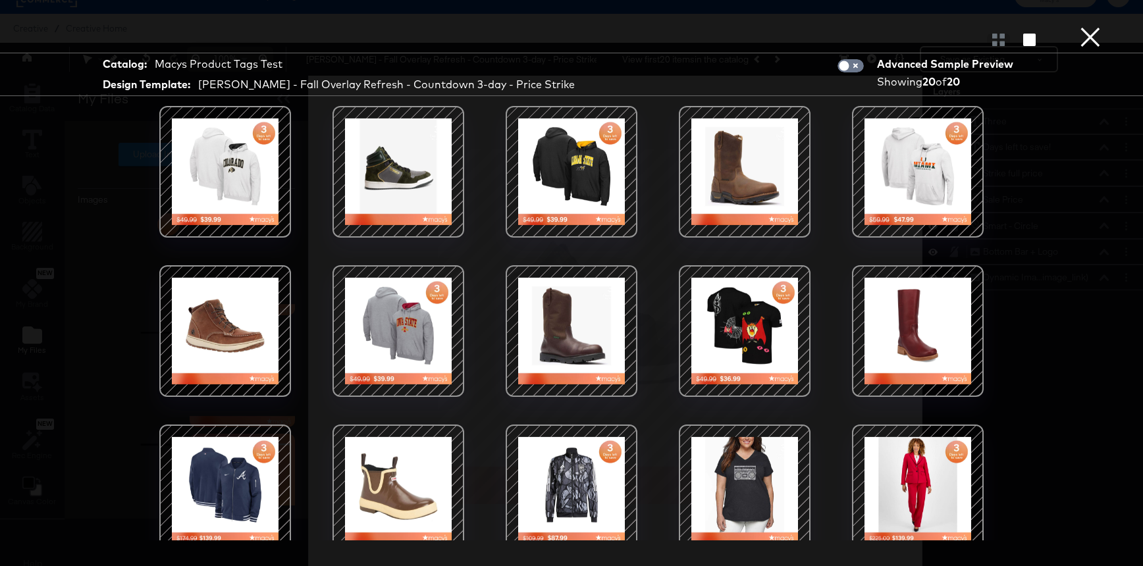
click at [914, 153] on div at bounding box center [918, 172] width 112 height 112
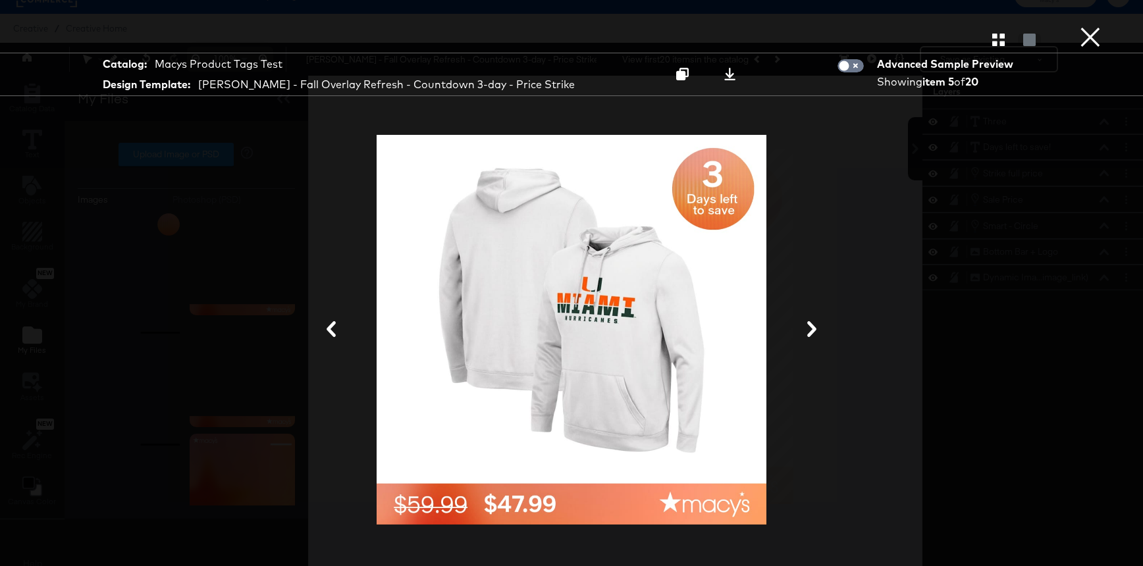
click at [816, 329] on icon at bounding box center [812, 329] width 16 height 16
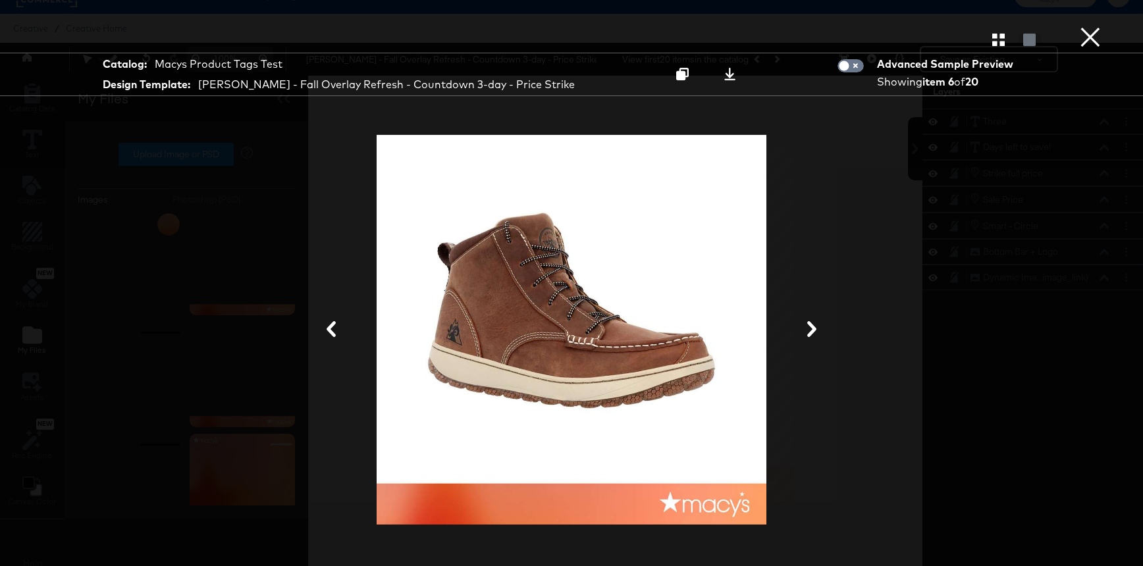
click at [816, 329] on icon at bounding box center [812, 329] width 16 height 16
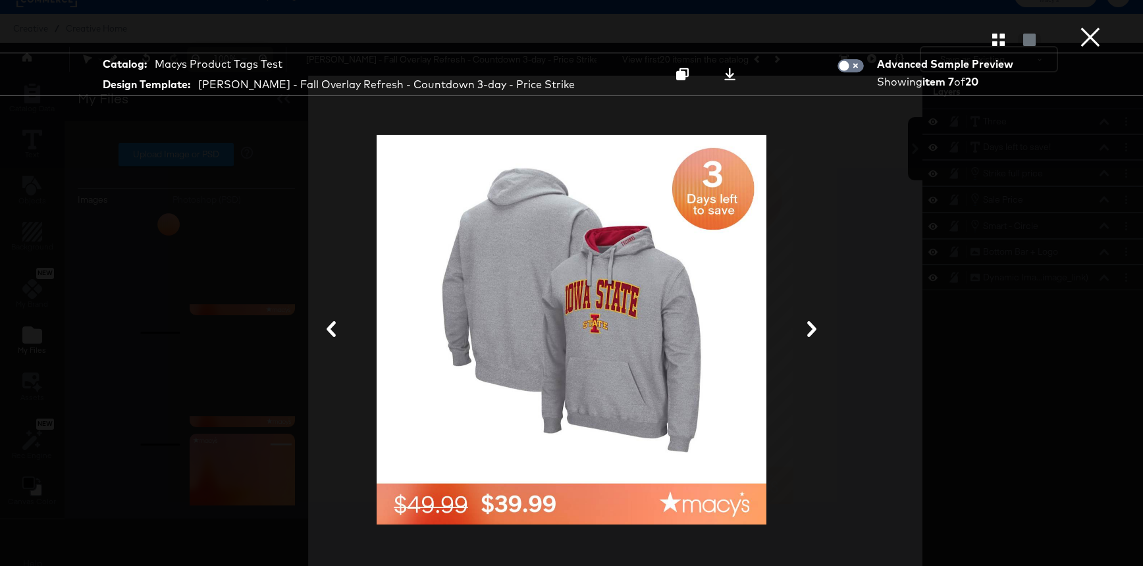
click at [816, 329] on icon at bounding box center [812, 329] width 16 height 16
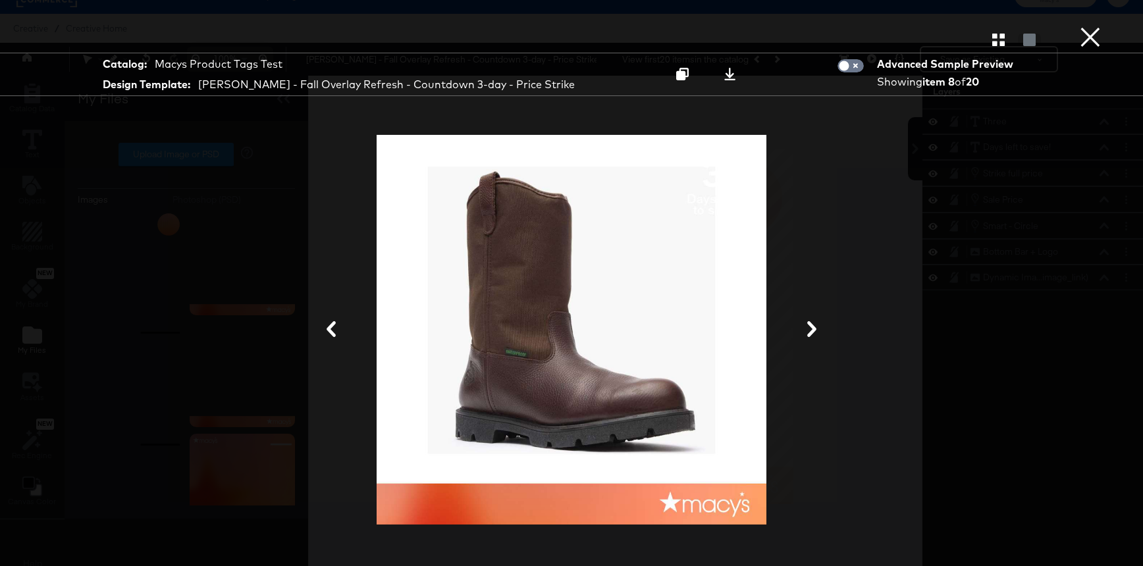
click at [816, 329] on icon at bounding box center [812, 329] width 16 height 16
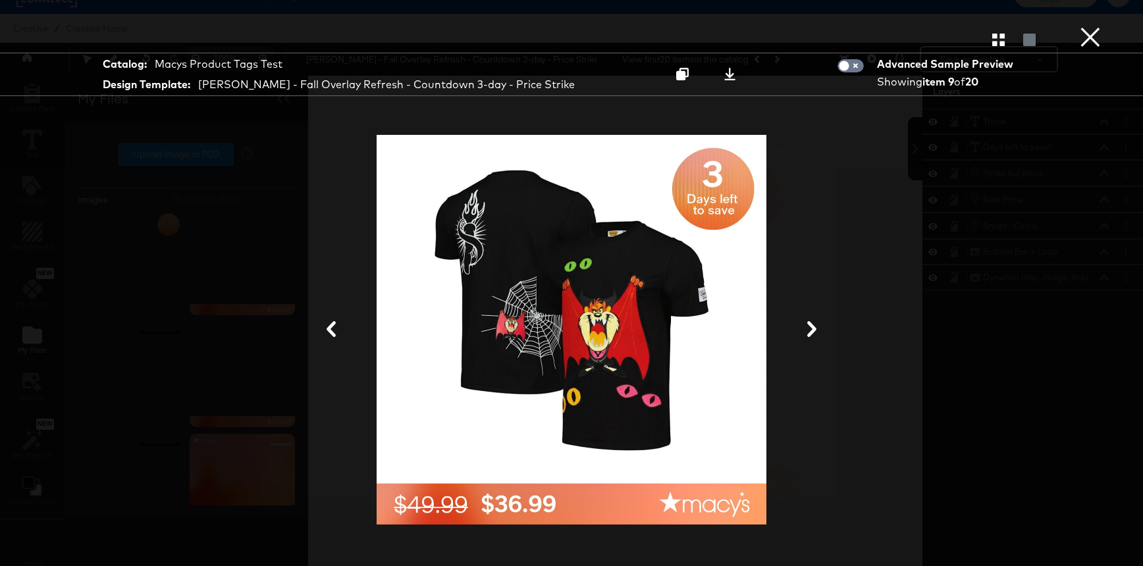
click at [816, 329] on icon at bounding box center [812, 329] width 16 height 16
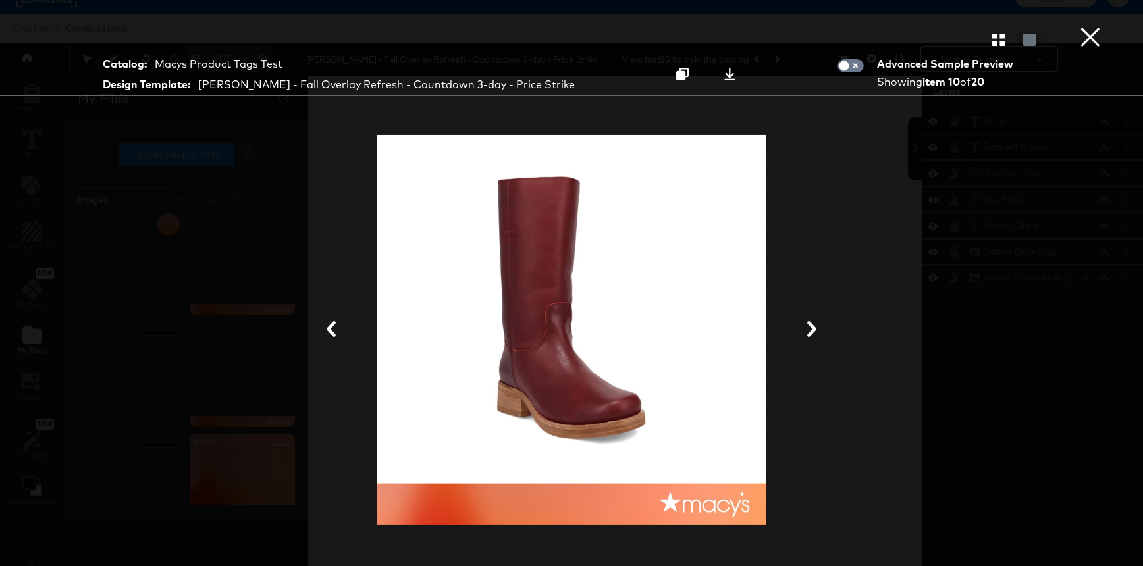
click at [1084, 26] on button "×" at bounding box center [1090, 13] width 26 height 26
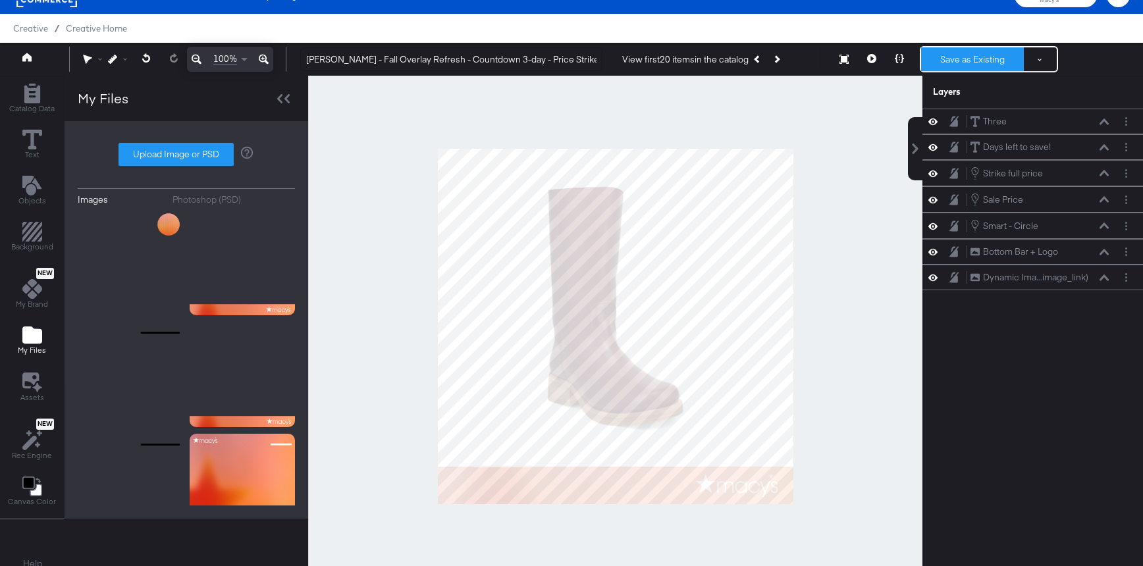
click at [987, 63] on button "Save as Existing" at bounding box center [972, 59] width 103 height 24
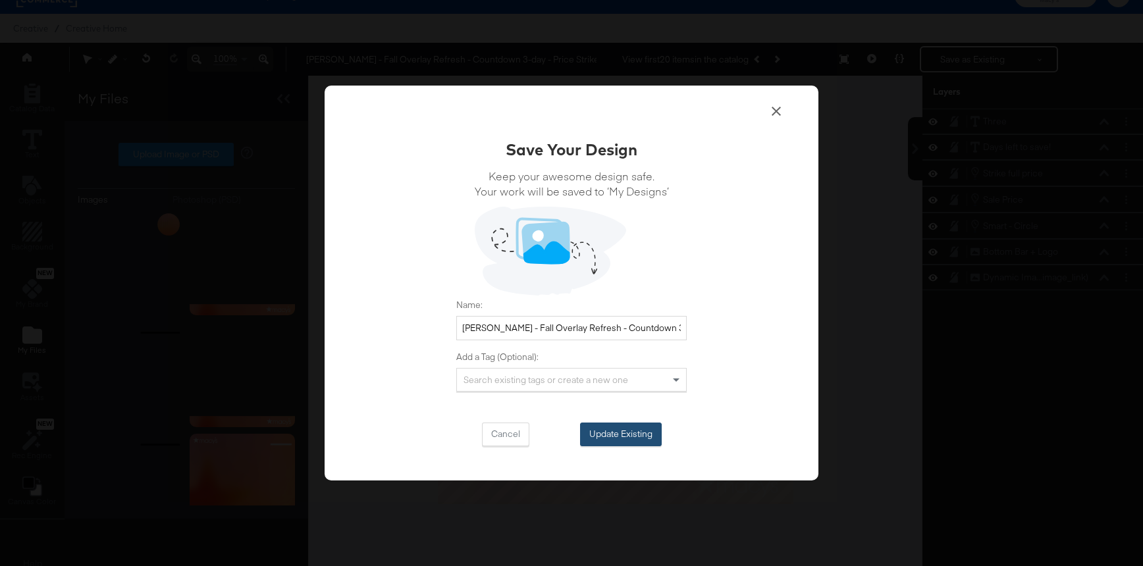
click at [626, 431] on button "Update Existing" at bounding box center [621, 435] width 82 height 24
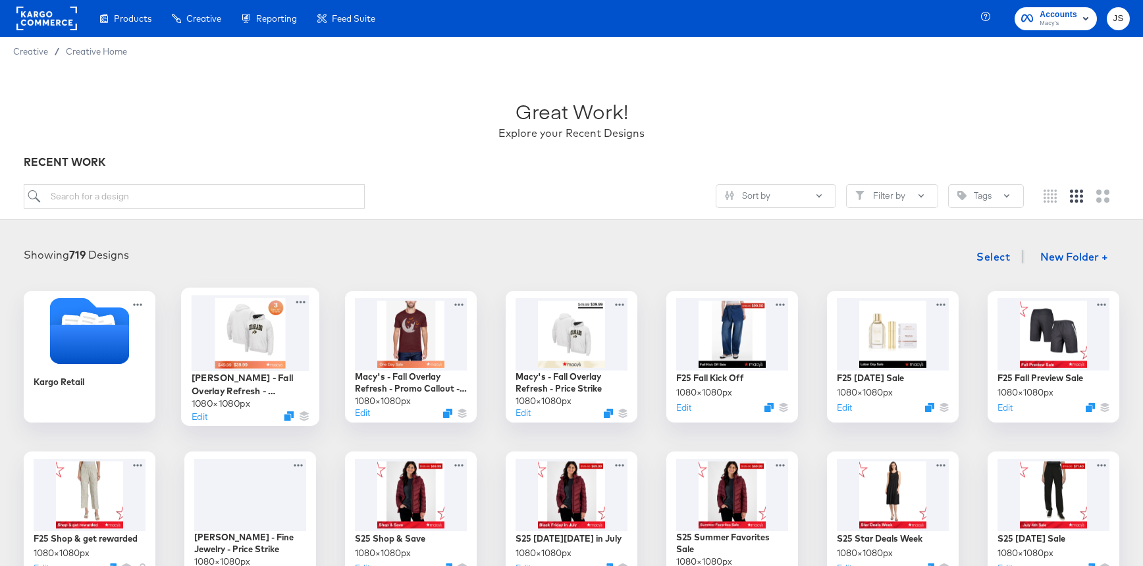
click at [260, 365] on div at bounding box center [251, 333] width 118 height 76
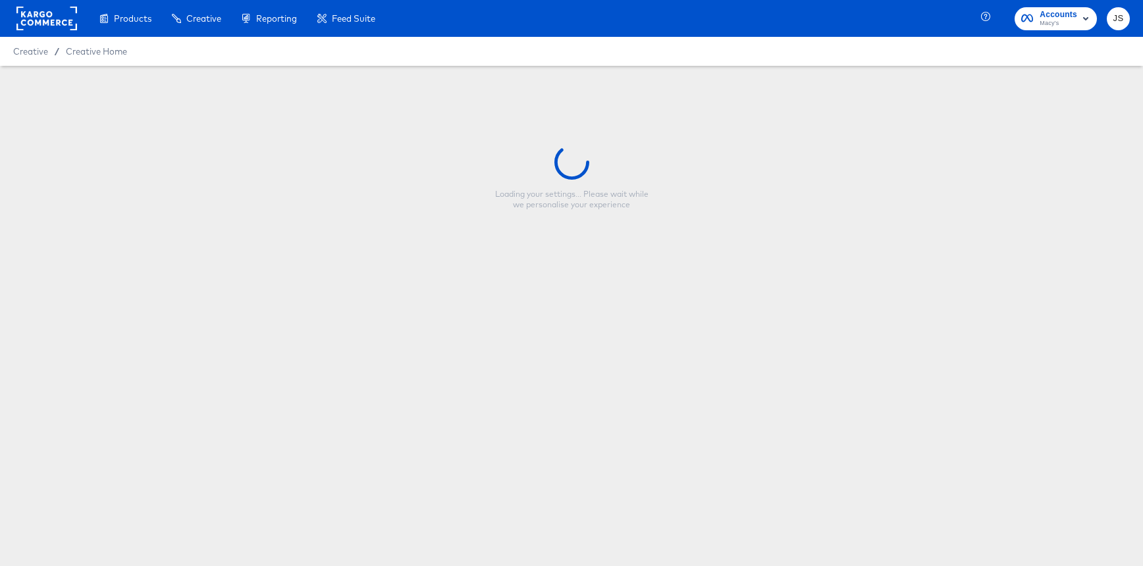
type input "[PERSON_NAME] - Fall Overlay Refresh - Countdown 3-day - Price Strike"
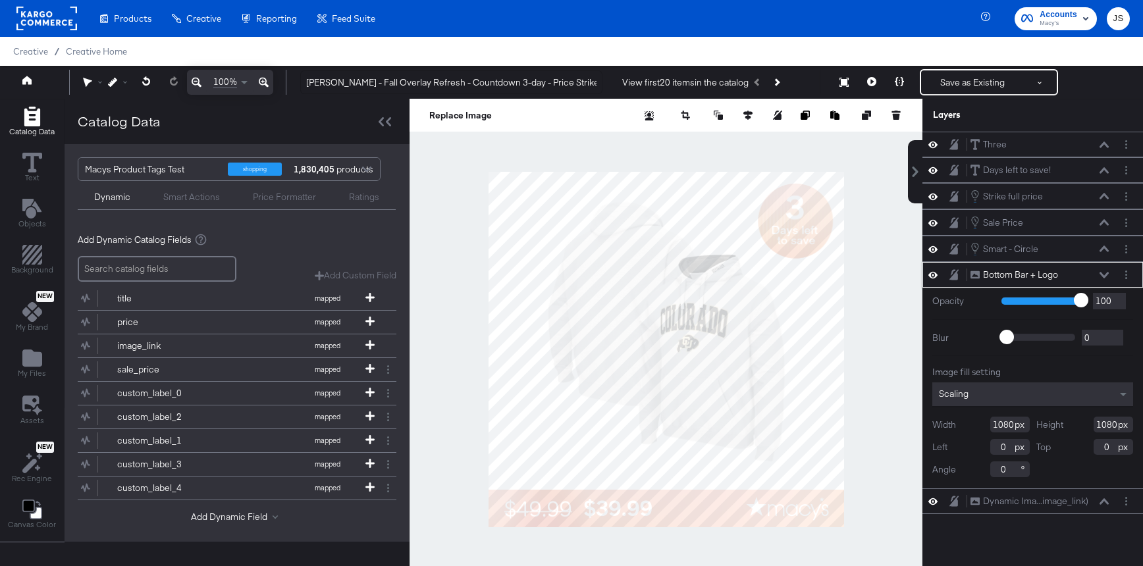
click at [1105, 276] on icon at bounding box center [1104, 275] width 9 height 6
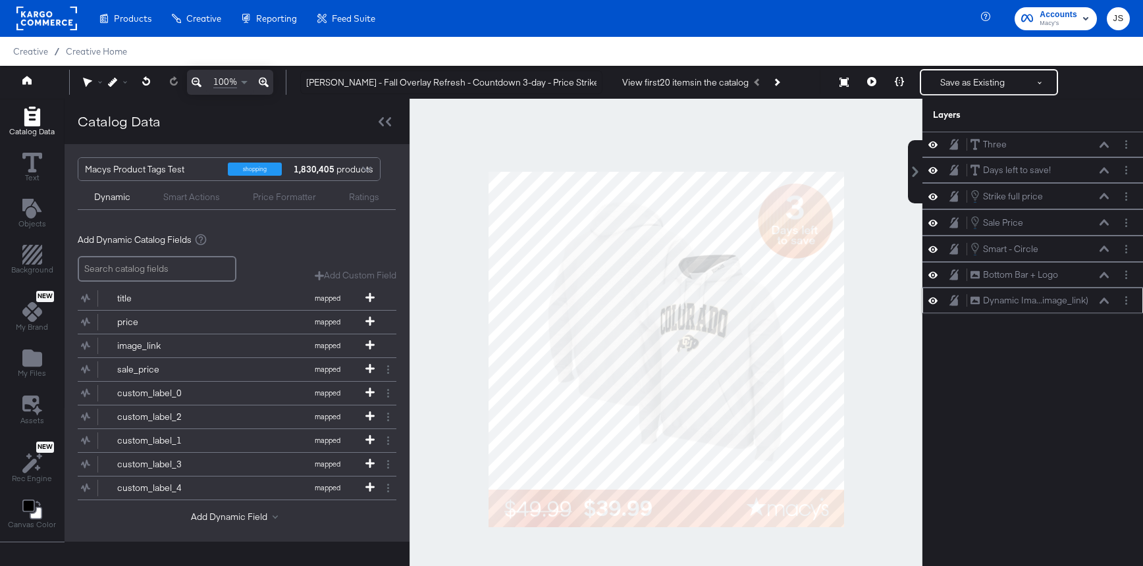
click at [1109, 298] on button at bounding box center [1104, 301] width 11 height 8
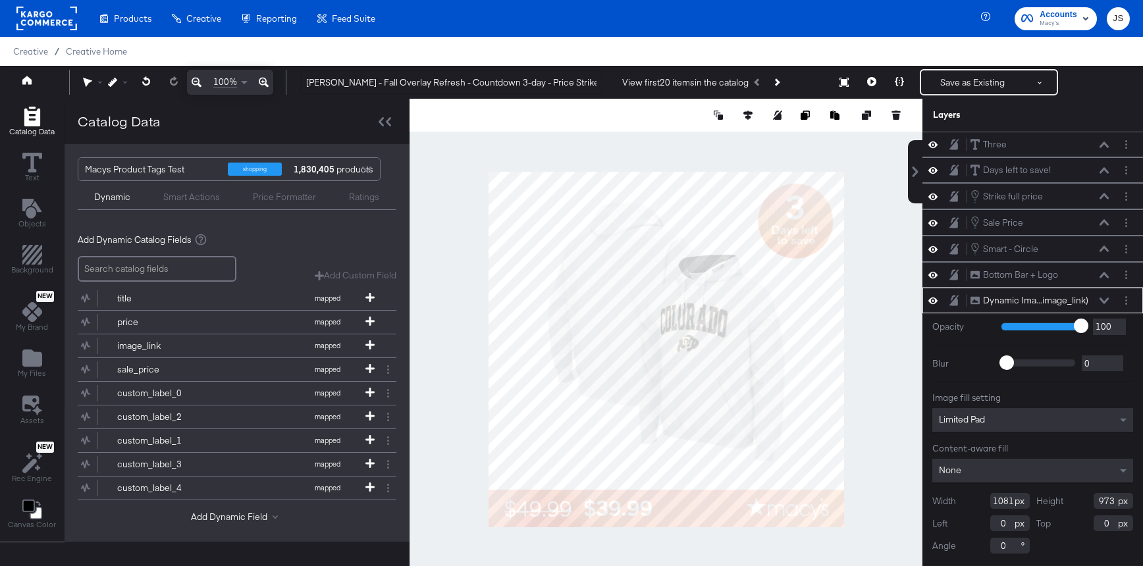
click at [1109, 298] on button at bounding box center [1104, 301] width 11 height 8
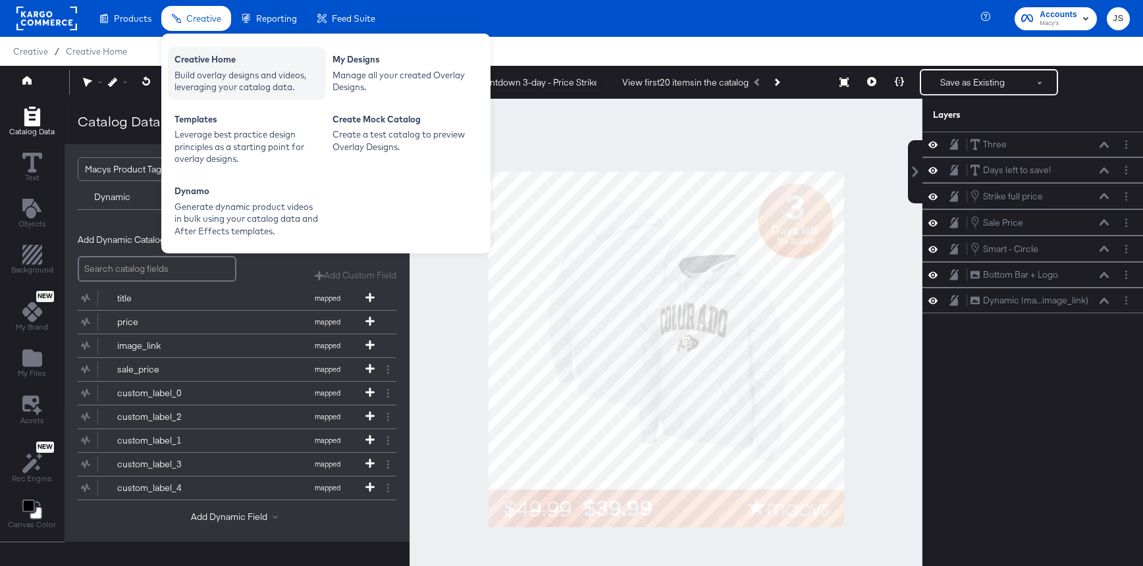
click at [228, 73] on div "Build overlay designs and videos, leveraging your catalog data." at bounding box center [246, 81] width 145 height 24
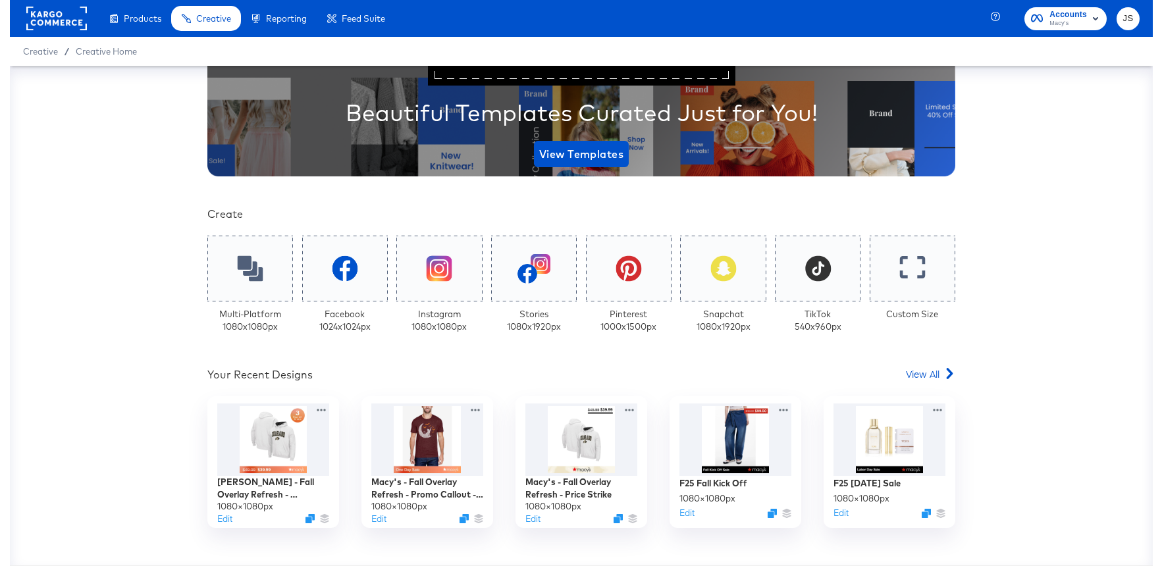
scroll to position [172, 0]
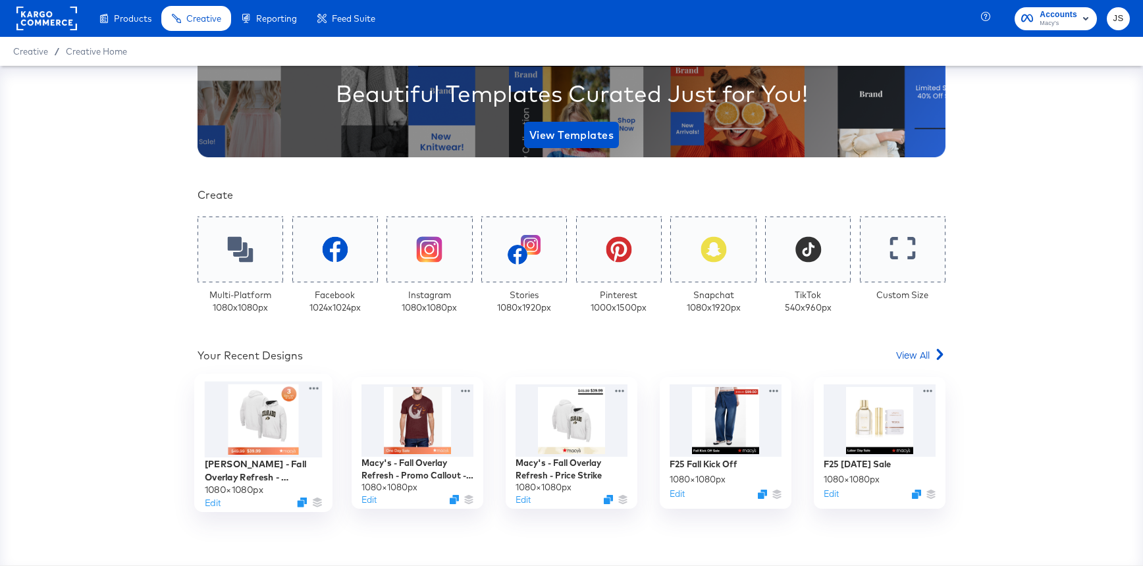
click at [253, 422] on div at bounding box center [264, 420] width 118 height 76
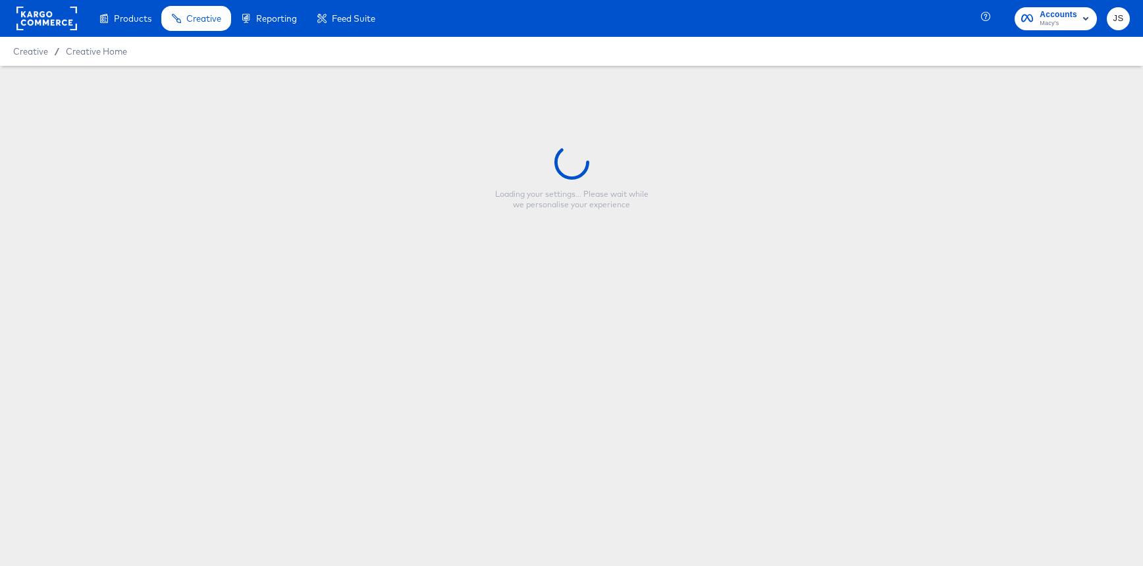
type input "[PERSON_NAME] - Fall Overlay Refresh - Countdown 3-day - Price Strike"
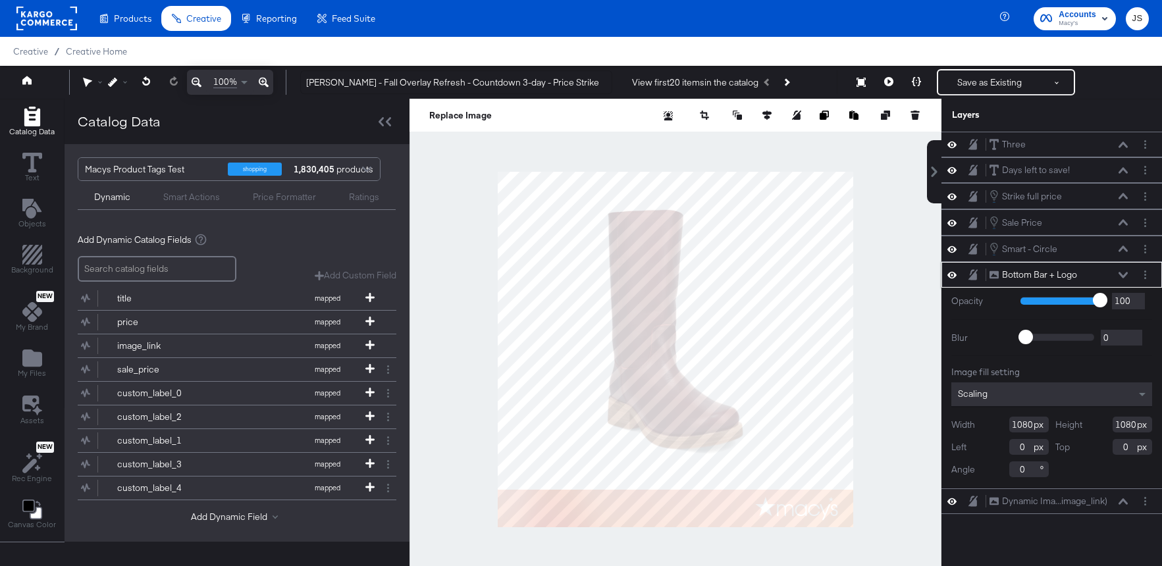
click at [1122, 273] on icon at bounding box center [1123, 275] width 9 height 7
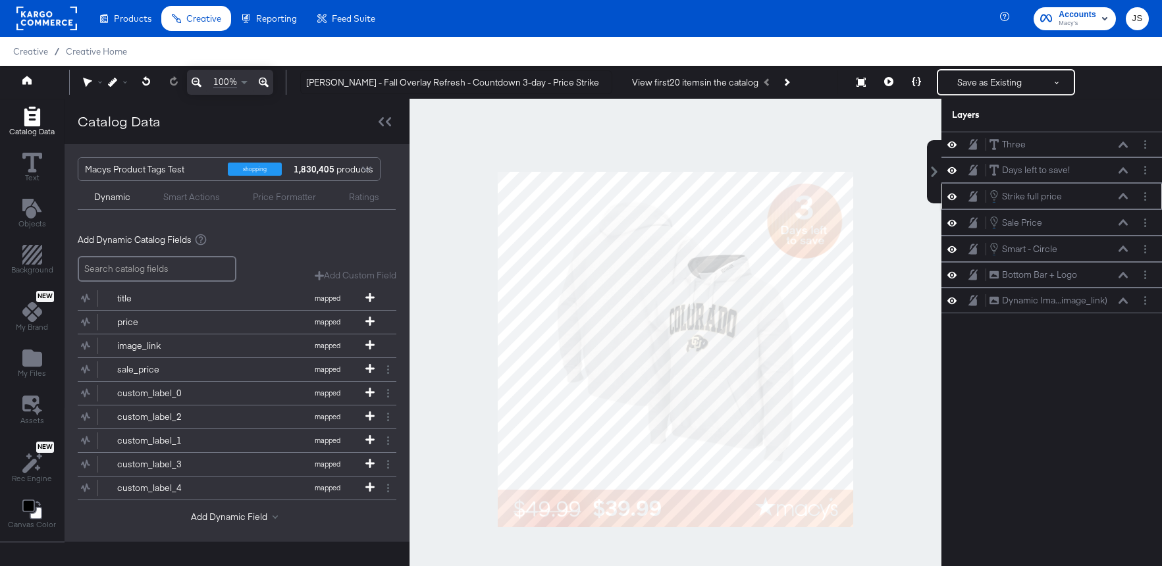
click at [951, 196] on icon at bounding box center [951, 196] width 9 height 11
click at [951, 196] on icon at bounding box center [951, 196] width 9 height 9
click at [955, 250] on icon at bounding box center [951, 249] width 9 height 7
click at [35, 360] on icon "Add Files" at bounding box center [32, 358] width 20 height 17
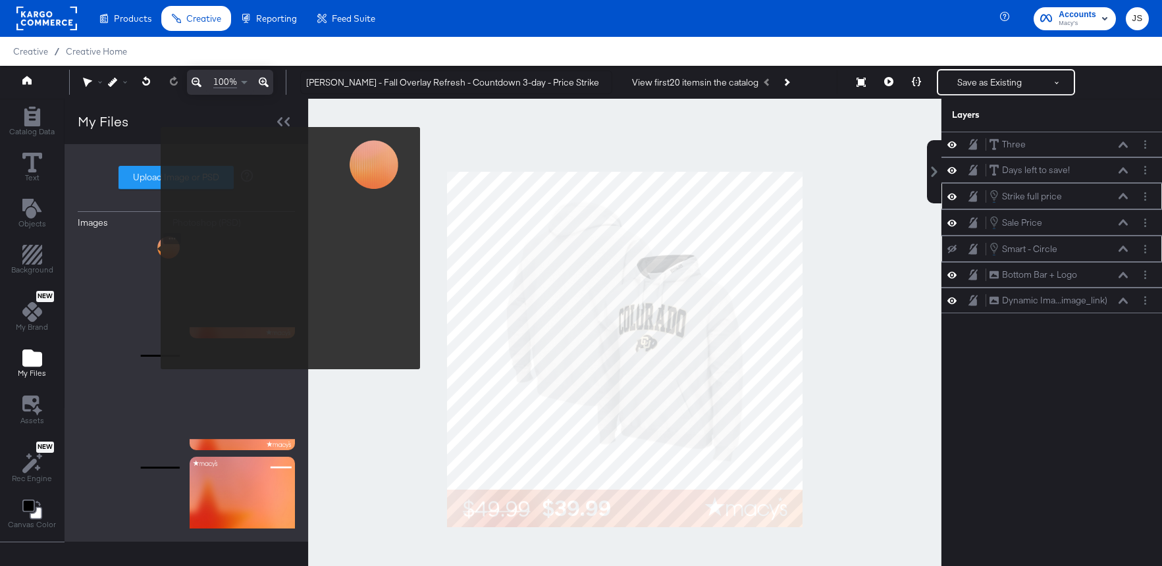
click at [151, 254] on img at bounding box center [130, 285] width 105 height 105
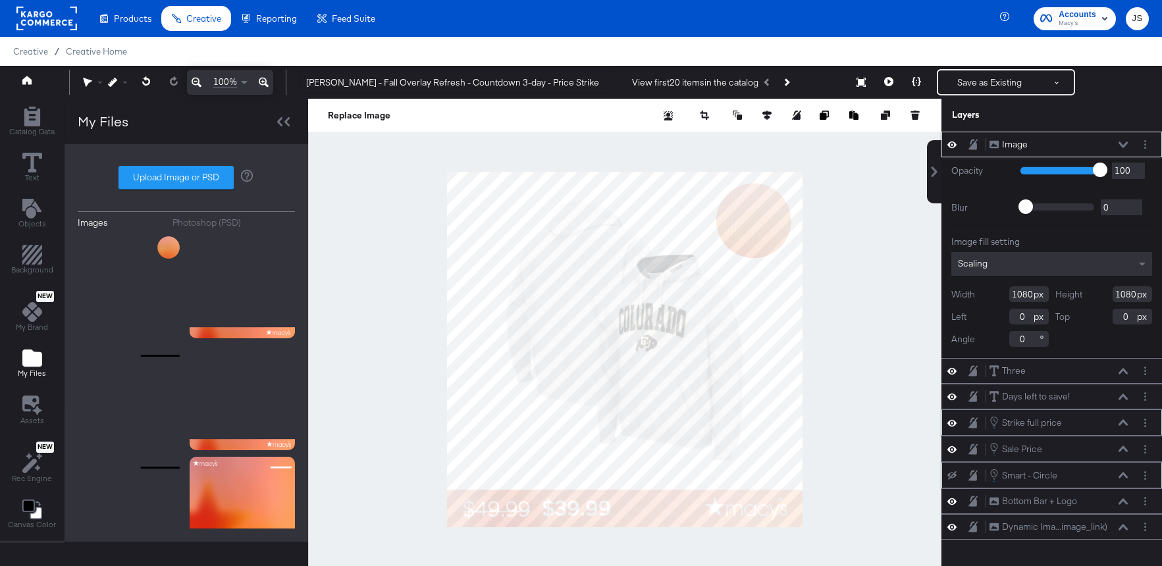
click at [1126, 147] on icon at bounding box center [1123, 145] width 9 height 7
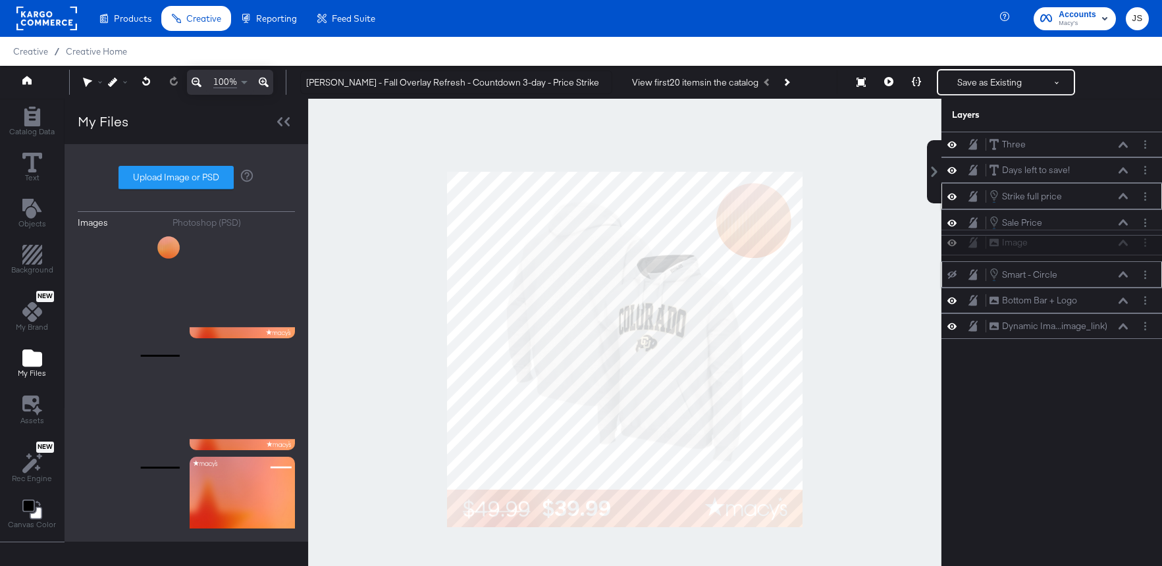
drag, startPoint x: 1097, startPoint y: 146, endPoint x: 1097, endPoint y: 253, distance: 106.7
click at [1097, 253] on div "Image Image Three Three Days left to save! Days left to save! Strike full price…" at bounding box center [1051, 235] width 221 height 207
click at [1142, 249] on button "Layer Options" at bounding box center [1145, 249] width 14 height 14
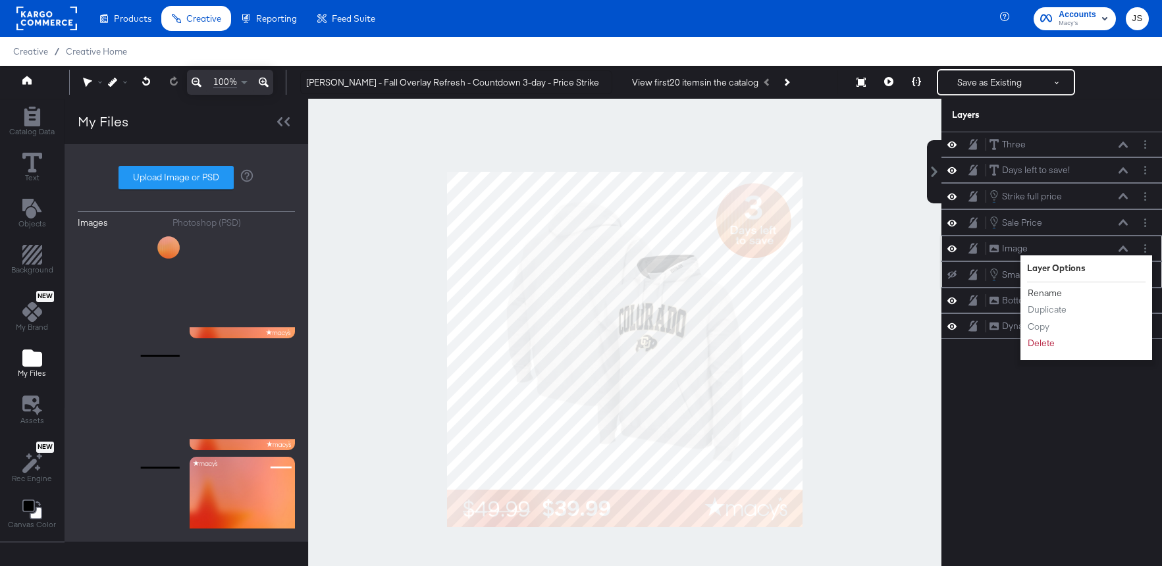
click at [1054, 293] on button "Rename" at bounding box center [1045, 293] width 36 height 14
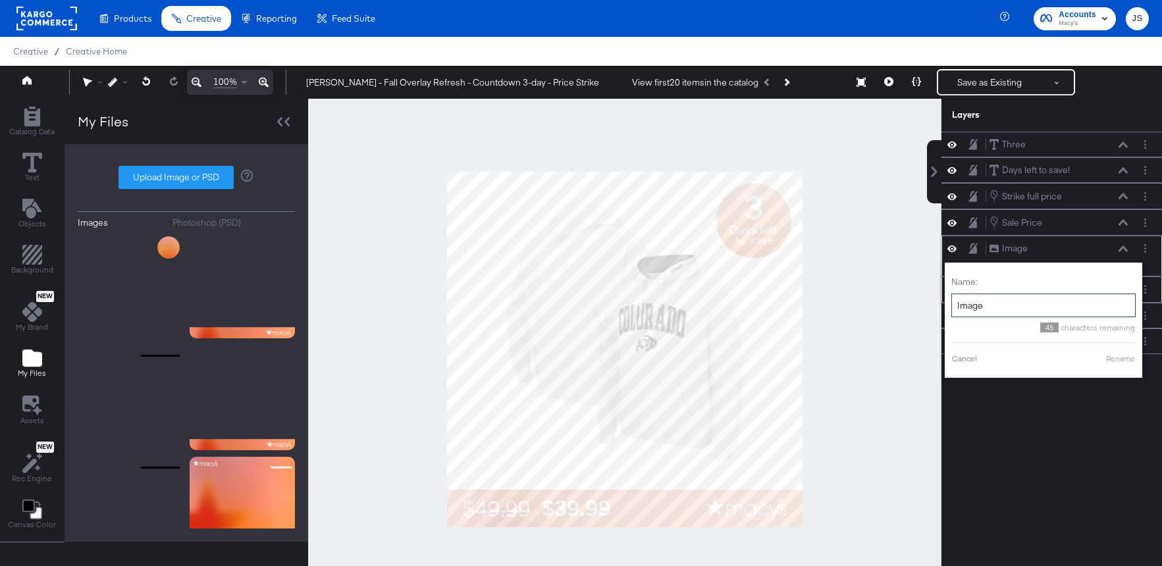
click at [1039, 294] on input "Image" at bounding box center [1043, 306] width 184 height 24
type input "Circle"
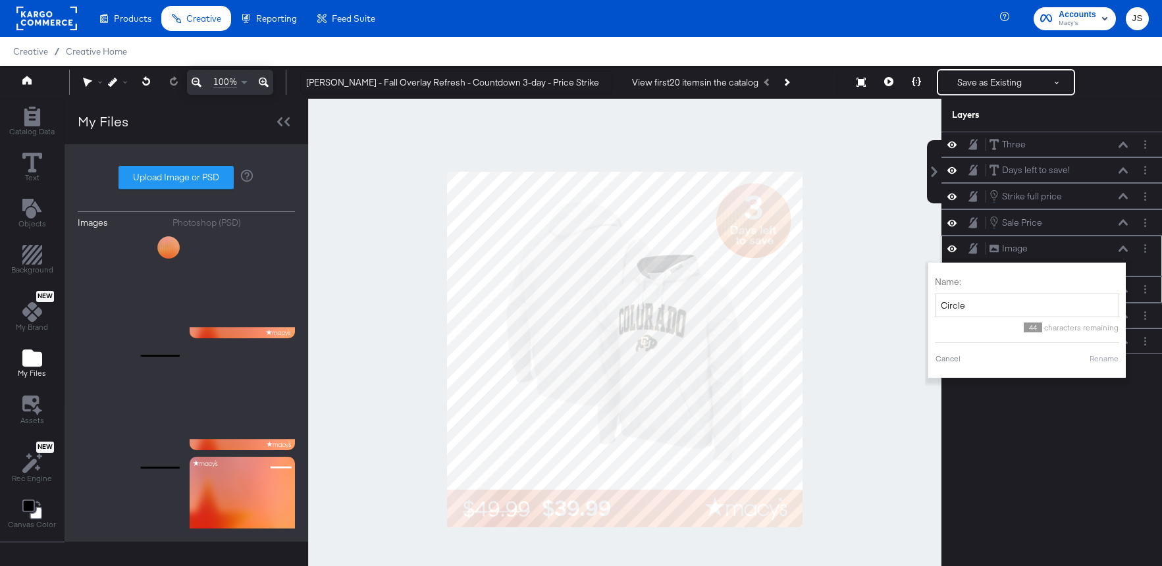
click at [1094, 363] on button "Rename" at bounding box center [1104, 359] width 30 height 12
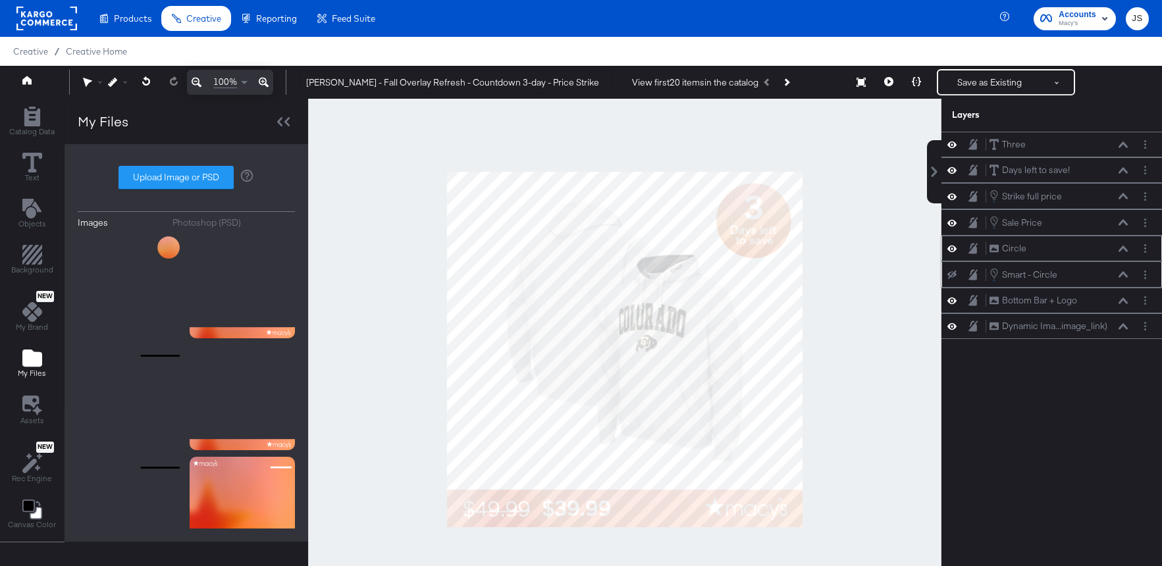
click at [802, 79] on div "View first 20 items in the catalog" at bounding box center [729, 82] width 215 height 24
click at [793, 79] on button "Next Product" at bounding box center [786, 82] width 18 height 24
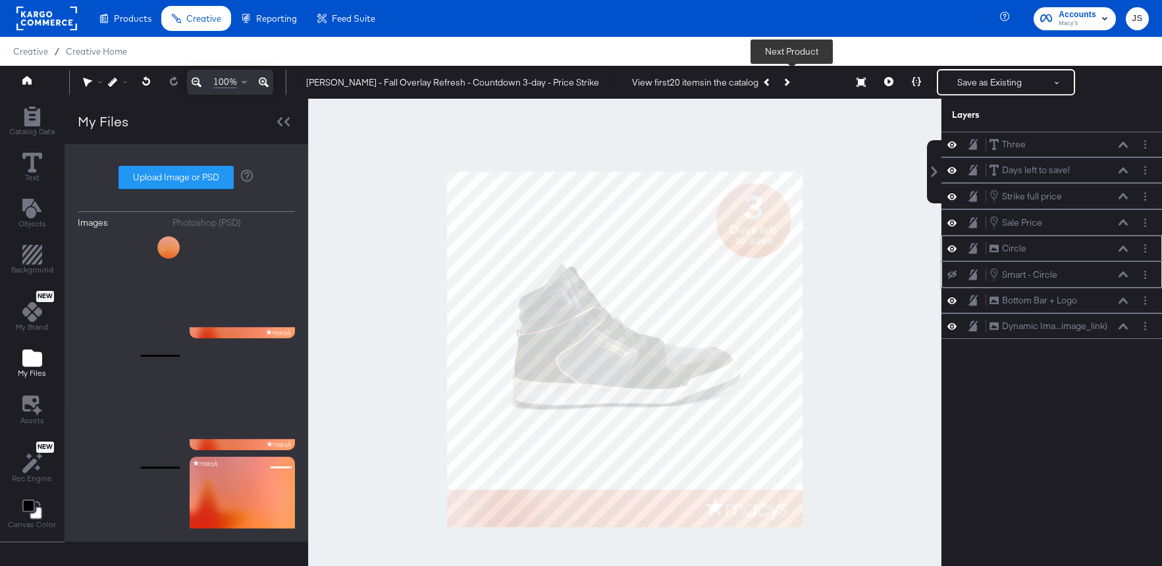
click at [793, 79] on button "Next Product" at bounding box center [786, 82] width 18 height 24
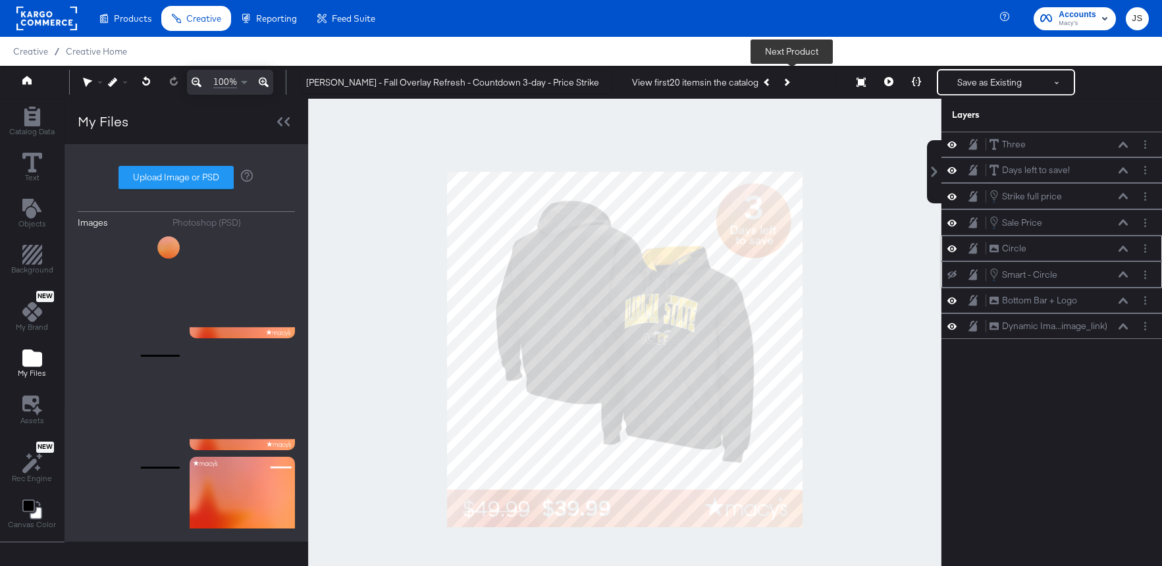
click at [793, 79] on button "Next Product" at bounding box center [786, 82] width 18 height 24
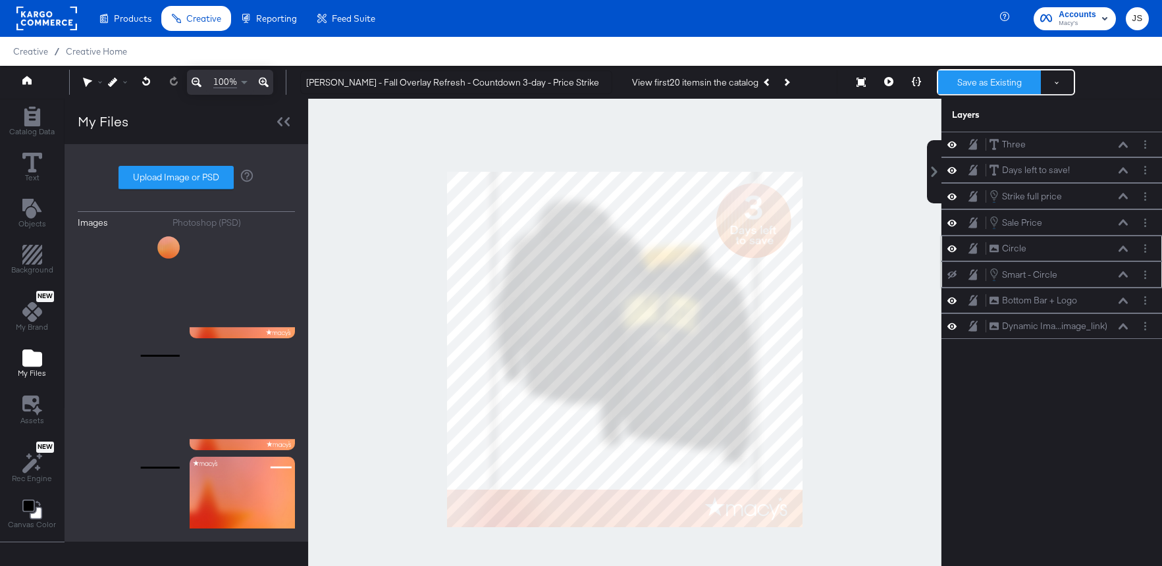
click at [1011, 84] on button "Save as Existing" at bounding box center [989, 82] width 103 height 24
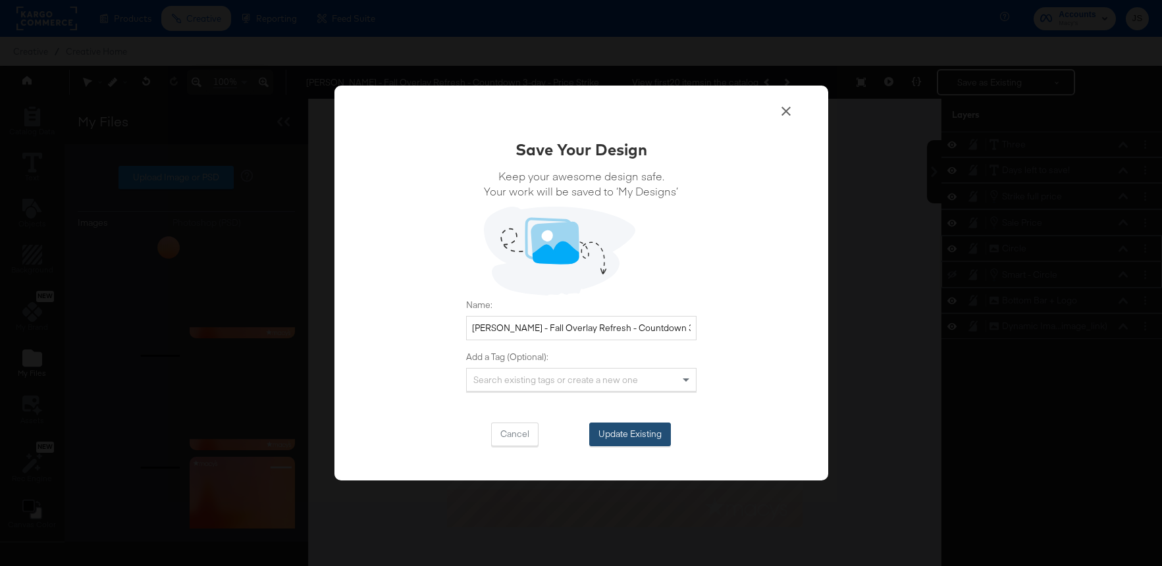
click at [645, 425] on button "Update Existing" at bounding box center [630, 435] width 82 height 24
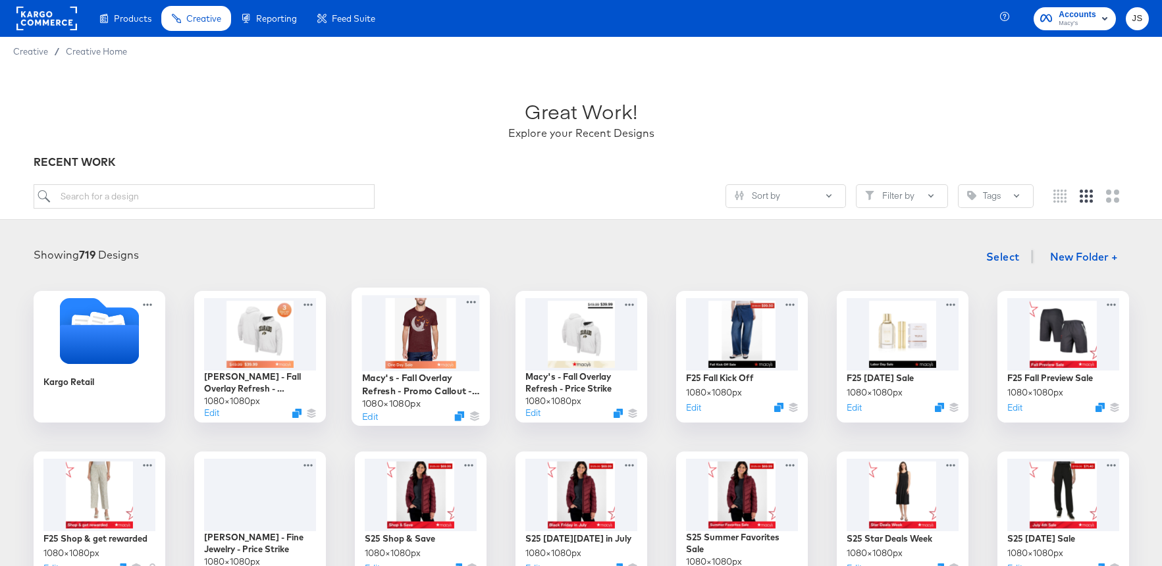
click at [445, 334] on div at bounding box center [420, 333] width 118 height 76
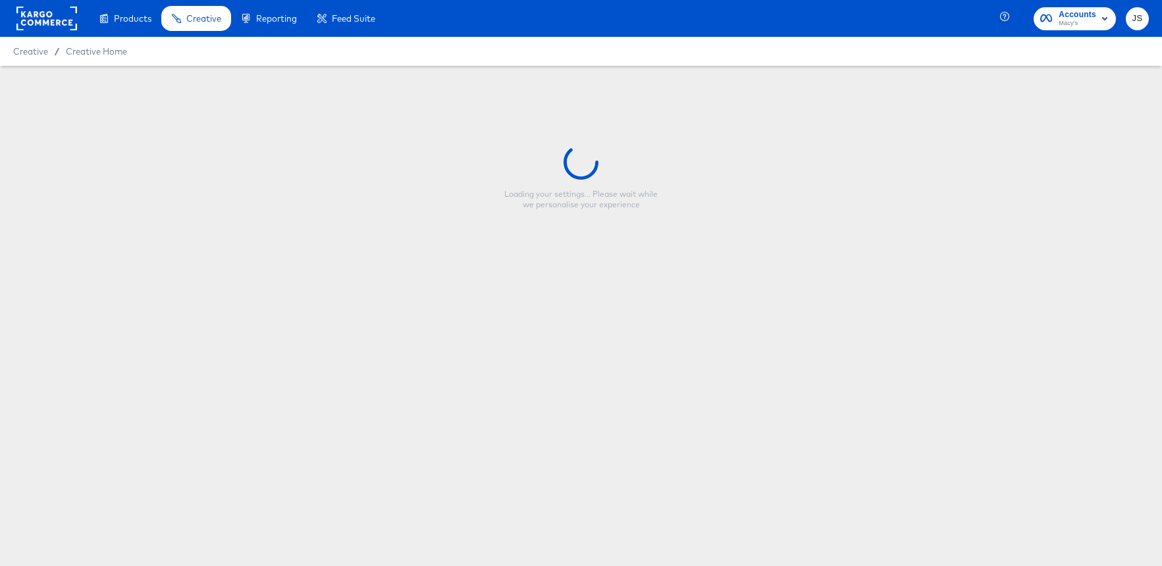
type input "Macy's - Fall Overlay Refresh - Promo Callout - Price Strike"
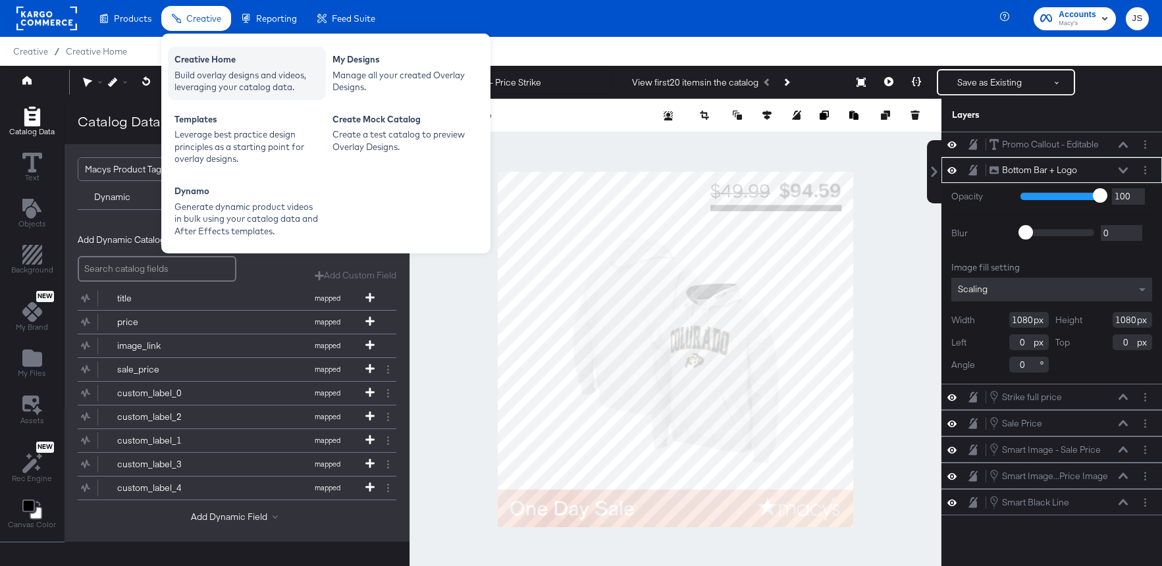
click at [209, 74] on div "Build overlay designs and videos, leveraging your catalog data." at bounding box center [246, 81] width 145 height 24
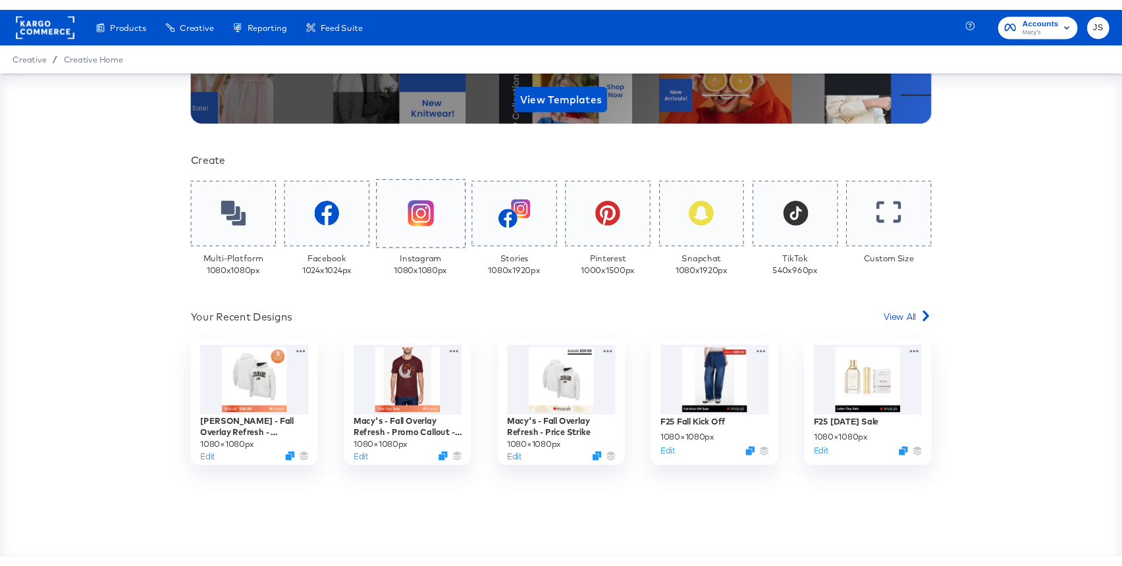
scroll to position [220, 0]
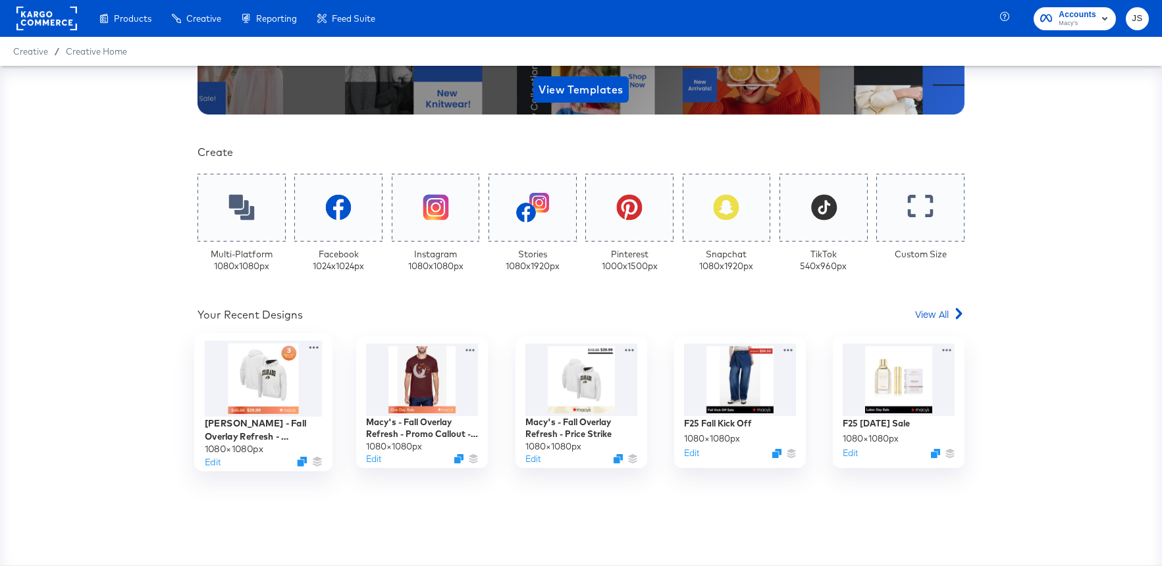
click at [256, 390] on div at bounding box center [264, 378] width 118 height 76
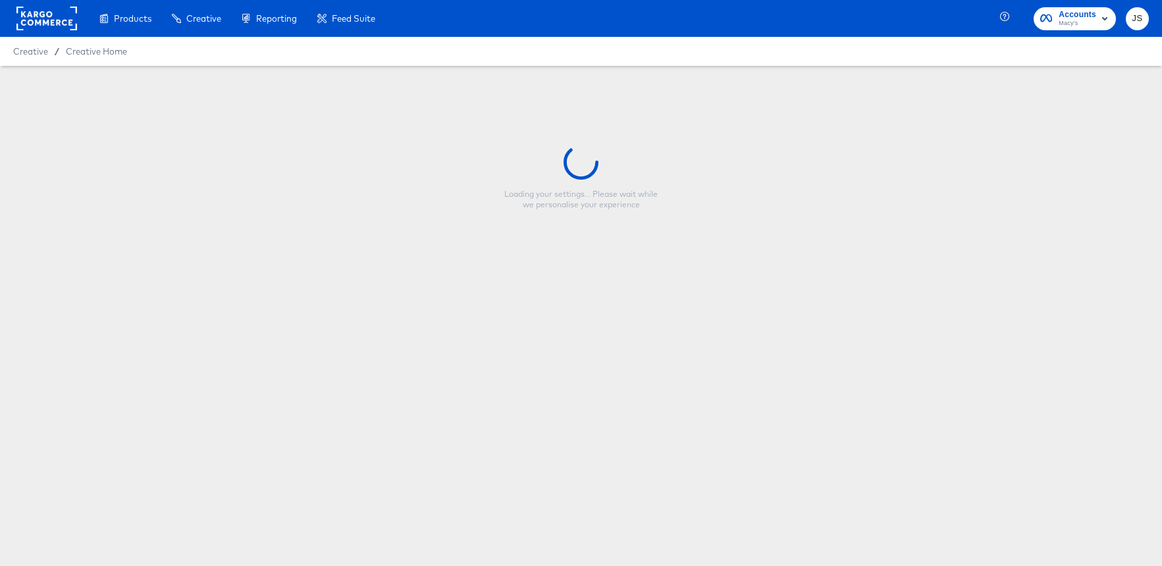
type input "[PERSON_NAME] - Fall Overlay Refresh - Countdown 3-day - Price Strike"
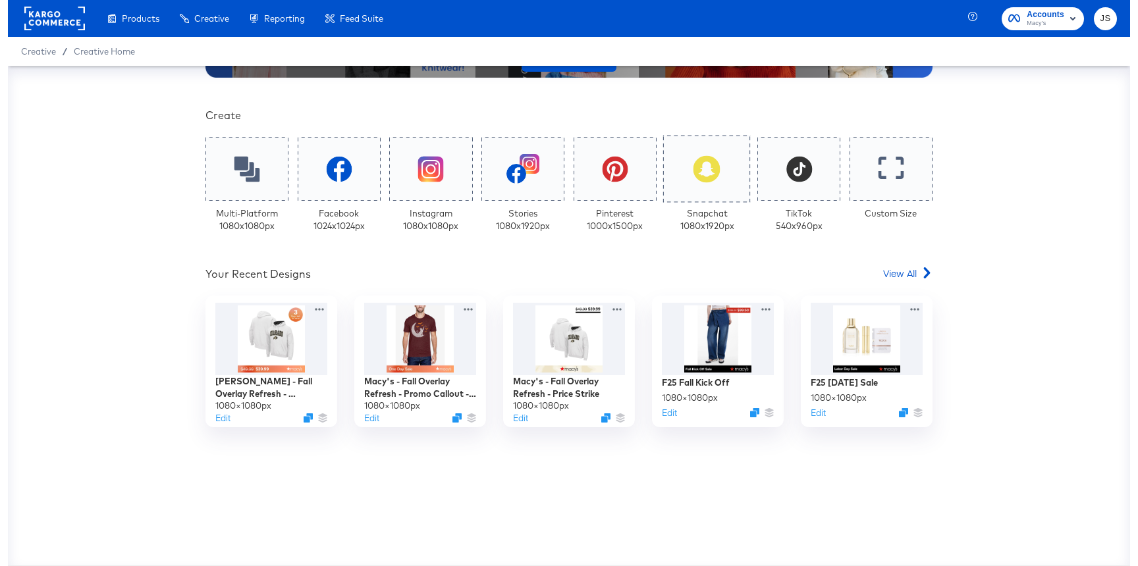
scroll to position [250, 0]
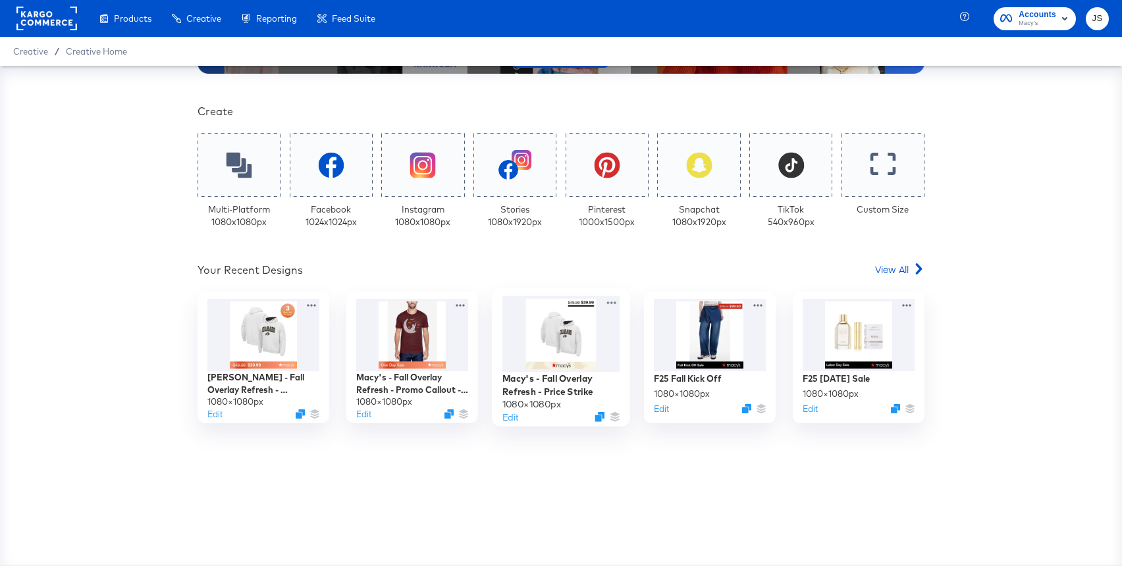
click at [589, 348] on div at bounding box center [561, 334] width 118 height 76
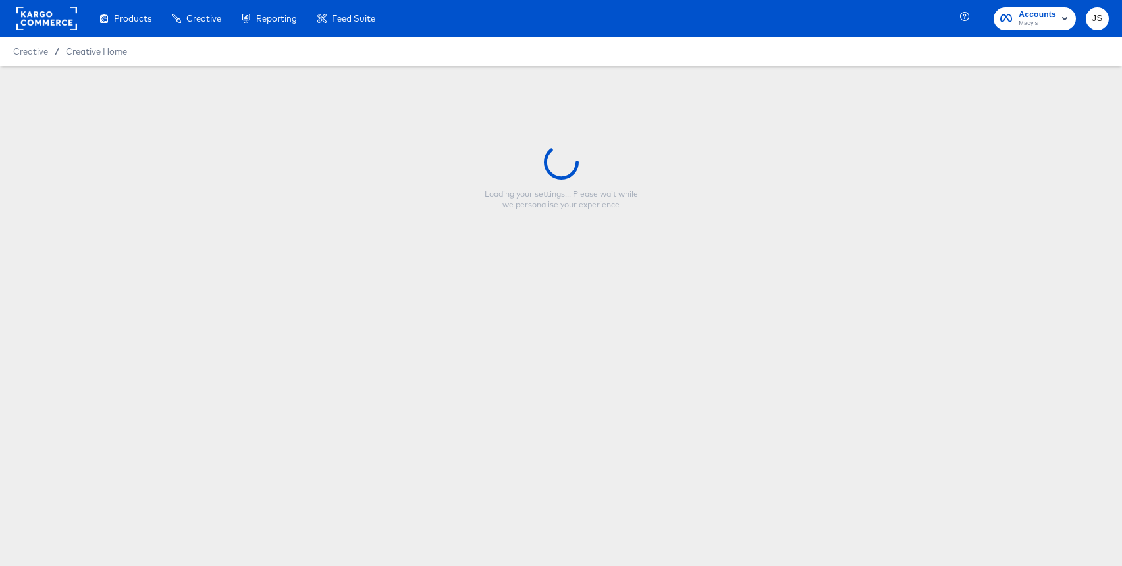
type input "Macy's - Fall Overlay Refresh - Price Strike"
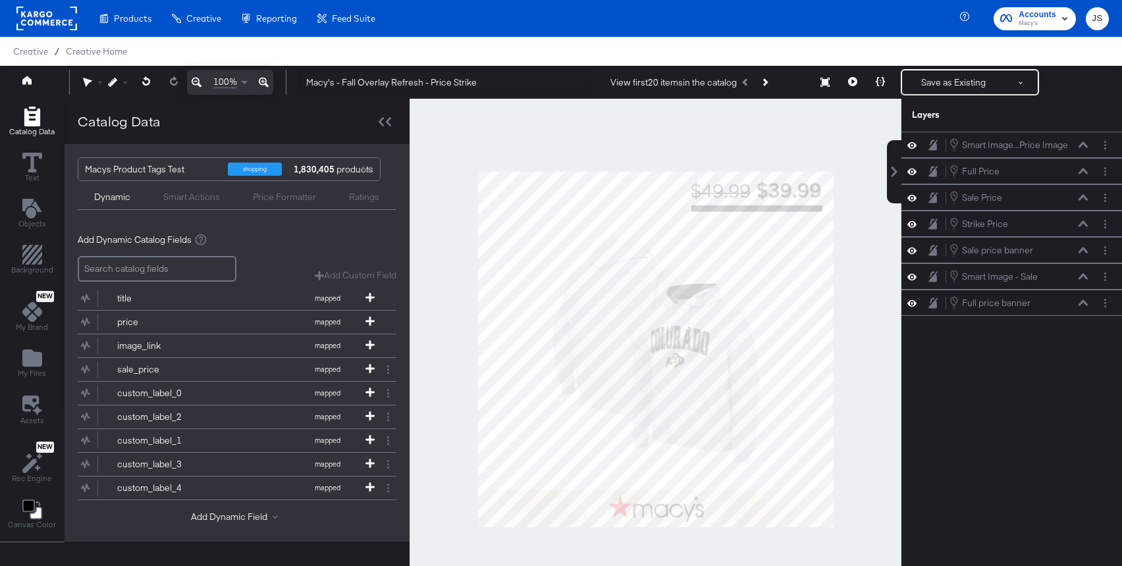
click at [769, 90] on button "Next Product" at bounding box center [764, 82] width 18 height 24
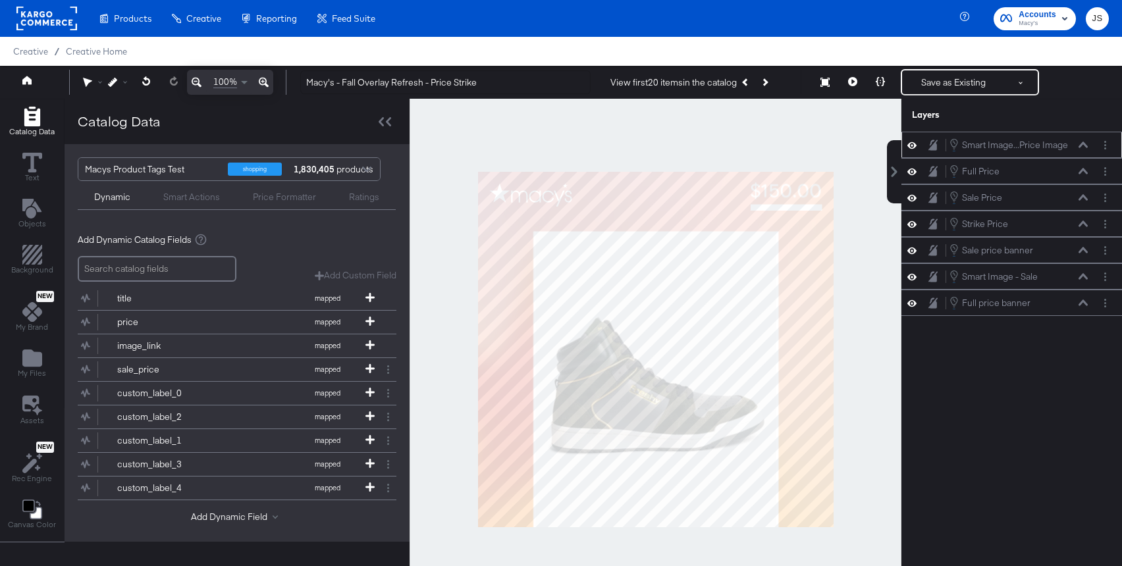
click at [908, 149] on icon at bounding box center [911, 145] width 9 height 11
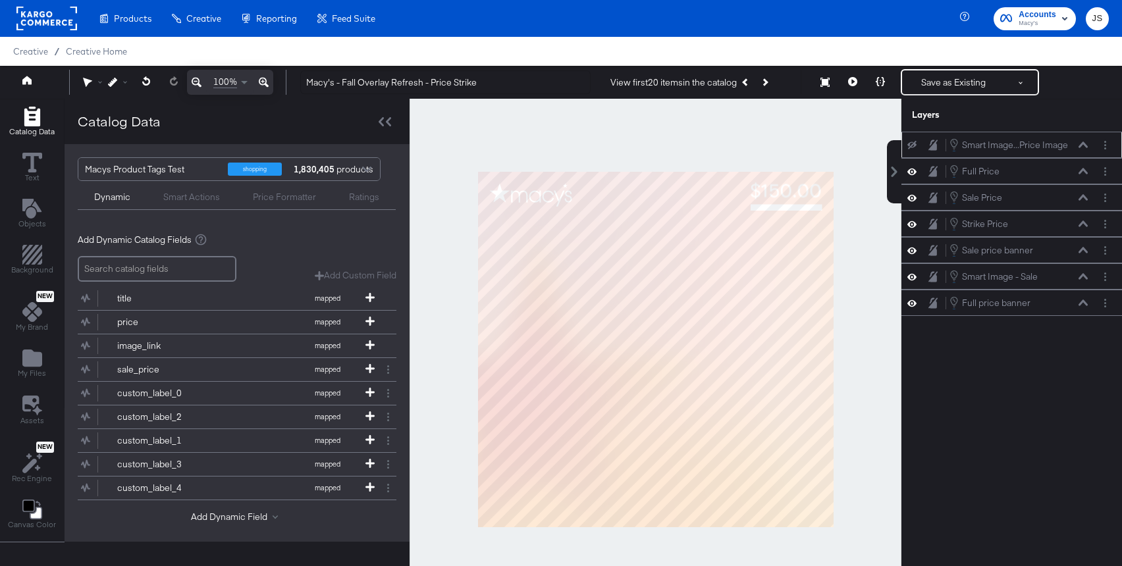
click at [908, 146] on icon at bounding box center [911, 145] width 9 height 9
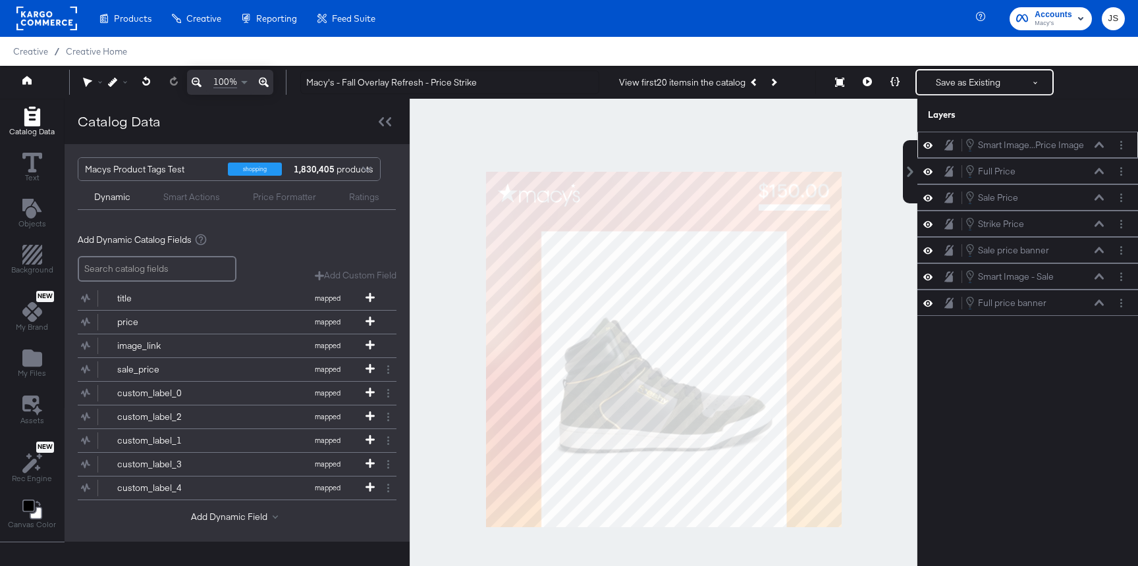
click at [1101, 145] on icon at bounding box center [1098, 145] width 9 height 6
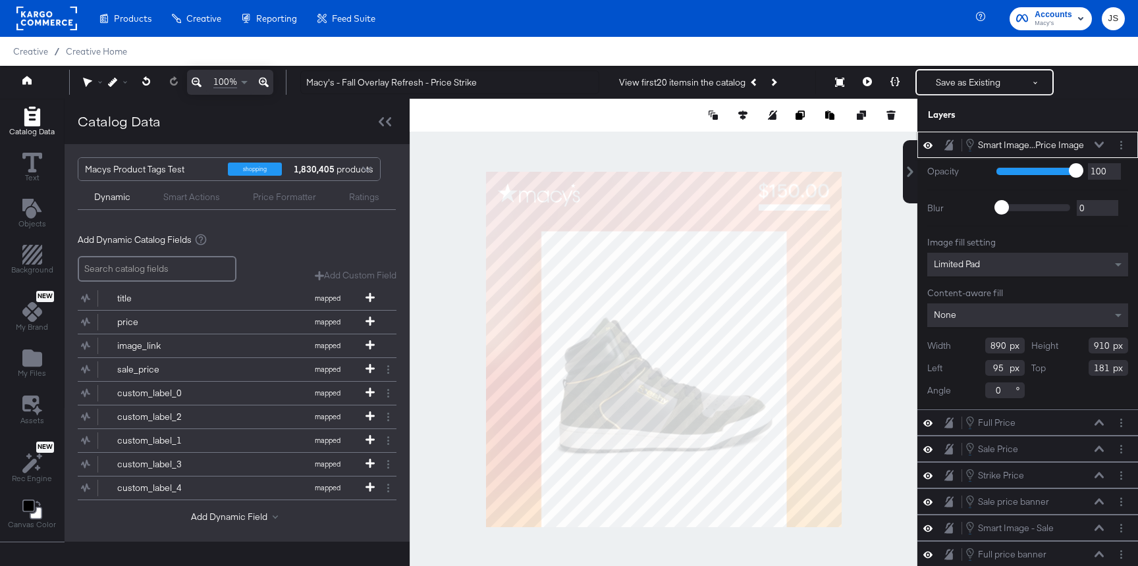
click at [1072, 259] on div "Limited Pad" at bounding box center [1027, 265] width 201 height 24
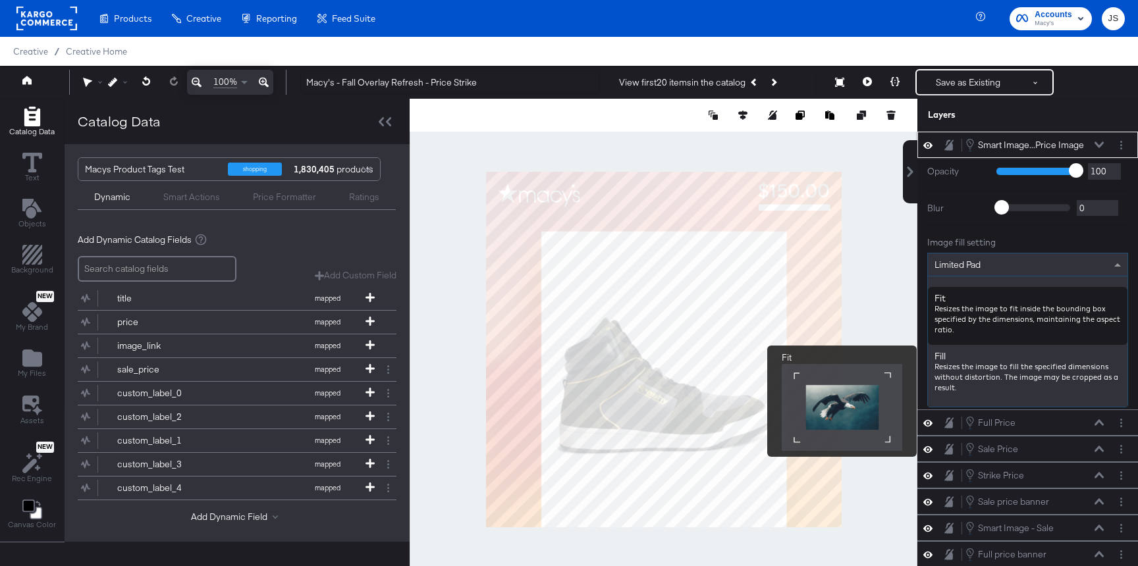
scroll to position [182, 0]
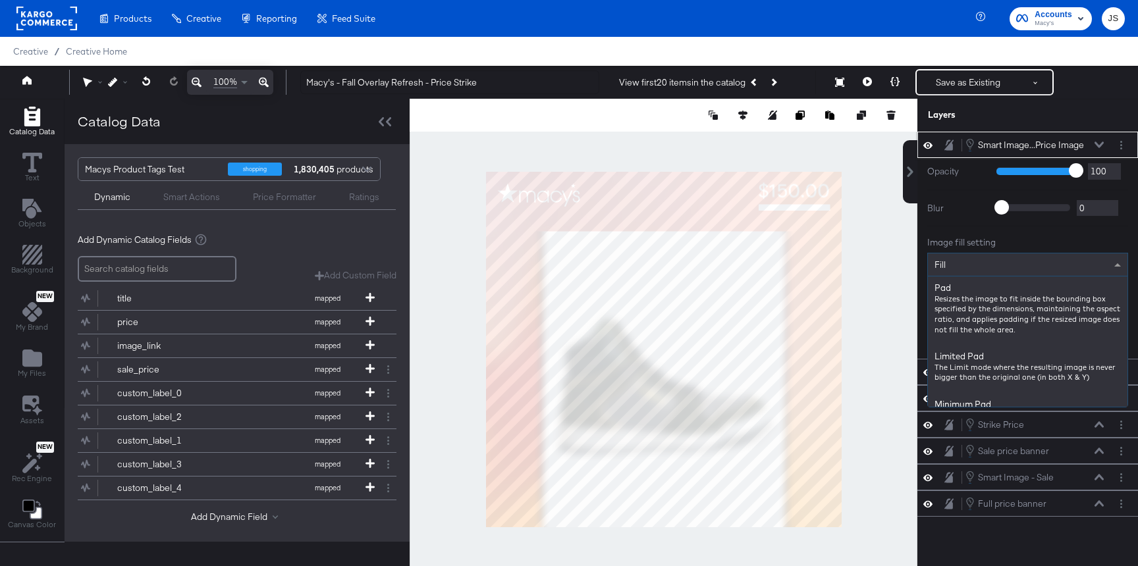
click at [1051, 271] on div "Fill" at bounding box center [1027, 264] width 199 height 22
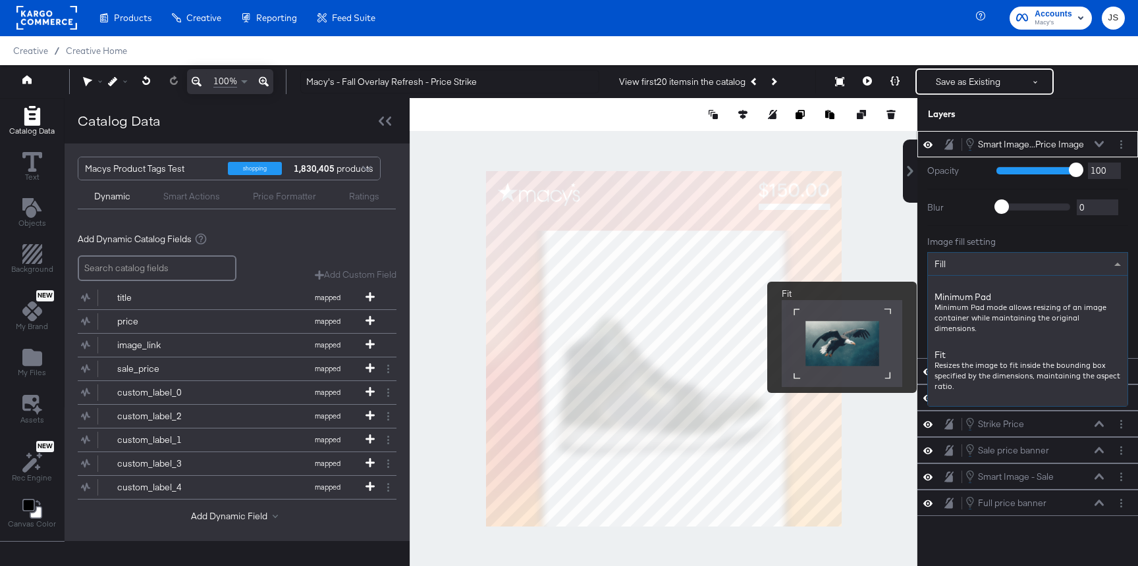
scroll to position [71, 0]
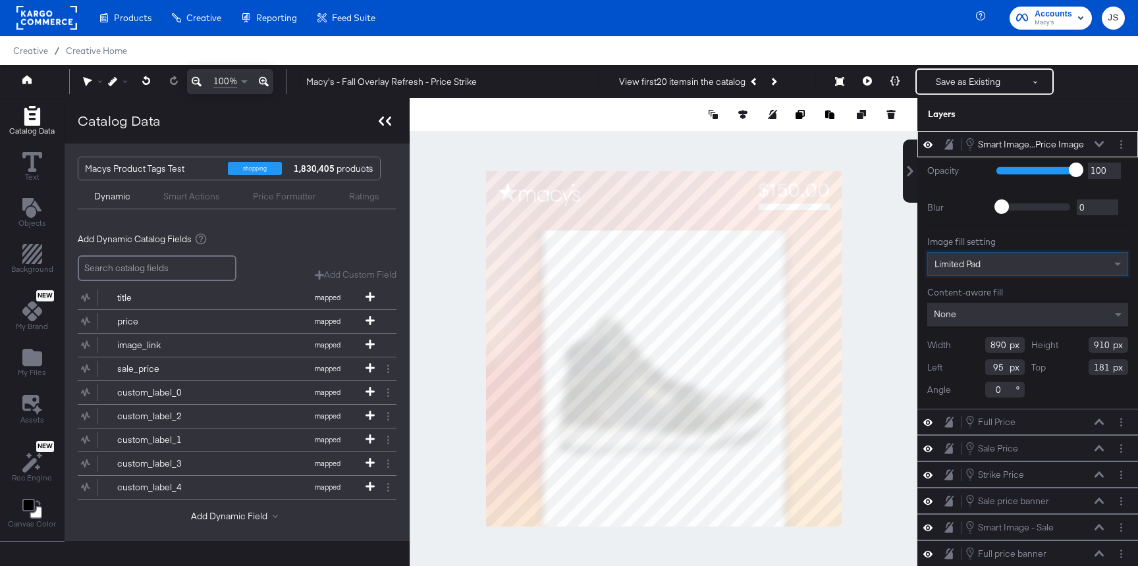
click at [390, 123] on div at bounding box center [384, 120] width 23 height 19
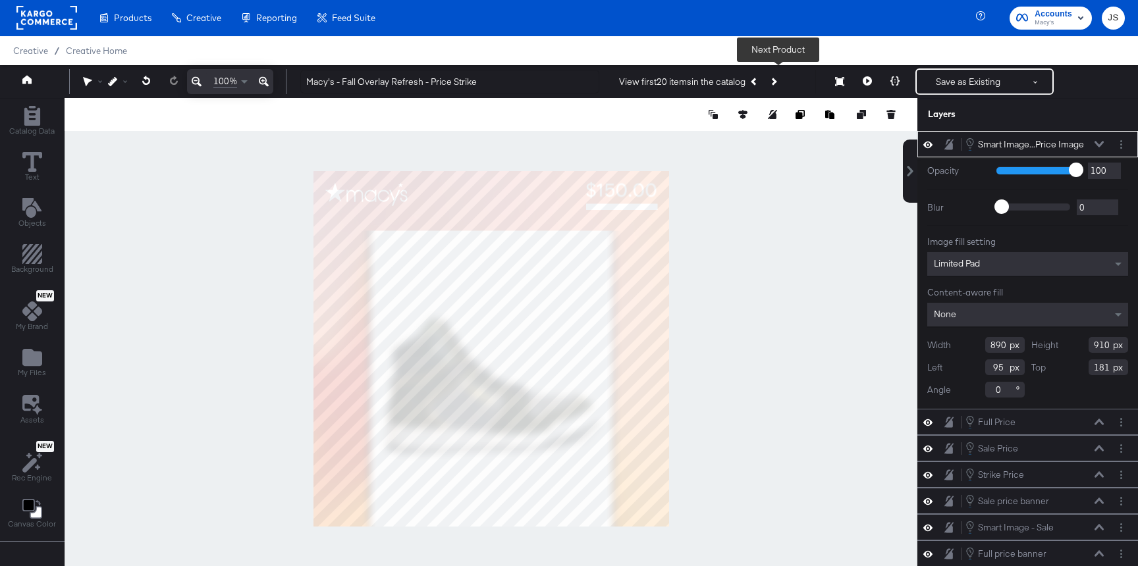
click at [778, 86] on button "Next Product" at bounding box center [773, 82] width 18 height 24
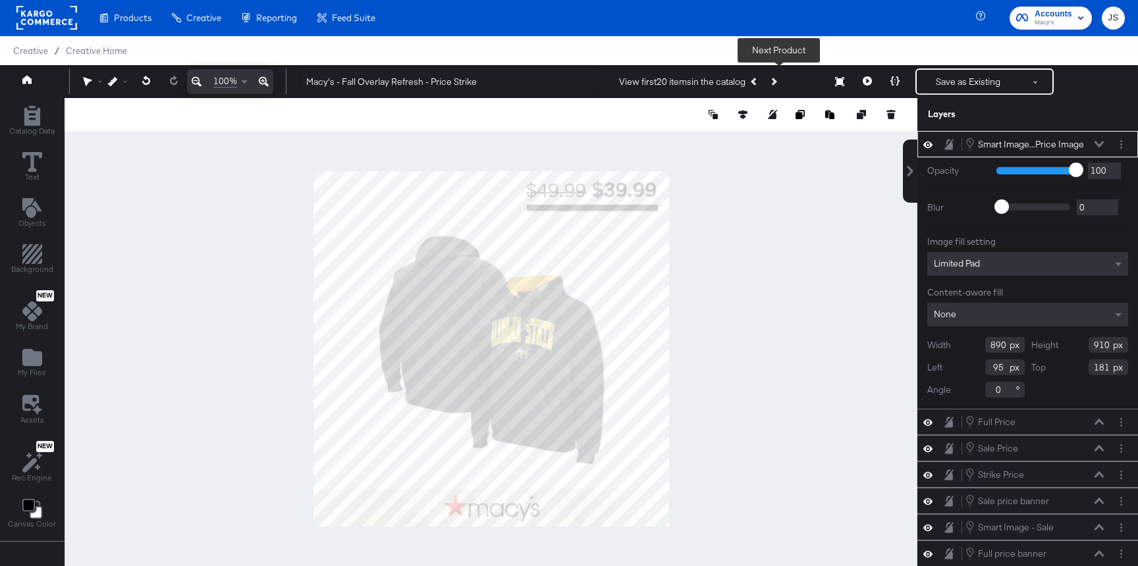
click at [778, 86] on button "Next Product" at bounding box center [773, 82] width 18 height 24
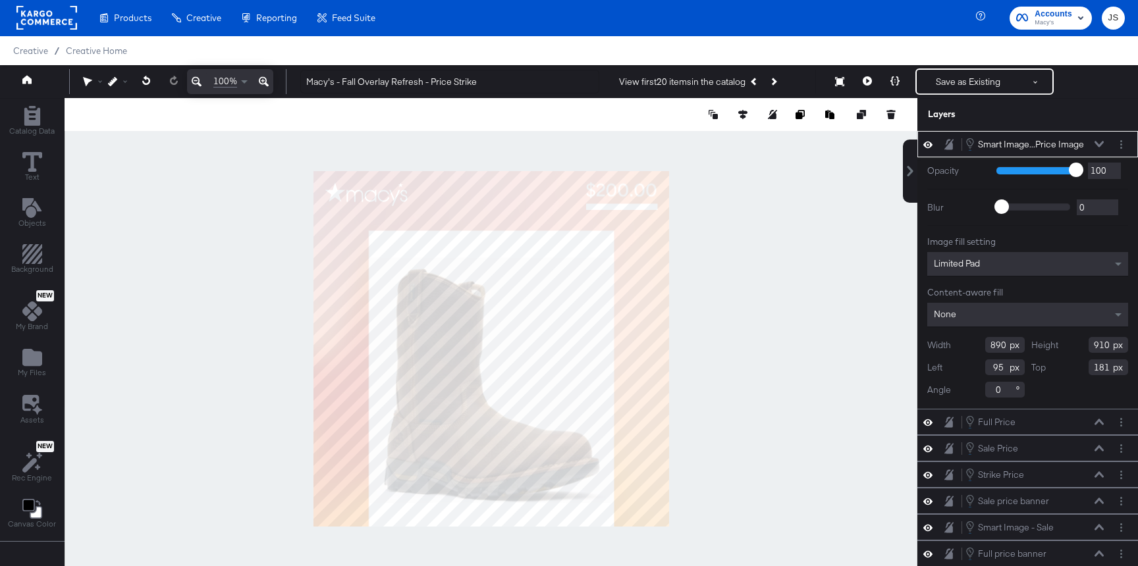
click at [941, 251] on div "Image fill setting Limited Pad Content-aware fill None Width 890 Height 910 Lef…" at bounding box center [1027, 317] width 201 height 162
click at [941, 263] on span "Limited Pad" at bounding box center [957, 263] width 46 height 12
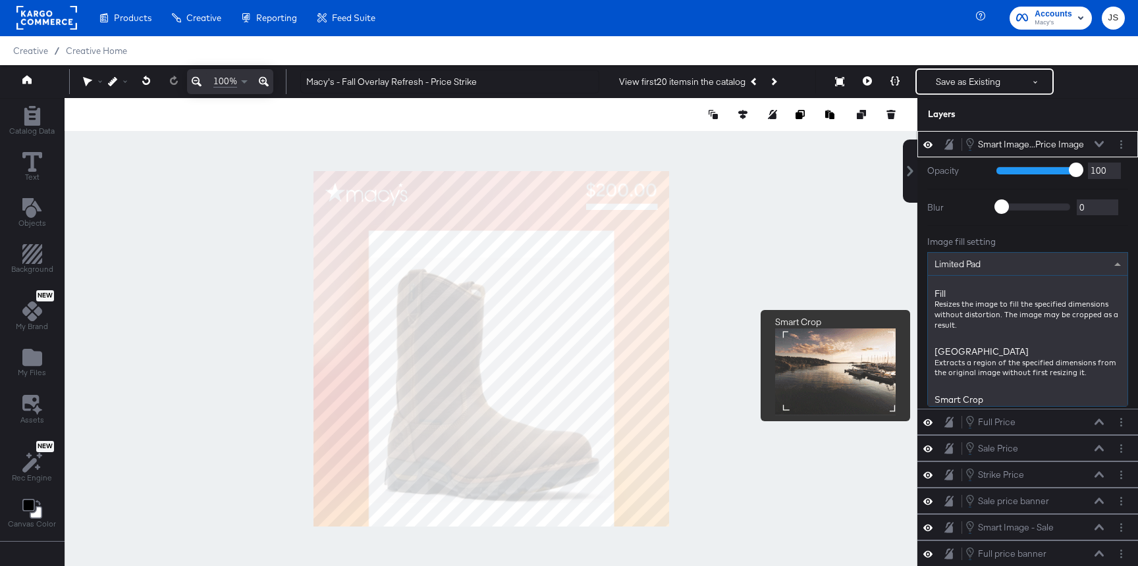
scroll to position [186, 0]
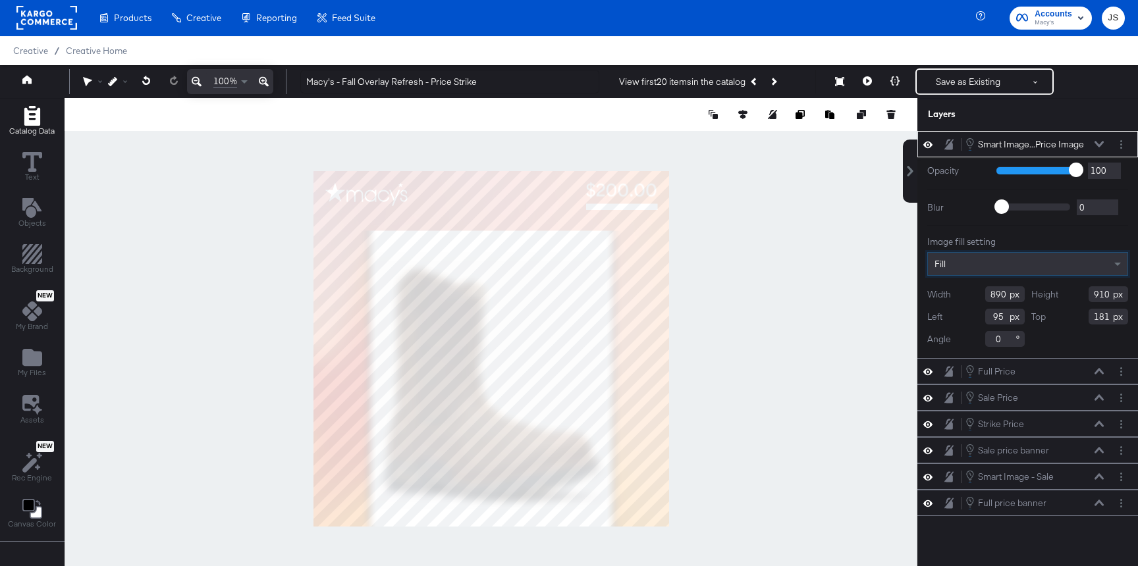
click at [36, 114] on icon "Add Rectangle" at bounding box center [32, 116] width 16 height 20
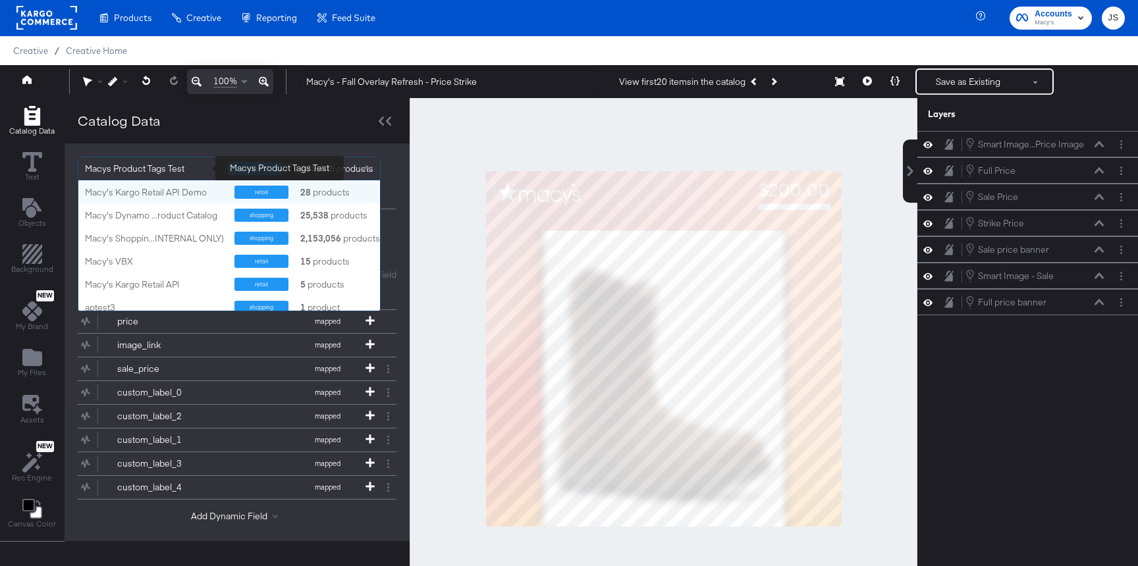
scroll to position [130, 302]
drag, startPoint x: 181, startPoint y: 163, endPoint x: 89, endPoint y: 163, distance: 92.2
click at [89, 163] on div "Macys Product Tags Test" at bounding box center [151, 168] width 133 height 22
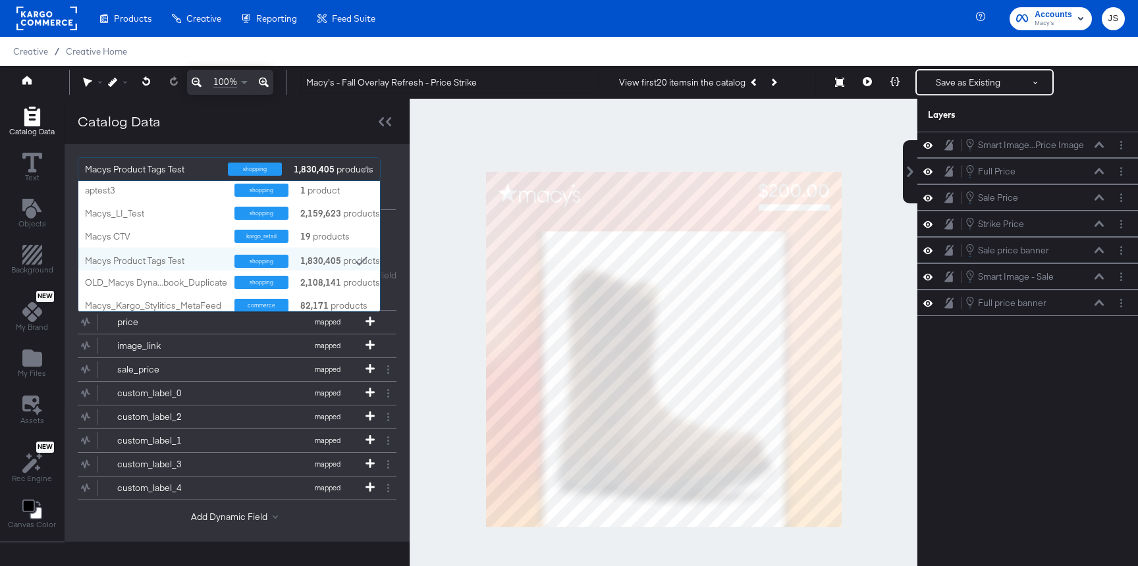
scroll to position [0, 0]
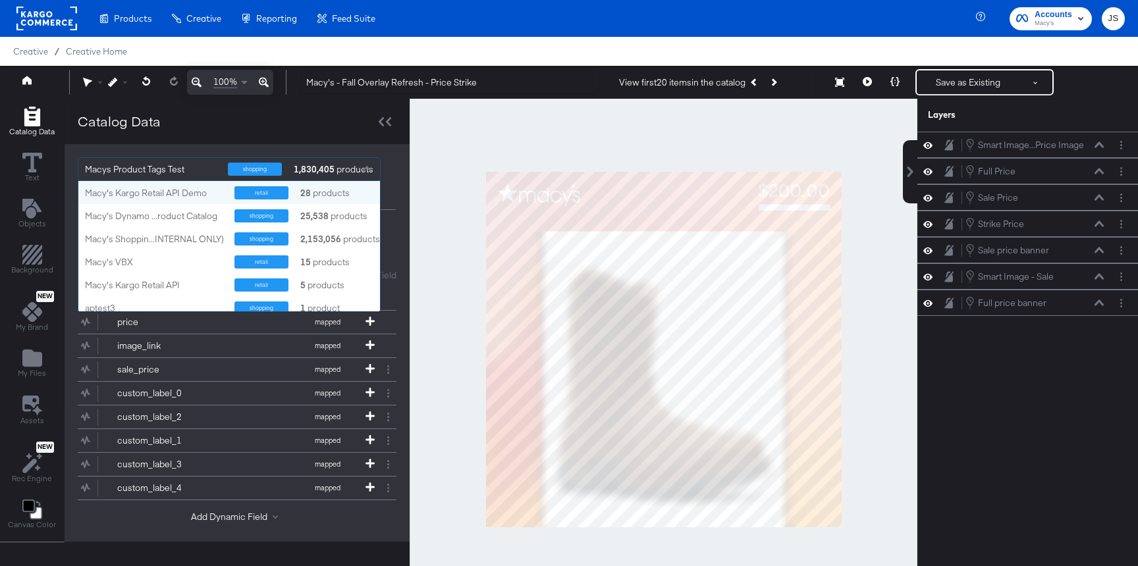
click at [224, 130] on div "Catalog Data" at bounding box center [237, 121] width 345 height 45
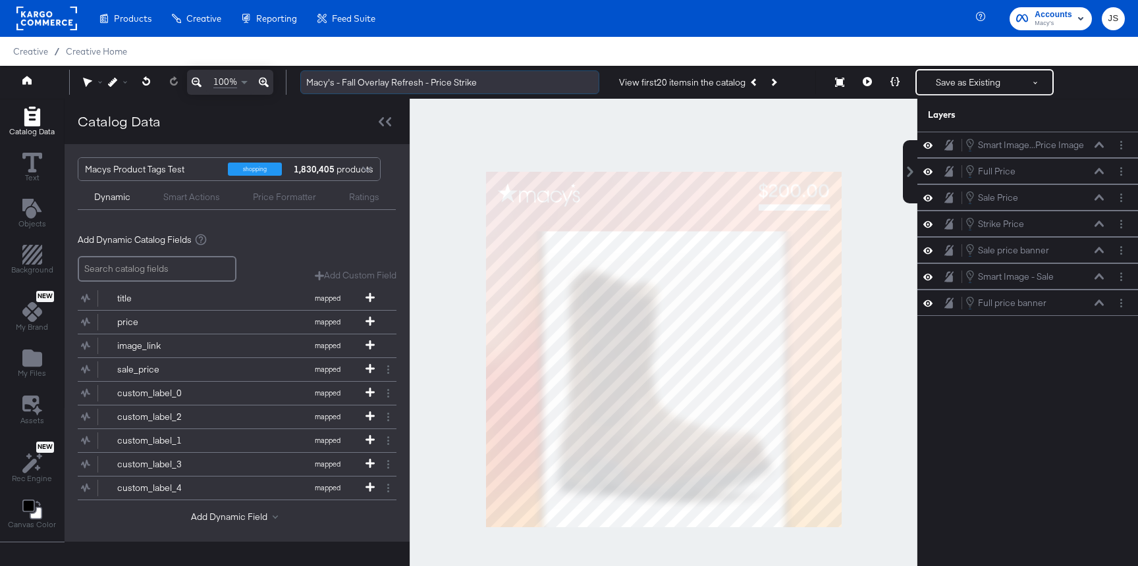
click at [458, 80] on input "Macy's - Fall Overlay Refresh - Price Strike" at bounding box center [449, 82] width 299 height 24
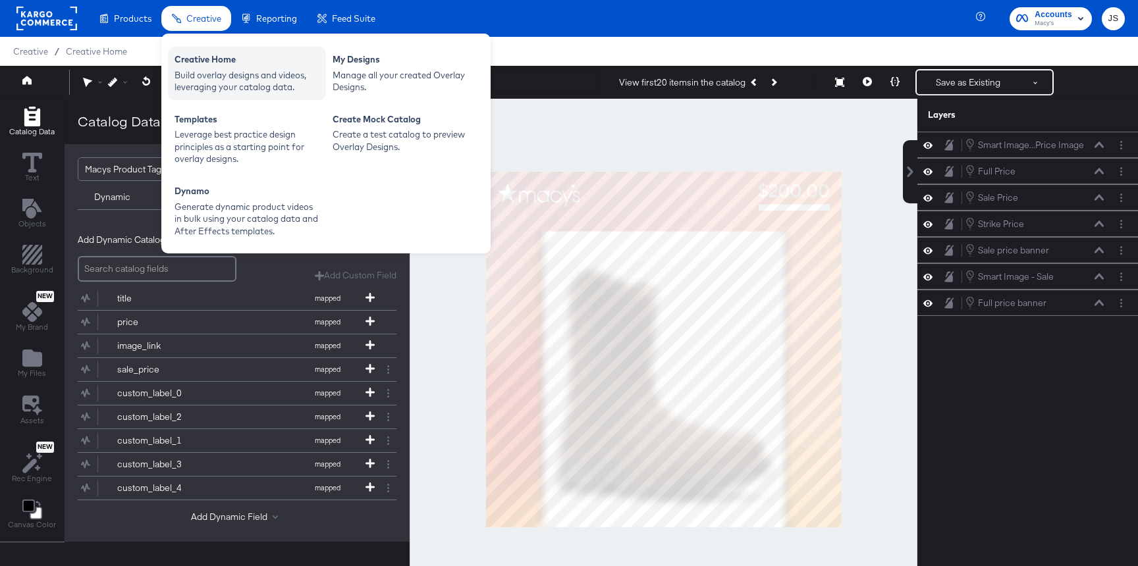
click at [223, 59] on div "Creative Home" at bounding box center [246, 61] width 145 height 16
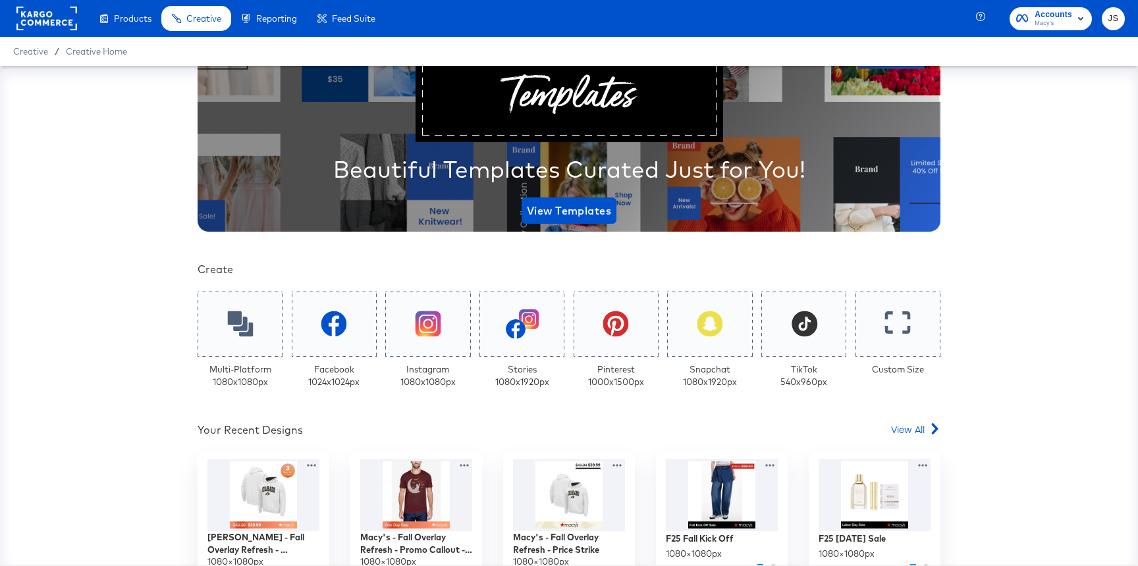
scroll to position [256, 0]
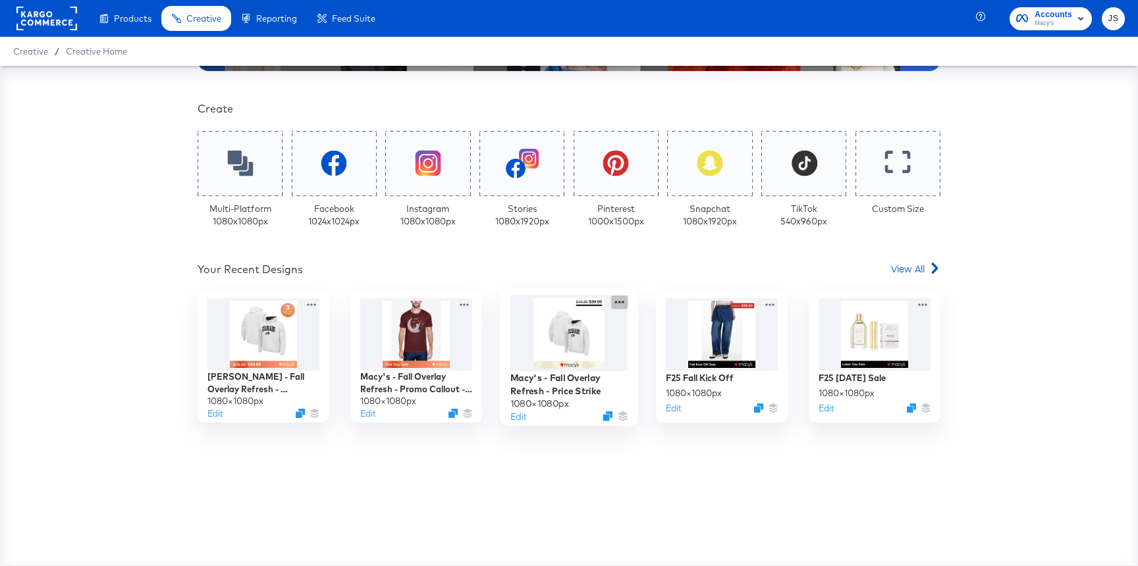
click at [621, 300] on icon at bounding box center [619, 303] width 16 height 14
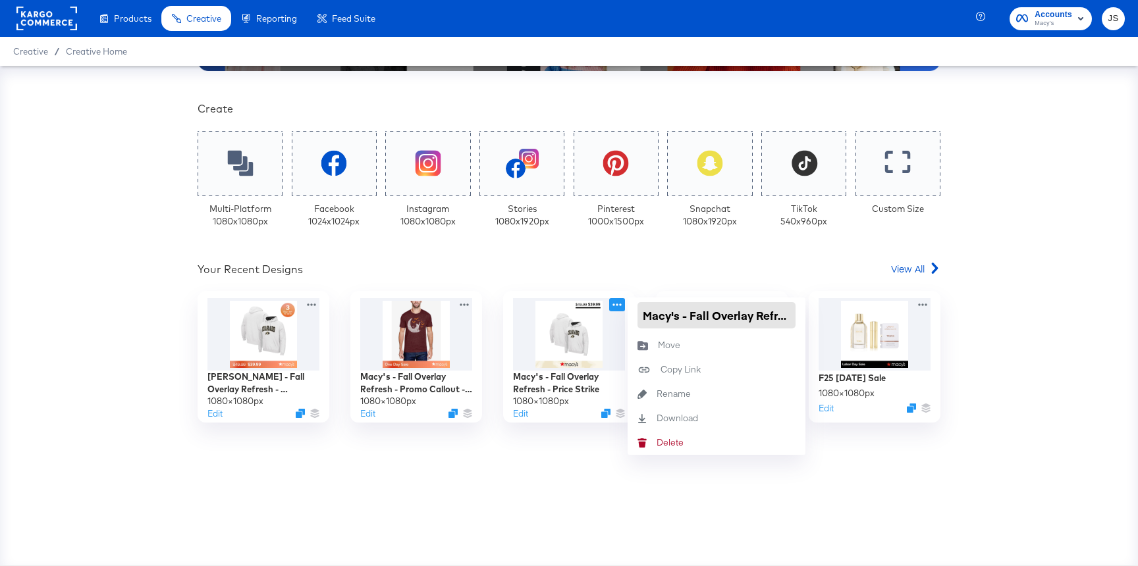
click at [747, 311] on input "Macy's - Fall Overlay Refresh - Price Strike" at bounding box center [716, 315] width 158 height 26
drag, startPoint x: 728, startPoint y: 314, endPoint x: 825, endPoint y: 315, distance: 96.8
click at [825, 315] on div "Macy's - Fall Overlay Refresh - Countdown 3-day - Price Strike 1080 × 1080 px E…" at bounding box center [569, 357] width 743 height 132
paste input "/ Full Price"
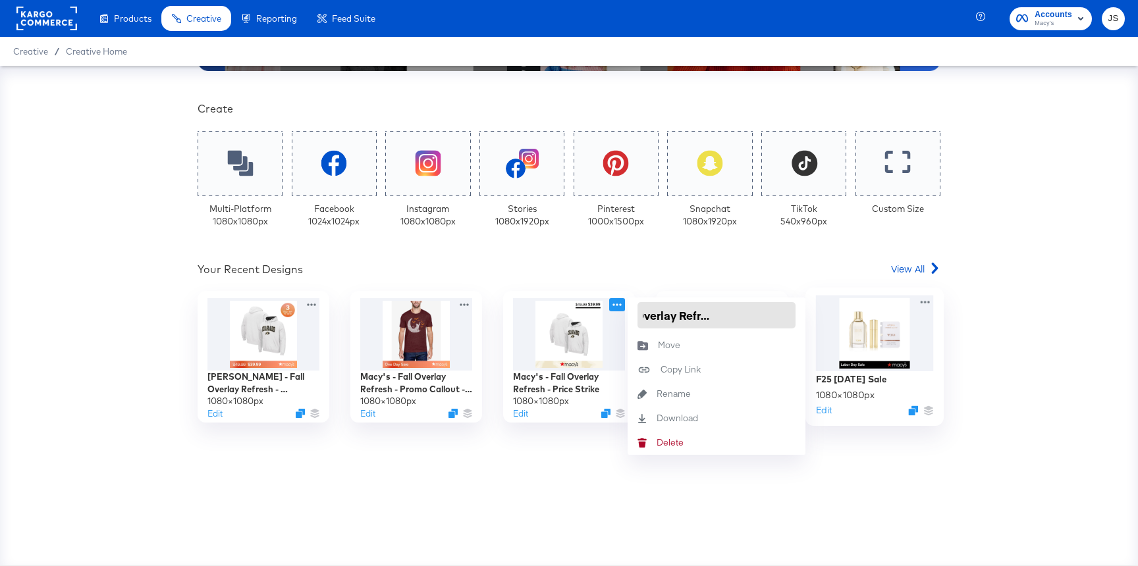
type input "Macy's - Fall Overlay Refresh - Price Strike / Full Price"
click at [786, 269] on div "Your Recent Designs View All" at bounding box center [569, 271] width 743 height 19
click at [624, 300] on icon at bounding box center [619, 303] width 16 height 14
click at [650, 314] on input "Macy's - Fall Overlay Refresh - Price Strike / Full Price" at bounding box center [716, 315] width 158 height 26
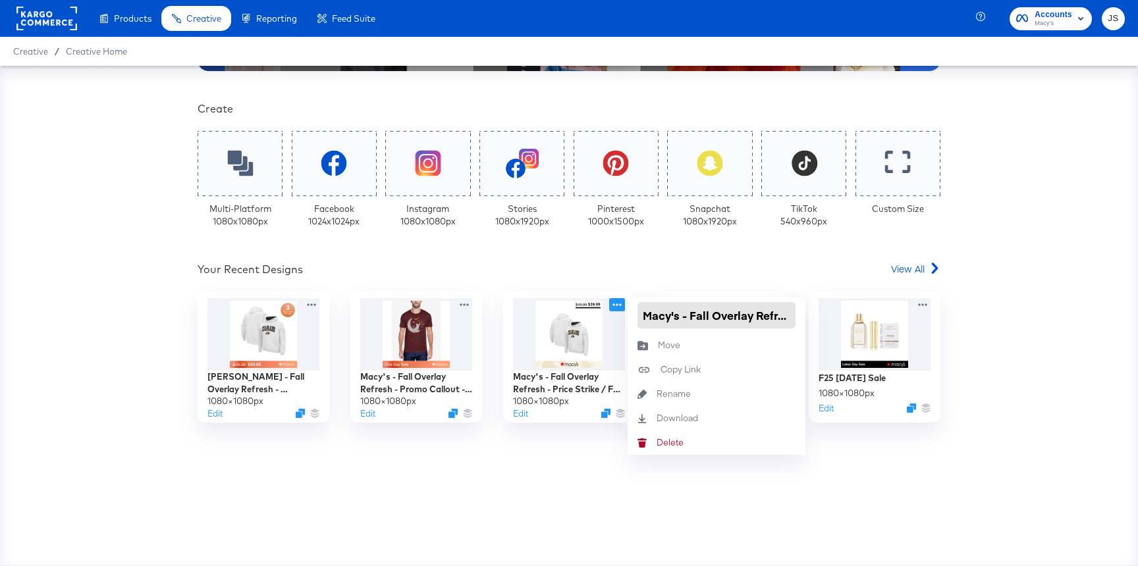
click at [650, 314] on input "Macy's - Fall Overlay Refresh - Price Strike / Full Price" at bounding box center [716, 315] width 158 height 26
click at [647, 273] on div "Your Recent Designs View All" at bounding box center [569, 271] width 743 height 19
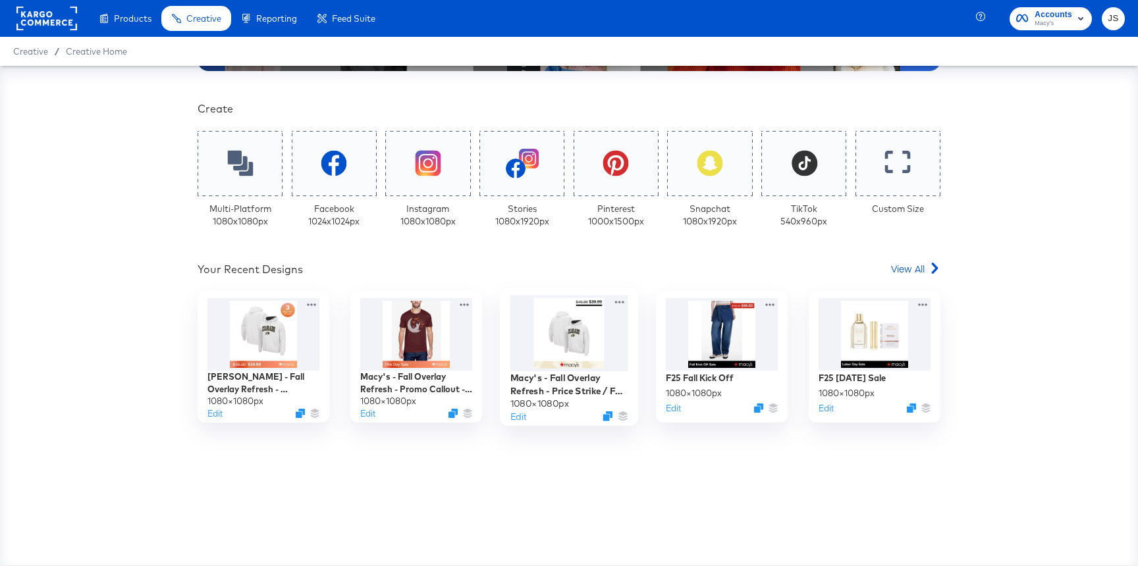
click at [564, 329] on div at bounding box center [569, 334] width 118 height 76
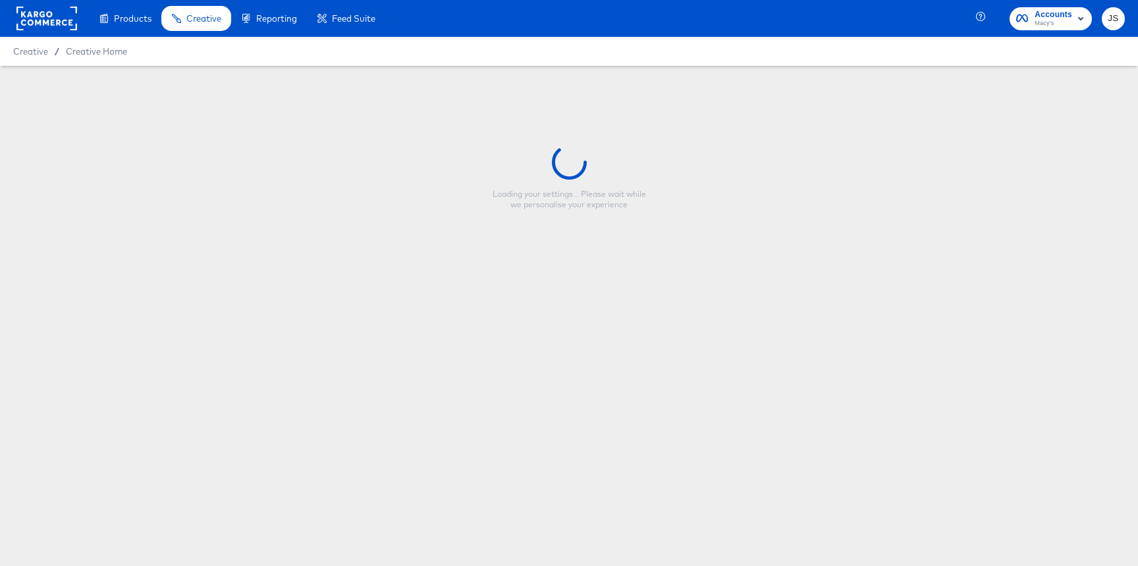
type input "Macy's - Fall Overlay Refresh - Price Strike / Full Price"
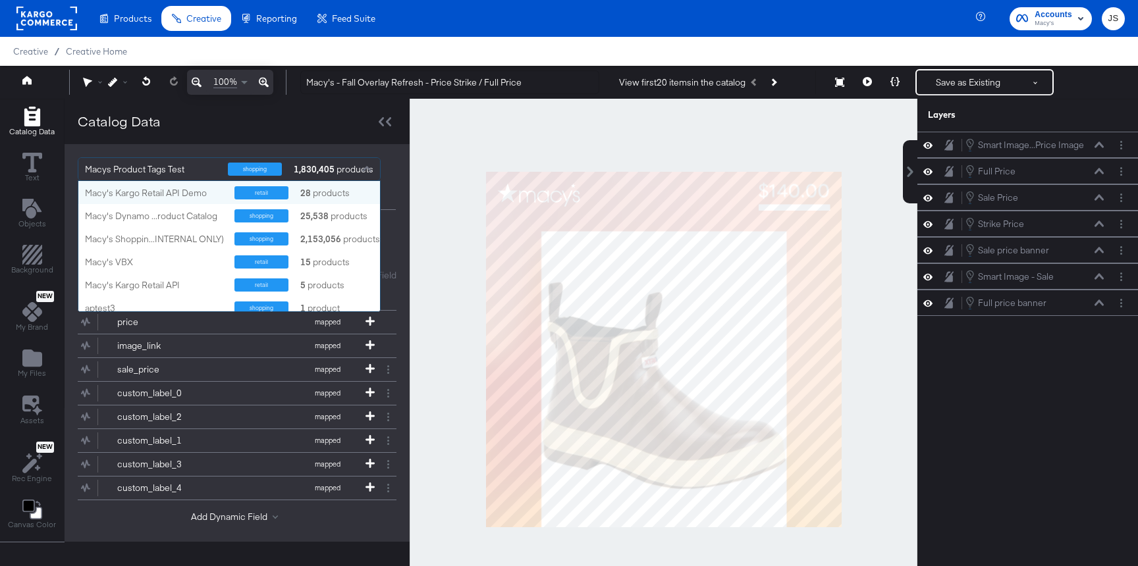
scroll to position [130, 302]
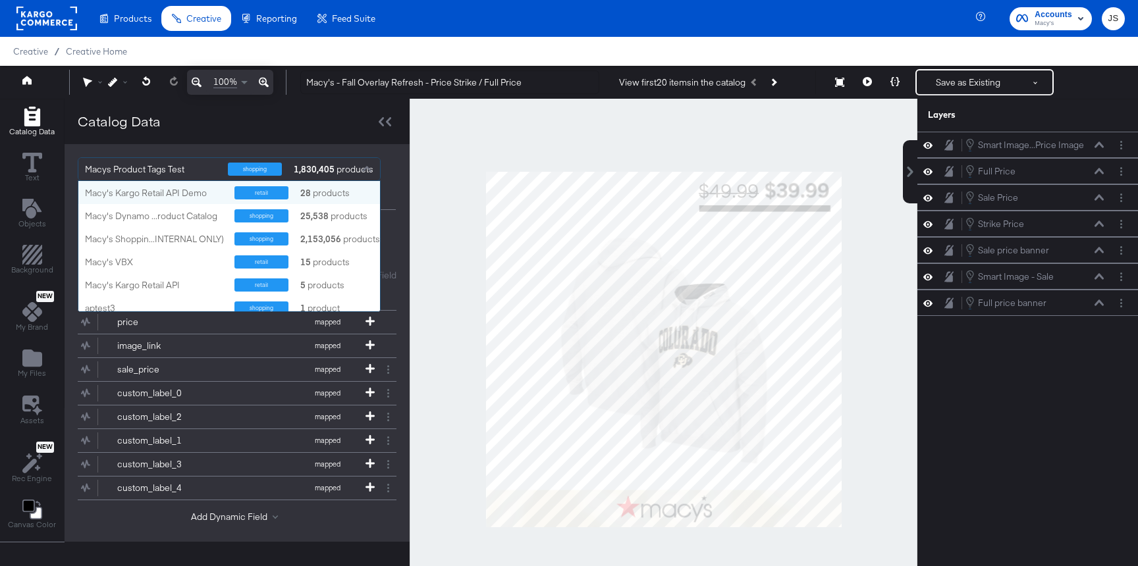
drag, startPoint x: 186, startPoint y: 171, endPoint x: 74, endPoint y: 172, distance: 111.9
click at [74, 172] on div "Macys Product Tags Test shopping 1,830,405 products Macy's Kargo Retail API Dem…" at bounding box center [237, 183] width 345 height 79
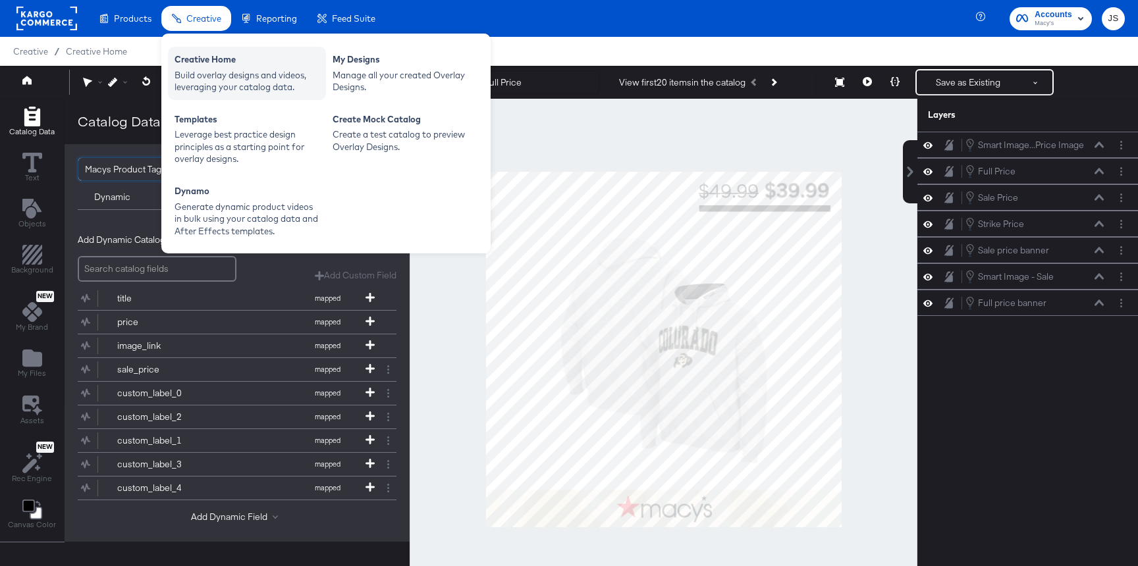
click at [206, 80] on div "Build overlay designs and videos, leveraging your catalog data." at bounding box center [246, 81] width 145 height 24
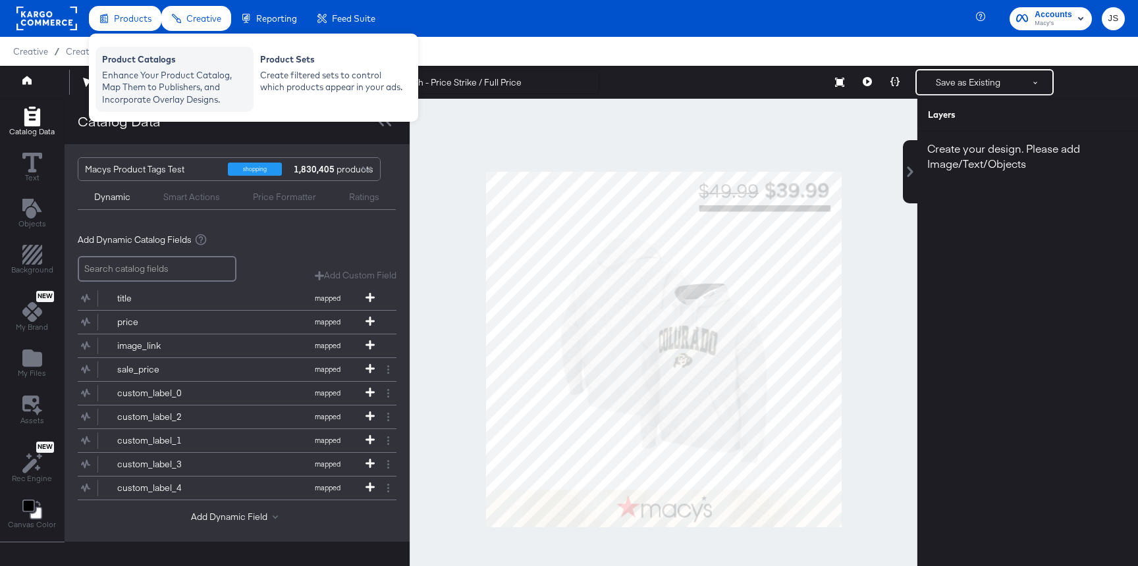
click at [135, 79] on div "Enhance Your Product Catalog, Map Them to Publishers, and Incorporate Overlay D…" at bounding box center [174, 87] width 145 height 37
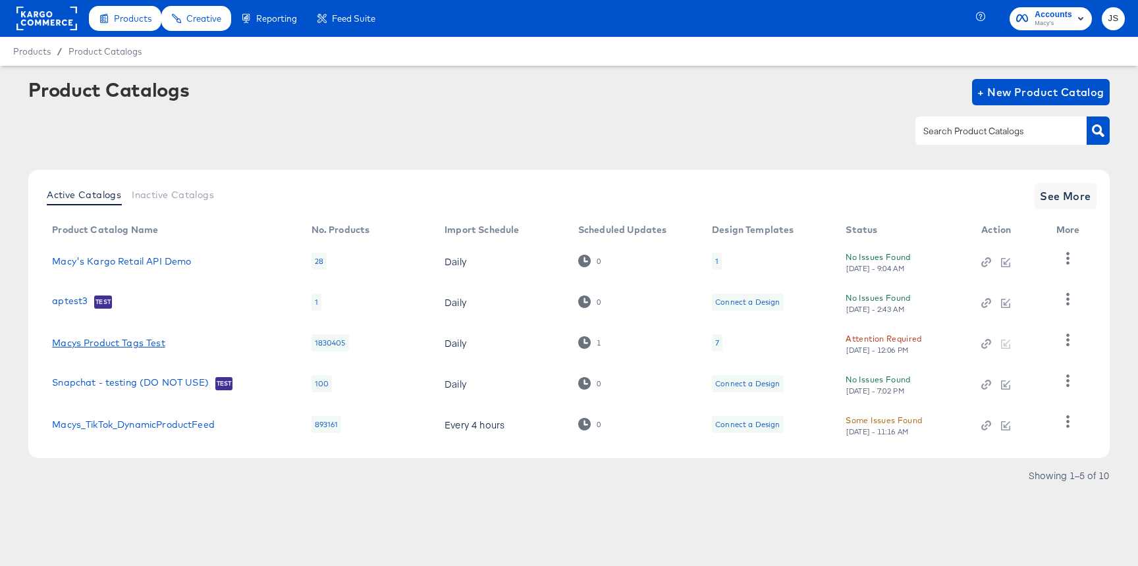
click at [103, 346] on link "Macys Product Tags Test" at bounding box center [108, 343] width 113 height 11
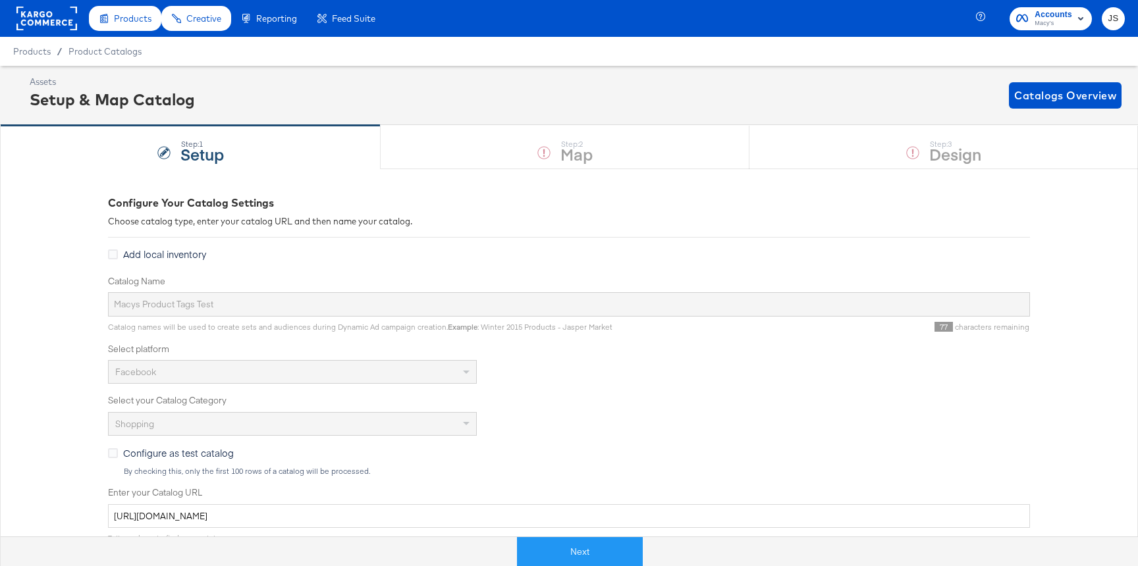
scroll to position [357, 0]
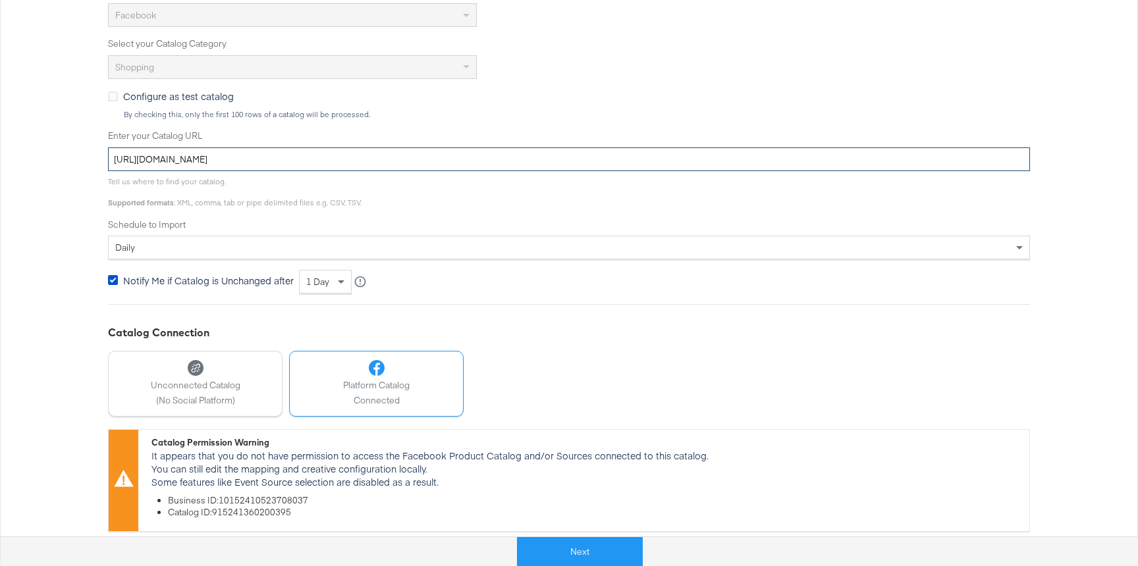
drag, startPoint x: 456, startPoint y: 163, endPoint x: 92, endPoint y: 163, distance: 364.1
click at [92, 163] on div "Configure Your Catalog Settings Choose catalog type, enter your catalog URL and…" at bounding box center [569, 184] width 1138 height 745
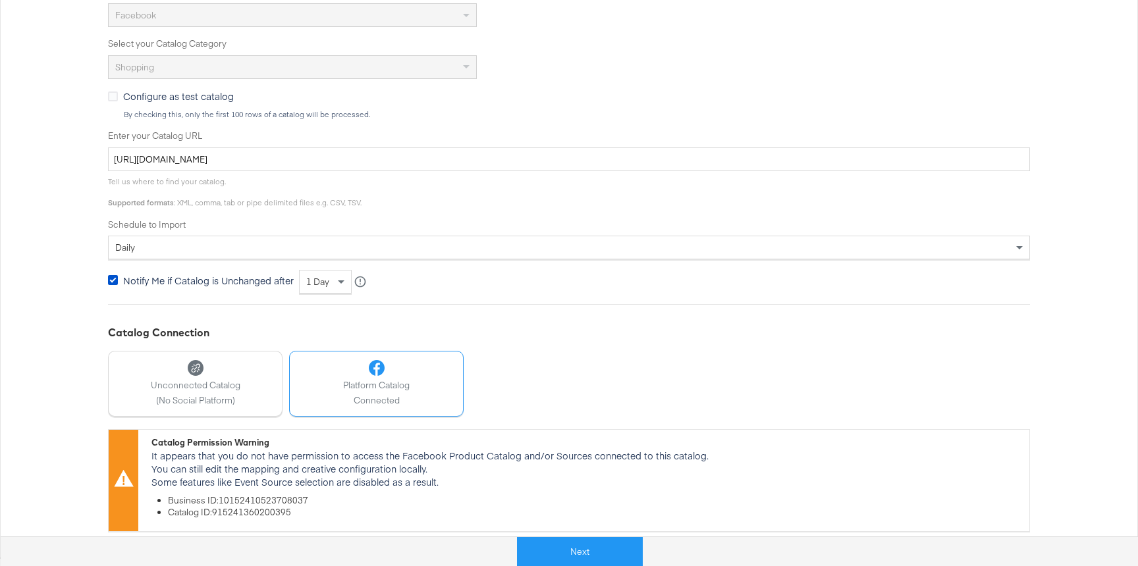
click at [56, 165] on div "Configure Your Catalog Settings Choose catalog type, enter your catalog URL and…" at bounding box center [569, 184] width 1138 height 745
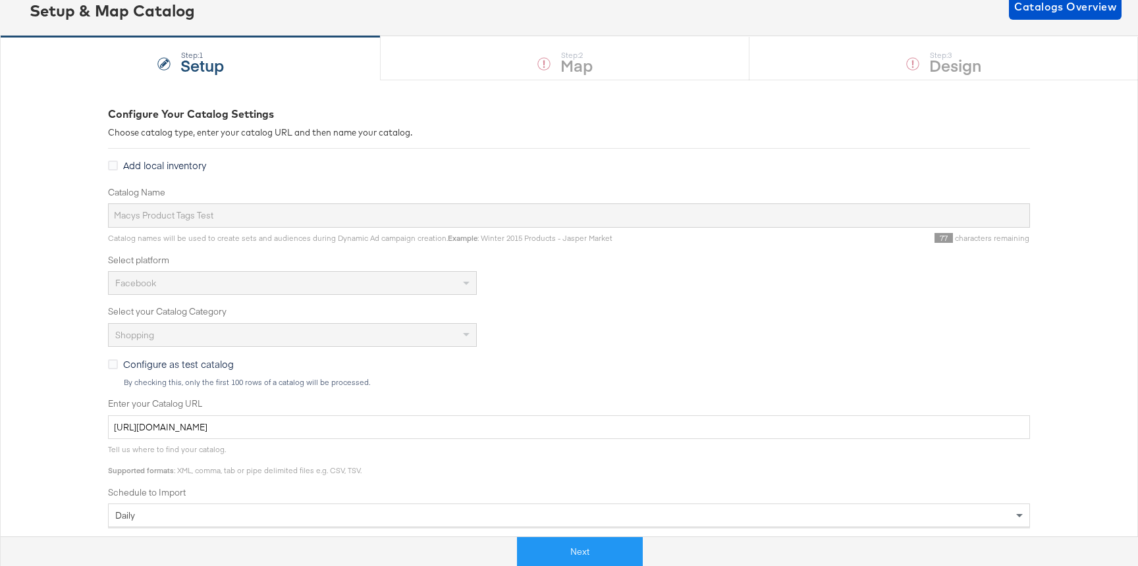
scroll to position [0, 0]
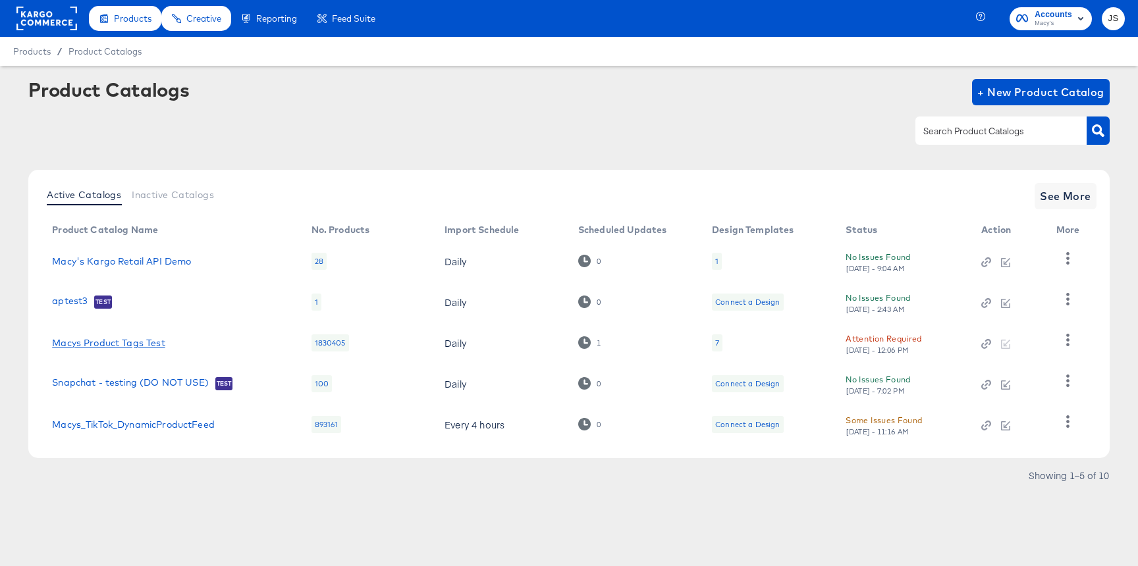
click at [140, 343] on link "Macys Product Tags Test" at bounding box center [108, 343] width 113 height 11
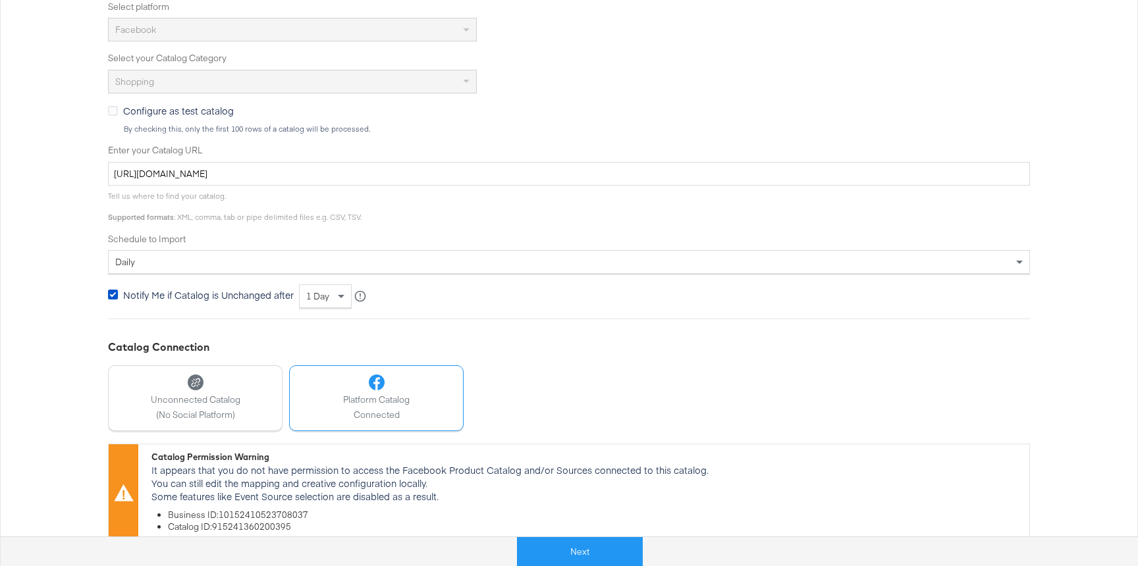
scroll to position [357, 0]
